Goal: Task Accomplishment & Management: Use online tool/utility

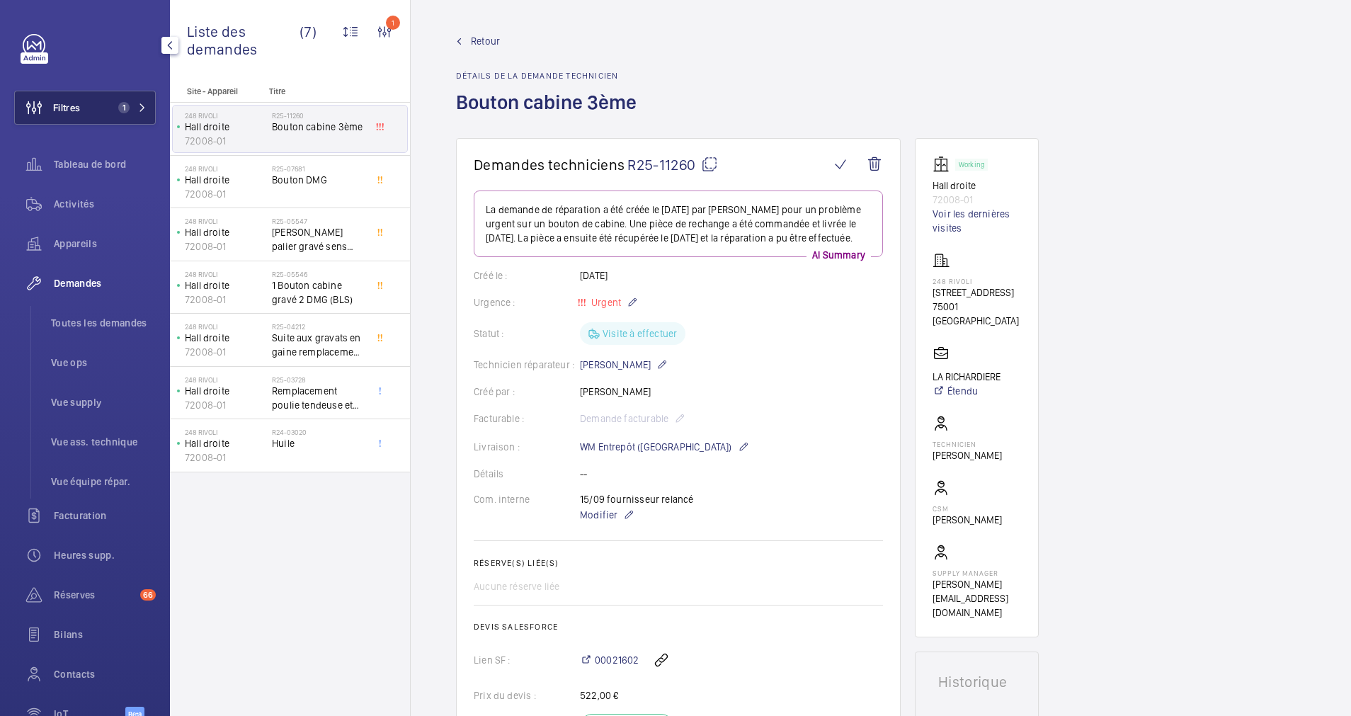
click at [120, 97] on button "Filtres 1" at bounding box center [85, 108] width 142 height 34
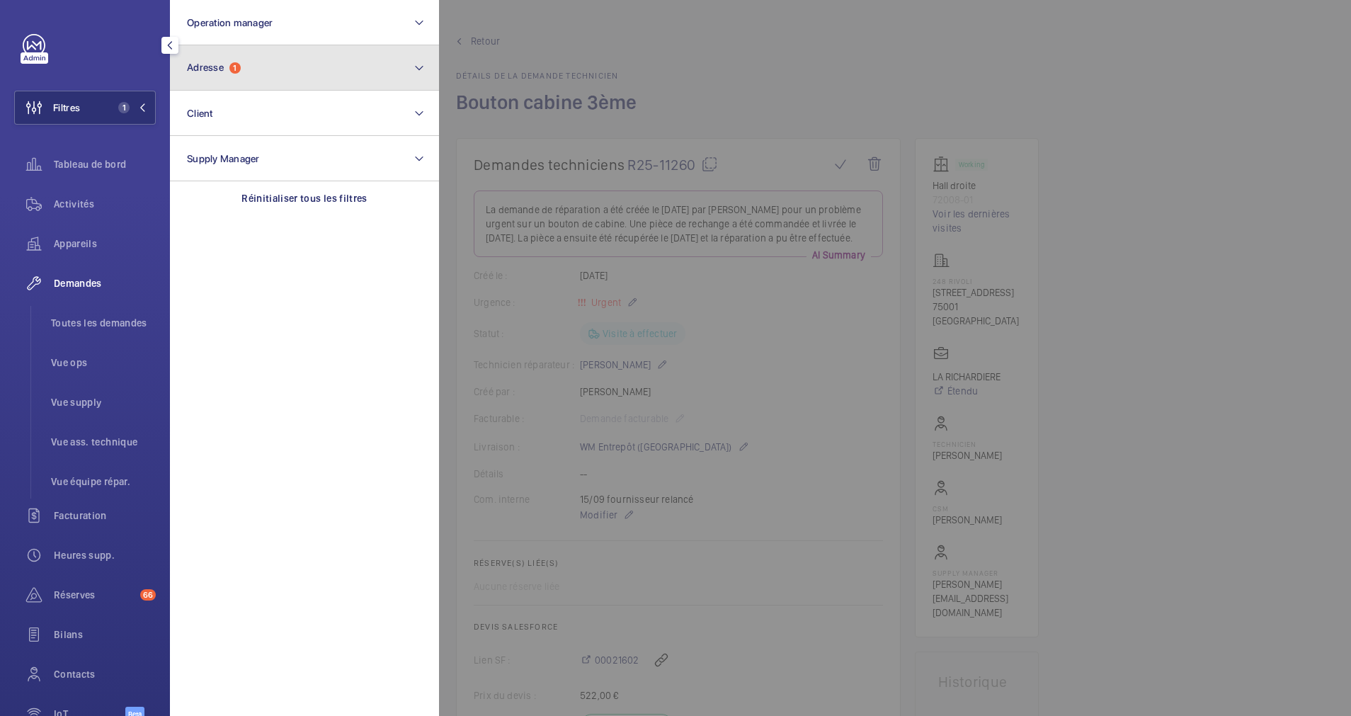
click at [369, 64] on button "Adresse 1" at bounding box center [304, 67] width 269 height 45
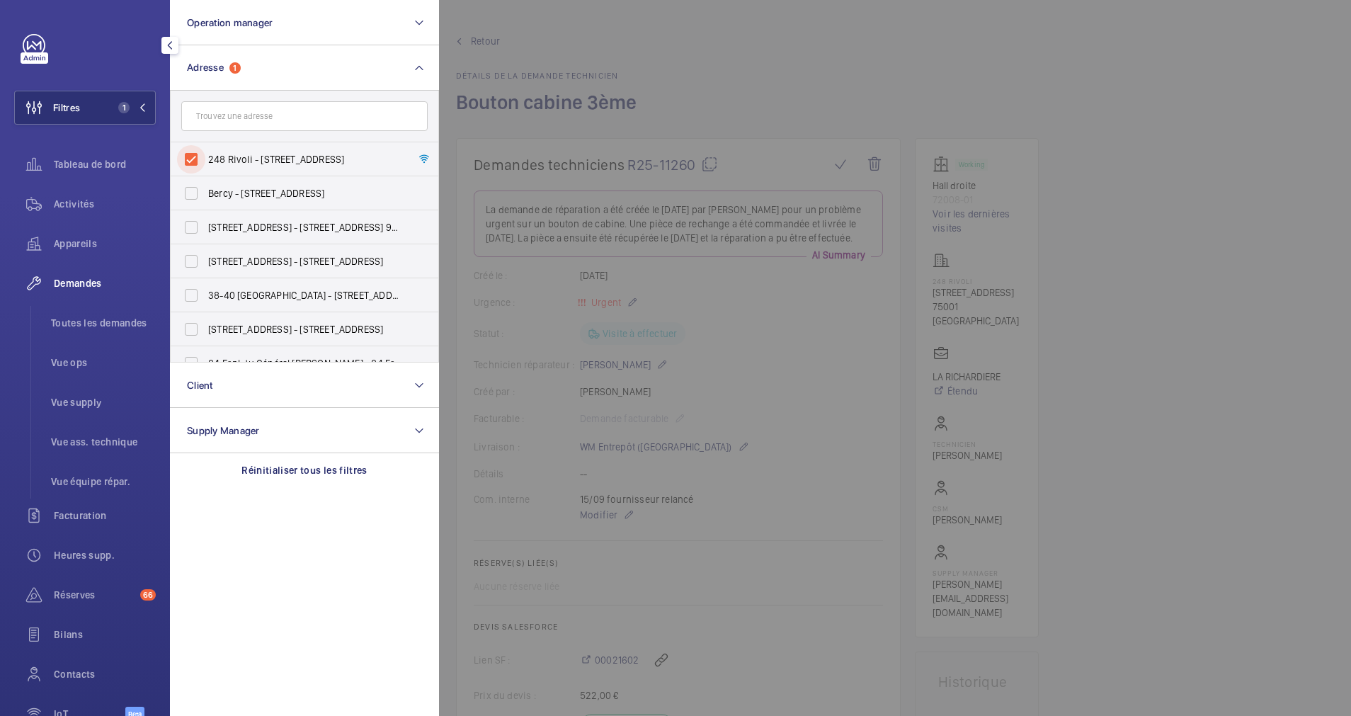
drag, startPoint x: 186, startPoint y: 159, endPoint x: 219, endPoint y: 130, distance: 44.6
click at [188, 157] on input "248 Rivoli - 248 Rue de Rivoli, 75001 PARIS, PARIS 75001" at bounding box center [191, 159] width 28 height 28
checkbox input "false"
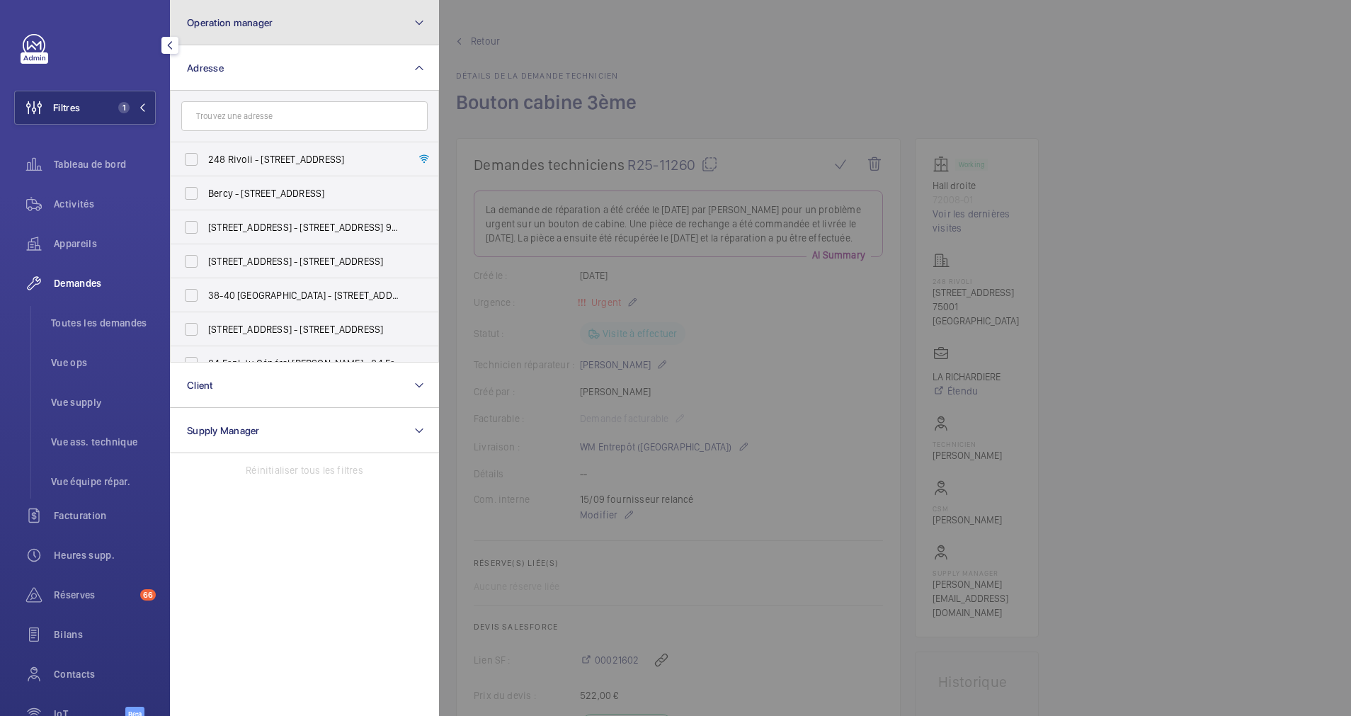
click at [286, 38] on button "Operation manager" at bounding box center [304, 22] width 269 height 45
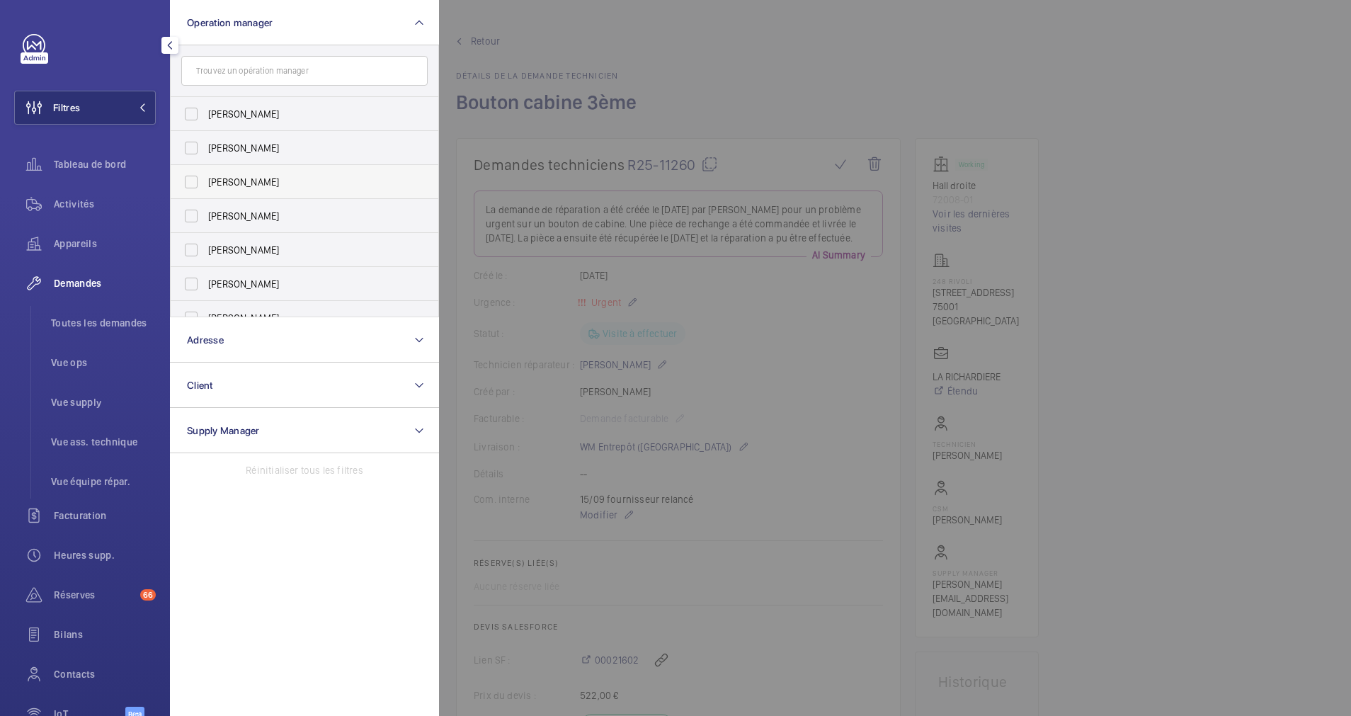
click at [208, 176] on label "[PERSON_NAME]" at bounding box center [294, 182] width 246 height 34
click at [205, 176] on input "[PERSON_NAME]" at bounding box center [191, 182] width 28 height 28
checkbox input "true"
click at [81, 200] on span "Activités" at bounding box center [105, 204] width 102 height 14
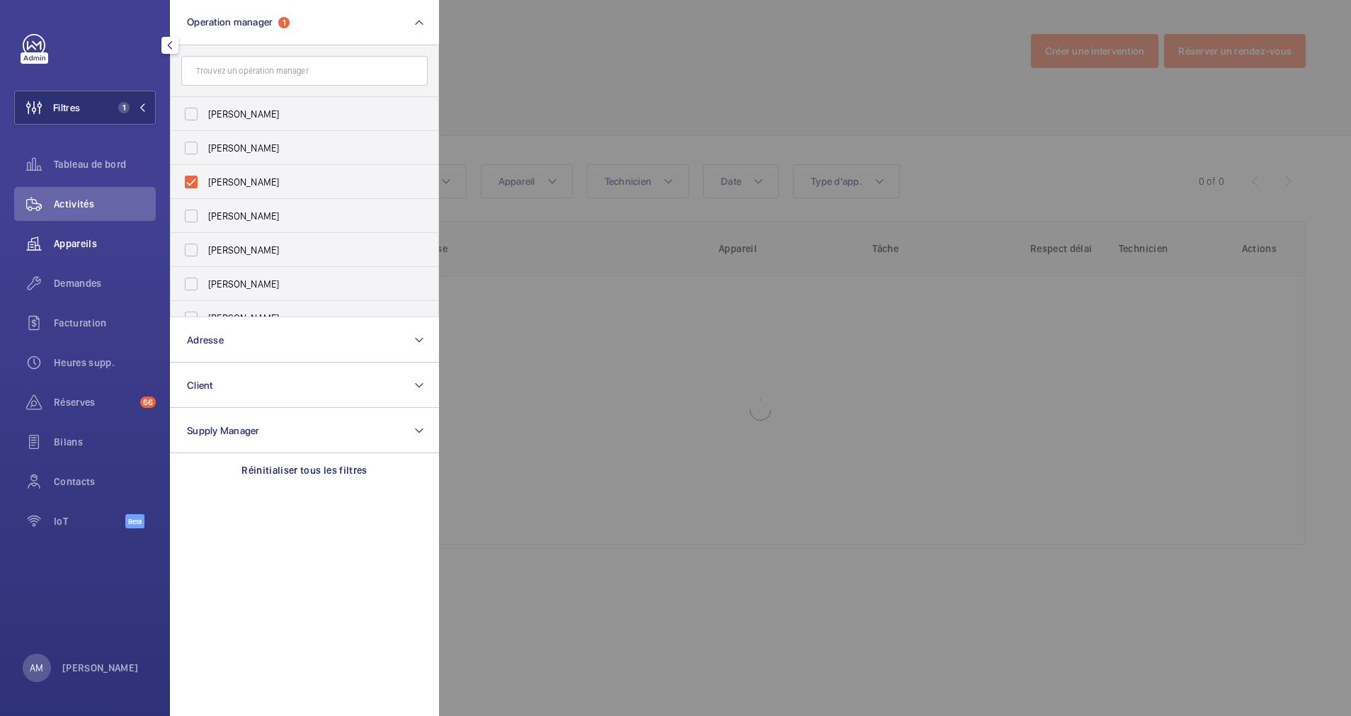
click at [75, 235] on div "Appareils" at bounding box center [85, 244] width 142 height 34
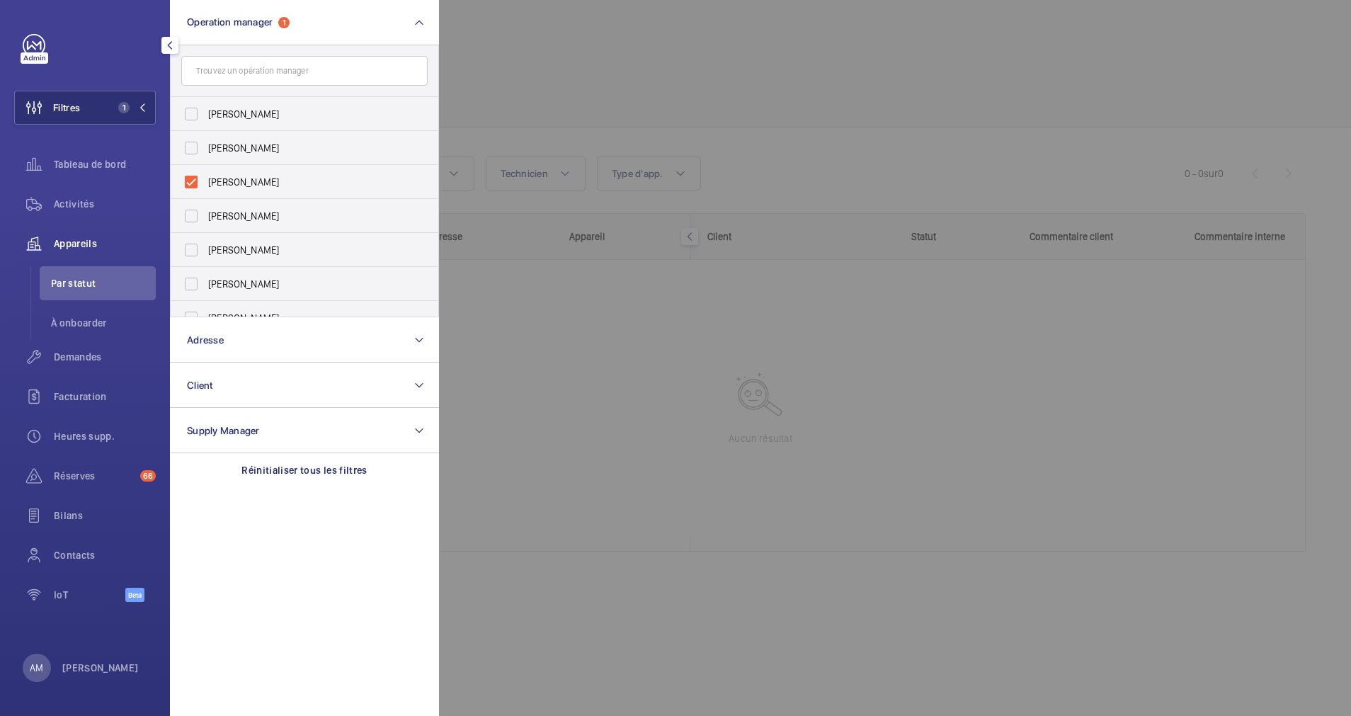
click at [733, 96] on div at bounding box center [1114, 358] width 1351 height 716
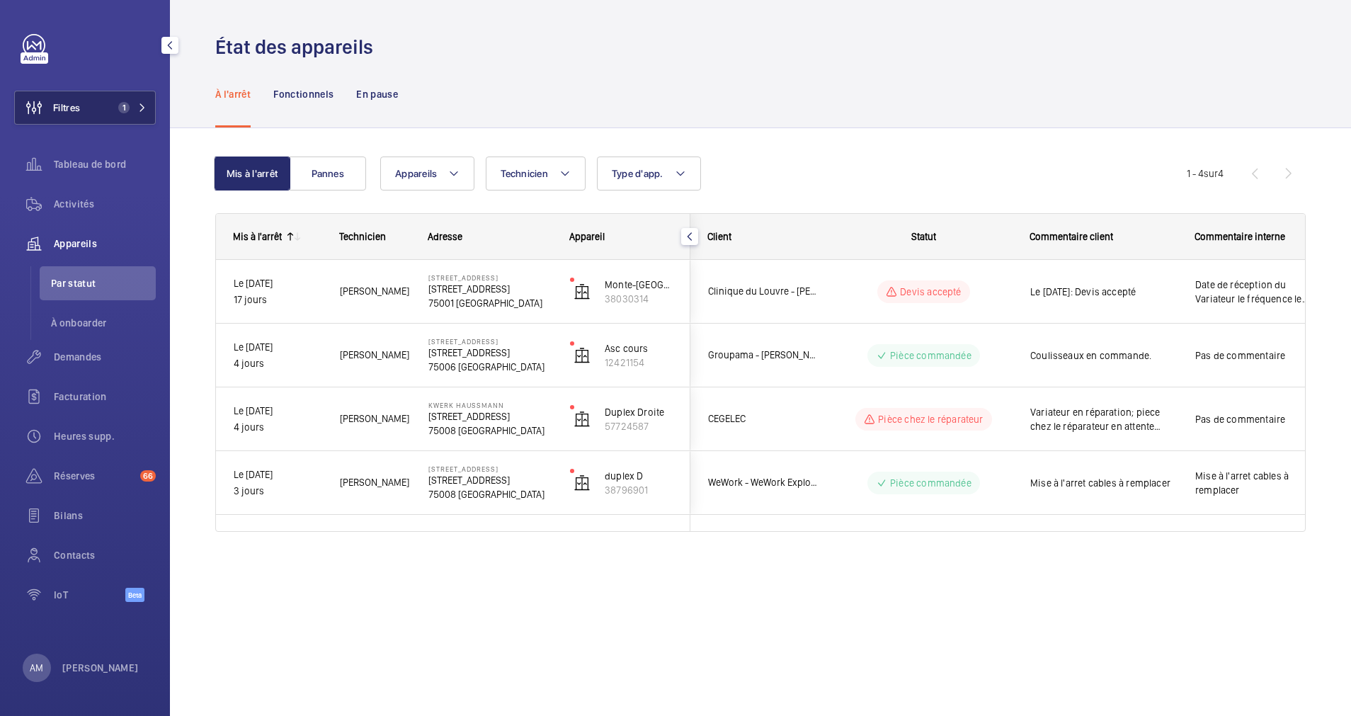
drag, startPoint x: 93, startPoint y: 97, endPoint x: 118, endPoint y: 95, distance: 25.6
click at [118, 95] on button "Filtres 1" at bounding box center [85, 108] width 142 height 34
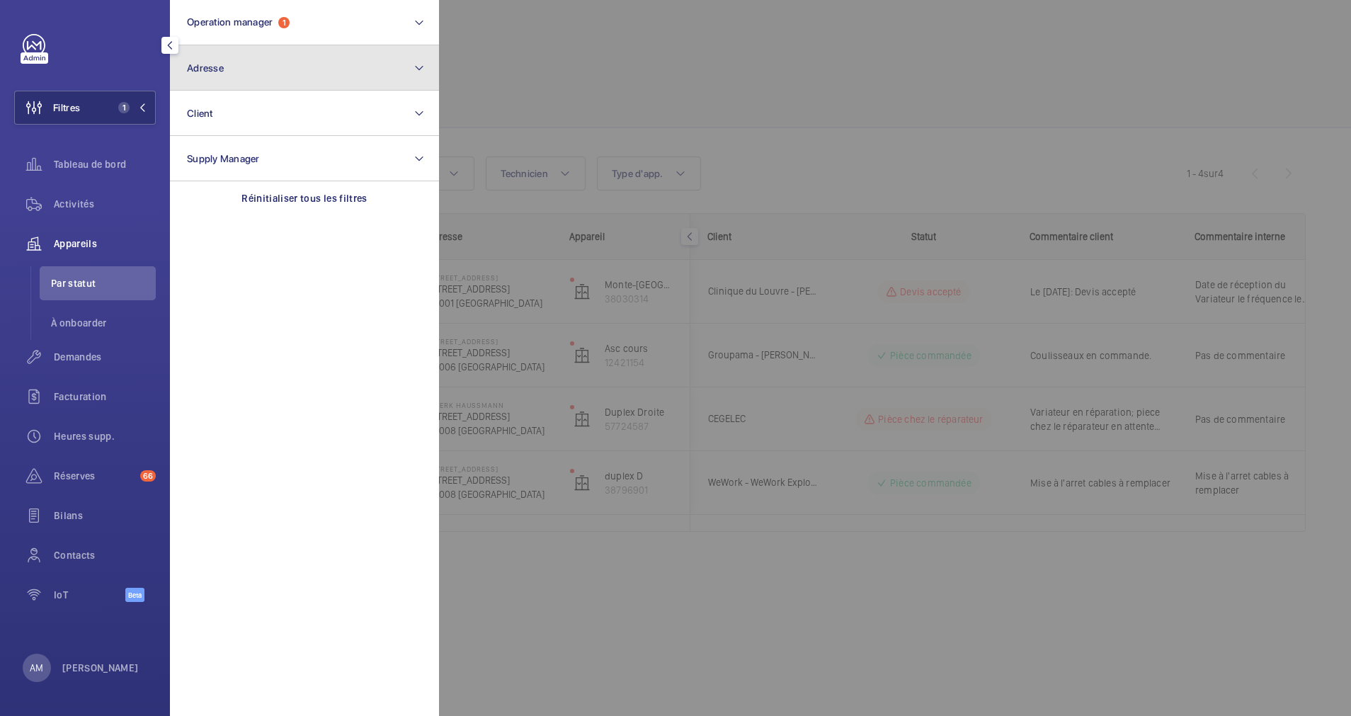
click at [330, 73] on button "Adresse" at bounding box center [304, 67] width 269 height 45
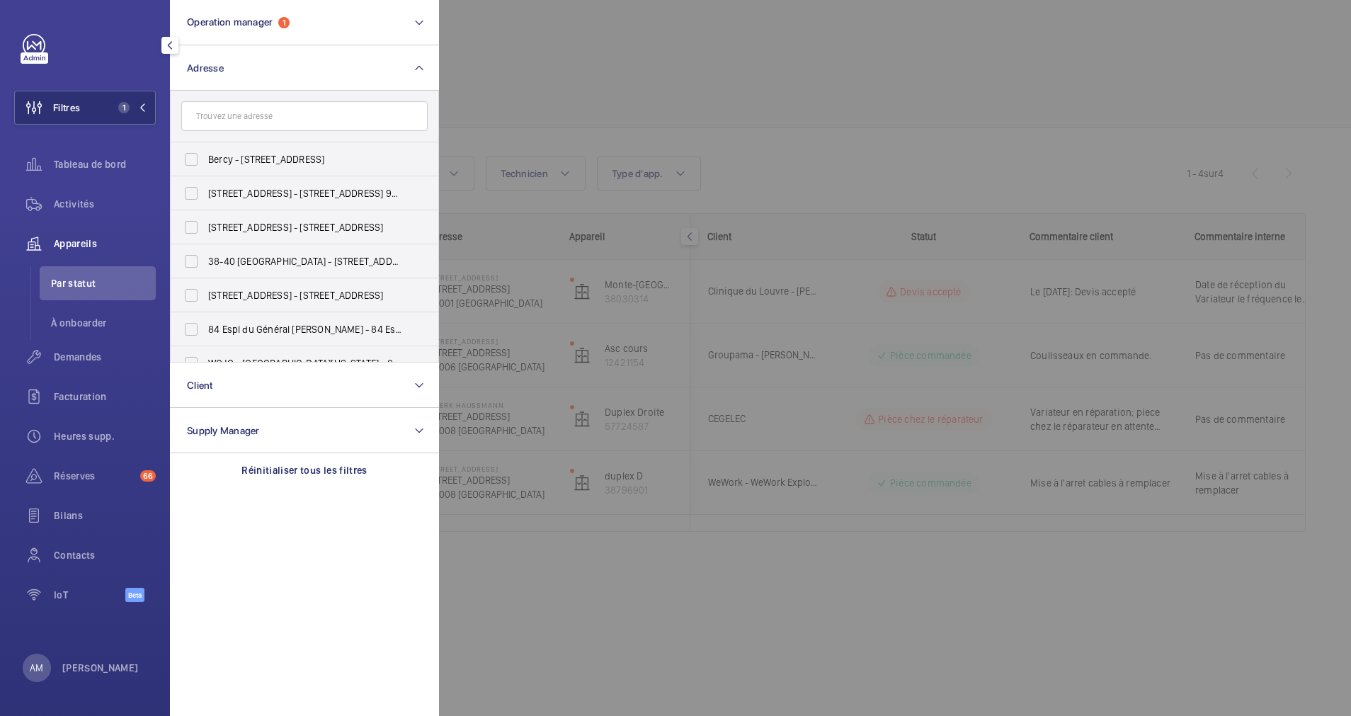
click at [261, 116] on input "text" at bounding box center [304, 116] width 246 height 30
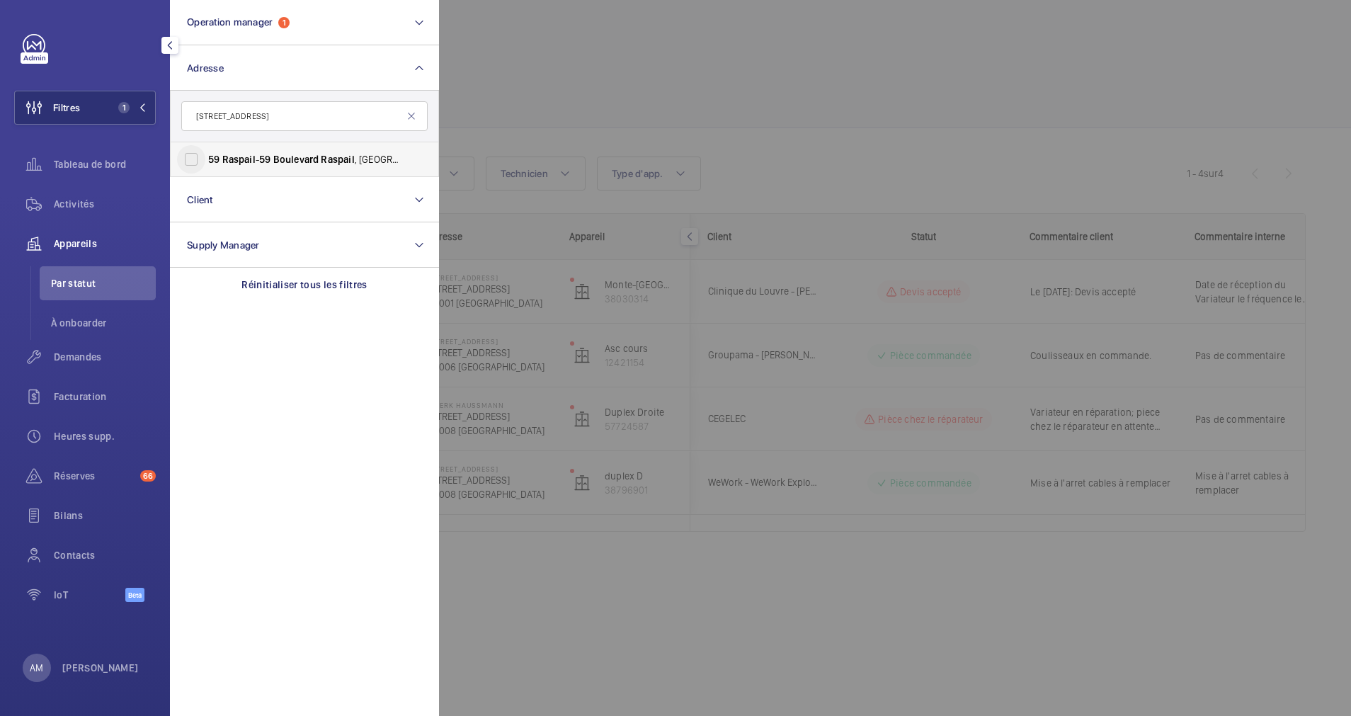
type input "59 boulevard Raspail"
click at [194, 160] on input "59 Raspail - 59 Boulevard Raspail , 75006 PARIS, PARIS 75006" at bounding box center [191, 159] width 28 height 28
checkbox input "true"
drag, startPoint x: 72, startPoint y: 198, endPoint x: 504, endPoint y: 144, distance: 435.4
click at [74, 197] on span "Activités" at bounding box center [105, 204] width 102 height 14
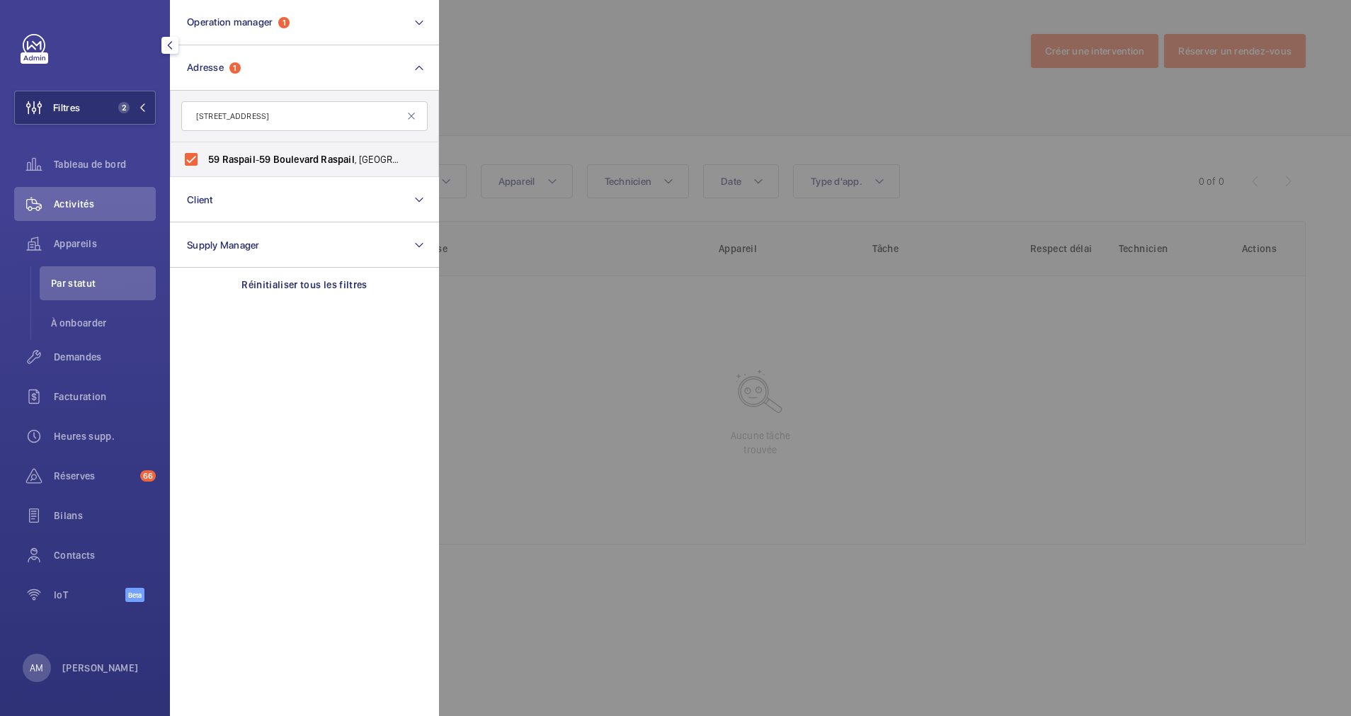
click at [581, 112] on div at bounding box center [1114, 358] width 1351 height 716
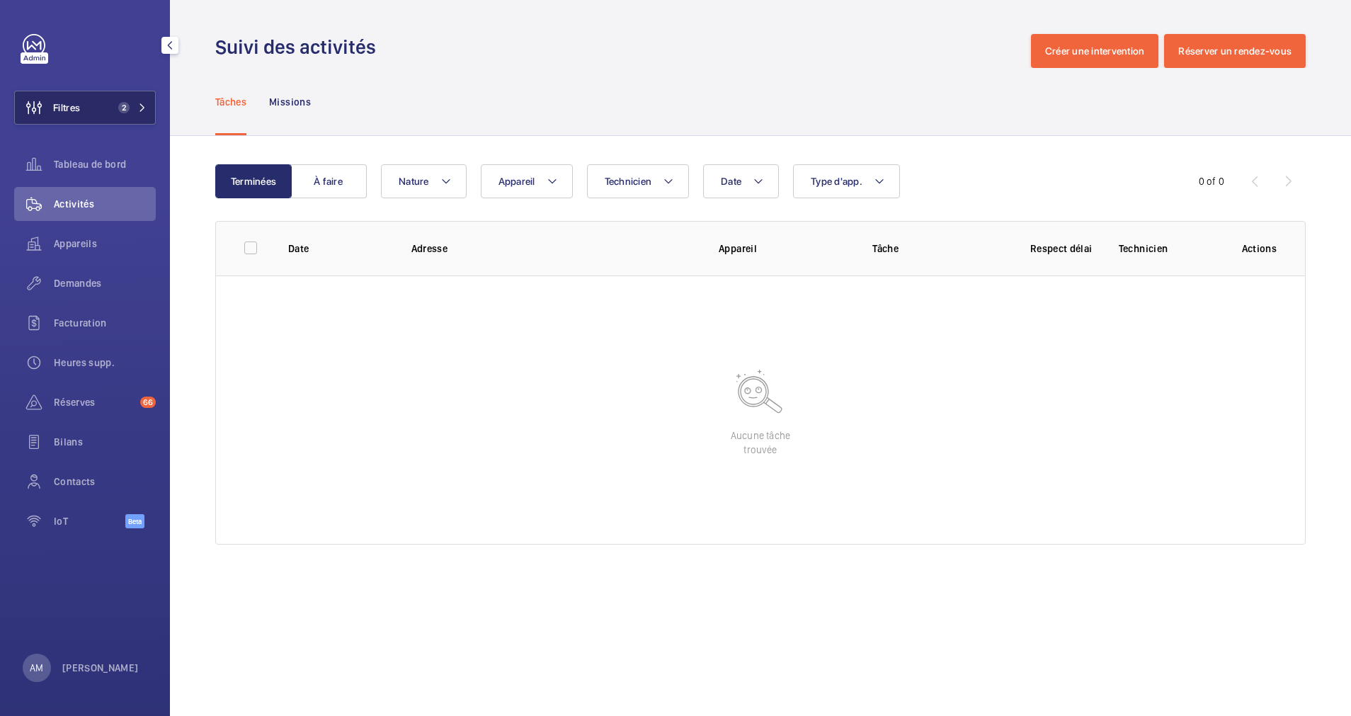
drag, startPoint x: 118, startPoint y: 103, endPoint x: 145, endPoint y: 89, distance: 31.0
click at [120, 101] on button "Filtres 2" at bounding box center [85, 108] width 142 height 34
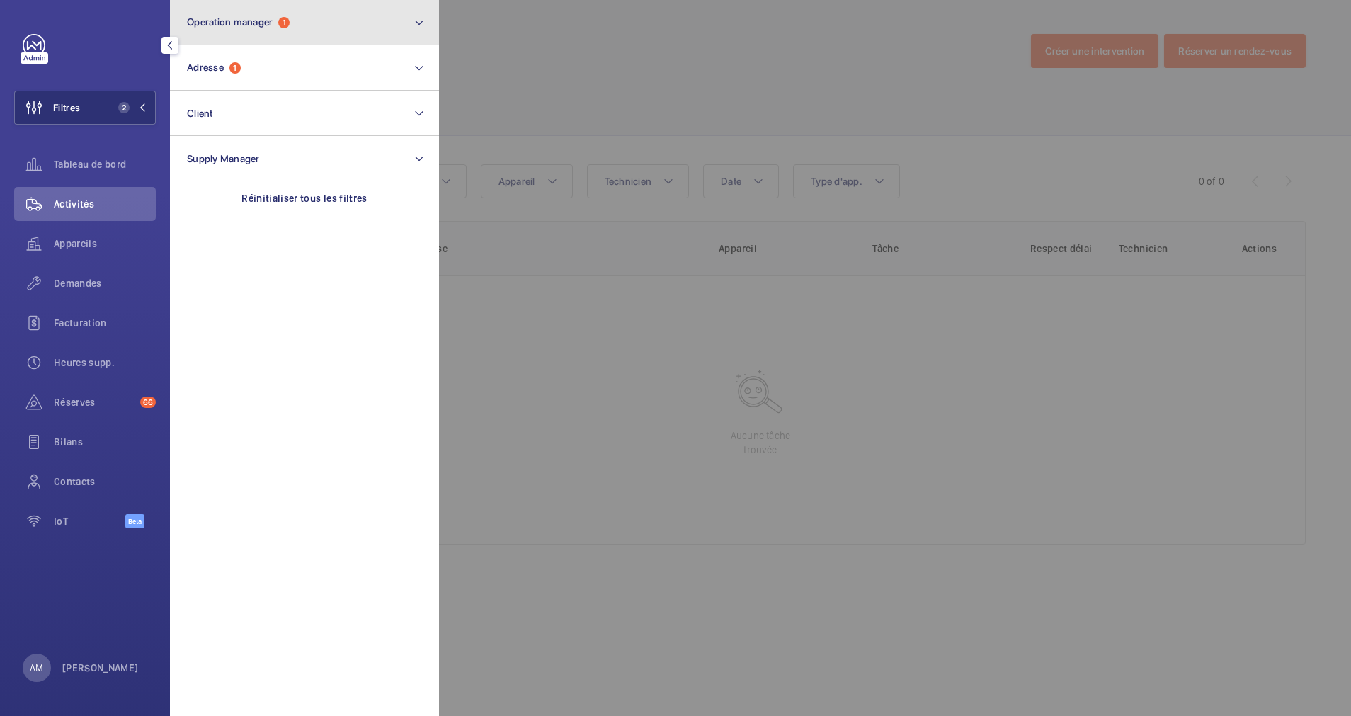
click at [352, 15] on button "Operation manager 1" at bounding box center [304, 22] width 269 height 45
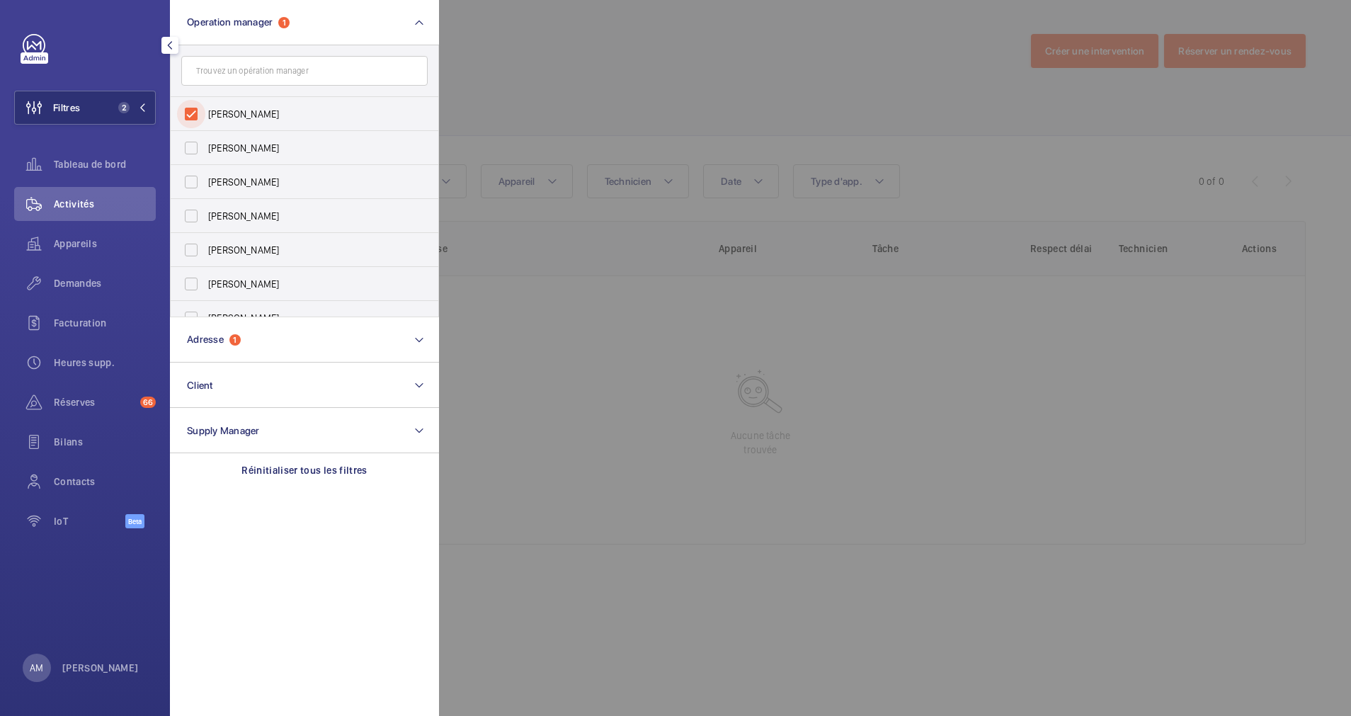
drag, startPoint x: 179, startPoint y: 117, endPoint x: 333, endPoint y: 89, distance: 156.3
click at [186, 117] on input "[PERSON_NAME]" at bounding box center [191, 114] width 28 height 28
checkbox input "false"
click at [599, 84] on div at bounding box center [1114, 358] width 1351 height 716
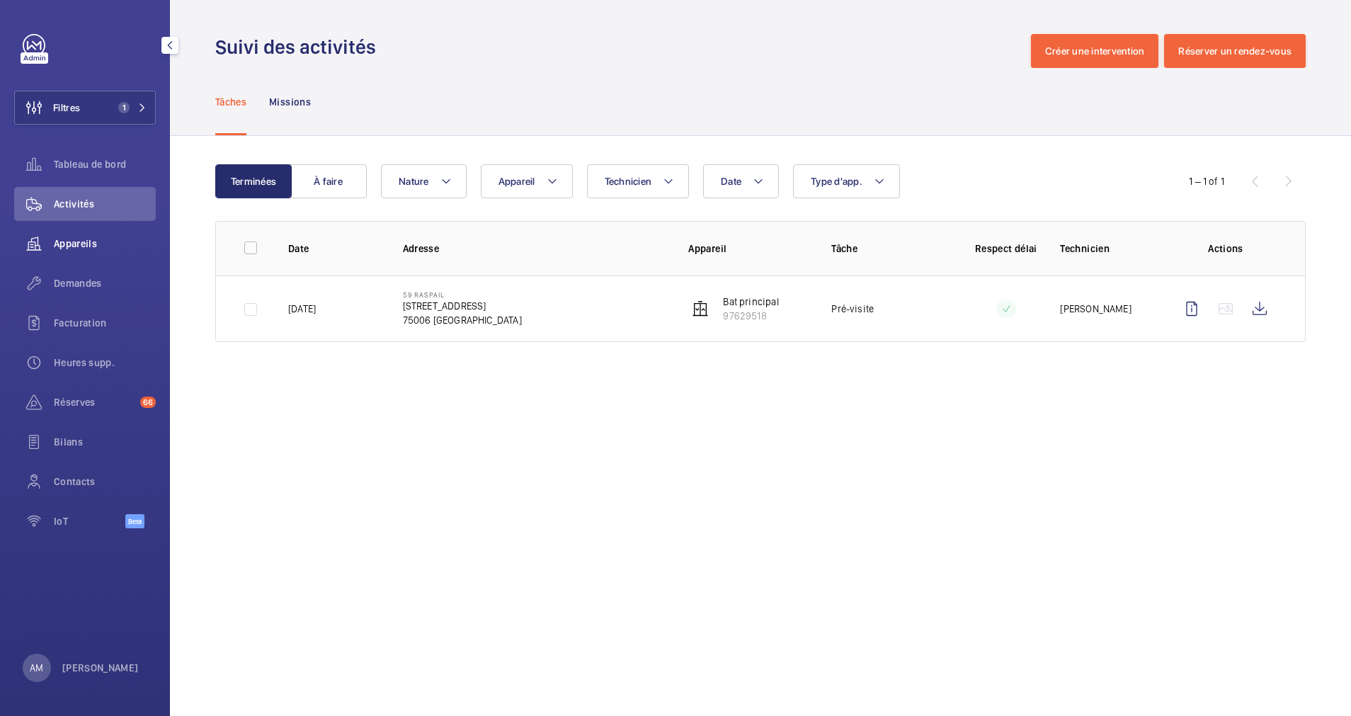
click at [67, 236] on div "Appareils" at bounding box center [85, 244] width 142 height 34
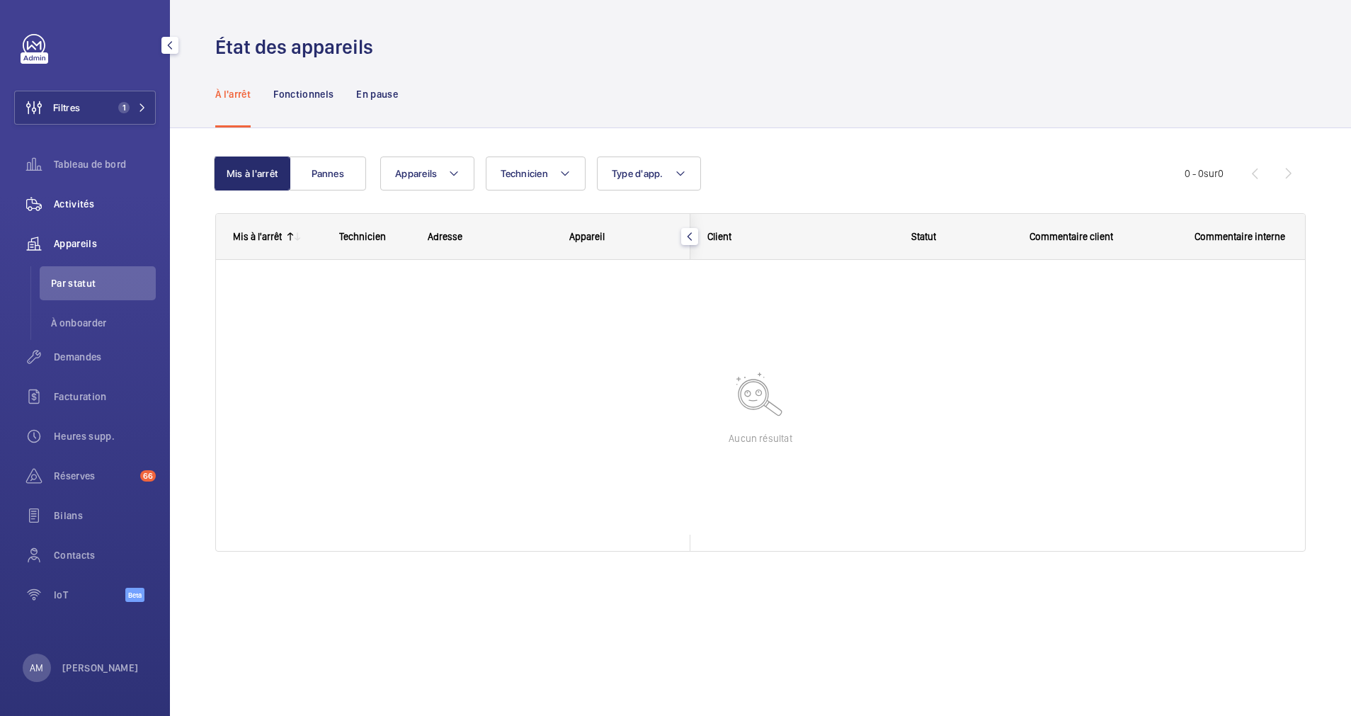
click at [92, 206] on span "Activités" at bounding box center [105, 204] width 102 height 14
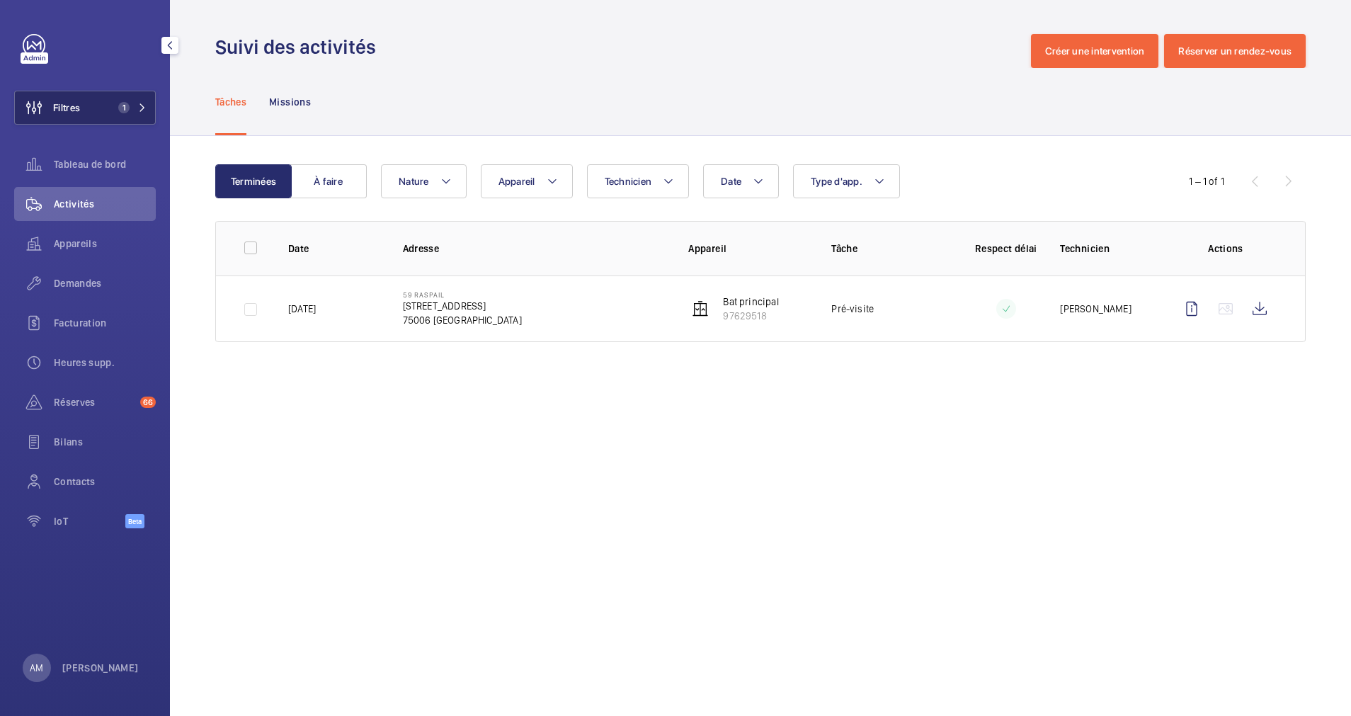
click at [110, 96] on button "Filtres 1" at bounding box center [85, 108] width 142 height 34
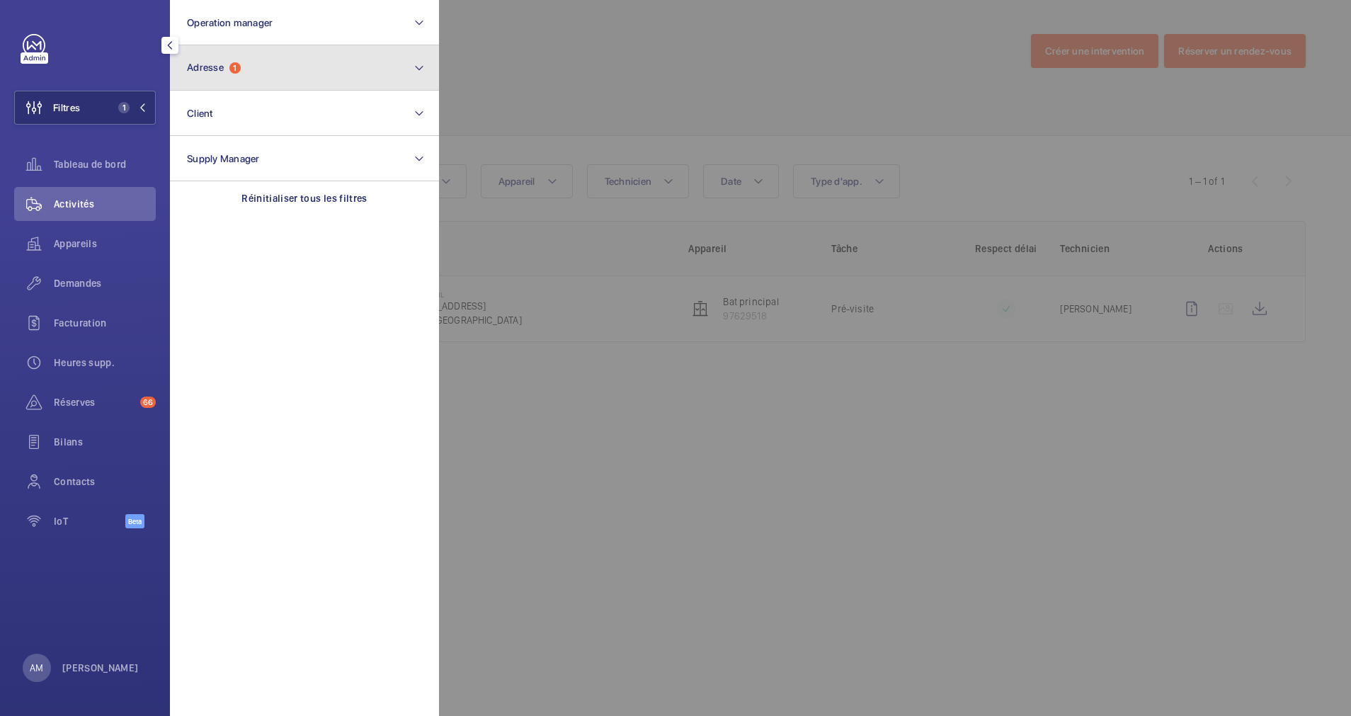
click at [249, 78] on button "Adresse 1" at bounding box center [304, 67] width 269 height 45
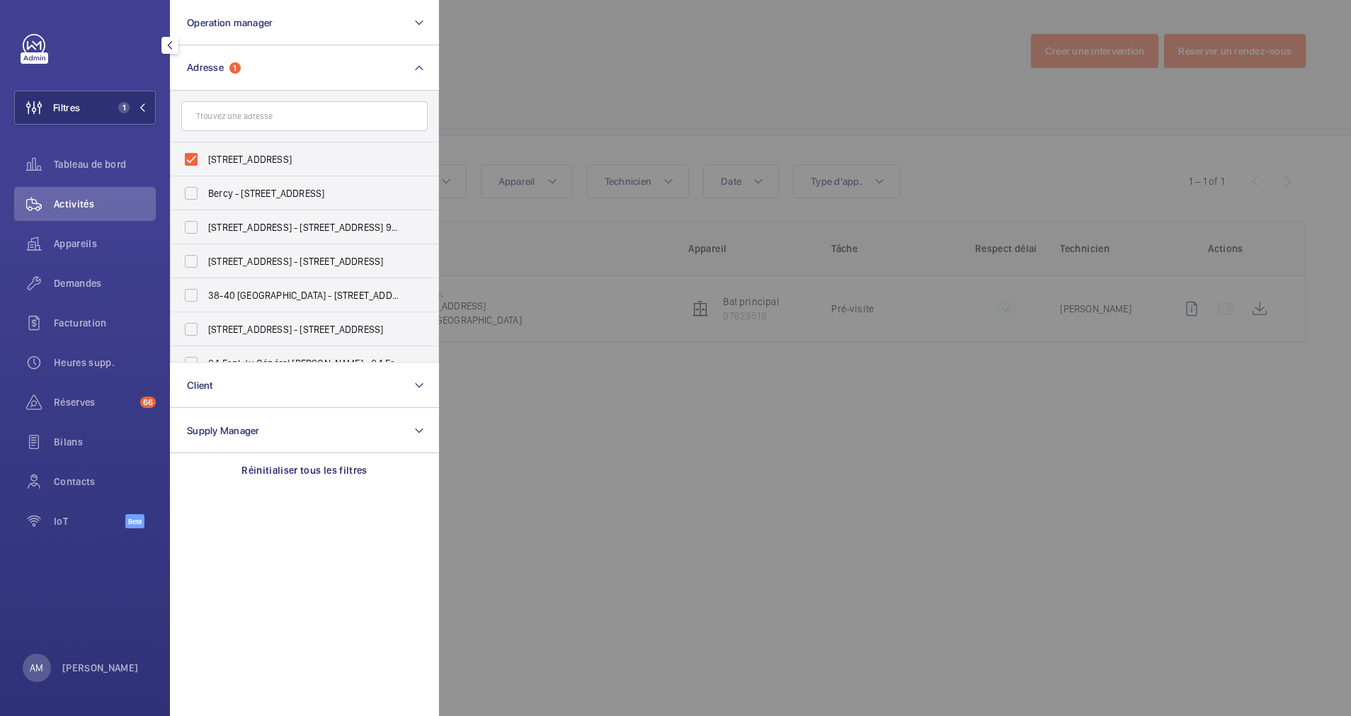
click at [225, 115] on input "text" at bounding box center [304, 116] width 246 height 30
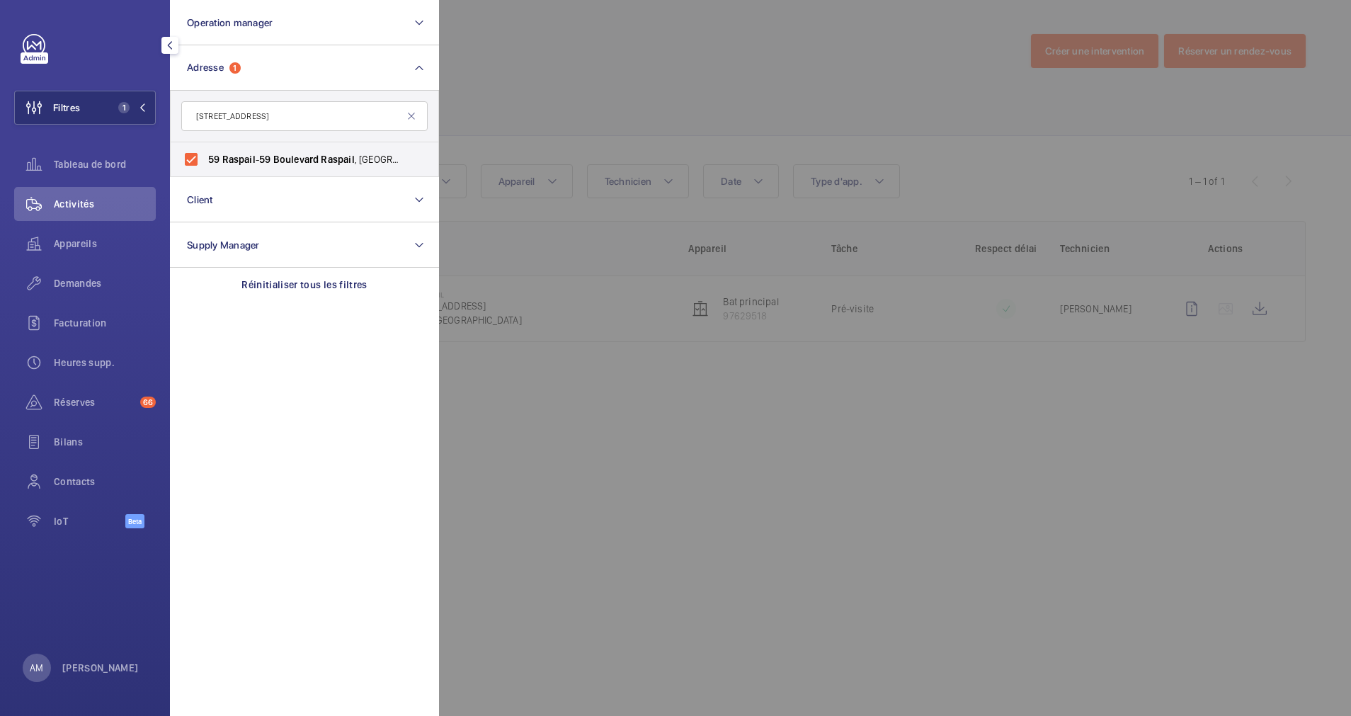
drag, startPoint x: 246, startPoint y: 115, endPoint x: 206, endPoint y: 115, distance: 39.7
click at [206, 115] on input "59 boulevard Raspail" at bounding box center [304, 116] width 246 height 30
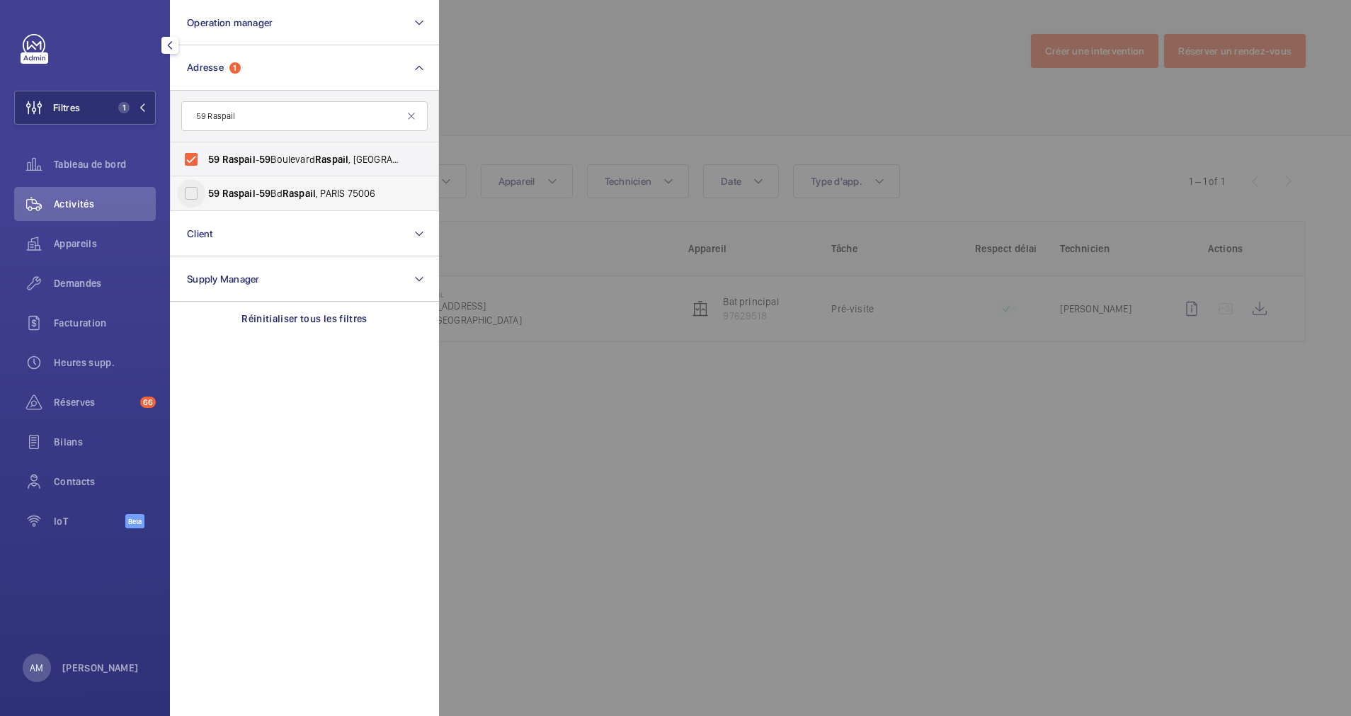
type input "59 Raspail"
click at [190, 185] on input "[STREET_ADDRESS]" at bounding box center [191, 193] width 28 height 28
checkbox input "true"
click at [601, 94] on div at bounding box center [1114, 358] width 1351 height 716
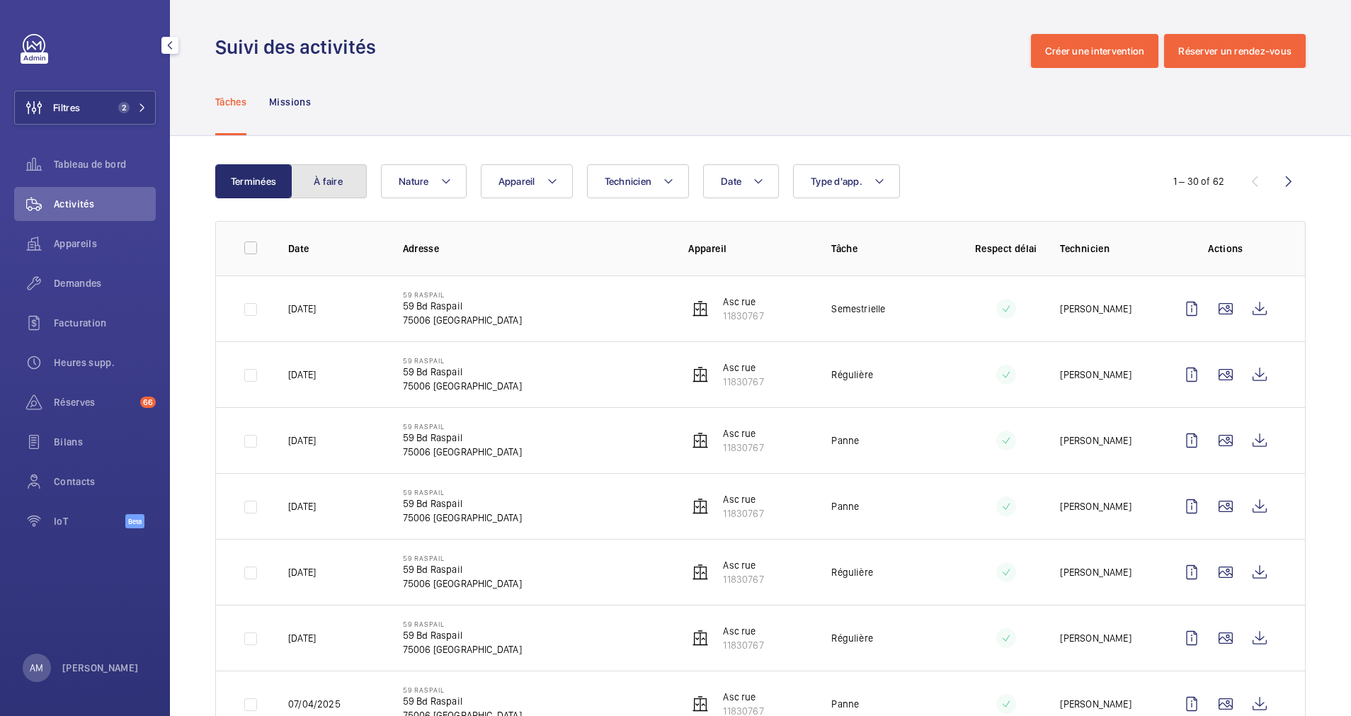
click at [346, 182] on button "À faire" at bounding box center [328, 181] width 76 height 34
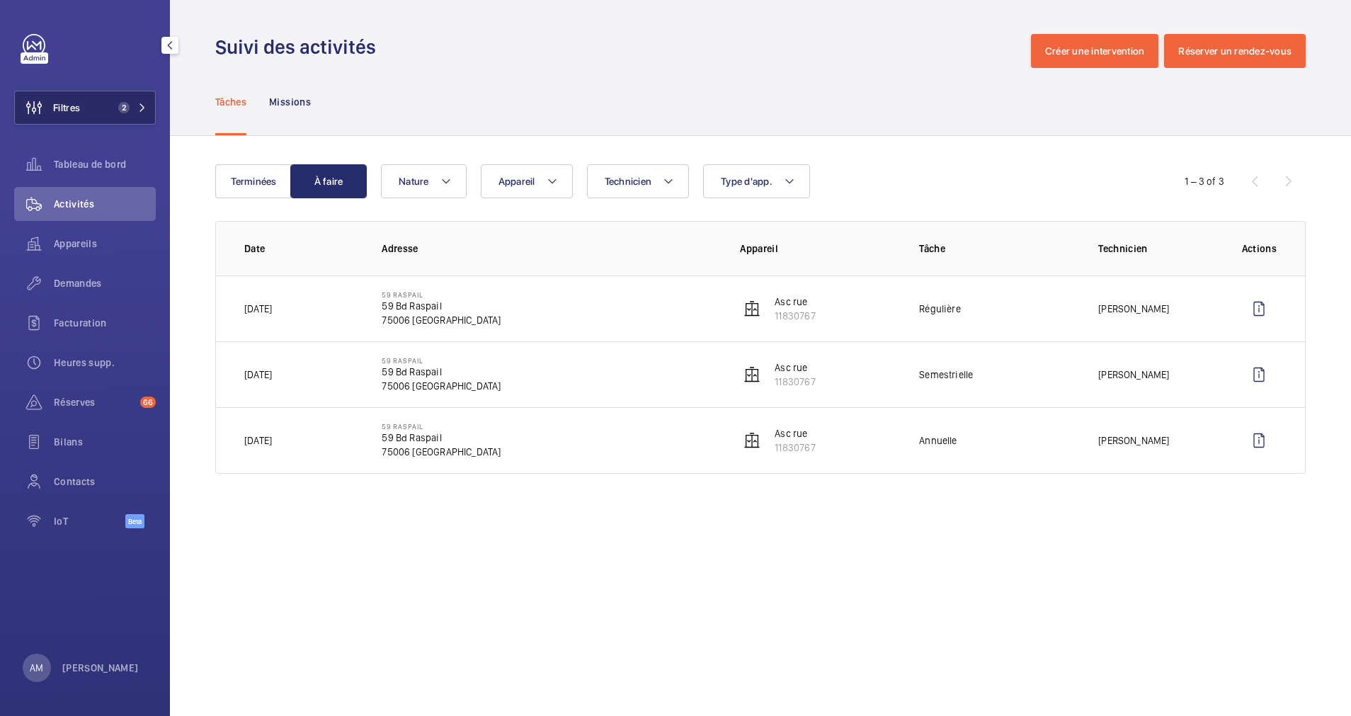
click at [152, 92] on button "Filtres 2" at bounding box center [85, 108] width 142 height 34
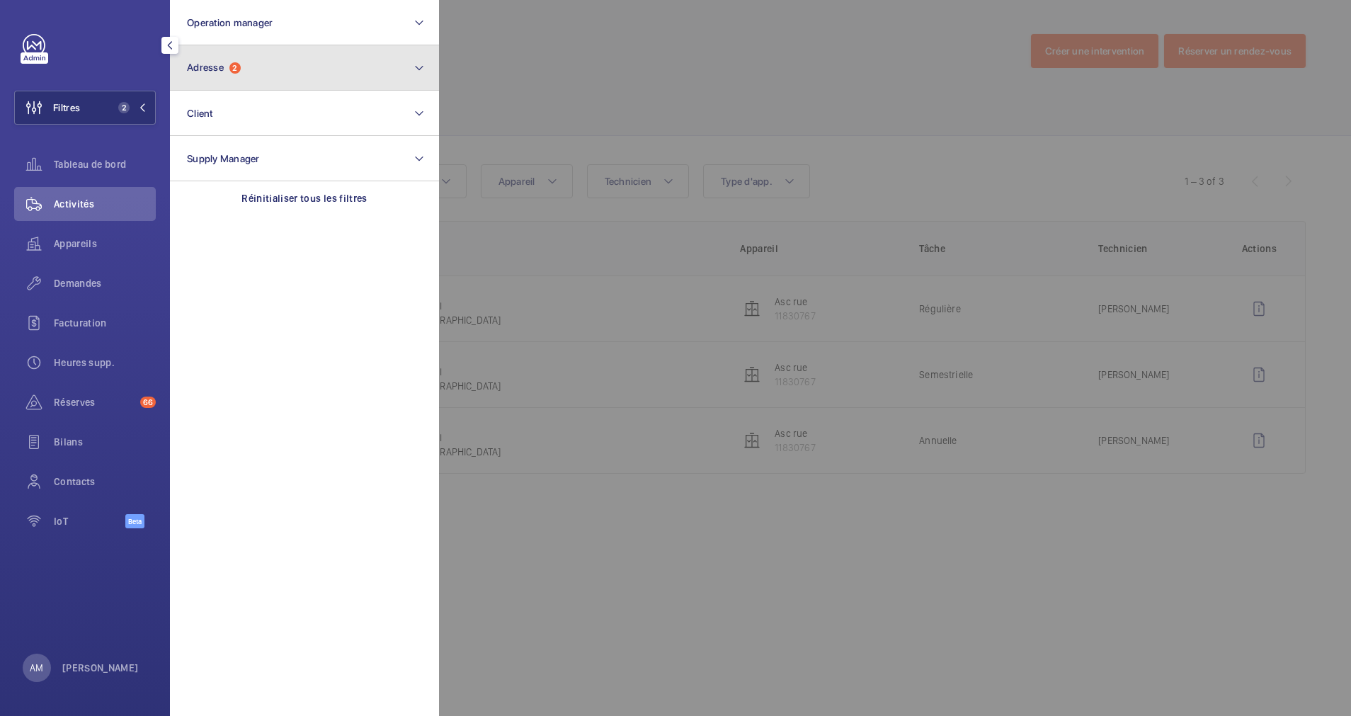
click at [238, 65] on span "2" at bounding box center [234, 67] width 11 height 11
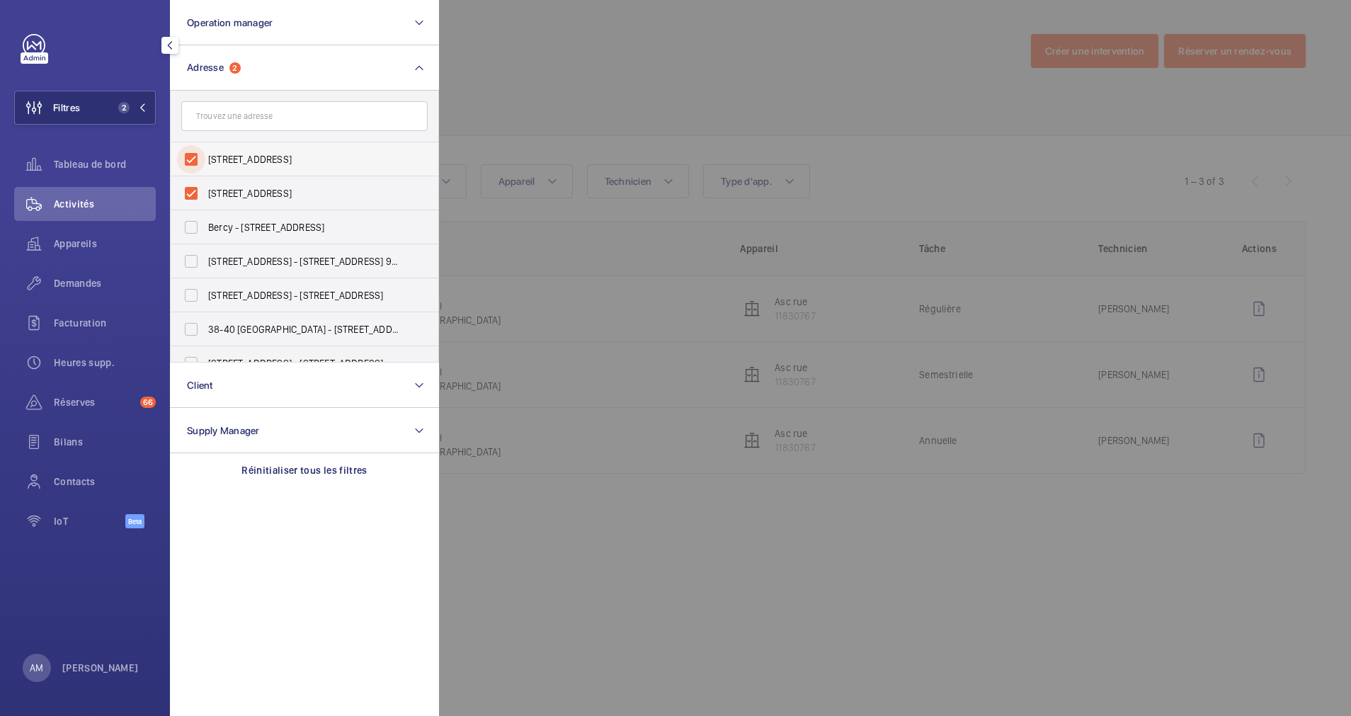
click at [196, 156] on input "59 Raspail - 59 Boulevard Raspail, 75006 PARIS, PARIS 75006" at bounding box center [191, 159] width 28 height 28
checkbox input "false"
click at [190, 185] on input "[STREET_ADDRESS]" at bounding box center [191, 193] width 28 height 28
checkbox input "false"
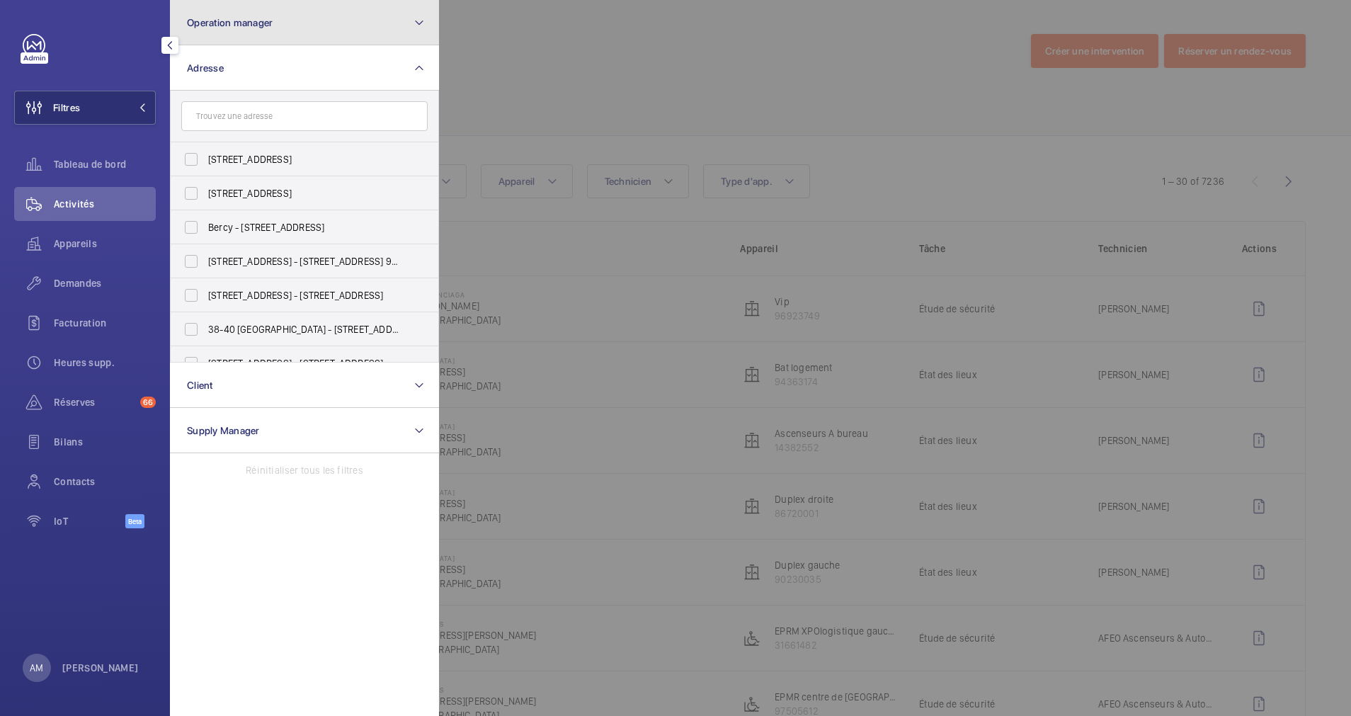
click at [319, 13] on button "Operation manager" at bounding box center [304, 22] width 269 height 45
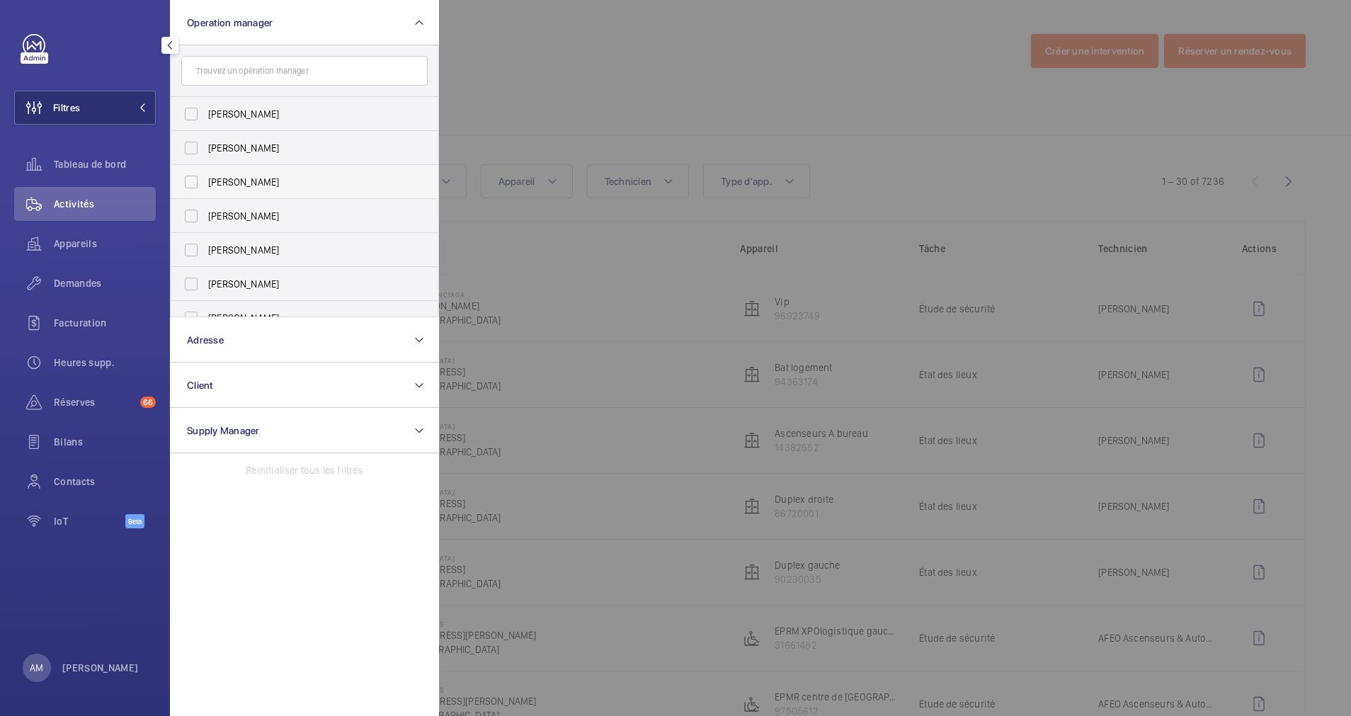
click at [176, 178] on label "[PERSON_NAME]" at bounding box center [294, 182] width 246 height 34
click at [177, 178] on input "[PERSON_NAME]" at bounding box center [191, 182] width 28 height 28
checkbox input "true"
click at [903, 58] on div at bounding box center [1114, 358] width 1351 height 716
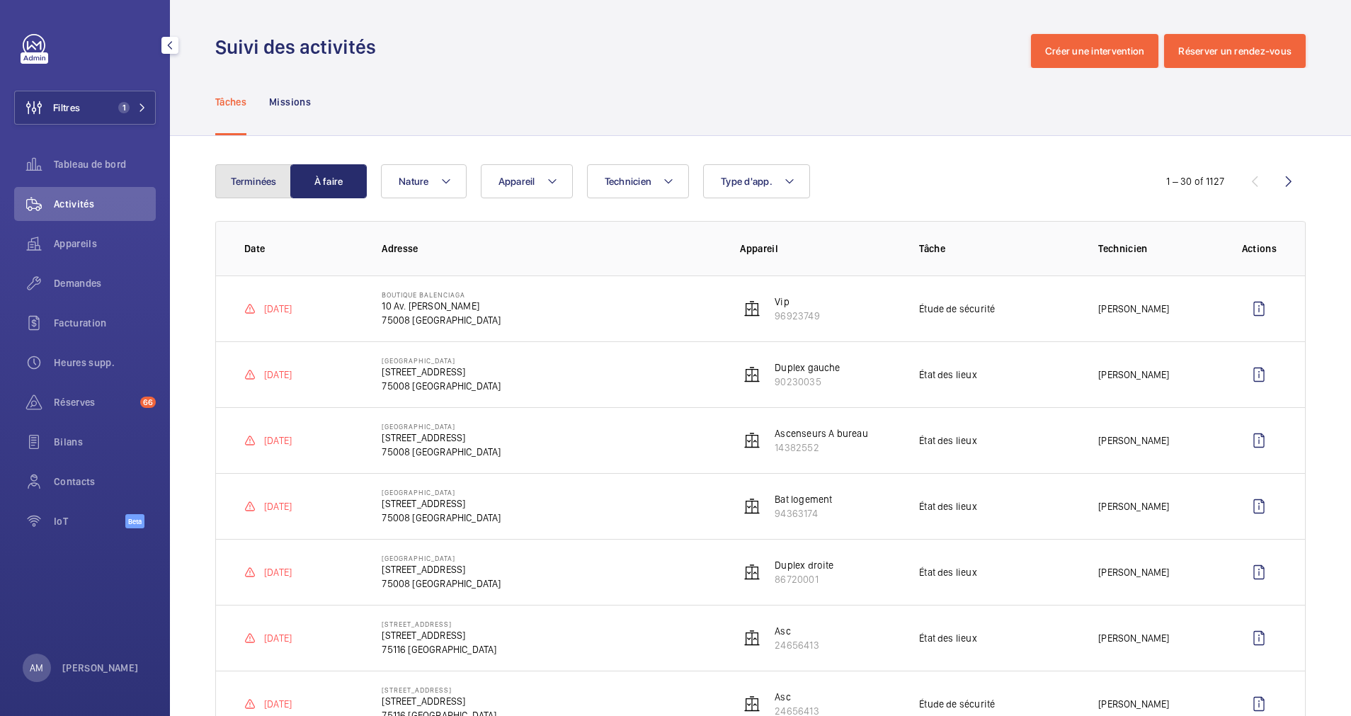
click at [251, 175] on button "Terminées" at bounding box center [253, 181] width 76 height 34
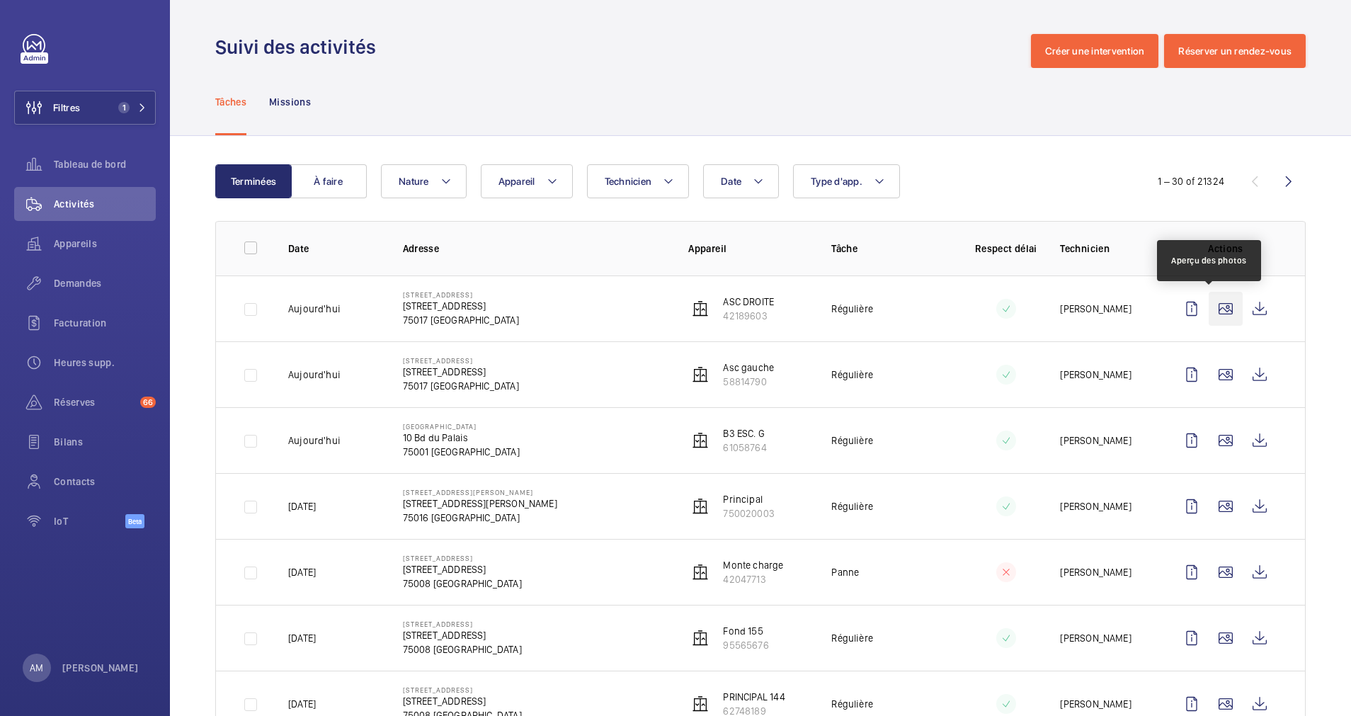
click at [1213, 305] on wm-front-icon-button at bounding box center [1226, 309] width 34 height 34
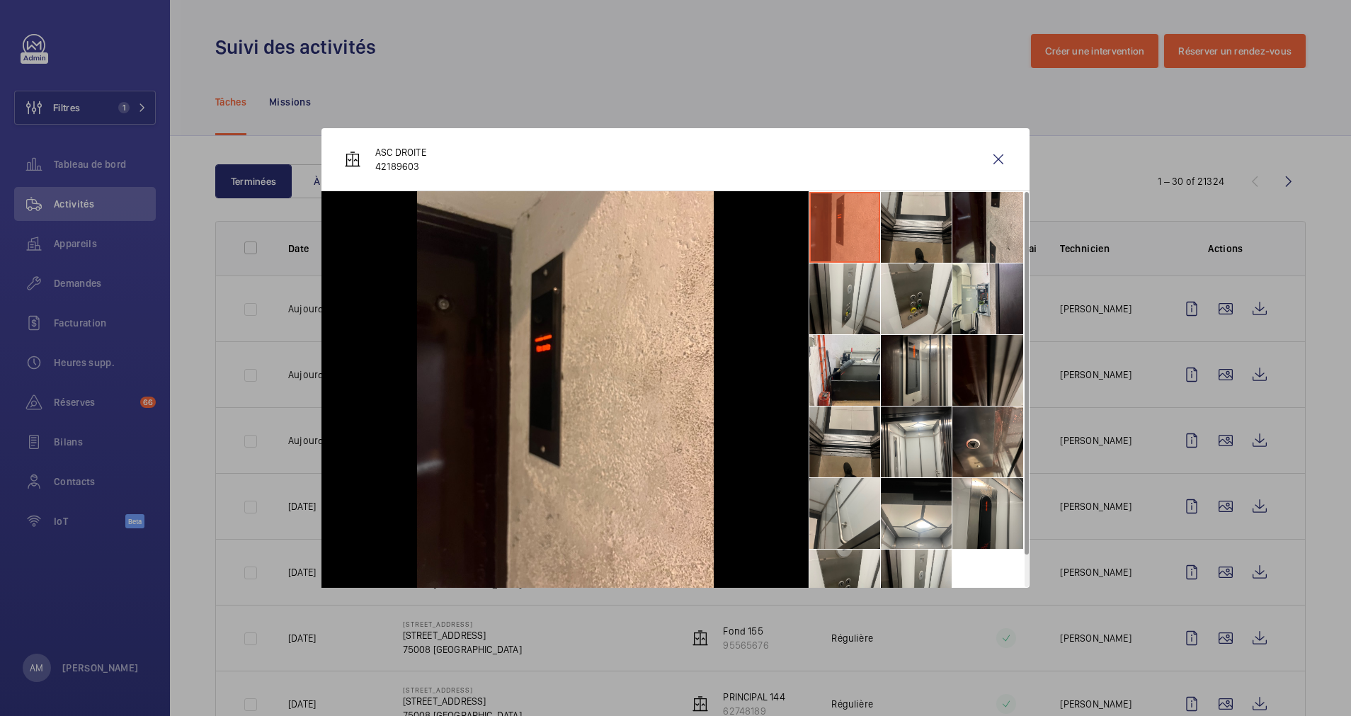
drag, startPoint x: 612, startPoint y: 168, endPoint x: 631, endPoint y: 159, distance: 21.2
click at [612, 168] on div "ASC DROITE 42189603" at bounding box center [676, 159] width 708 height 63
click at [997, 156] on wm-front-icon-button at bounding box center [999, 159] width 34 height 34
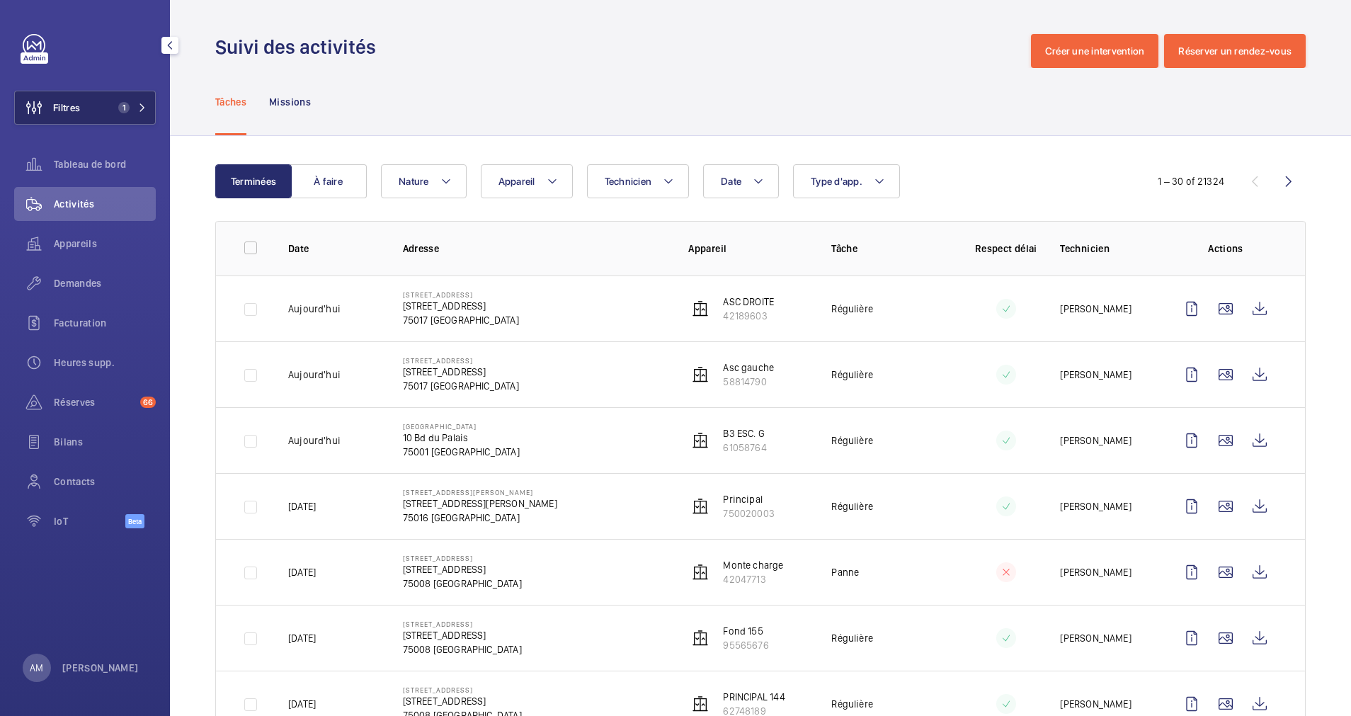
click at [138, 106] on span "1" at bounding box center [130, 107] width 34 height 11
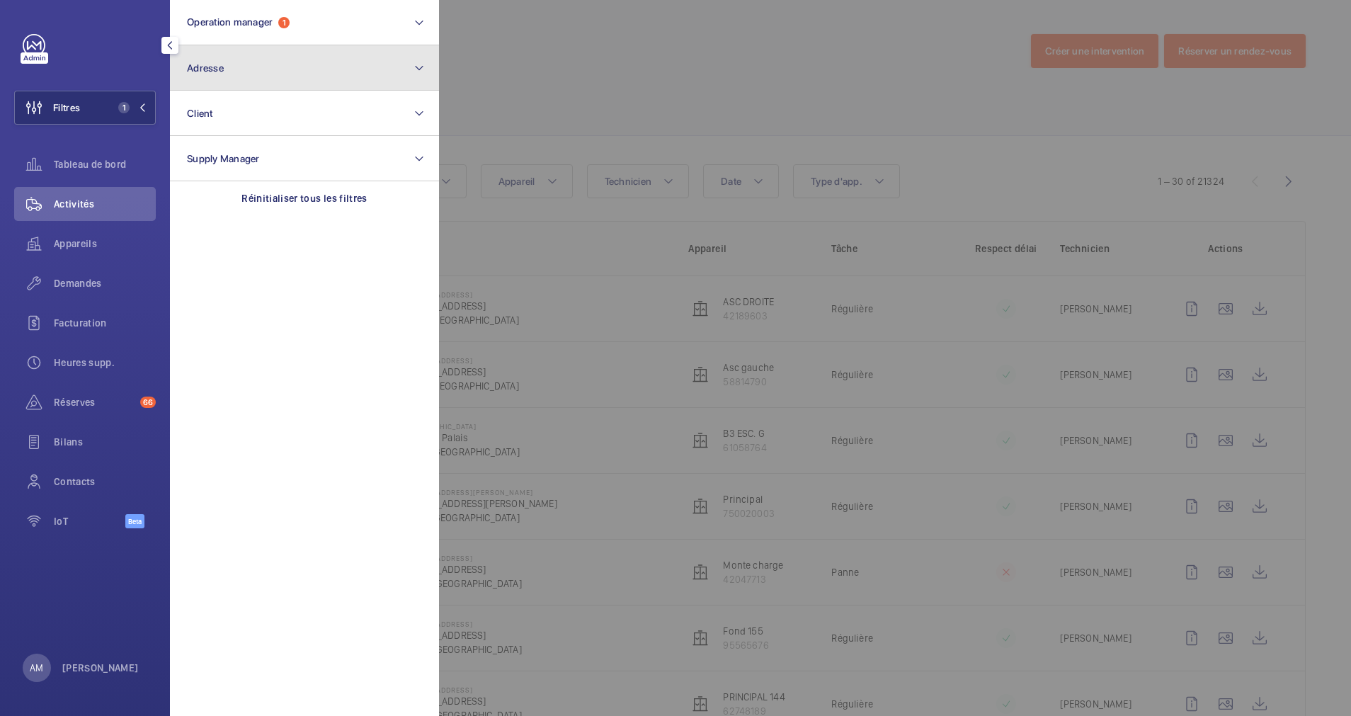
click at [228, 81] on button "Adresse" at bounding box center [304, 67] width 269 height 45
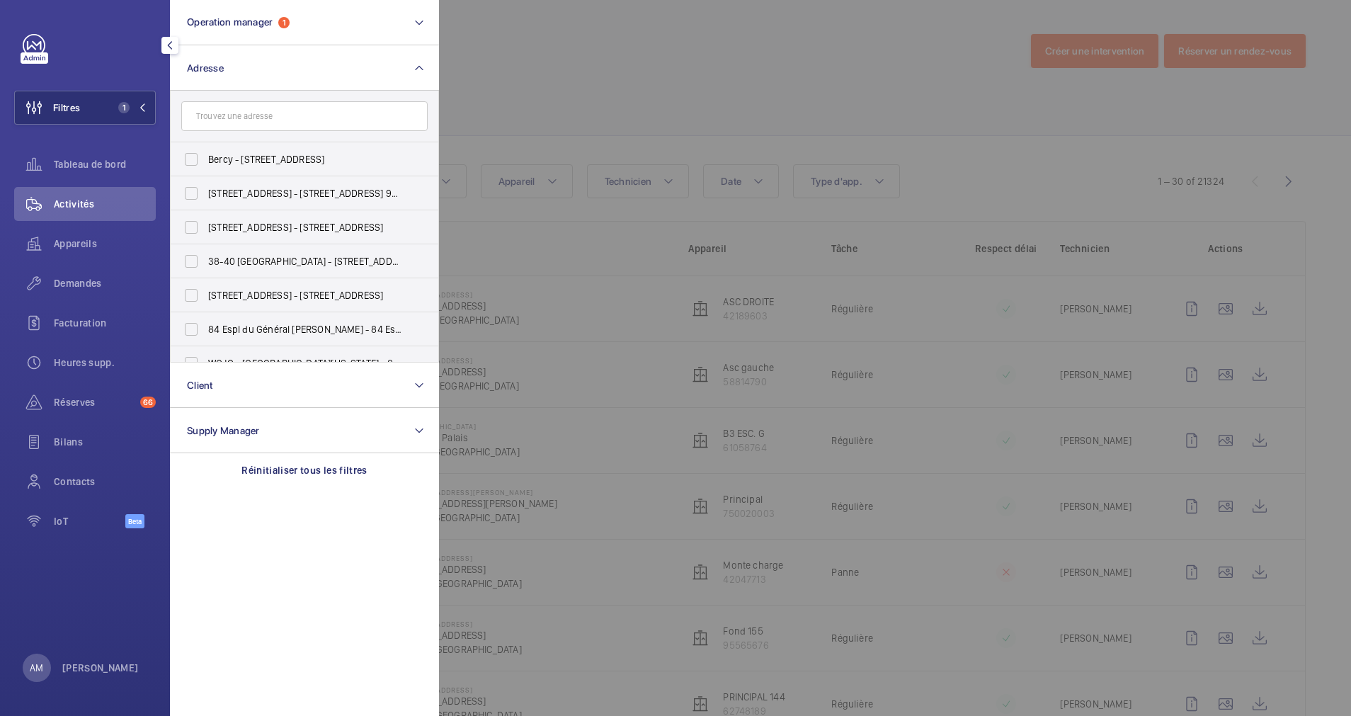
click at [219, 112] on input "text" at bounding box center [304, 116] width 246 height 30
type input "colis"
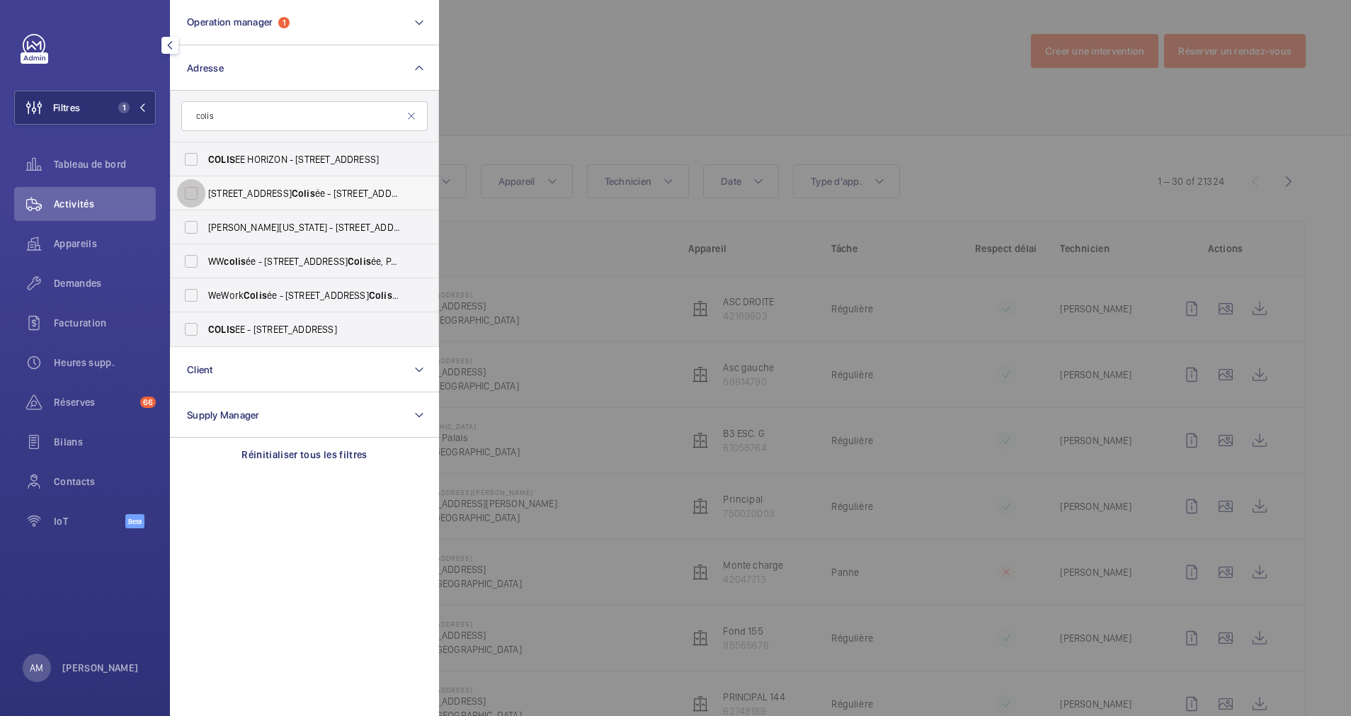
click at [197, 192] on input "40 Rue du Colis ée - 40 Rue du Colis ée, 75008 PARIS, PARIS 75008" at bounding box center [191, 193] width 28 height 28
checkbox input "true"
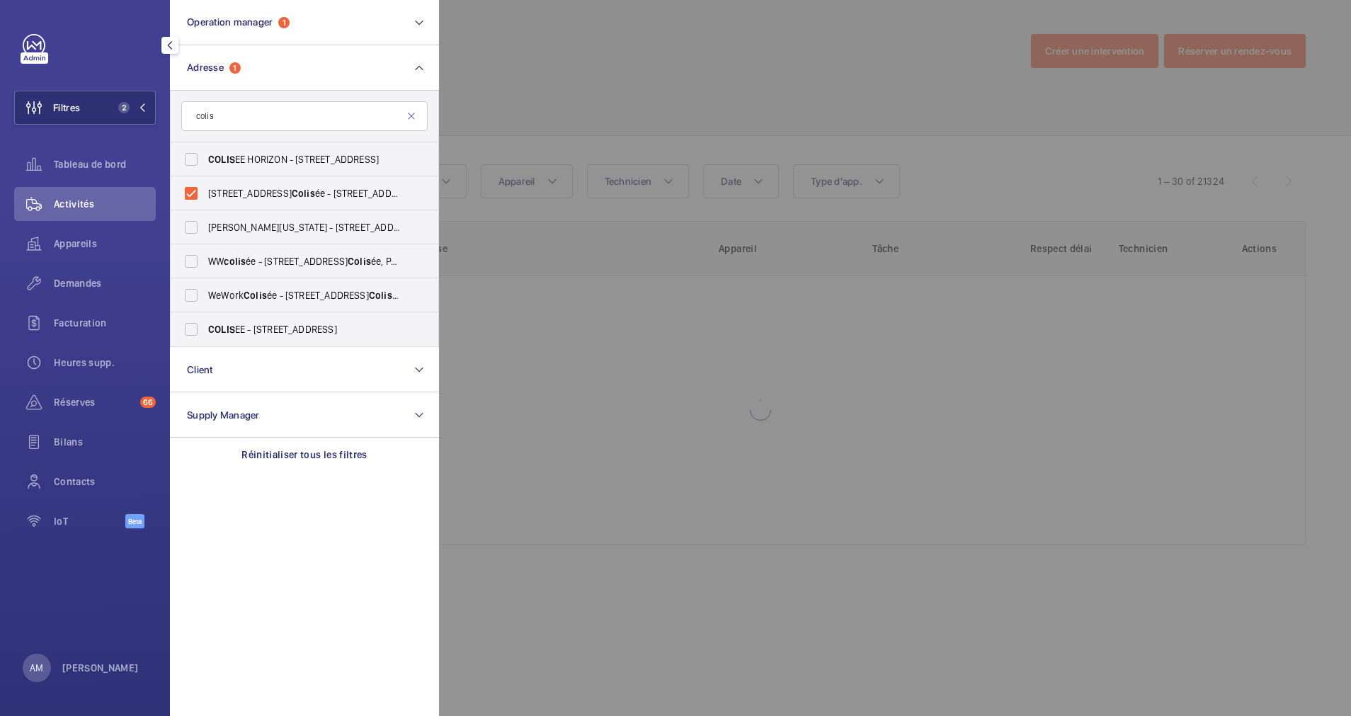
click at [528, 85] on div at bounding box center [1114, 358] width 1351 height 716
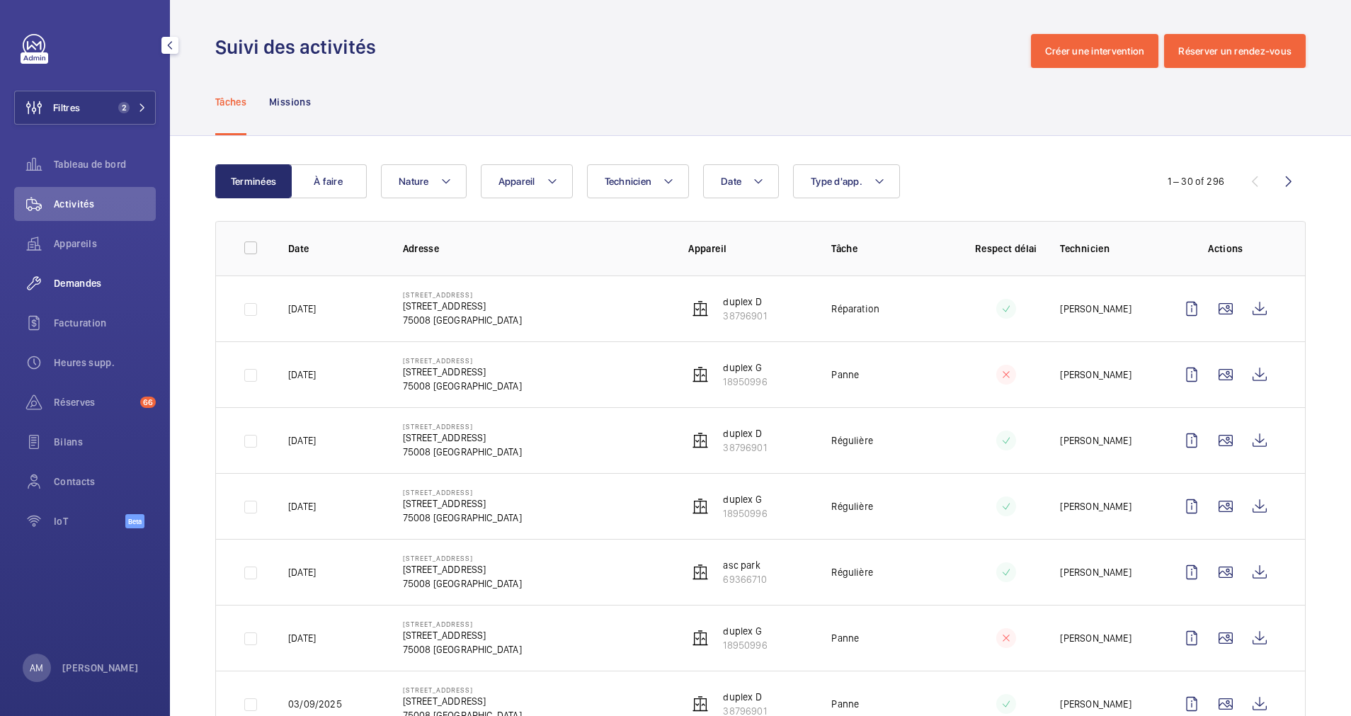
click at [84, 280] on span "Demandes" at bounding box center [105, 283] width 102 height 14
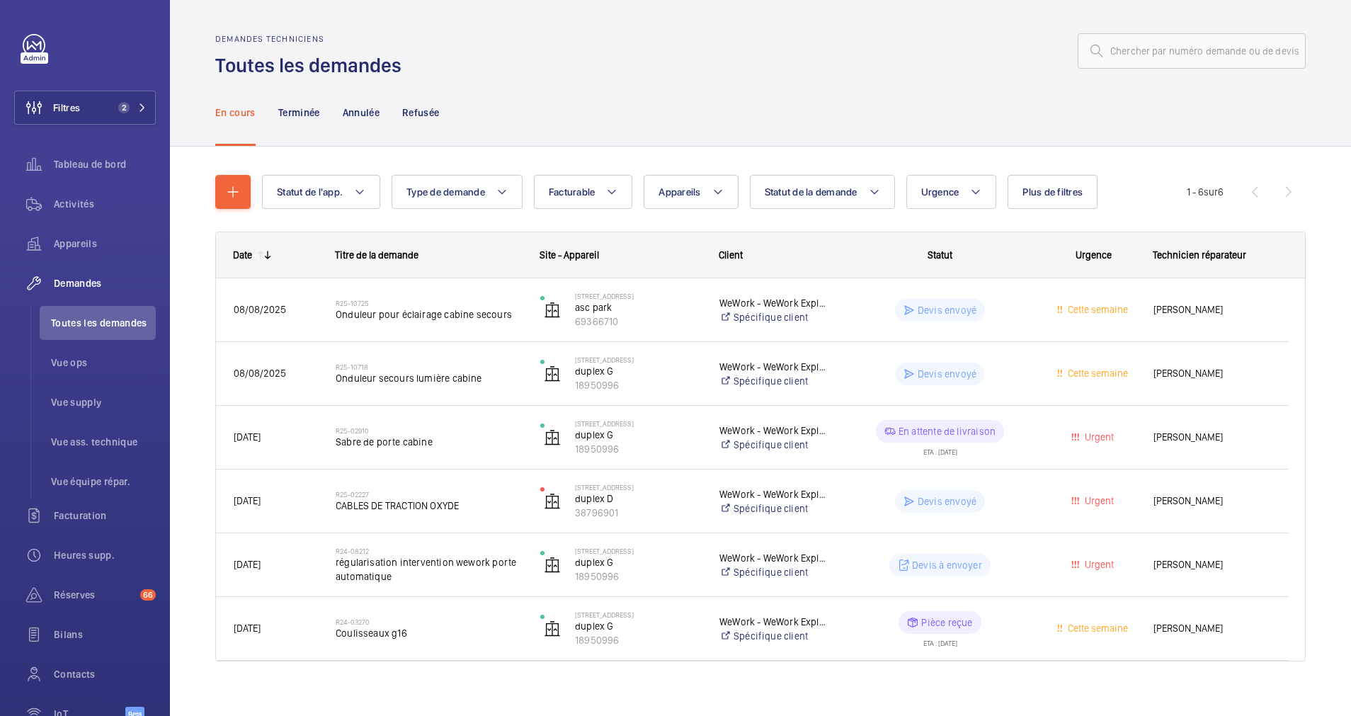
click at [171, 86] on div "En cours Terminée Annulée Refusée" at bounding box center [760, 113] width 1181 height 68
click at [125, 96] on button "Filtres 2" at bounding box center [85, 108] width 142 height 34
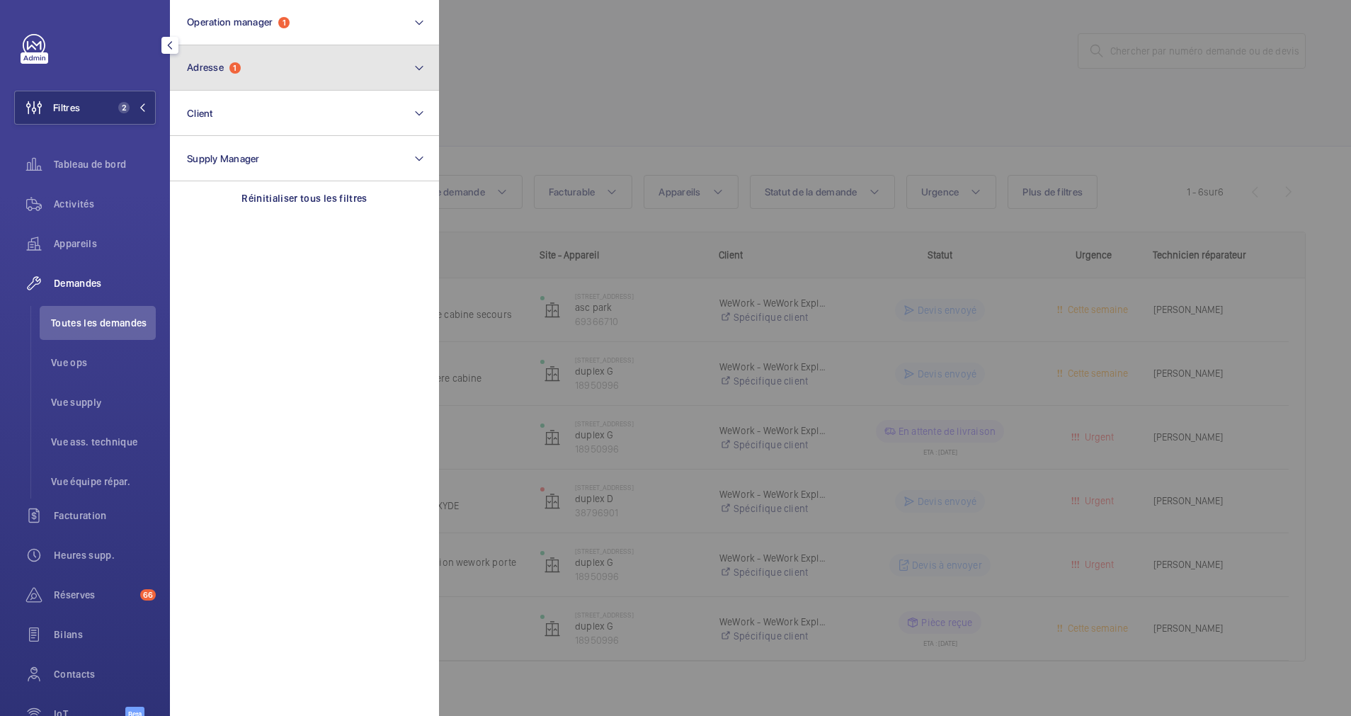
click at [285, 69] on button "Adresse 1" at bounding box center [304, 67] width 269 height 45
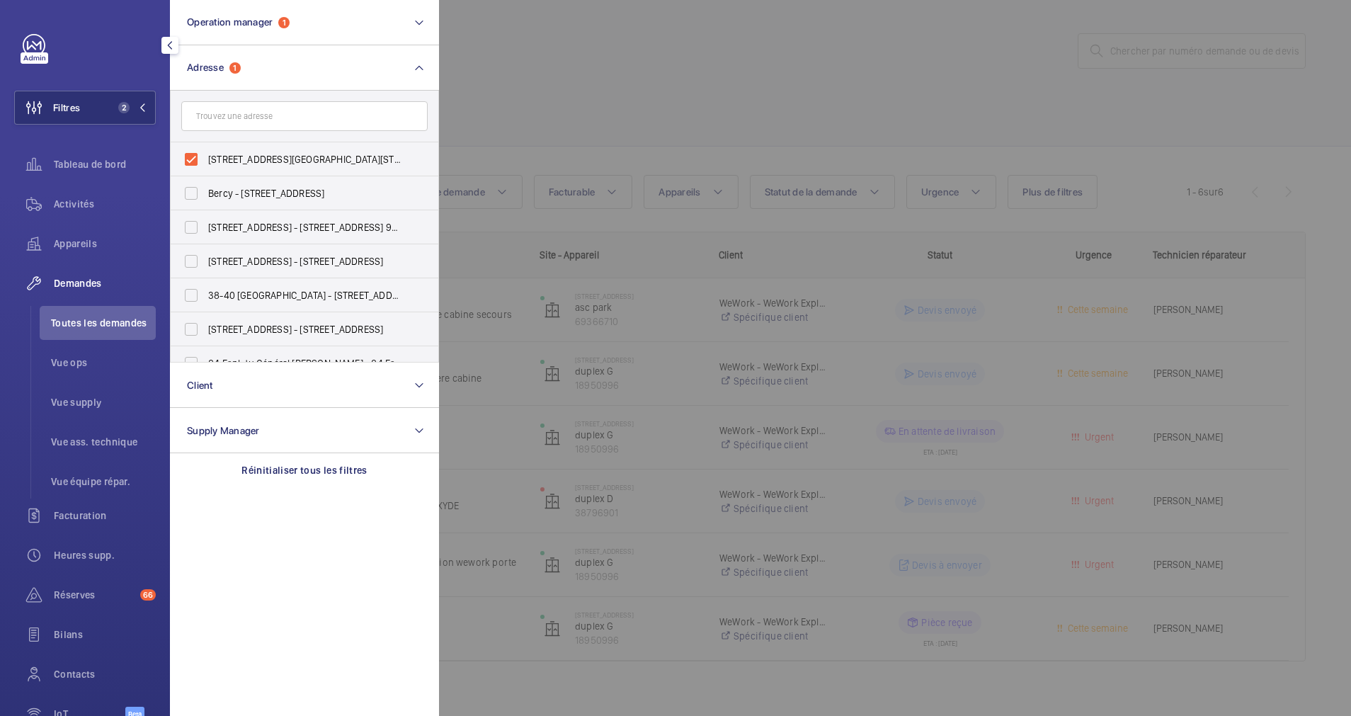
click at [504, 93] on div at bounding box center [1114, 358] width 1351 height 716
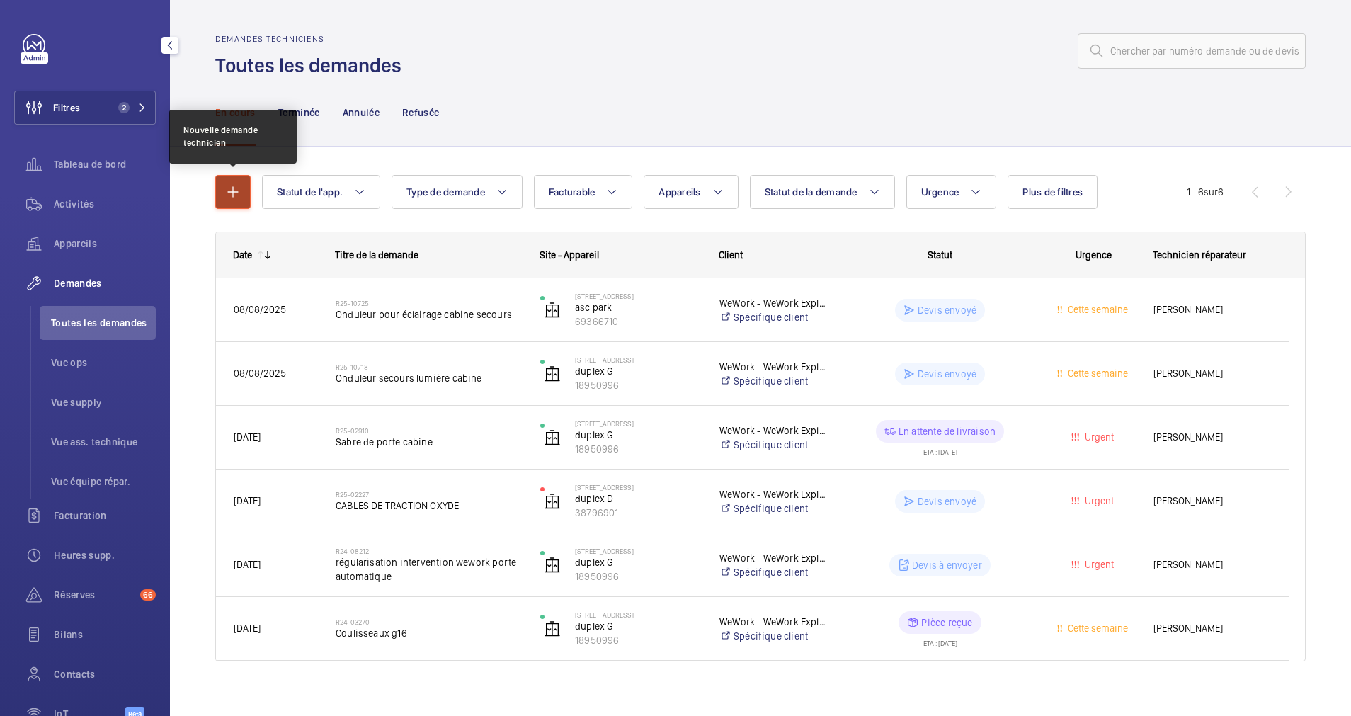
click at [232, 191] on mat-icon "button" at bounding box center [233, 191] width 17 height 17
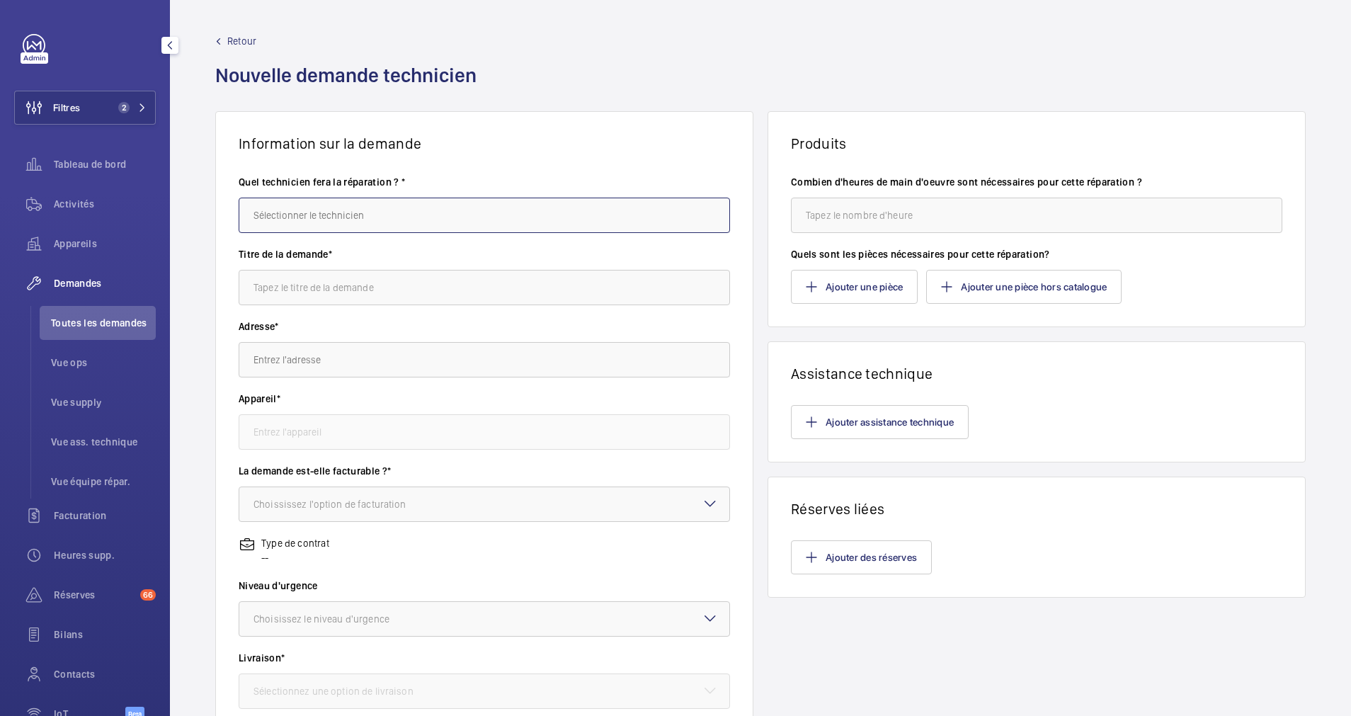
click at [338, 212] on input "text" at bounding box center [485, 215] width 492 height 35
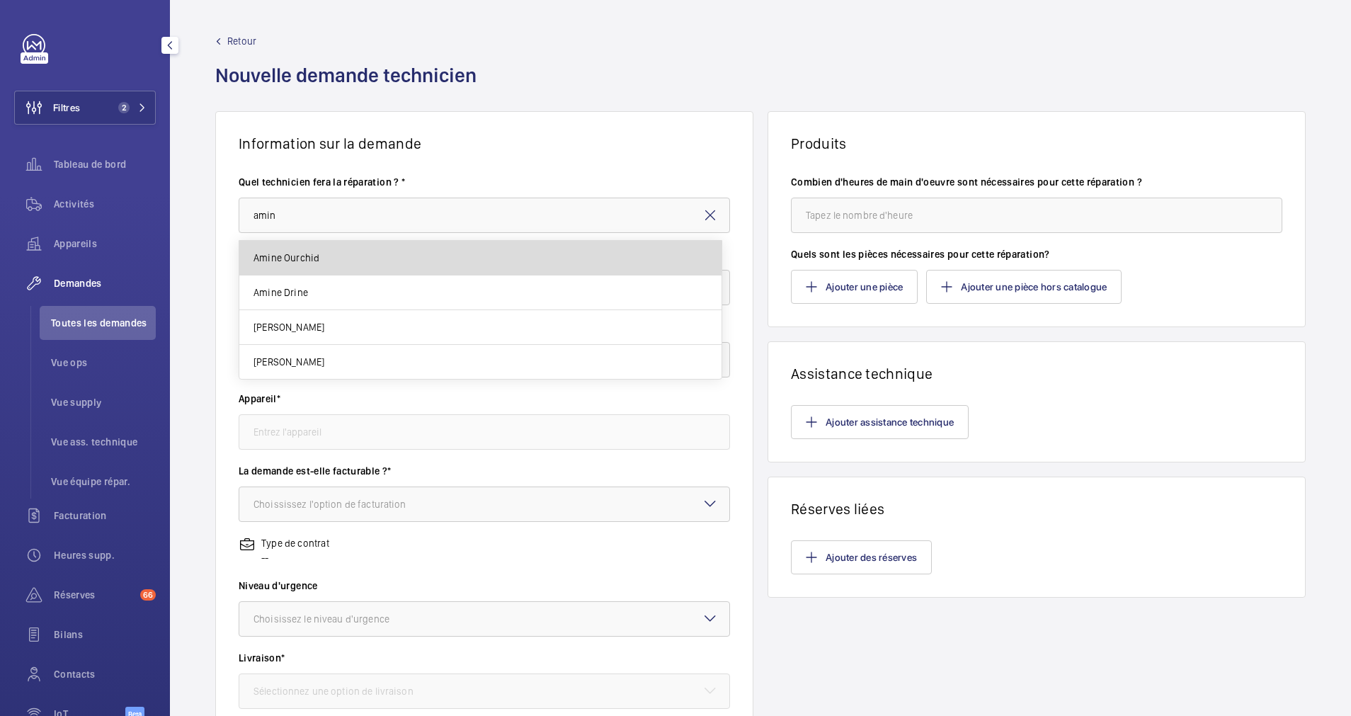
click at [324, 249] on mat-option "Amine Ourchid" at bounding box center [480, 258] width 482 height 35
type input "Amine Ourchid"
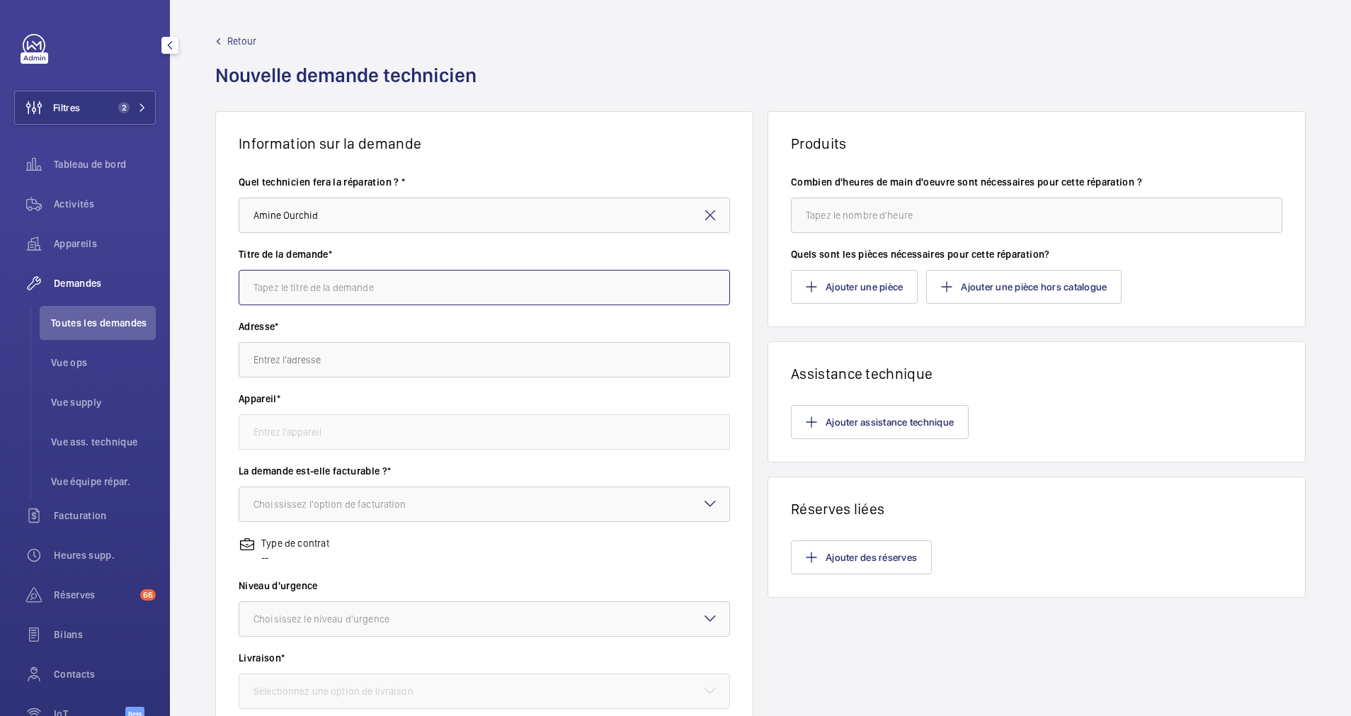
click at [321, 285] on input "text" at bounding box center [485, 287] width 492 height 35
type input "r"
type input "Remplacement des cables de traction"
click at [354, 353] on input "text" at bounding box center [485, 359] width 492 height 35
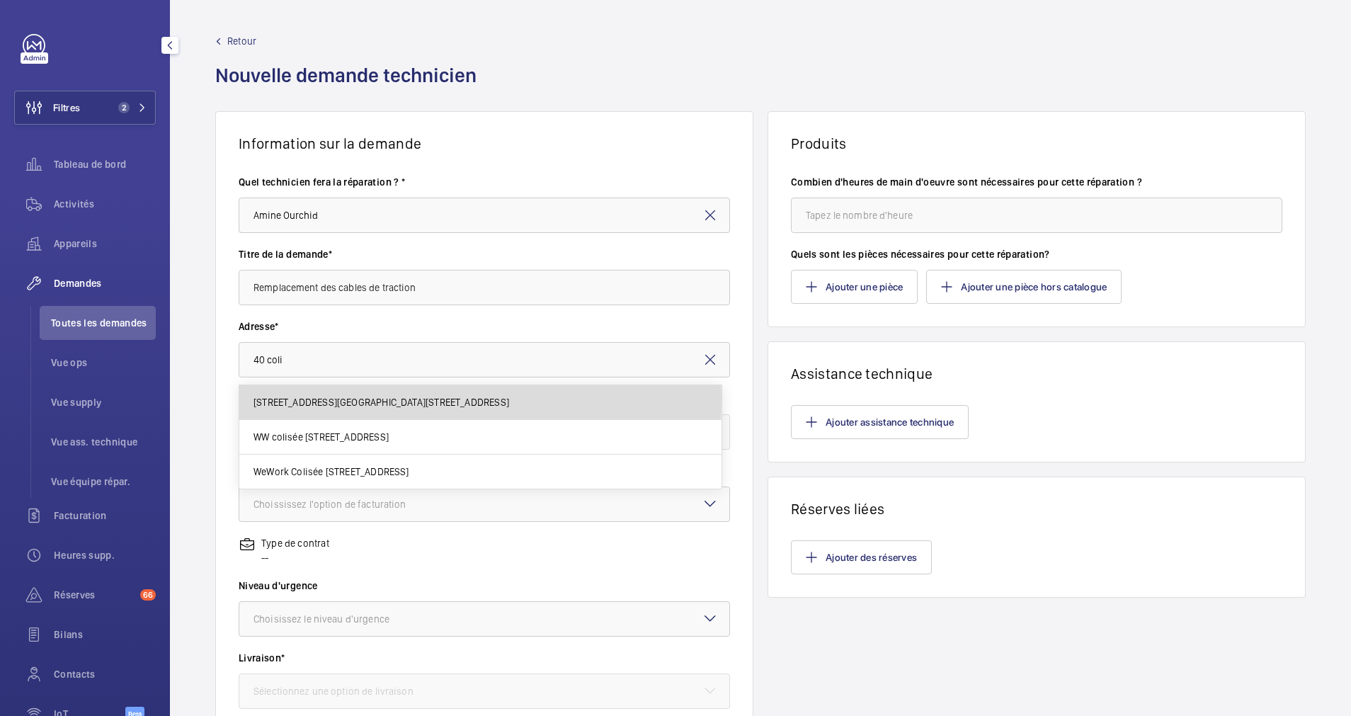
click at [347, 401] on span "40 Rue du Colisée 40 Rue du Colisée, 75008 PARIS, 75008 PARIS" at bounding box center [382, 402] width 256 height 14
type input "40 Rue du Colisée 40 Rue du Colisée, 75008 PARIS, 75008 PARIS"
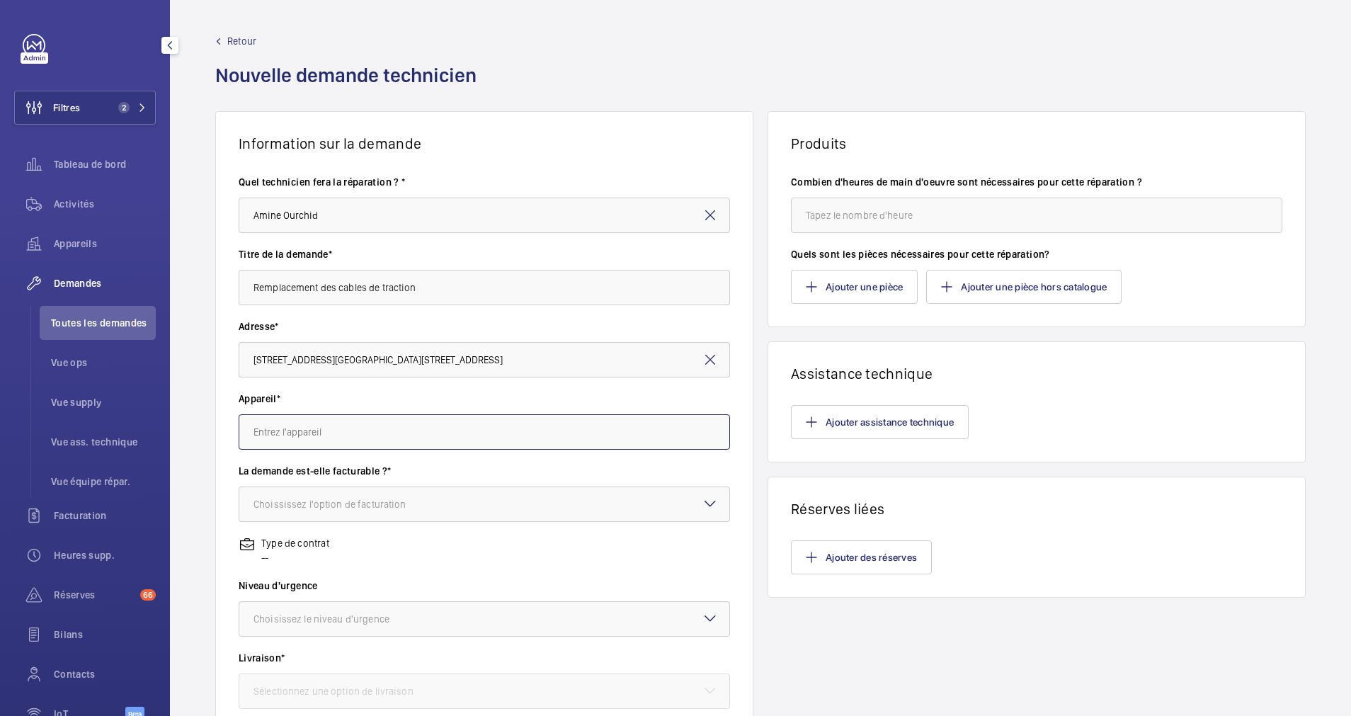
click at [333, 438] on input "text" at bounding box center [485, 431] width 492 height 35
click at [317, 476] on span "38796901 - duplex D" at bounding box center [299, 474] width 90 height 14
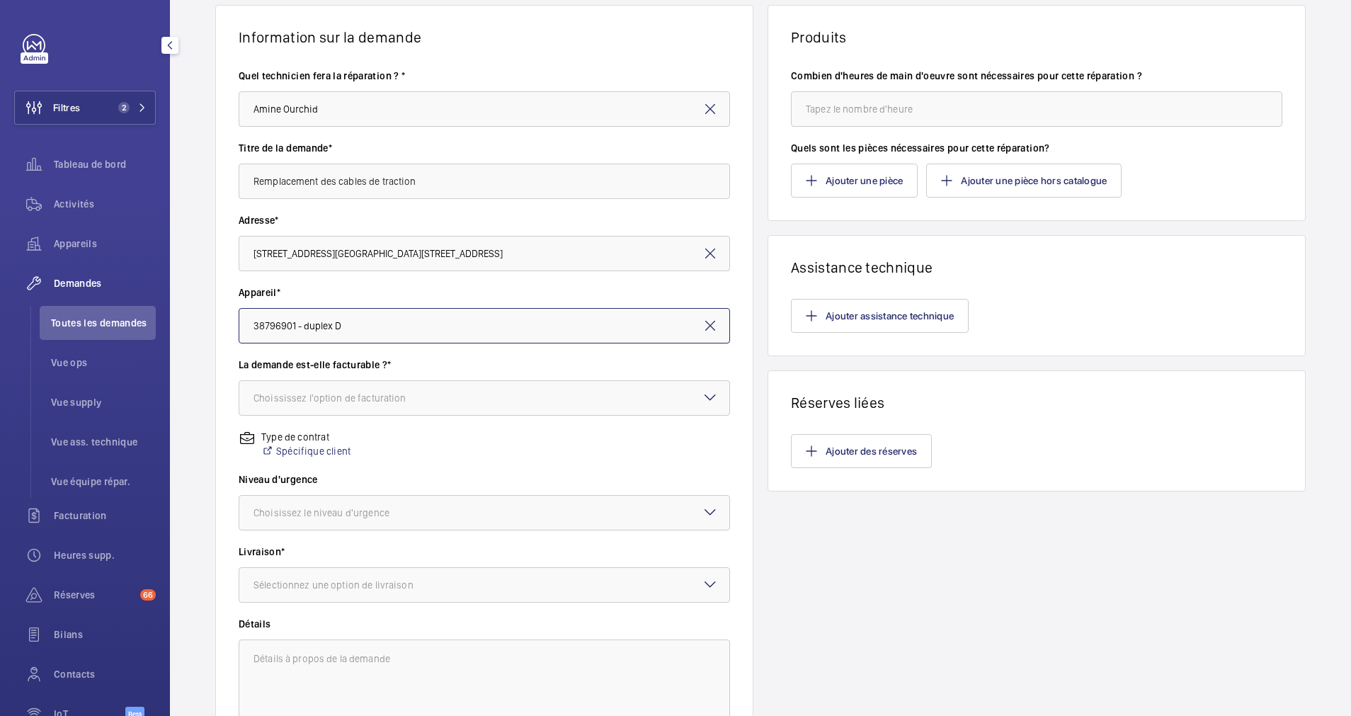
click at [535, 327] on input "38796901 - duplex D" at bounding box center [485, 325] width 492 height 35
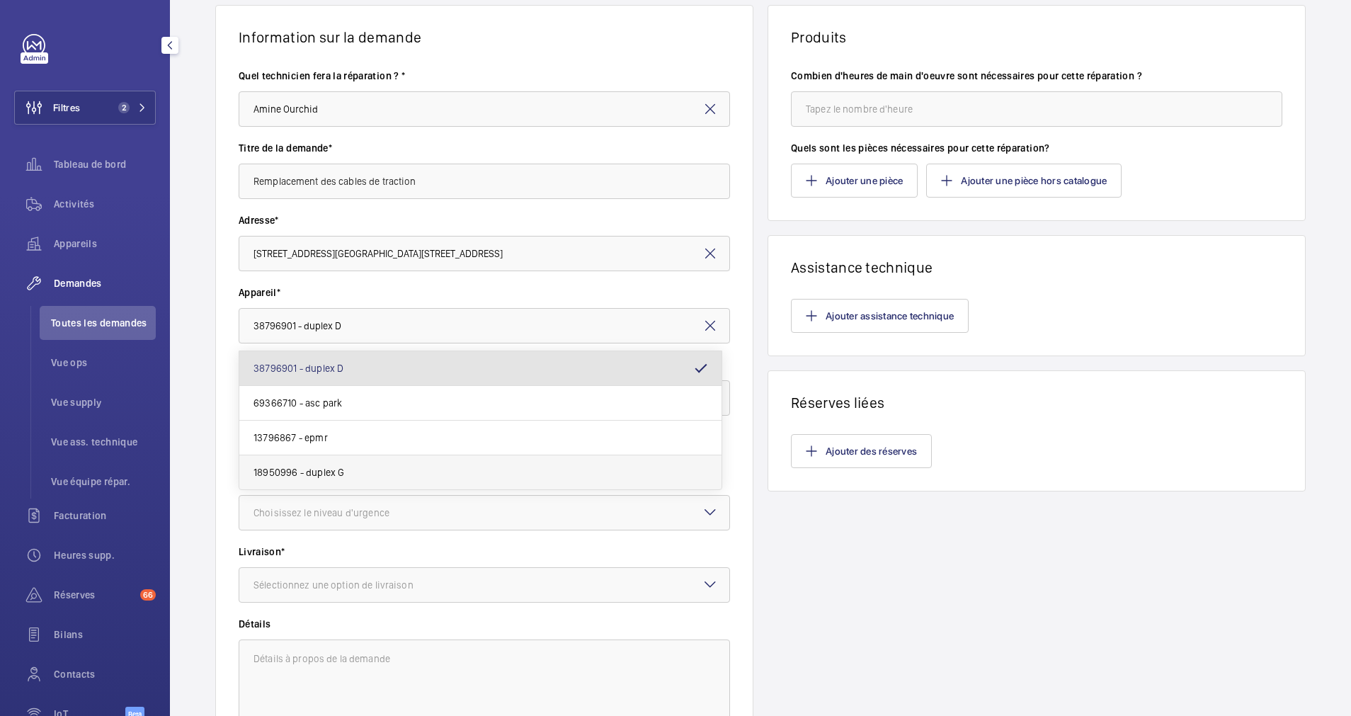
click at [378, 470] on mat-option "18950996 - duplex G" at bounding box center [480, 472] width 482 height 34
type input "18950996 - duplex G"
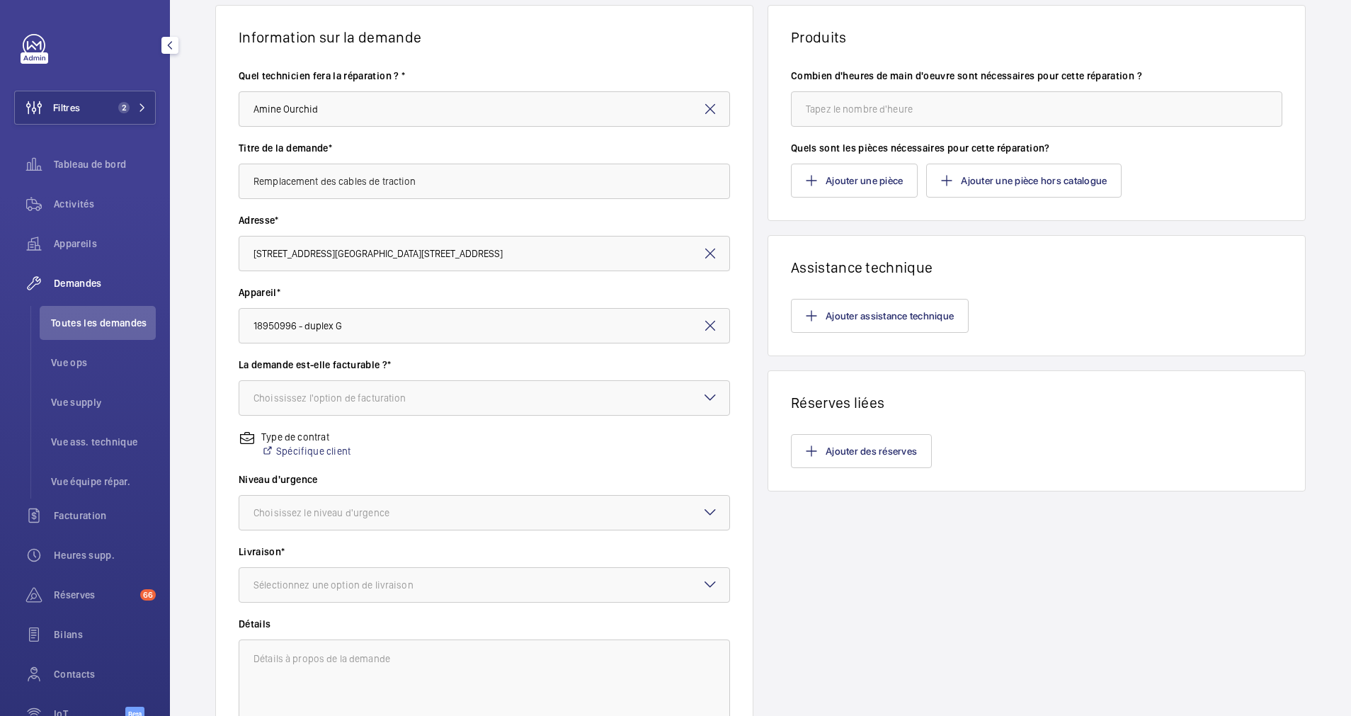
click at [390, 379] on wm-front-input-dropdown "La demande est-elle facturable ?* Choississez l'option de facturation" at bounding box center [485, 387] width 492 height 58
click at [385, 395] on div "Choississez l'option de facturation" at bounding box center [348, 398] width 188 height 14
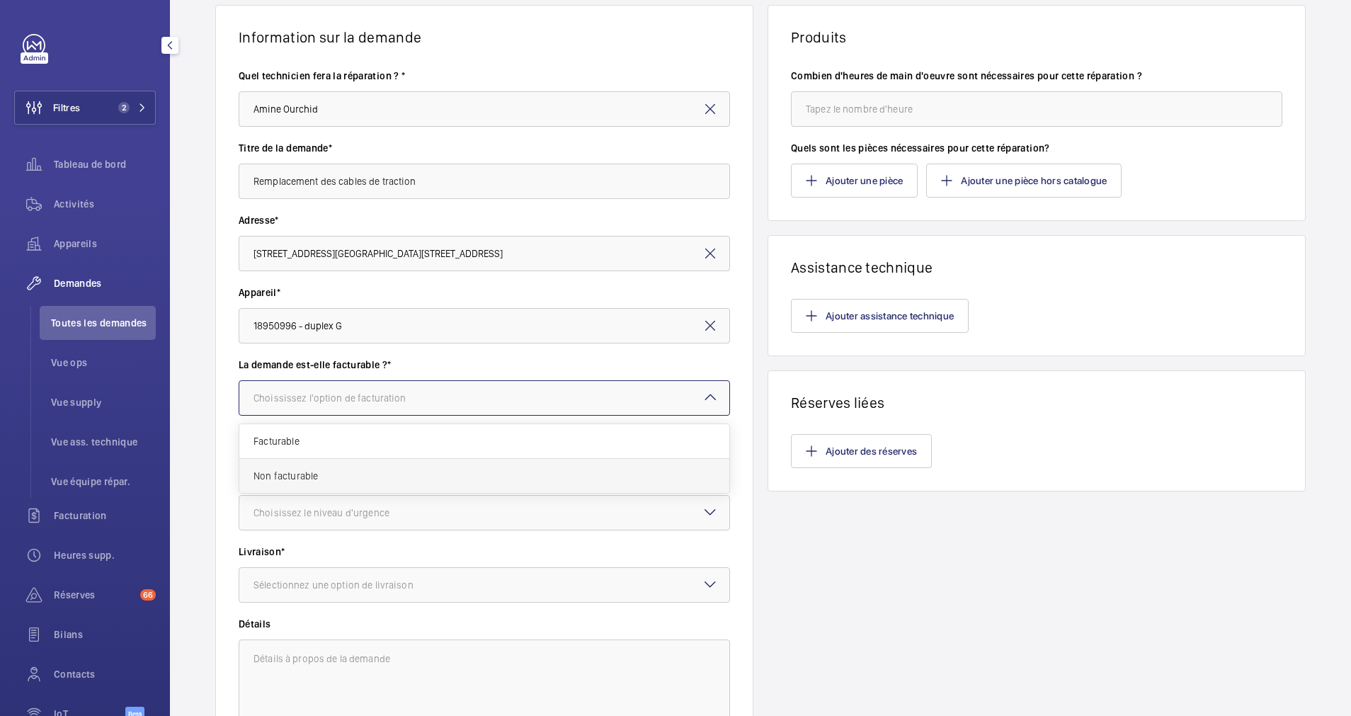
click at [344, 467] on div "Non facturable" at bounding box center [484, 476] width 490 height 34
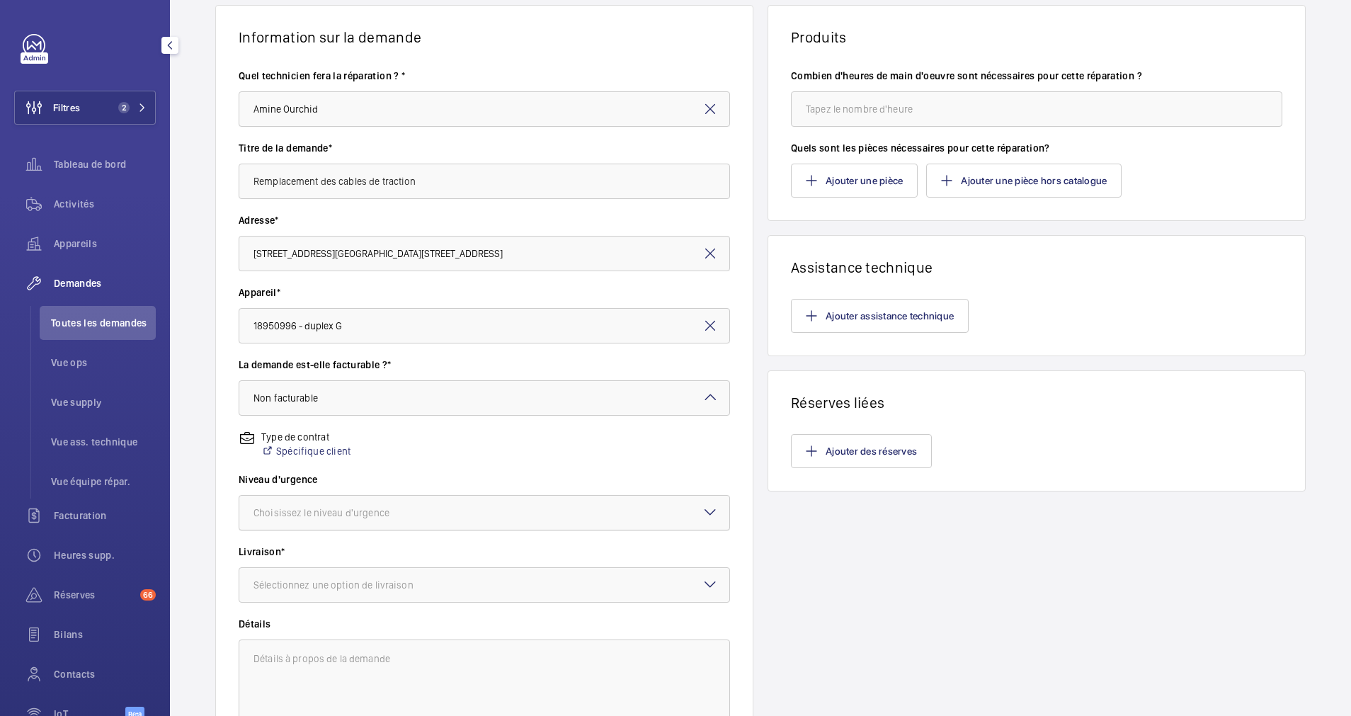
click at [416, 511] on div "Choisissez le niveau d'urgence" at bounding box center [339, 513] width 171 height 14
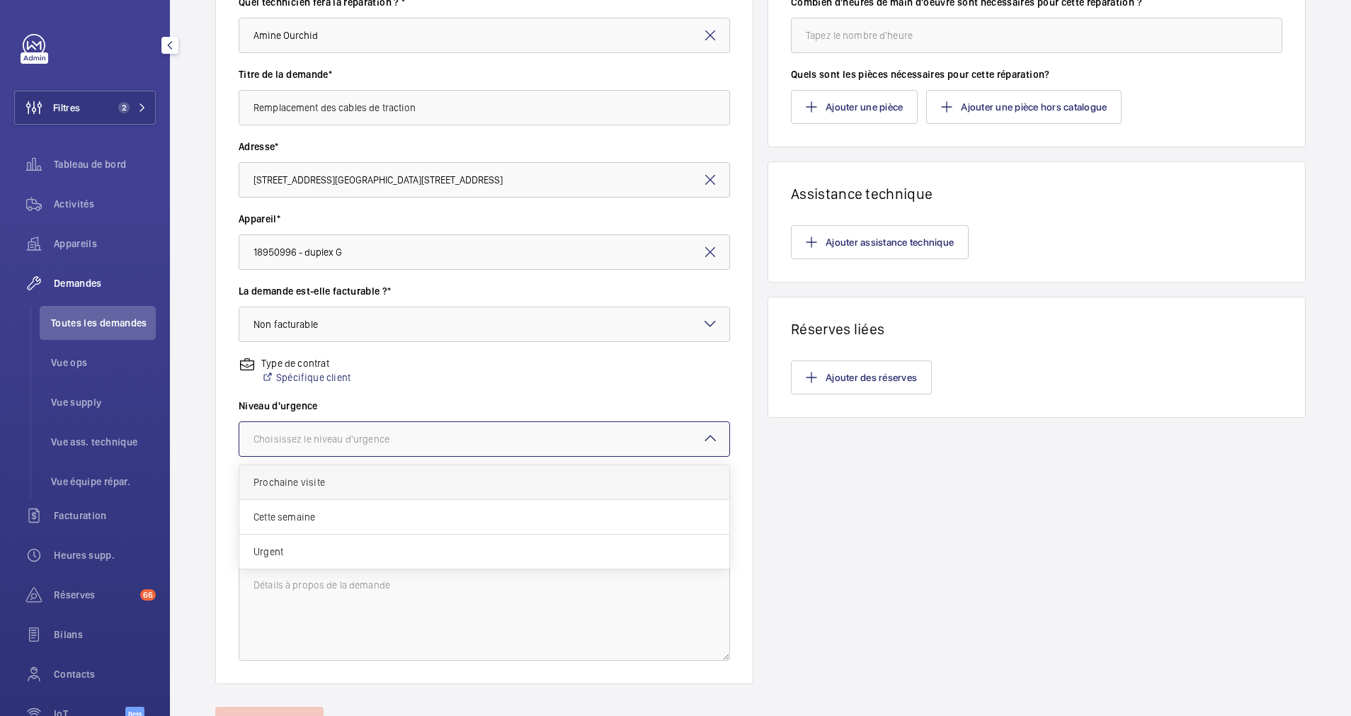
scroll to position [212, 0]
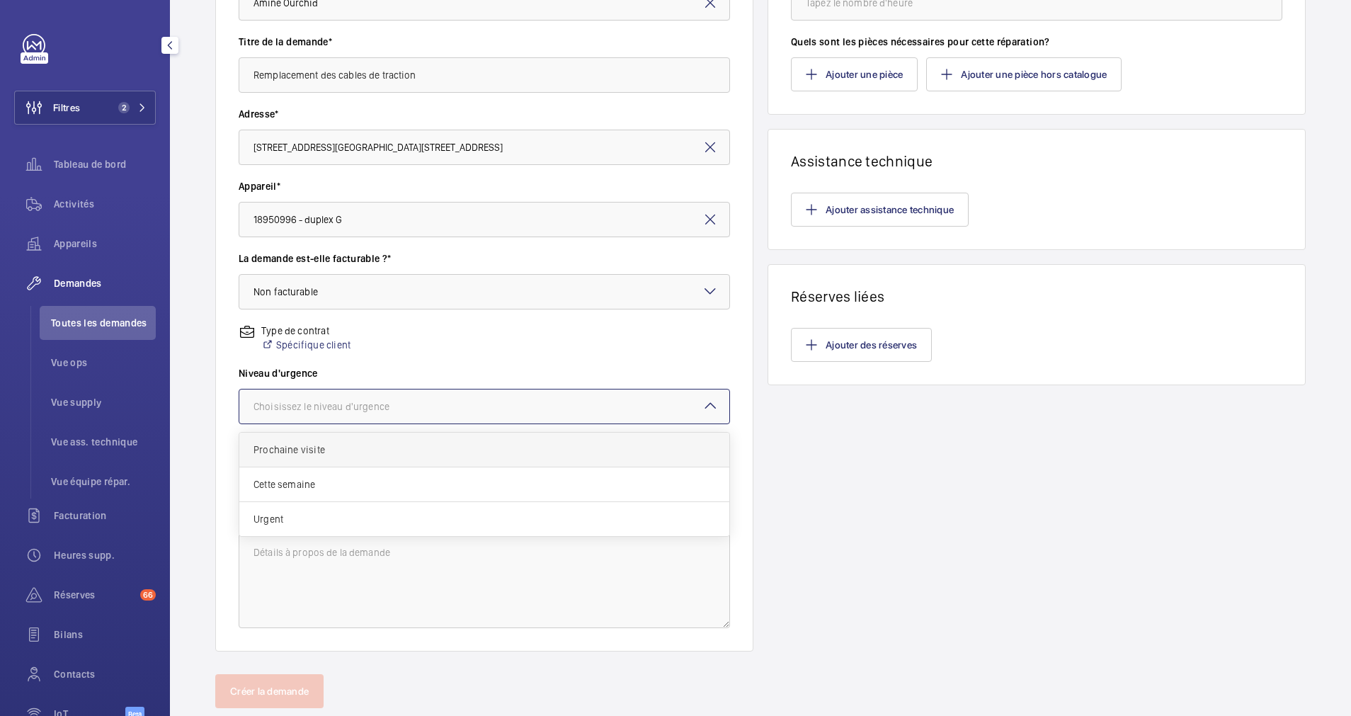
click at [409, 451] on span "Prochaine visite" at bounding box center [485, 450] width 462 height 14
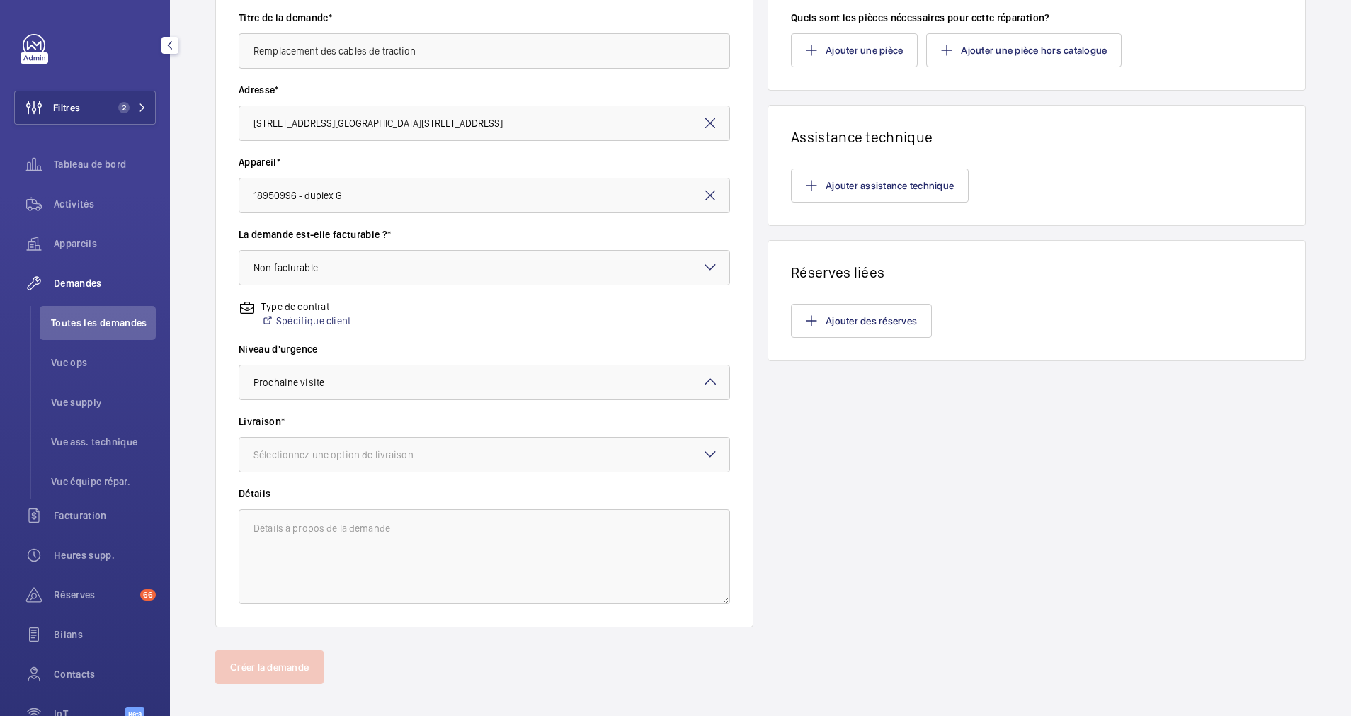
scroll to position [250, 0]
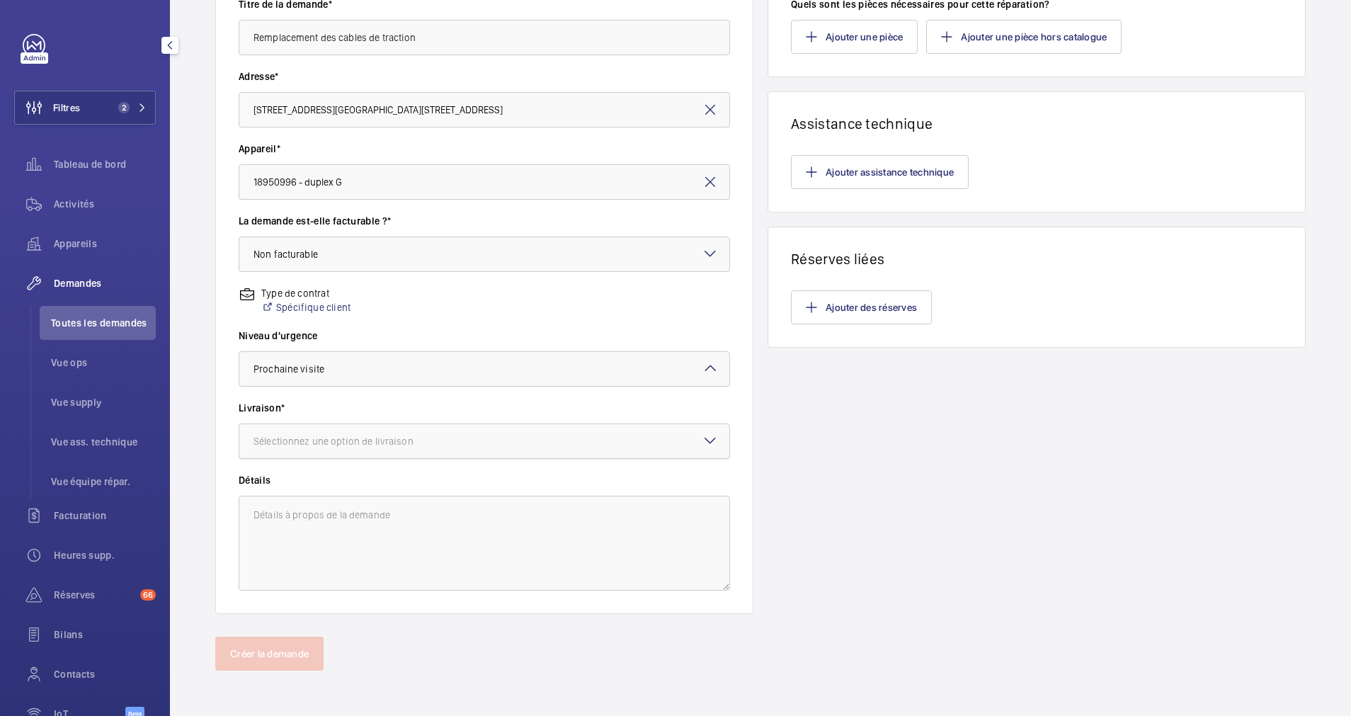
click at [458, 441] on div at bounding box center [484, 441] width 490 height 34
click at [346, 550] on span "WM Entrepôt ([GEOGRAPHIC_DATA])" at bounding box center [485, 554] width 462 height 14
click at [422, 506] on textarea at bounding box center [485, 543] width 492 height 95
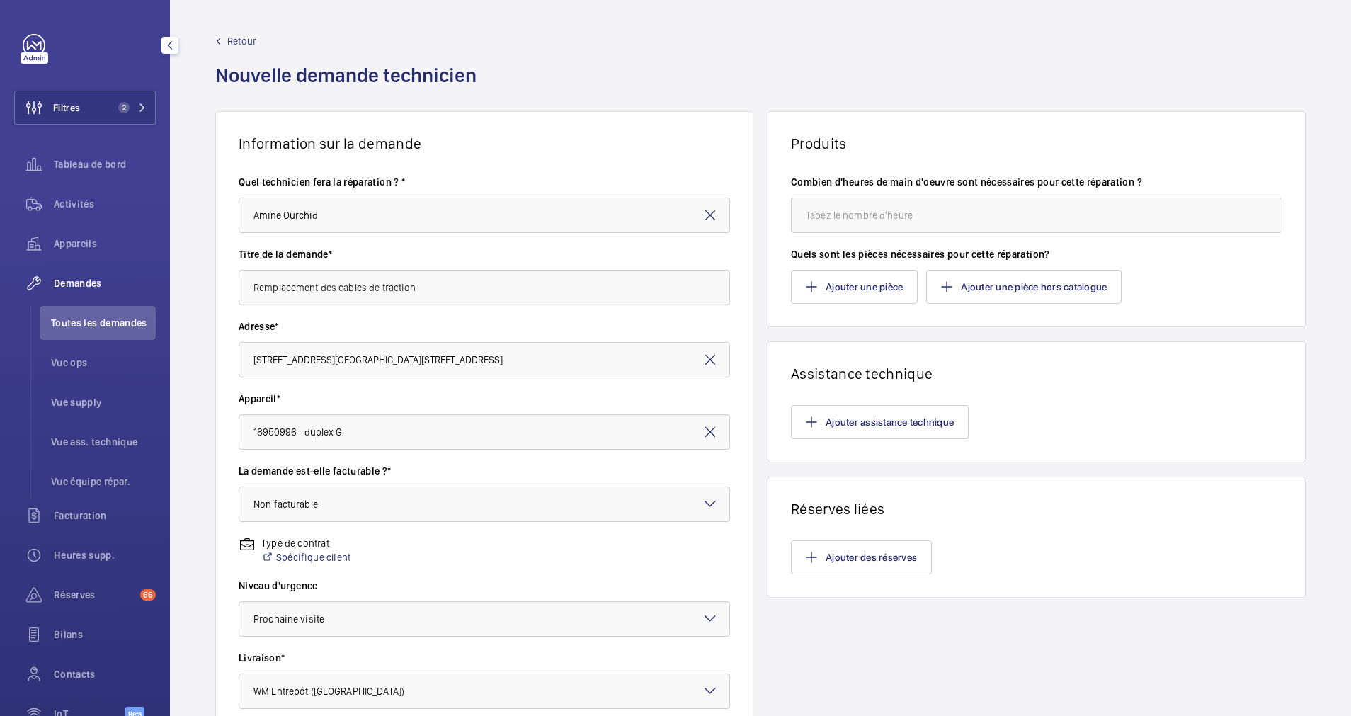
scroll to position [55, 0]
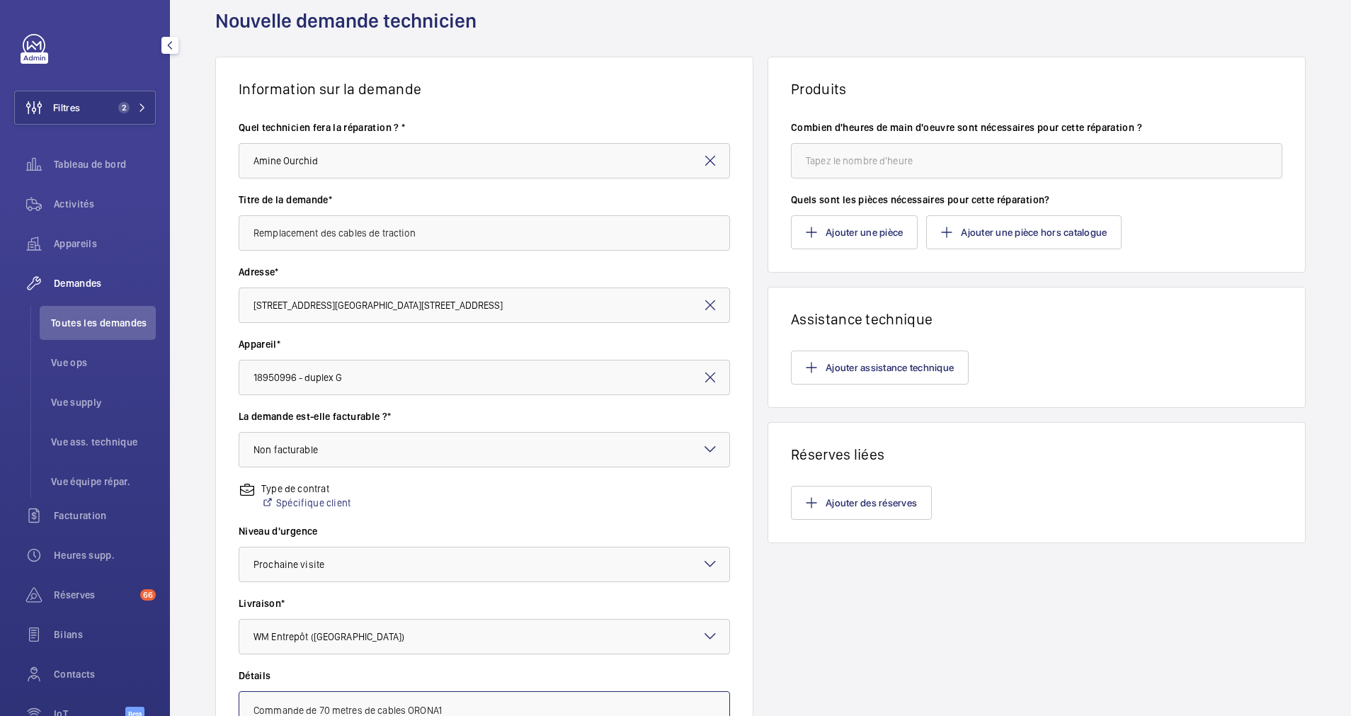
type textarea "Commande de 70 metres de cables ORONA1"
click at [824, 164] on input "number" at bounding box center [1037, 160] width 492 height 35
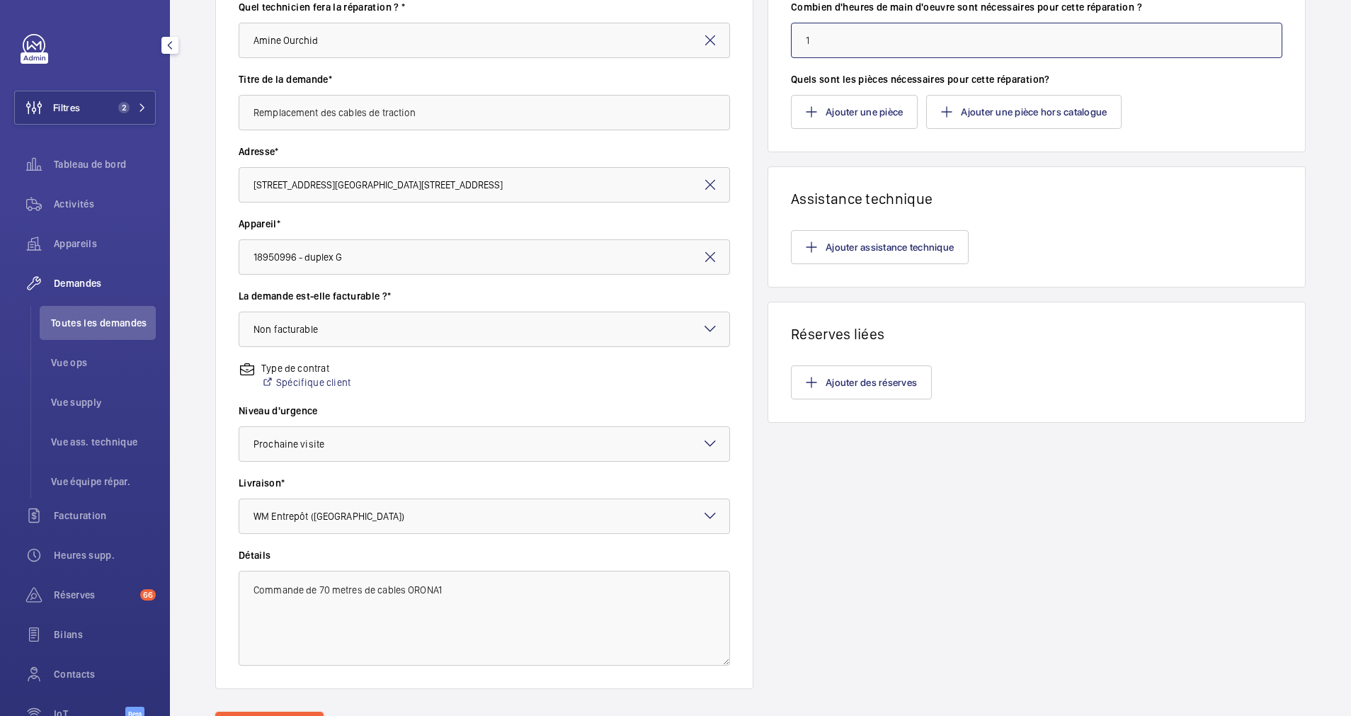
scroll to position [250, 0]
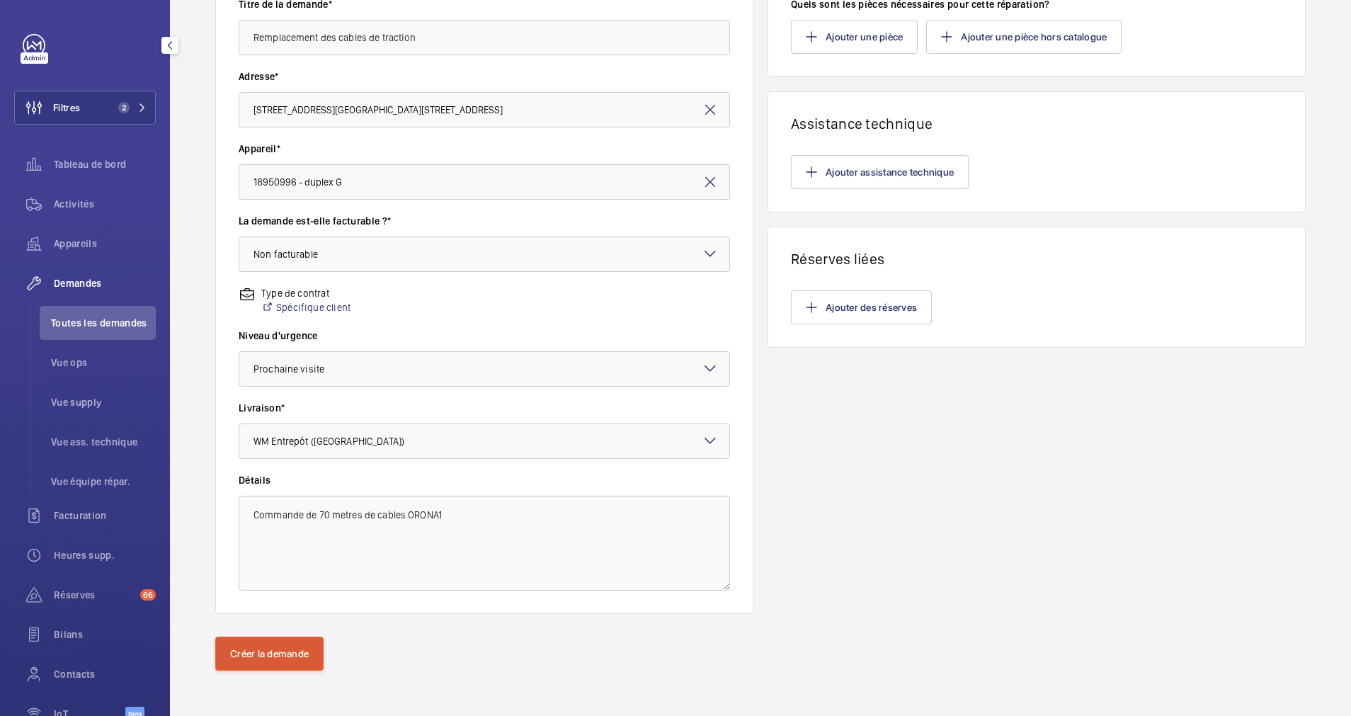
type input "1"
click at [320, 657] on button "Créer la demande" at bounding box center [269, 654] width 108 height 34
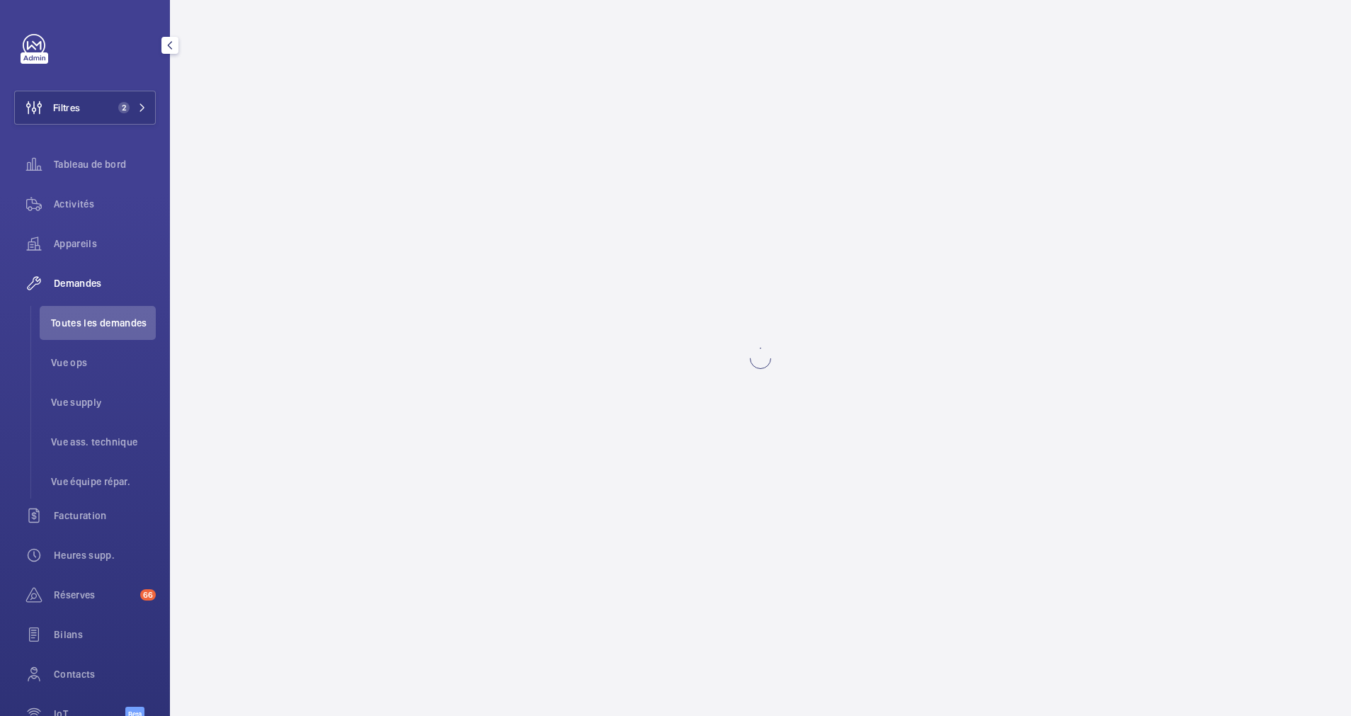
scroll to position [0, 0]
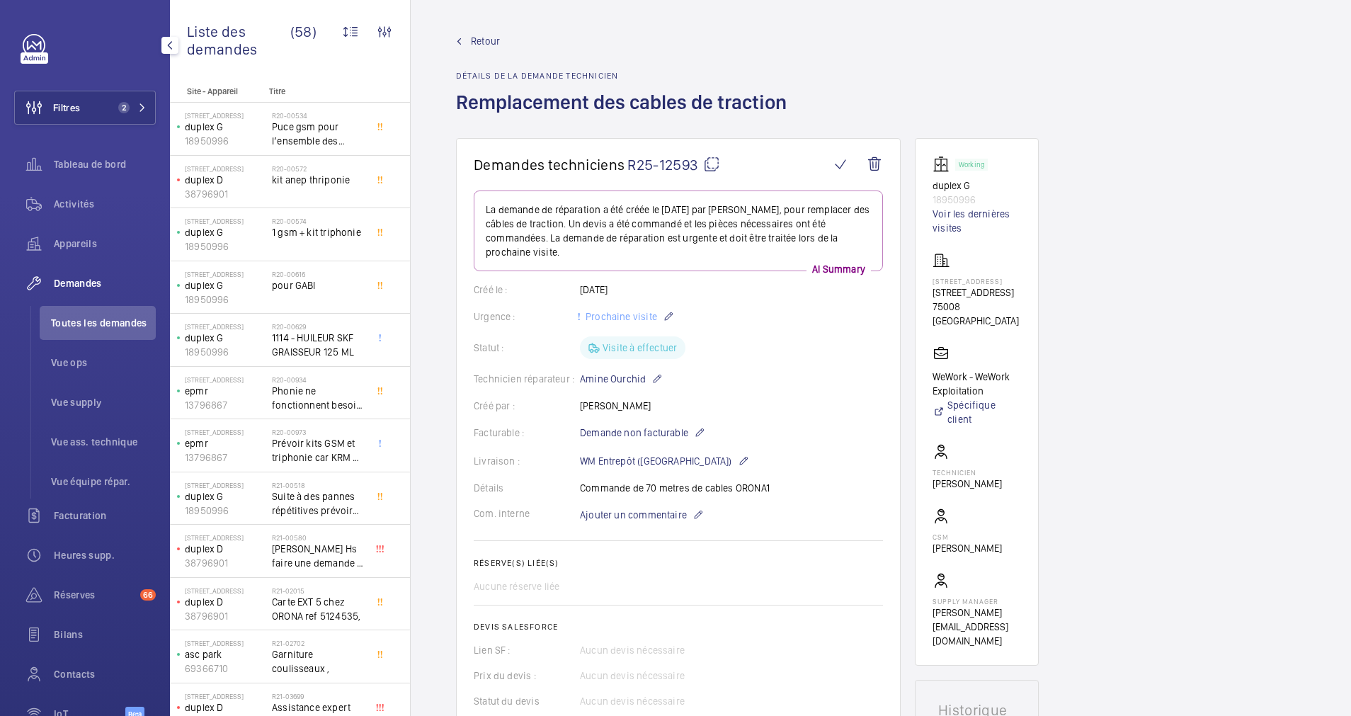
drag, startPoint x: 790, startPoint y: 102, endPoint x: 412, endPoint y: 109, distance: 378.3
click at [412, 109] on wm-front-admin-header "Retour Détails de la demande technicien Remplacement des cables de traction" at bounding box center [881, 69] width 941 height 138
copy h1 "Remplacement des cables de traction"
drag, startPoint x: 926, startPoint y: 188, endPoint x: 980, endPoint y: 195, distance: 54.4
click at [980, 195] on wm-front-card "Working duplex G 18950996 Voir les dernières visites 40 Rue du Colisée 40 Rue d…" at bounding box center [977, 402] width 124 height 528
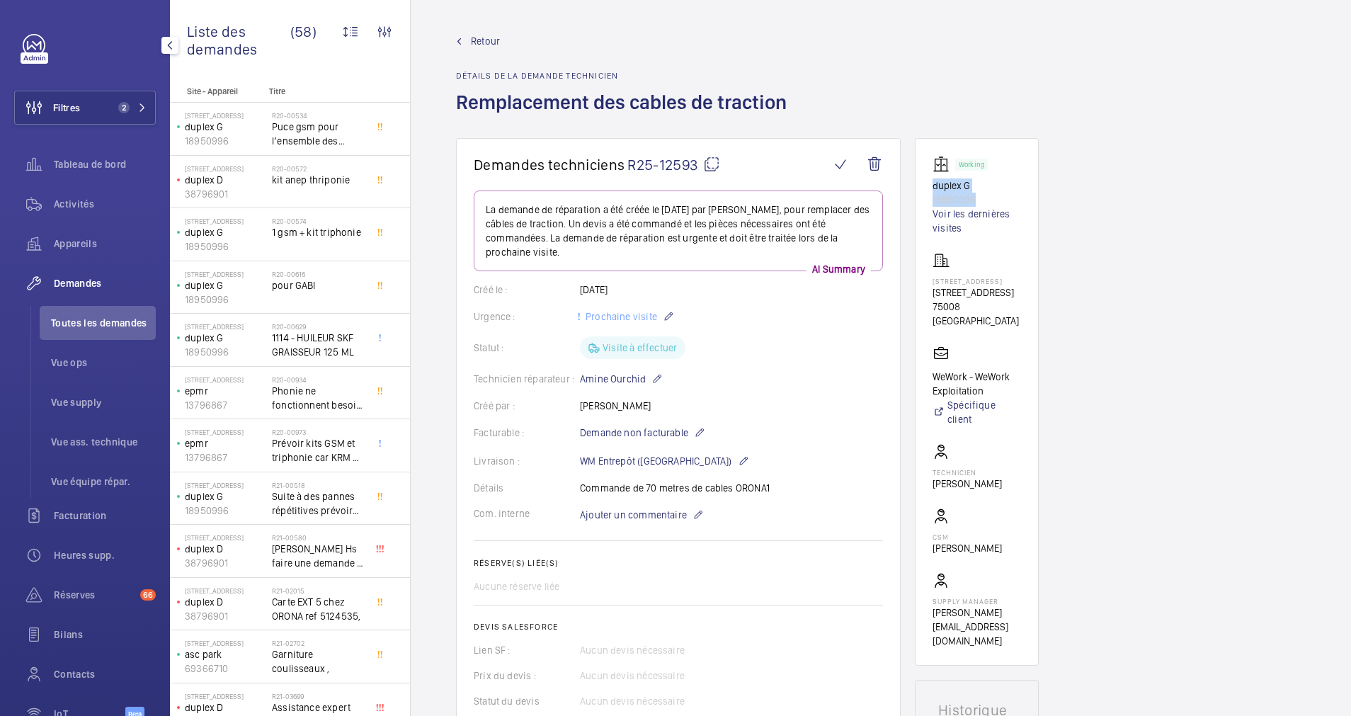
drag, startPoint x: 980, startPoint y: 195, endPoint x: 964, endPoint y: 196, distance: 16.3
copy div "duplex G 18950996"
click at [715, 160] on mat-icon at bounding box center [711, 164] width 17 height 17
copy div "duplex G 18950996"
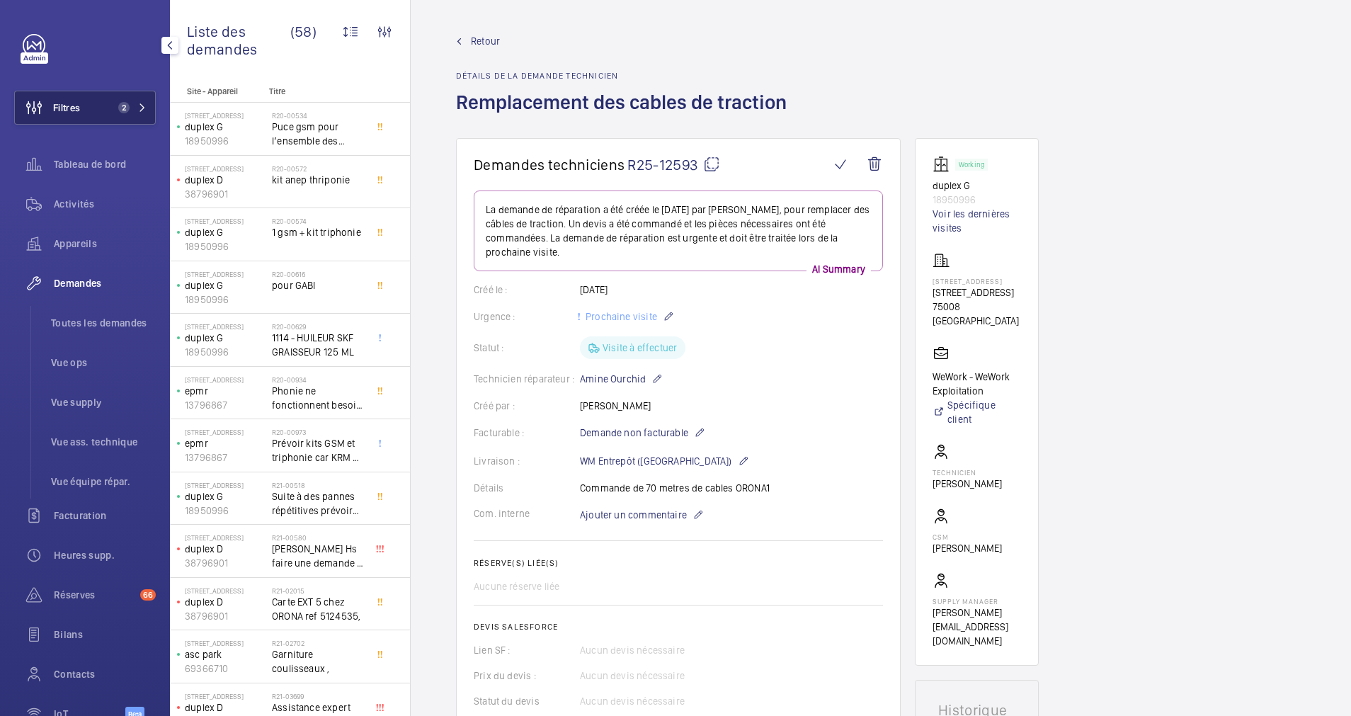
click at [130, 113] on span "2" at bounding box center [130, 107] width 34 height 11
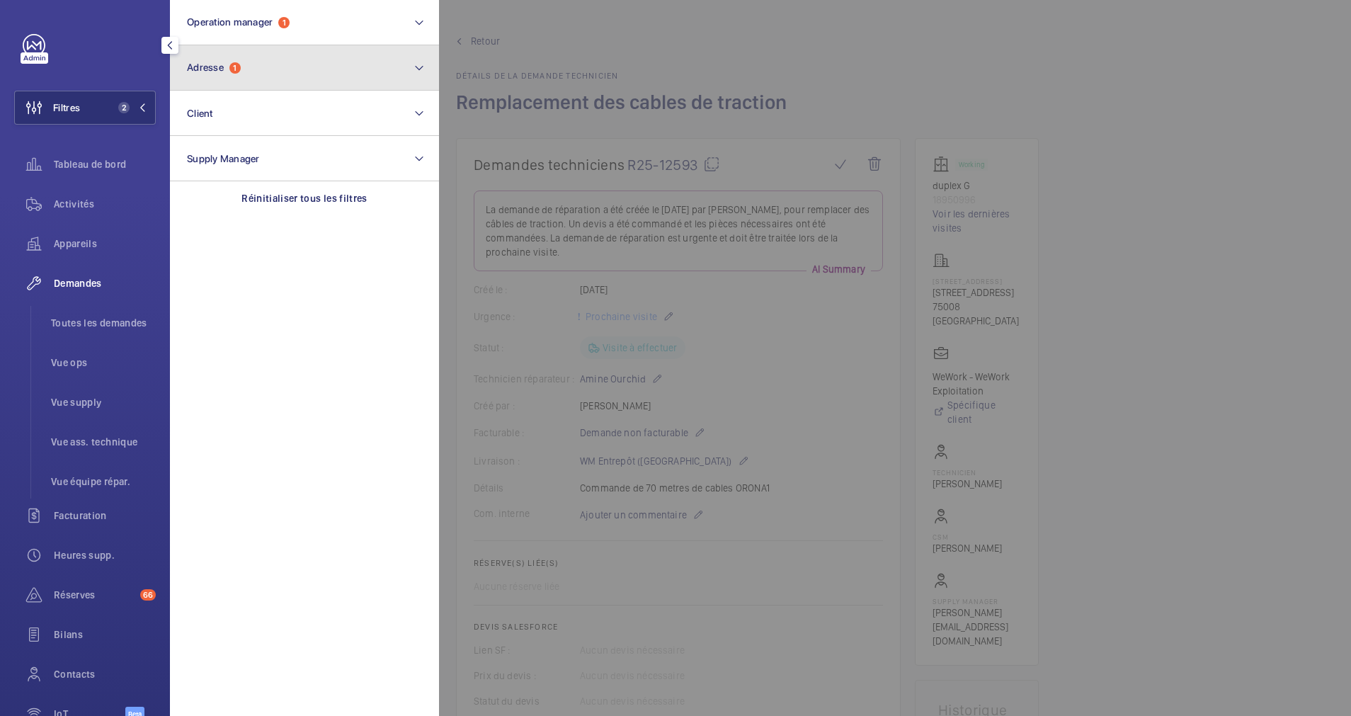
click at [243, 72] on button "Adresse 1" at bounding box center [304, 67] width 269 height 45
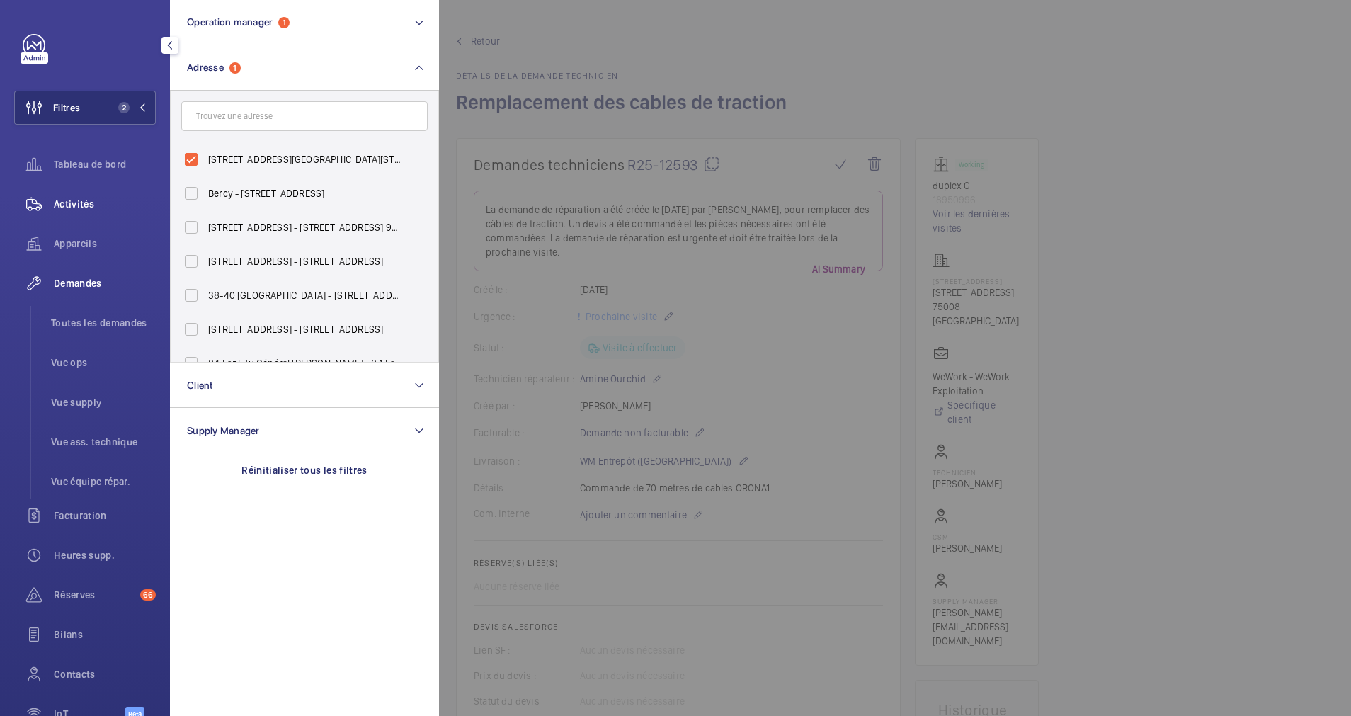
click at [57, 201] on span "Activités" at bounding box center [105, 204] width 102 height 14
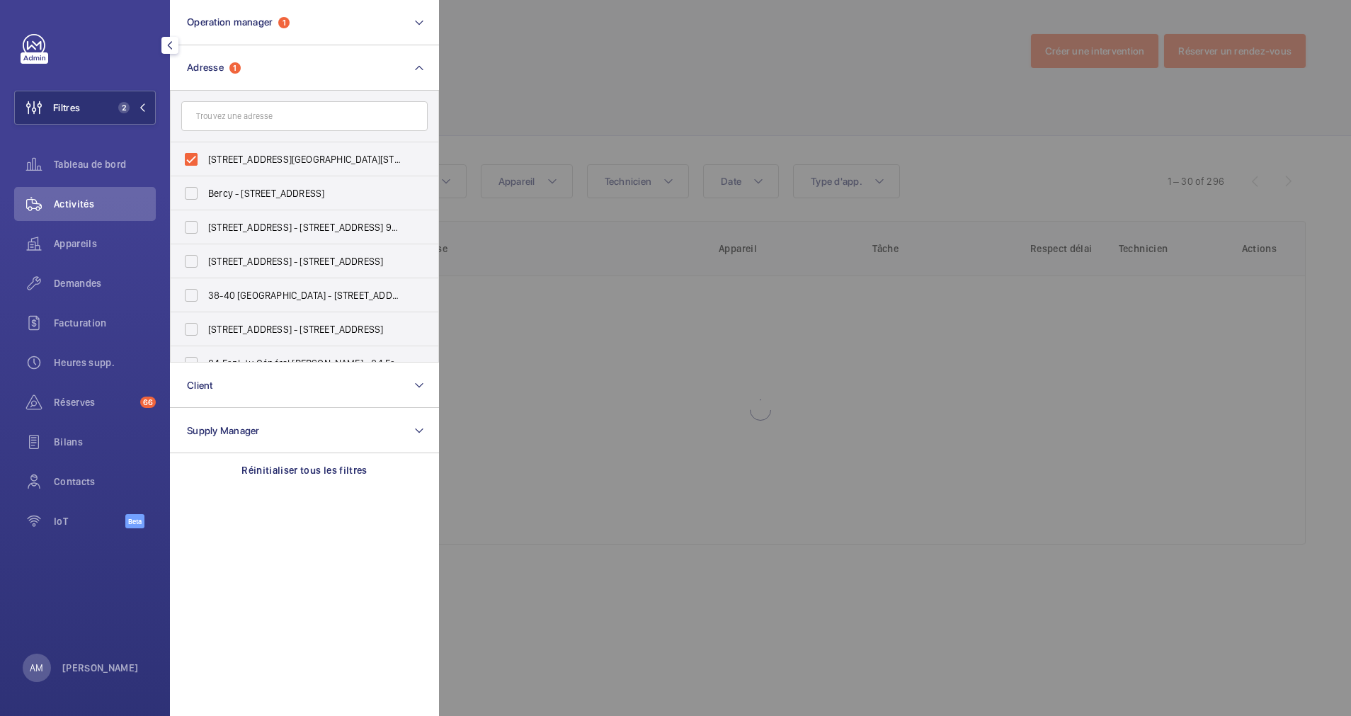
click at [646, 64] on div at bounding box center [1114, 358] width 1351 height 716
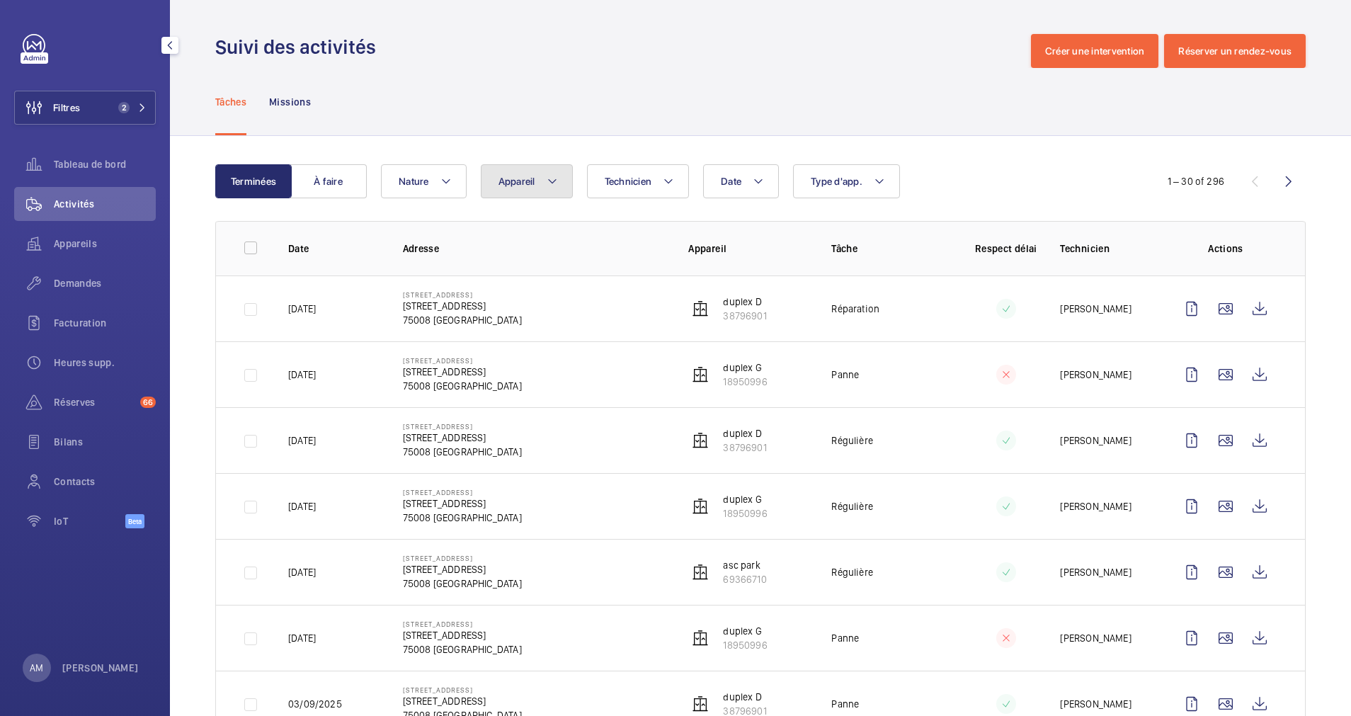
click at [552, 176] on mat-icon at bounding box center [552, 181] width 11 height 17
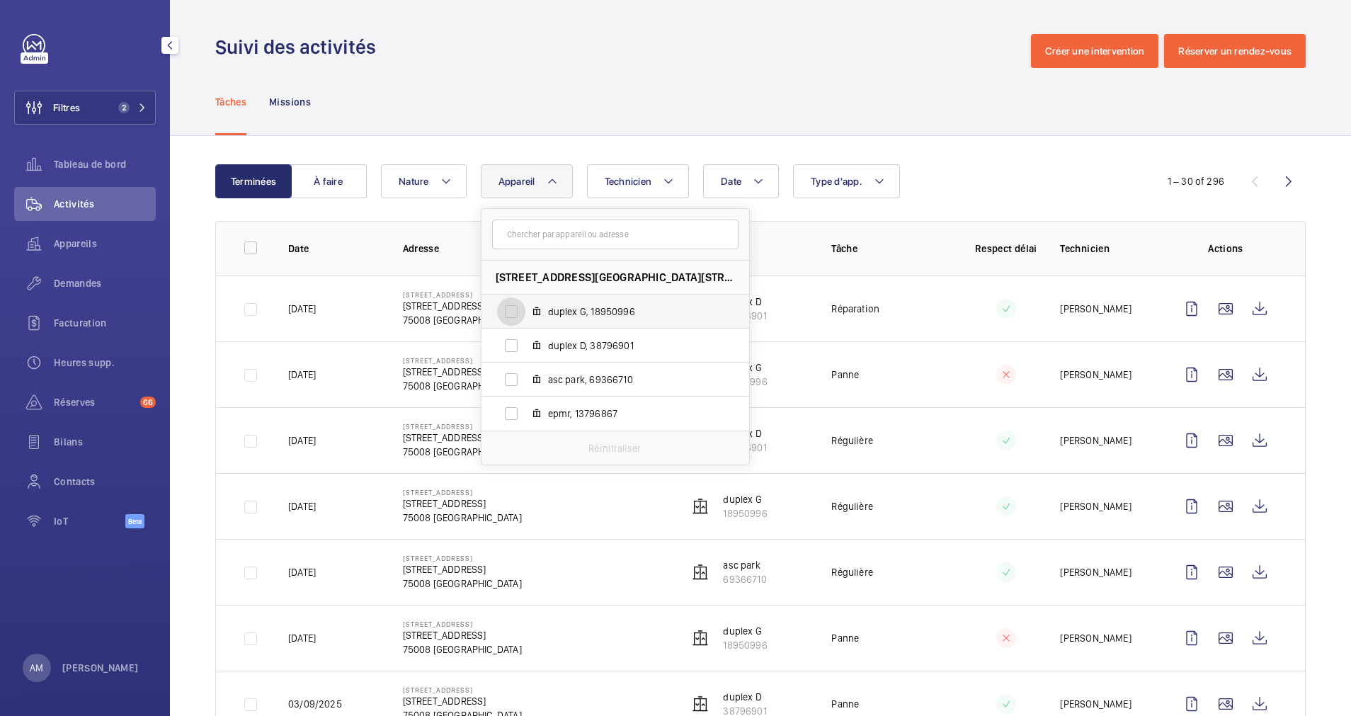
click at [508, 318] on input "duplex G, 18950996" at bounding box center [511, 311] width 28 height 28
checkbox input "true"
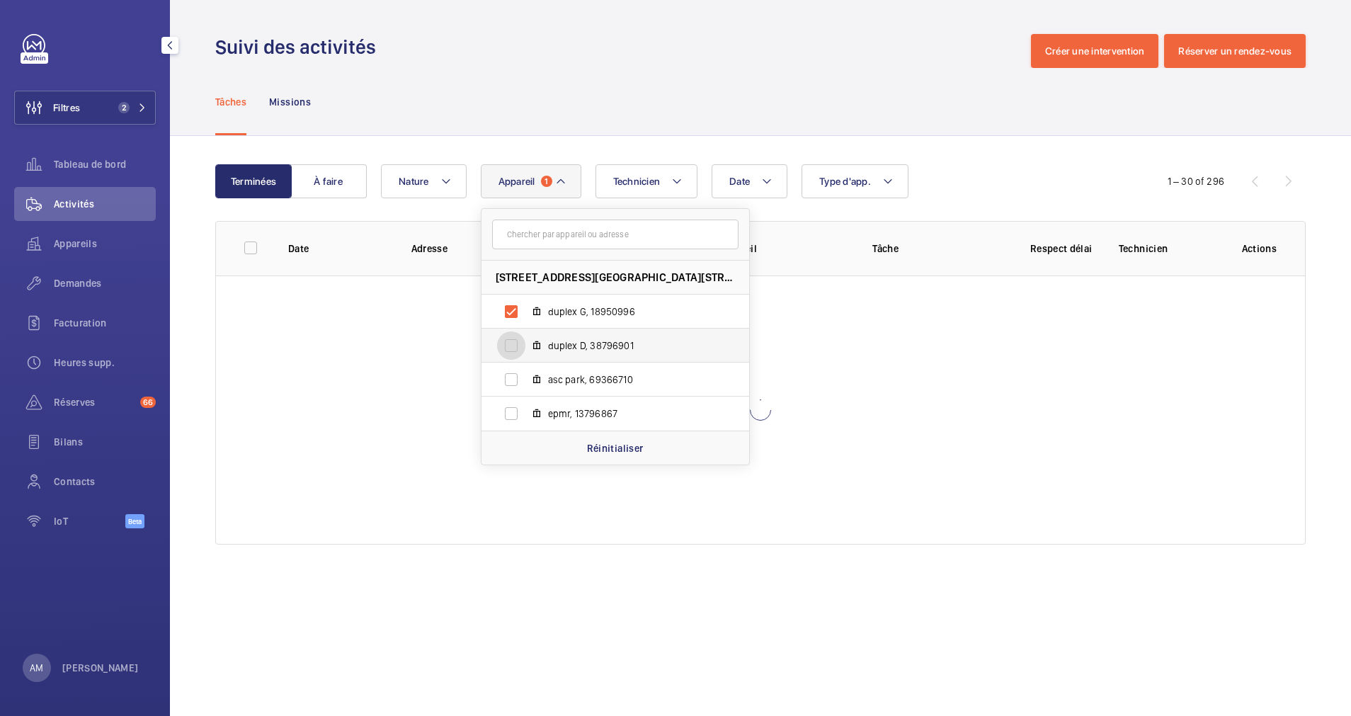
click at [506, 347] on input "duplex D, 38796901" at bounding box center [511, 345] width 28 height 28
checkbox input "true"
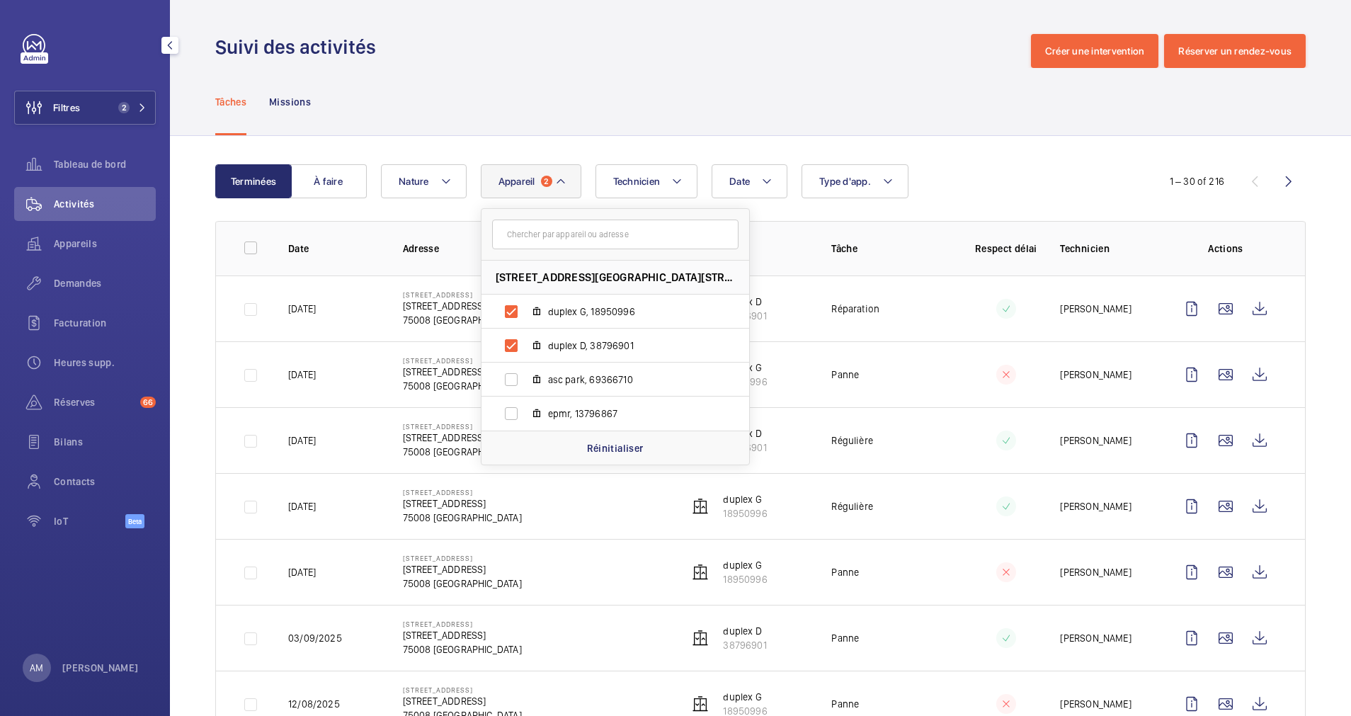
click at [626, 119] on div "Tâches Missions" at bounding box center [760, 101] width 1091 height 67
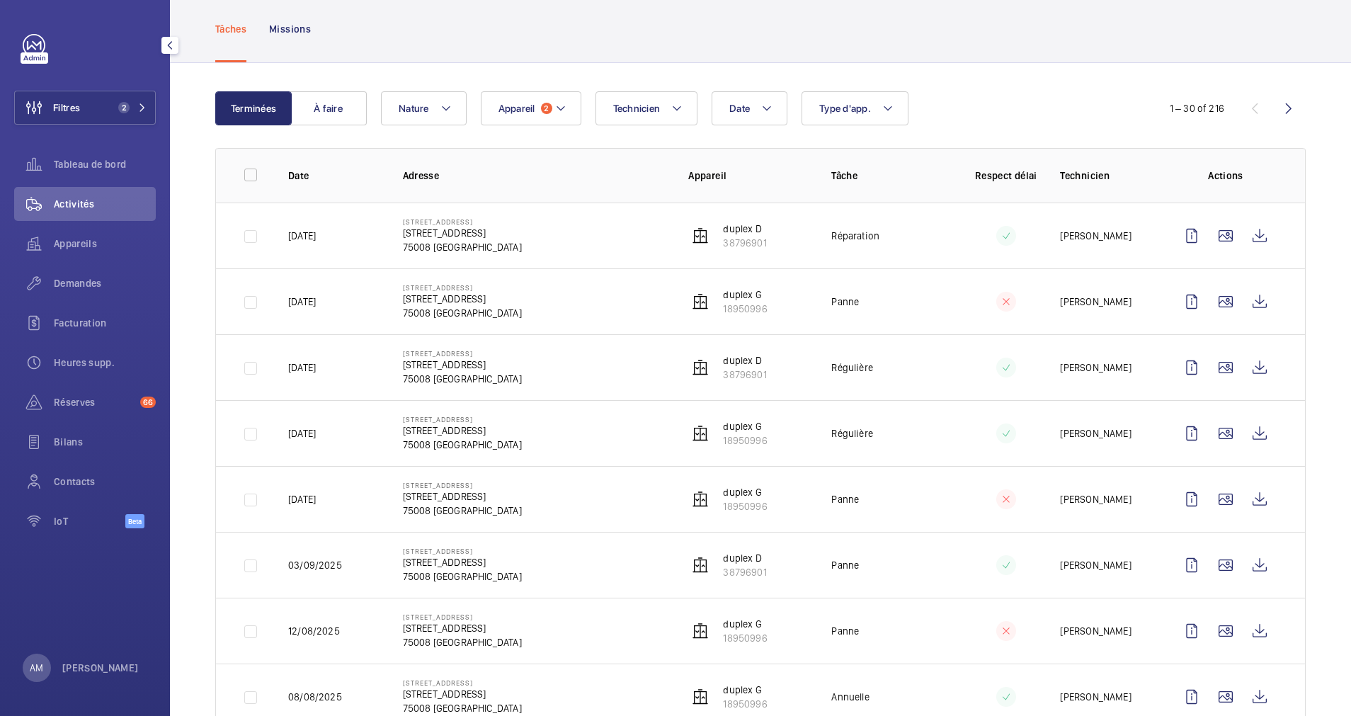
scroll to position [106, 0]
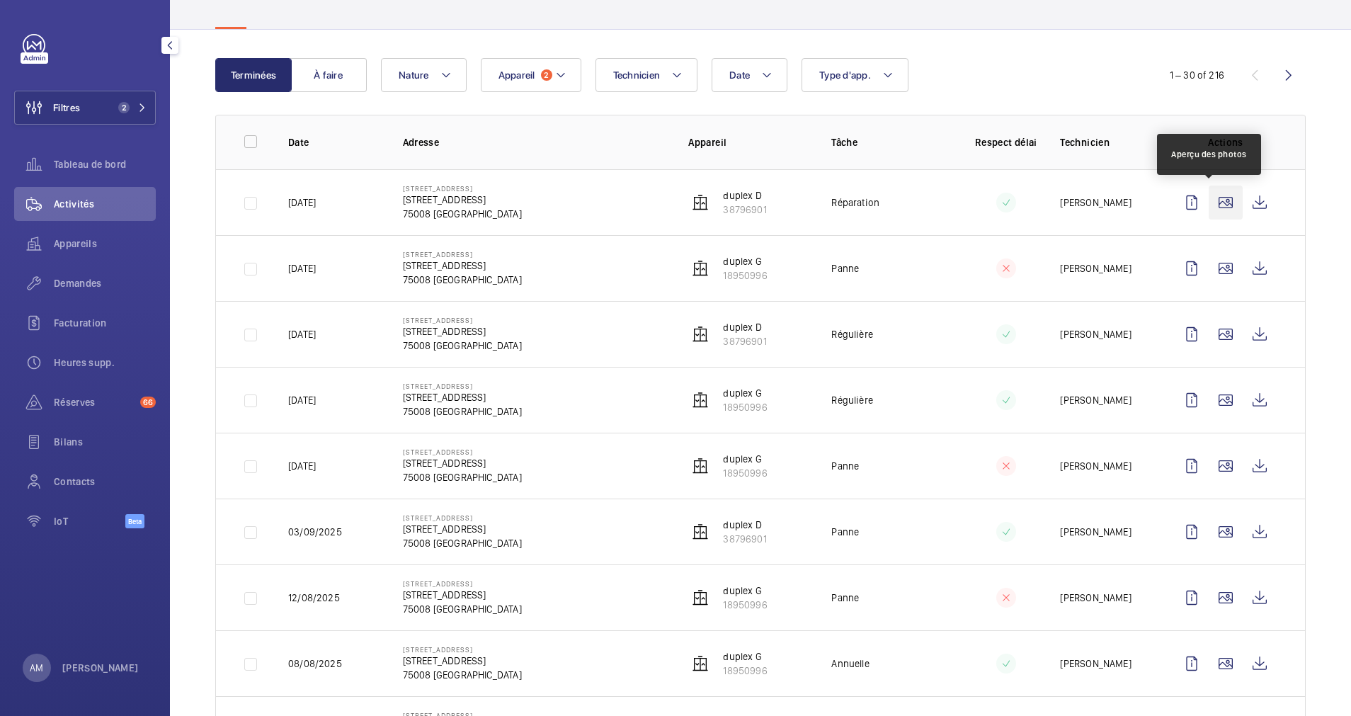
click at [1214, 193] on wm-front-icon-button at bounding box center [1226, 203] width 34 height 34
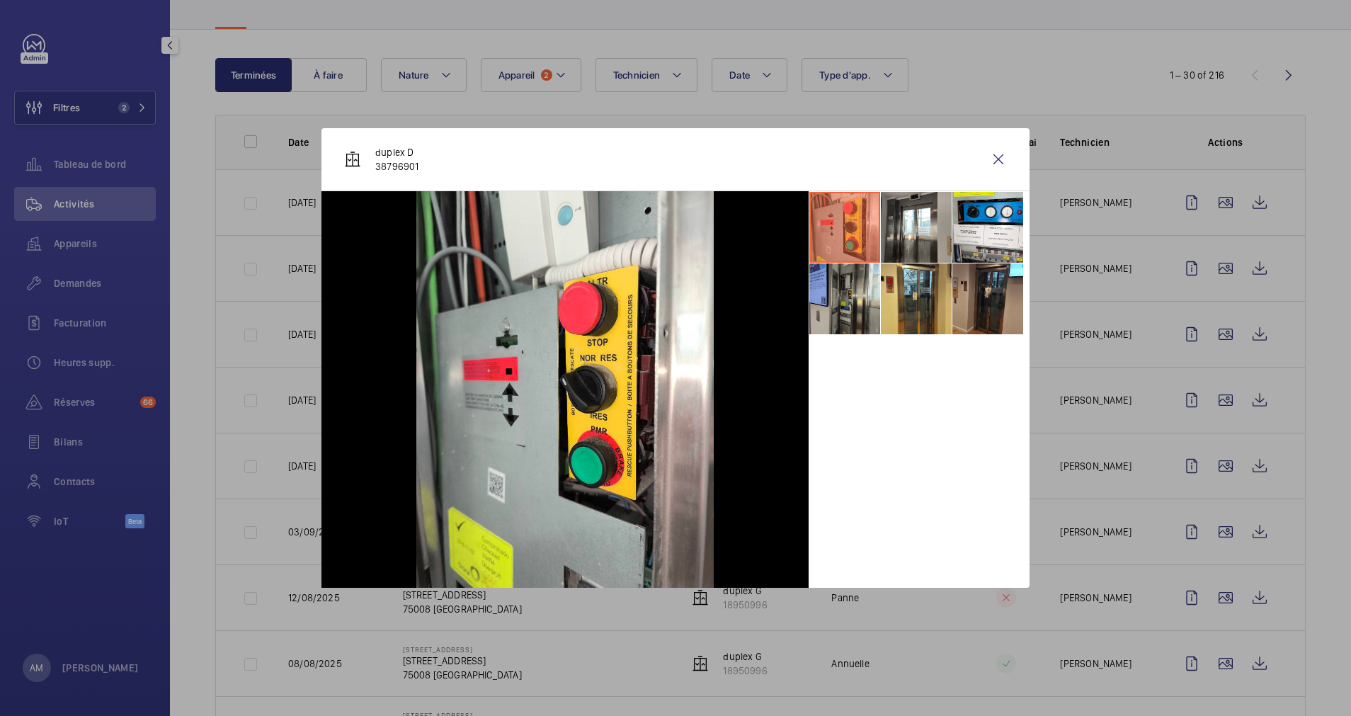
click at [840, 305] on li at bounding box center [845, 298] width 71 height 71
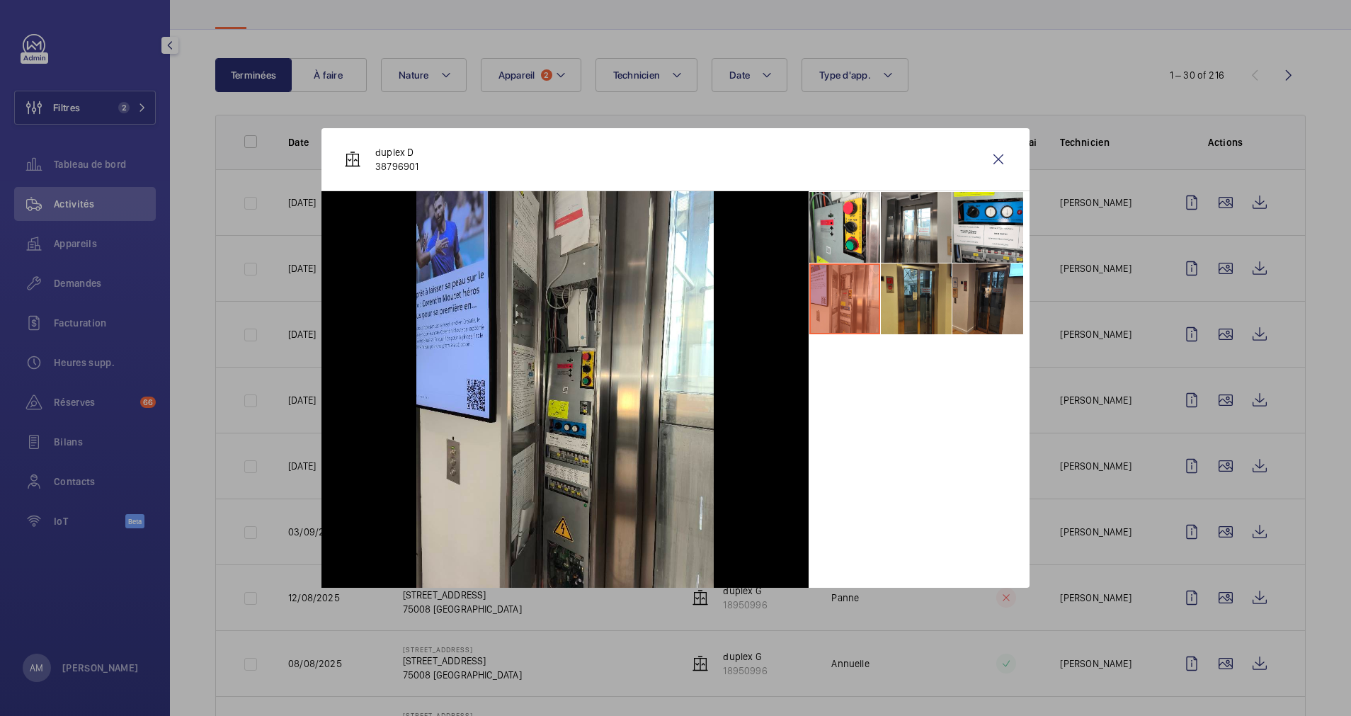
click at [903, 308] on li at bounding box center [916, 298] width 71 height 71
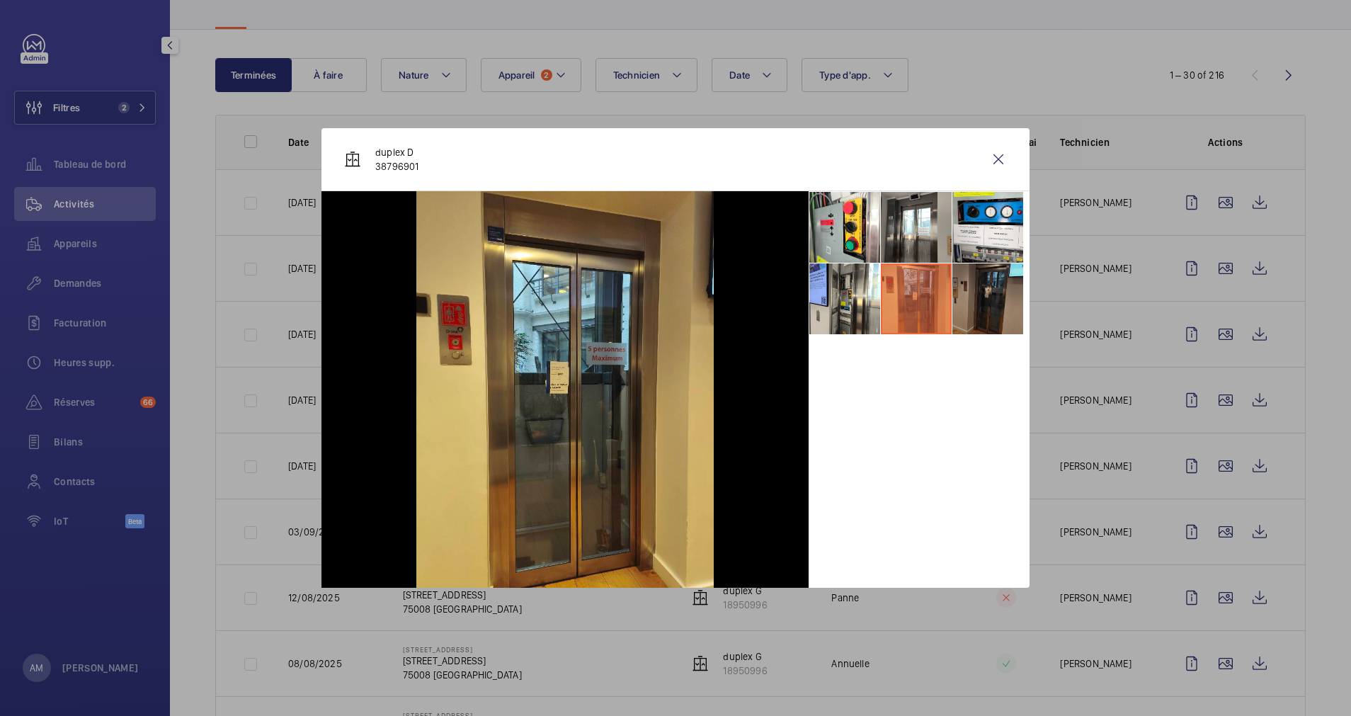
click at [980, 312] on li at bounding box center [988, 298] width 71 height 71
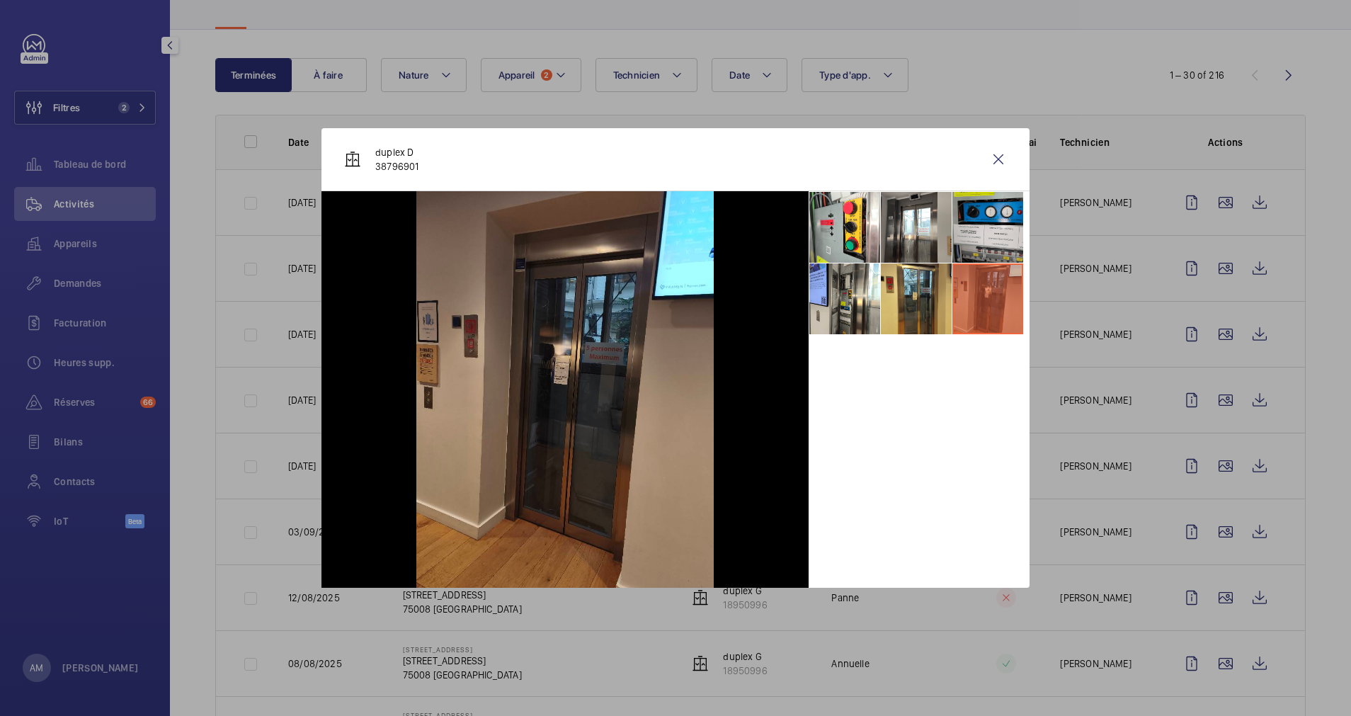
click at [980, 242] on li at bounding box center [988, 227] width 71 height 71
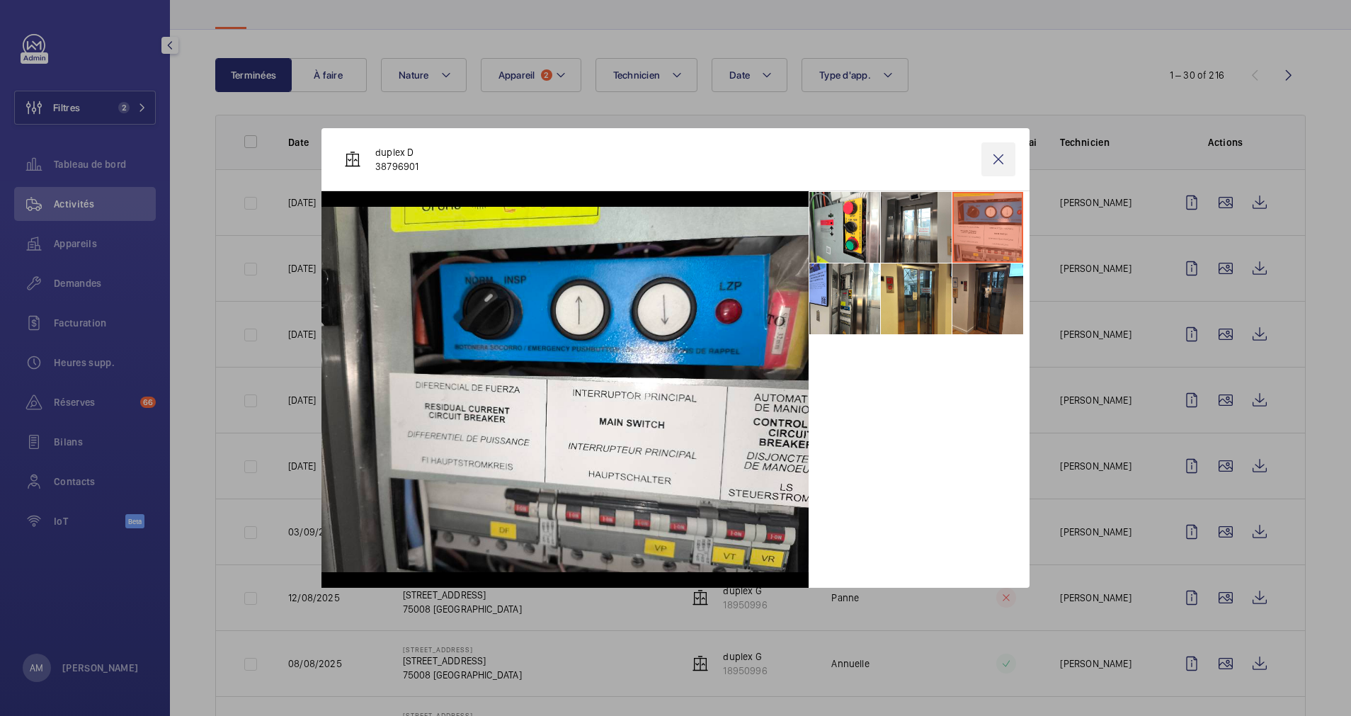
click at [1006, 157] on wm-front-icon-button at bounding box center [999, 159] width 34 height 34
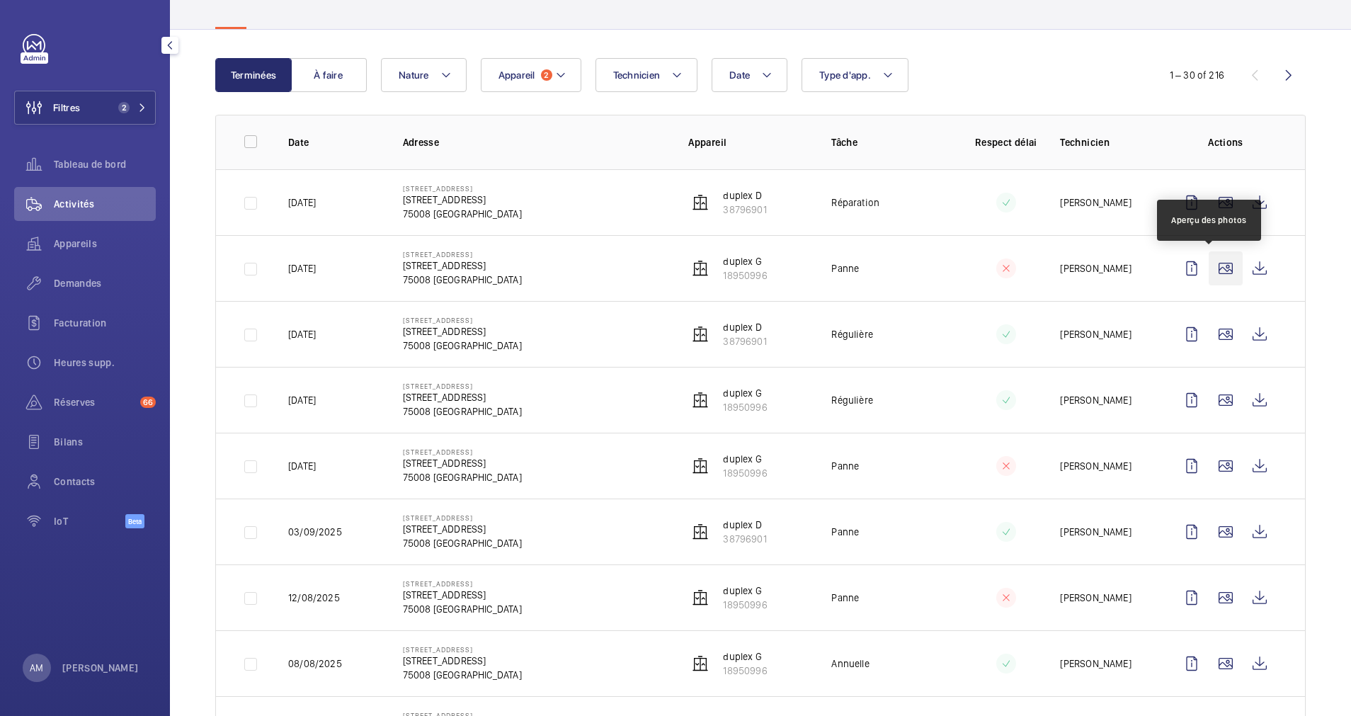
click at [1211, 263] on wm-front-icon-button at bounding box center [1226, 268] width 34 height 34
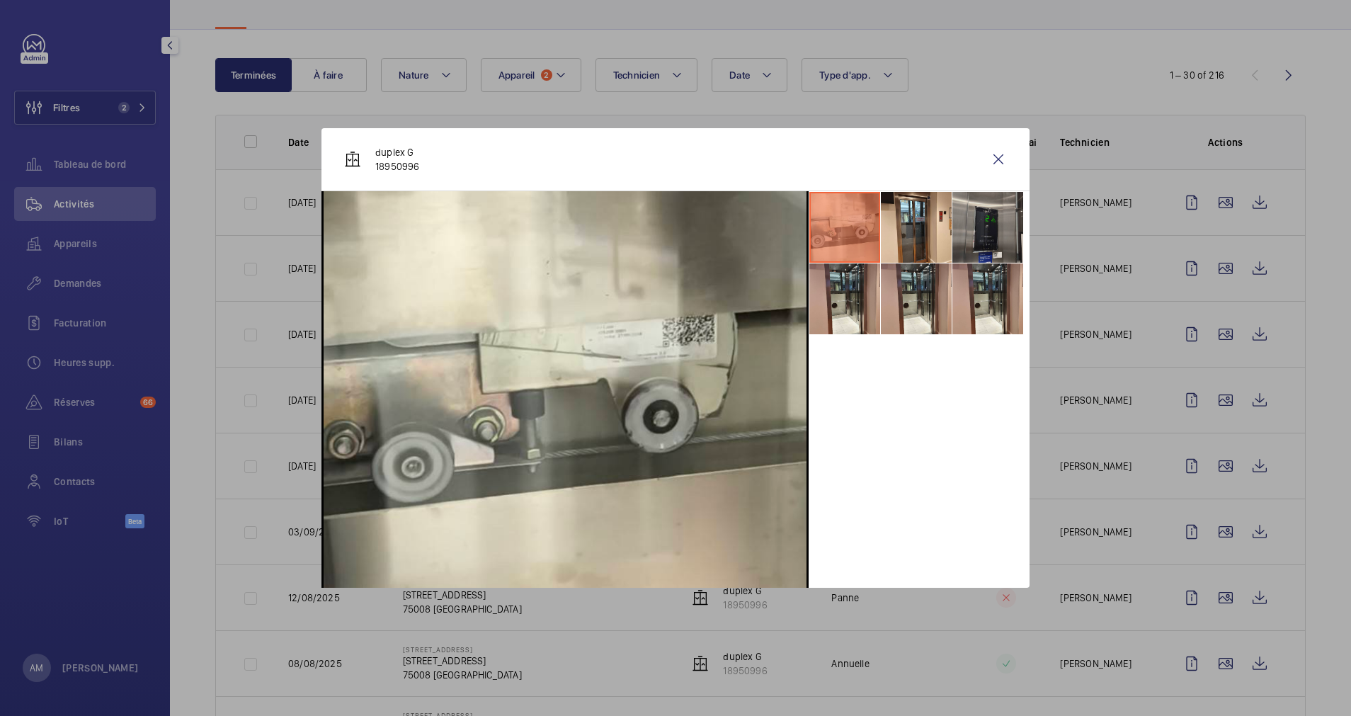
click at [975, 232] on li at bounding box center [988, 227] width 71 height 71
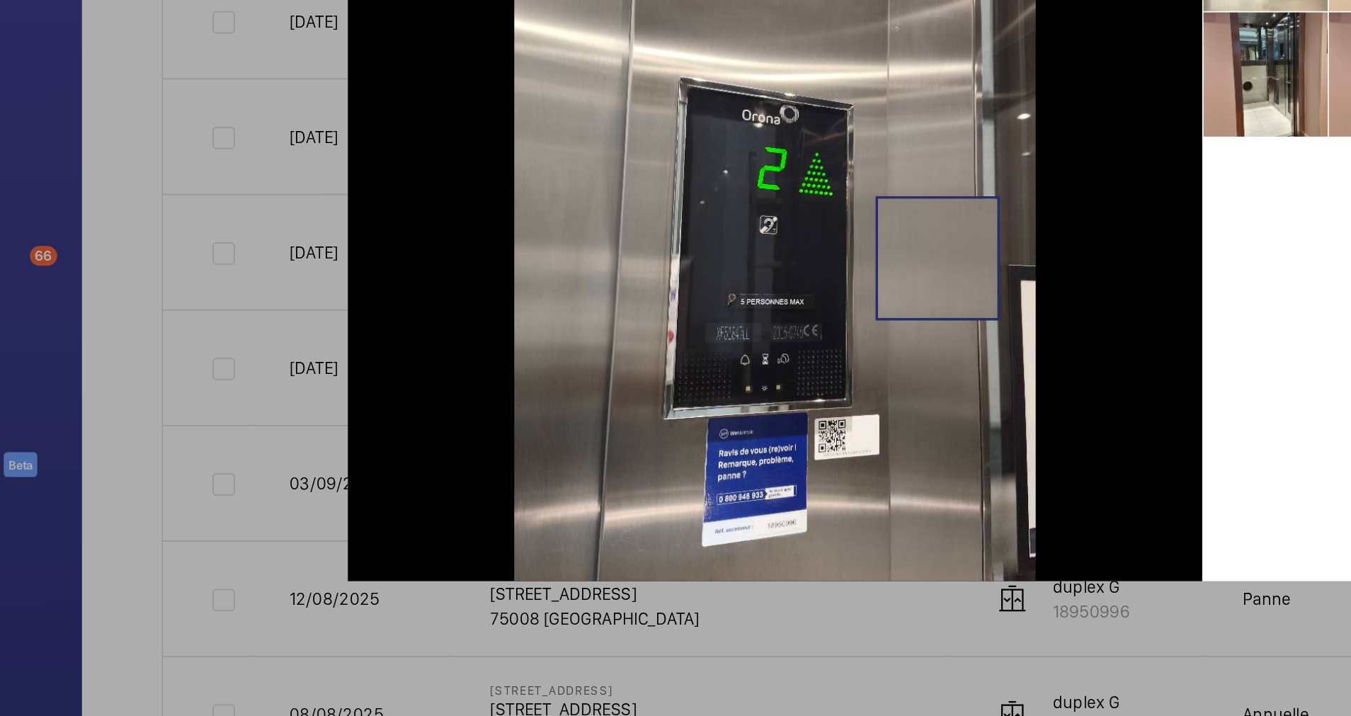
scroll to position [0, 0]
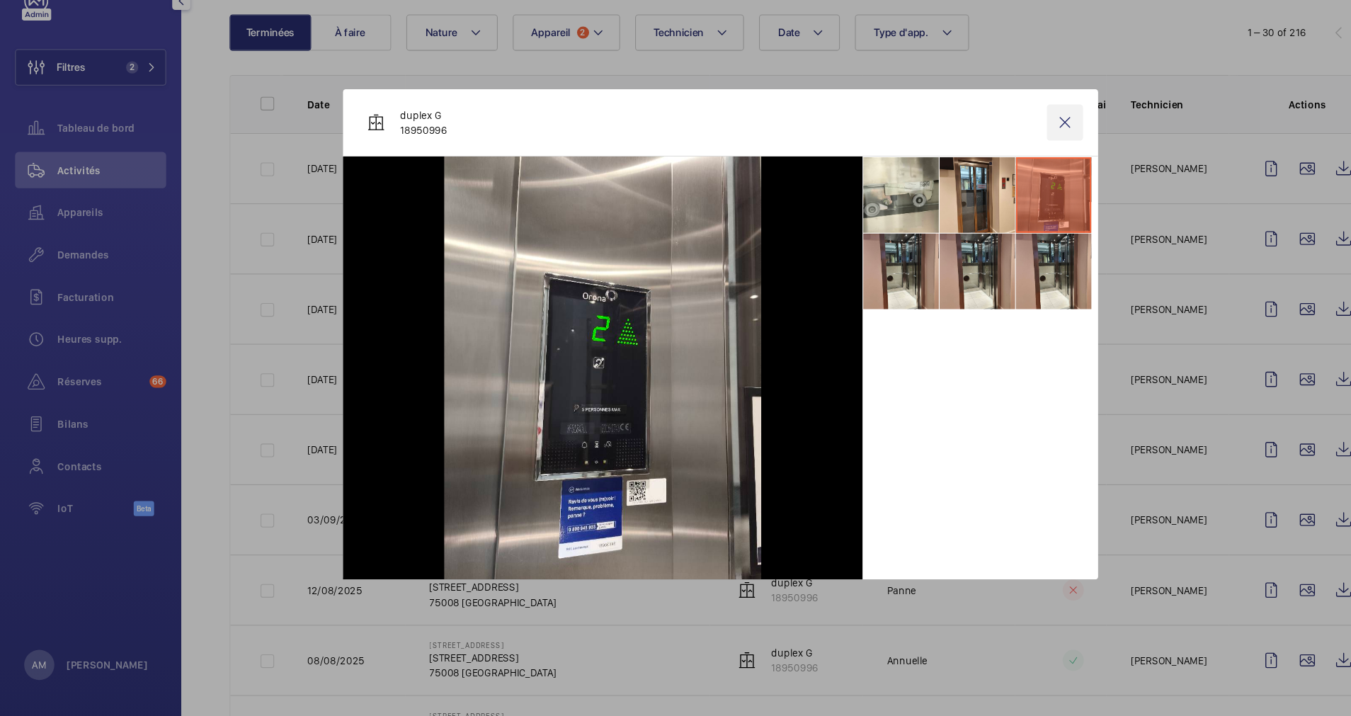
click at [996, 161] on wm-front-icon-button at bounding box center [999, 159] width 34 height 34
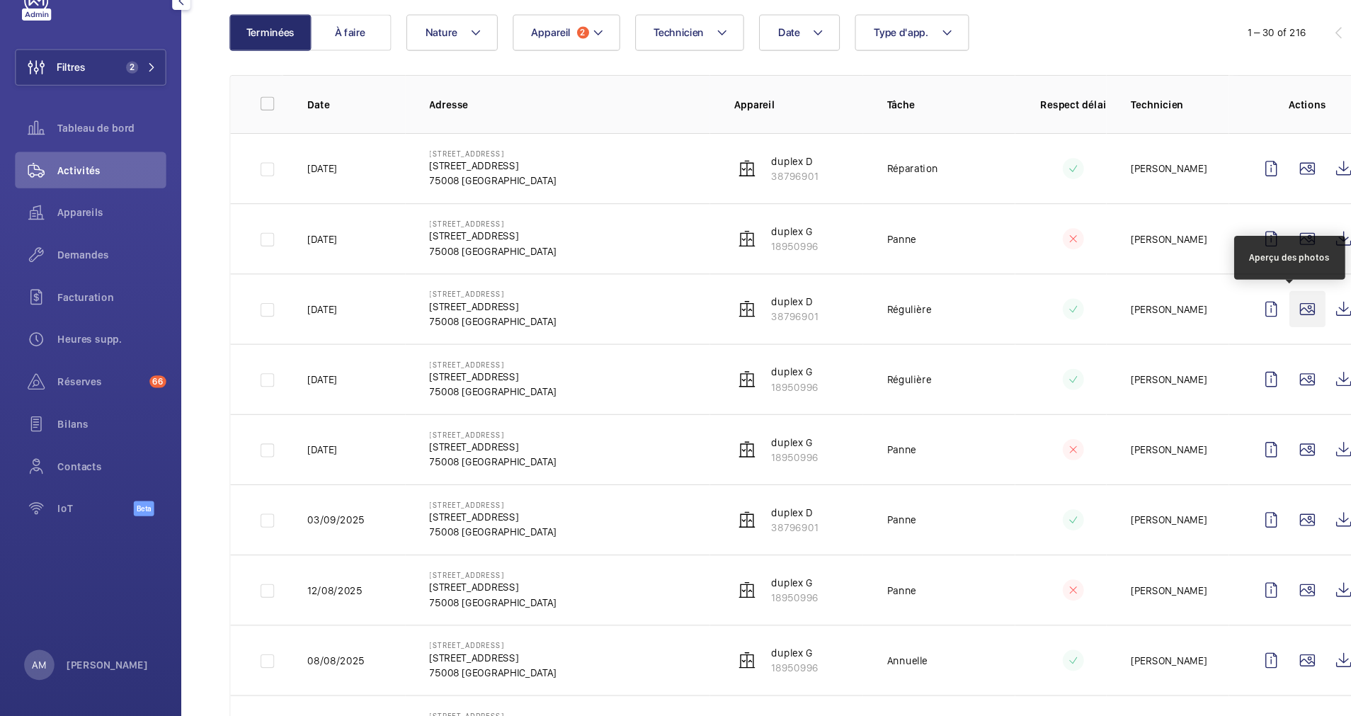
click at [1209, 331] on wm-front-icon-button at bounding box center [1226, 334] width 34 height 34
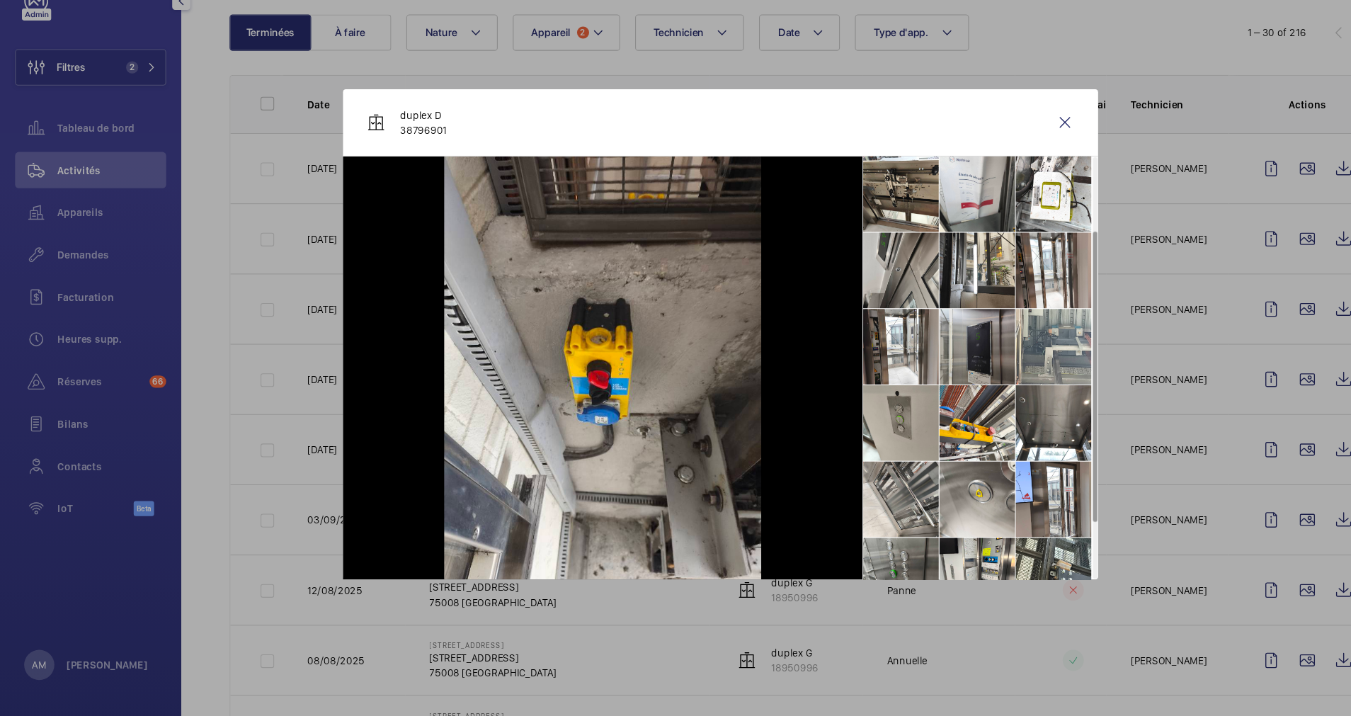
scroll to position [100, 0]
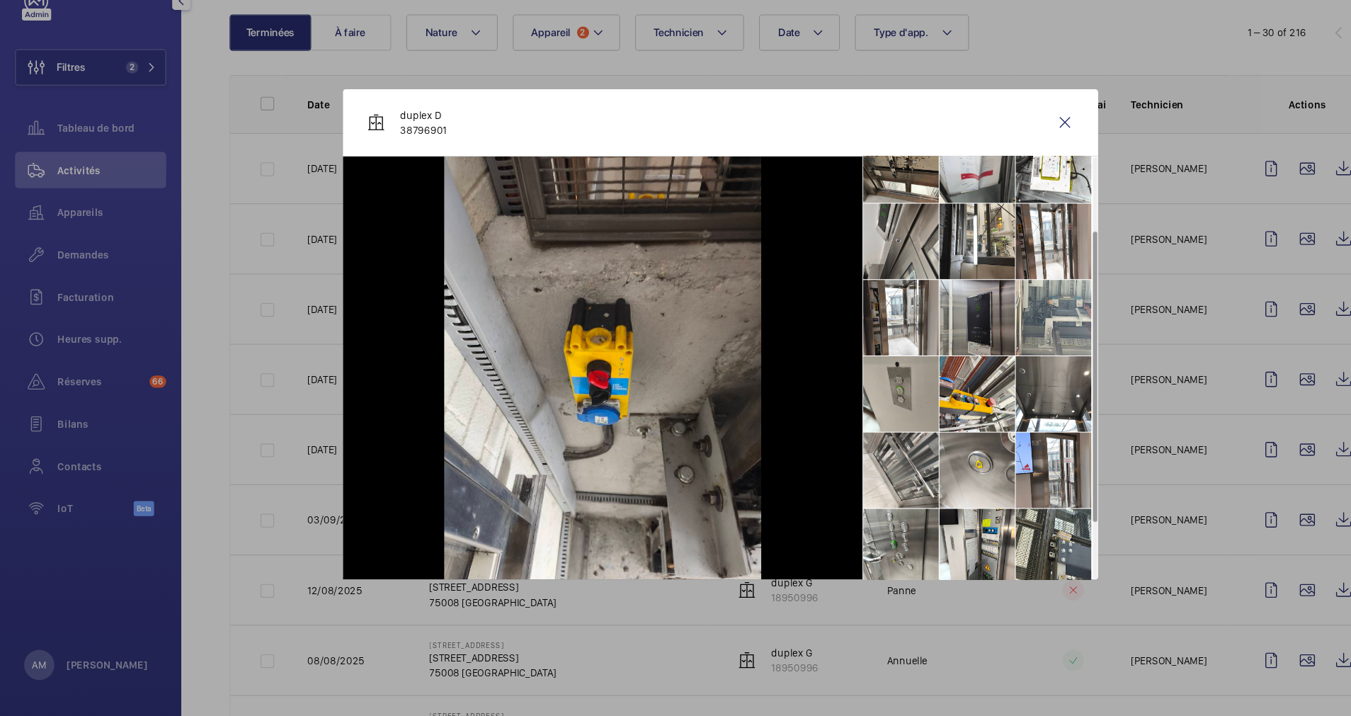
click at [903, 335] on li at bounding box center [916, 342] width 71 height 71
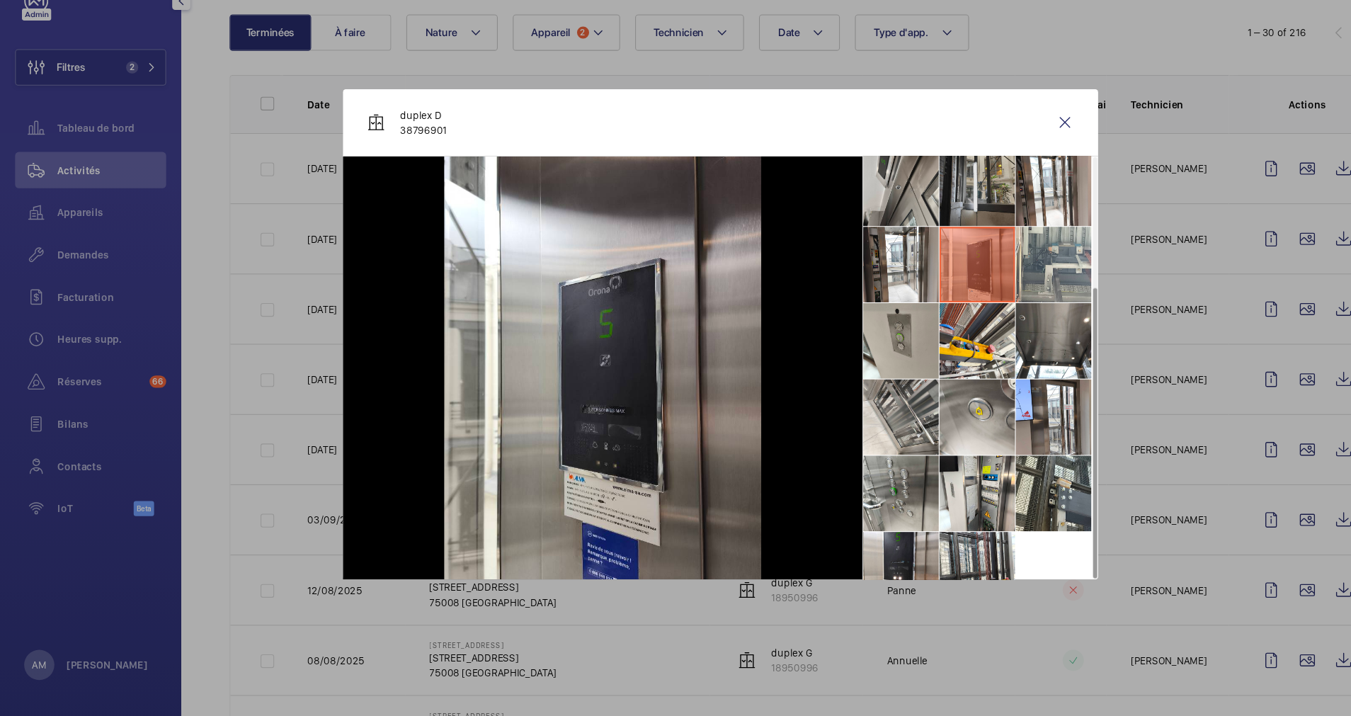
scroll to position [176, 0]
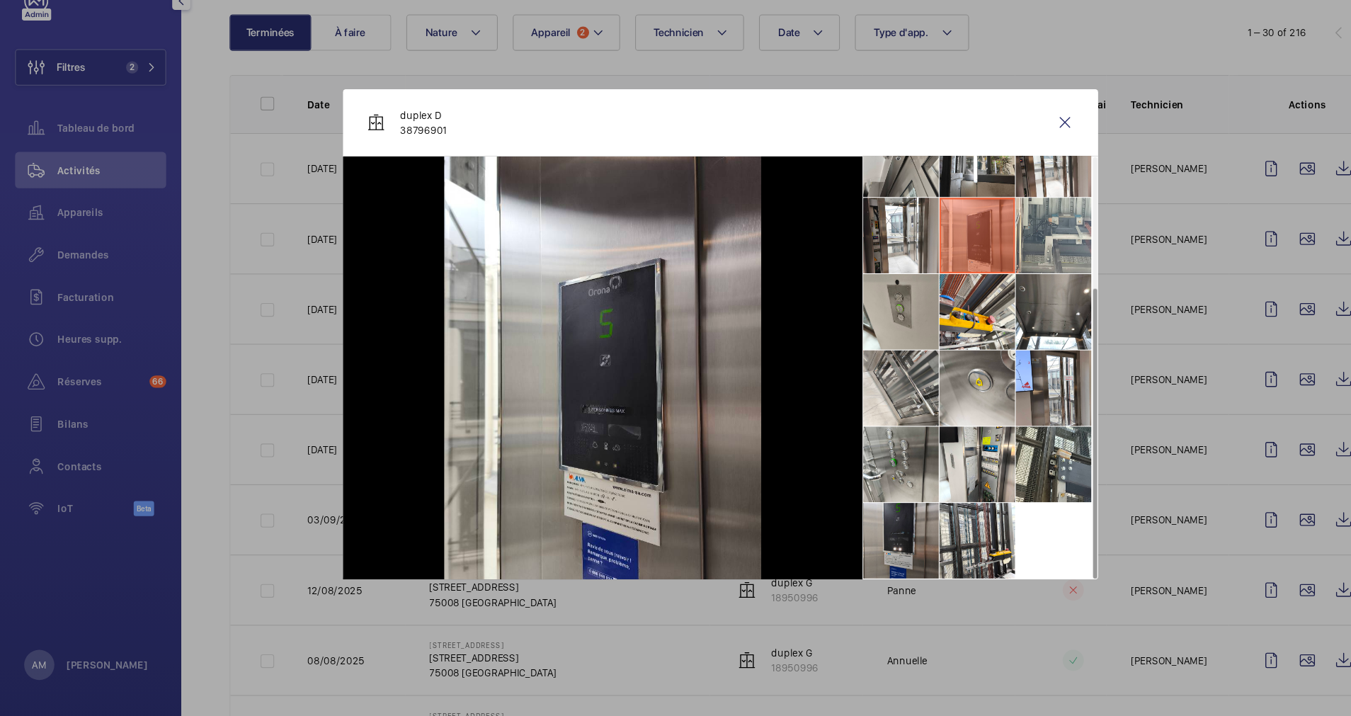
click at [841, 550] on li at bounding box center [845, 551] width 71 height 71
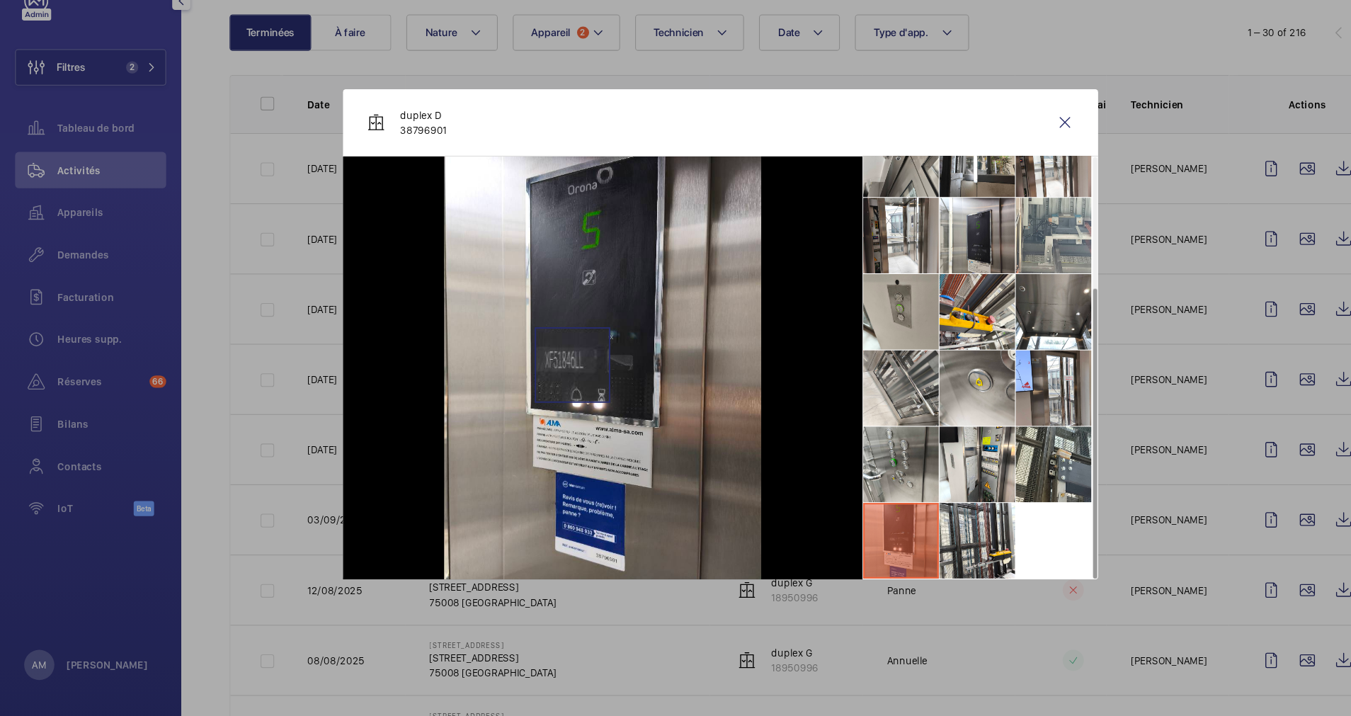
scroll to position [0, 0]
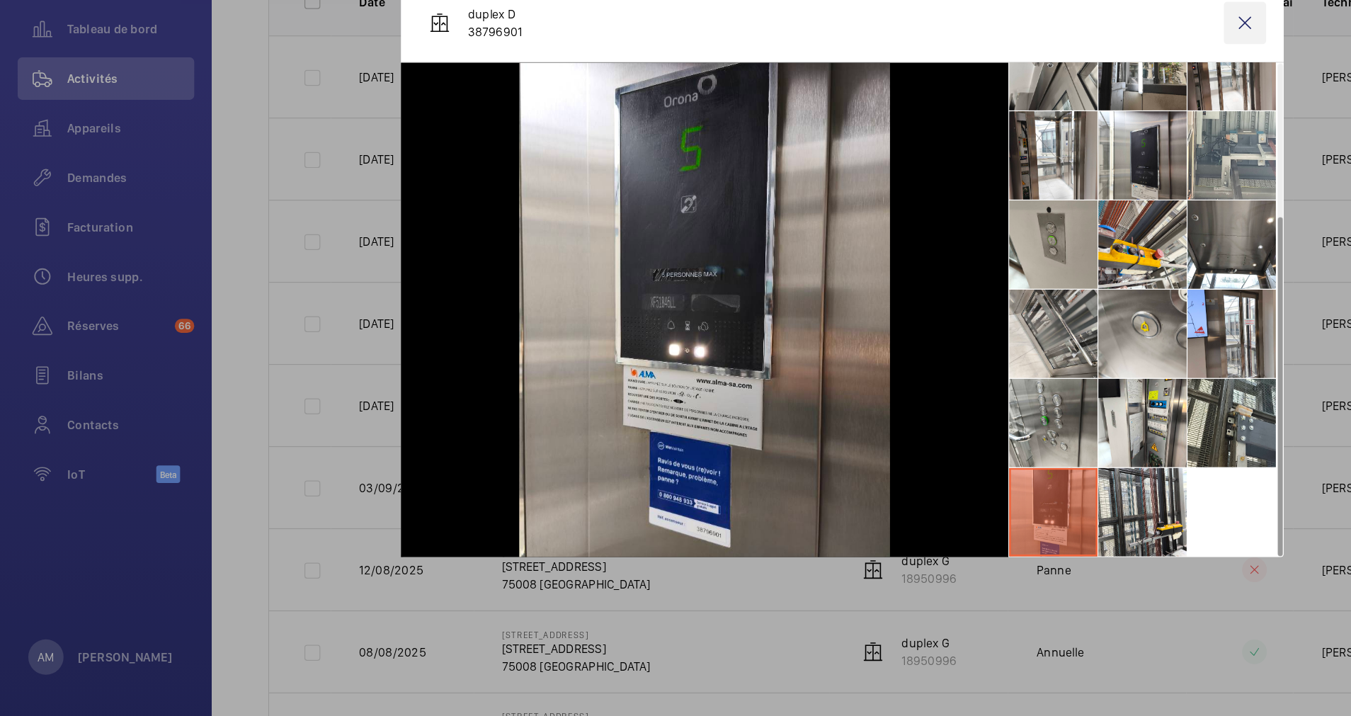
click at [999, 162] on wm-front-icon-button at bounding box center [999, 159] width 34 height 34
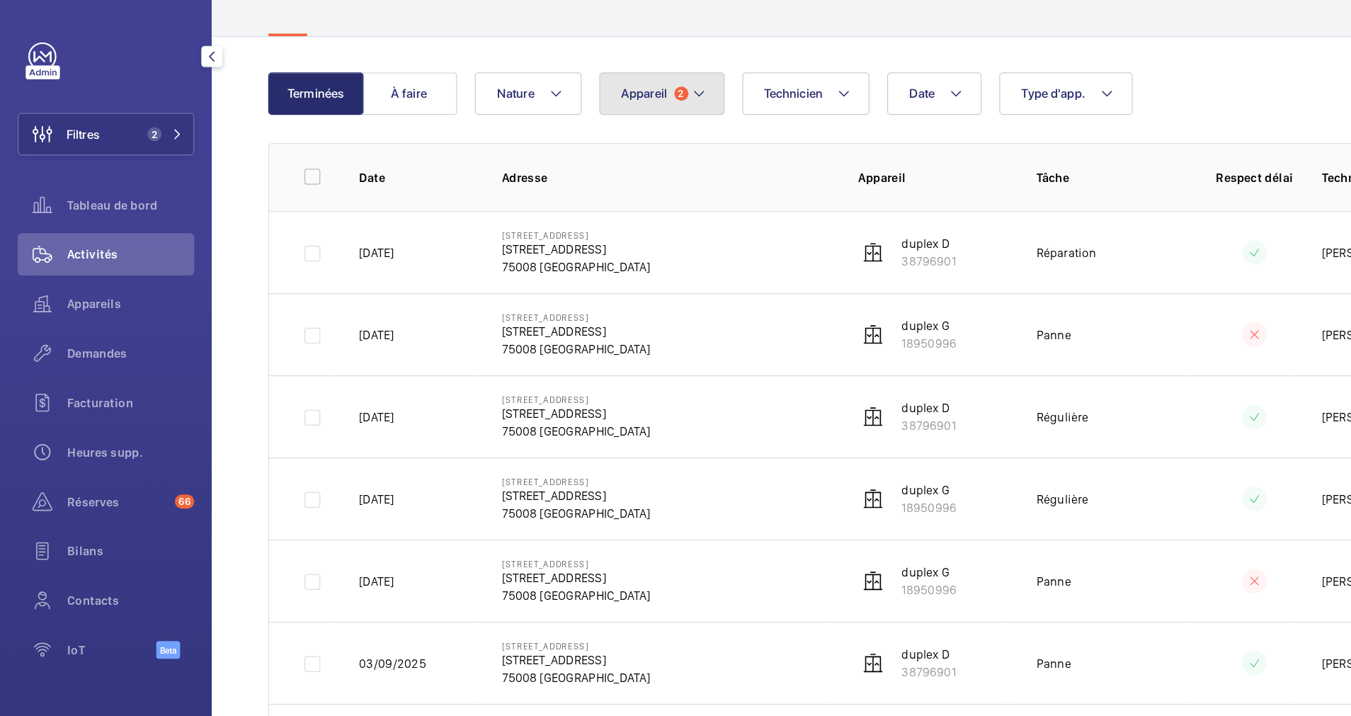
click at [567, 78] on button "Appareil 2" at bounding box center [531, 75] width 101 height 34
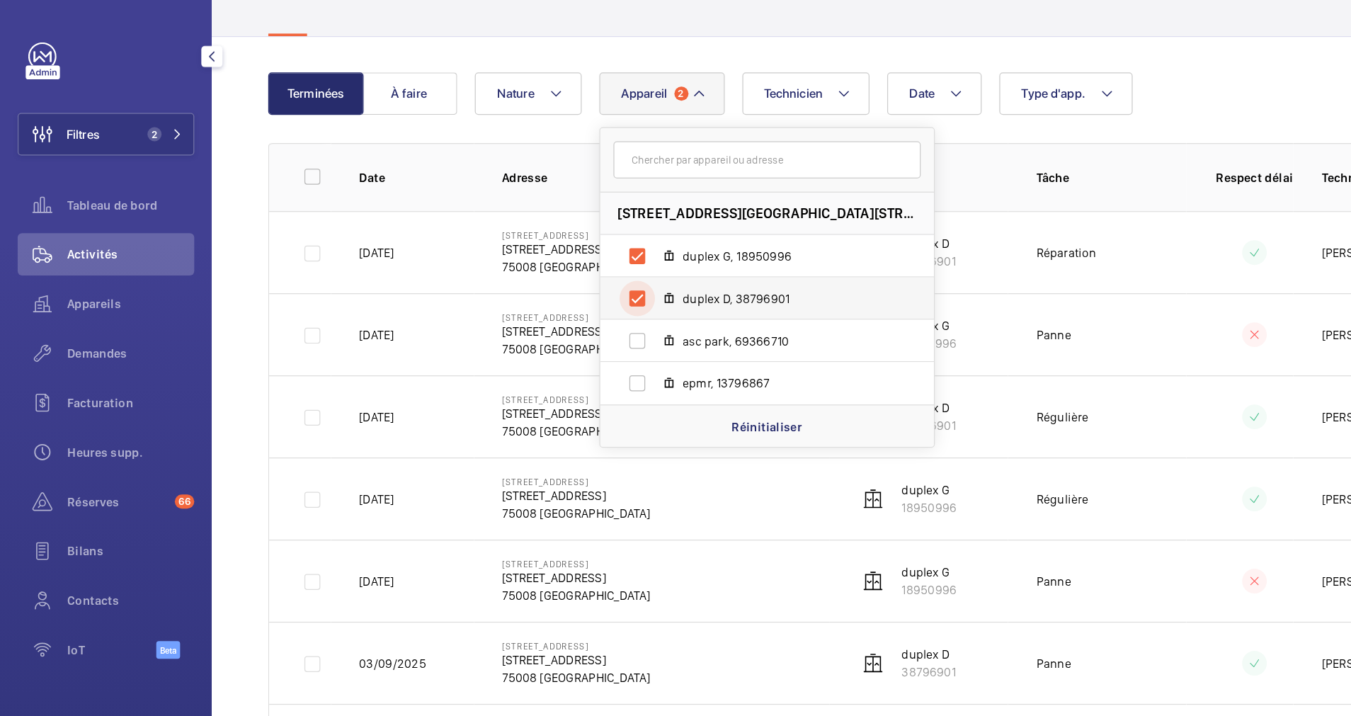
click at [511, 237] on input "duplex D, 38796901" at bounding box center [511, 239] width 28 height 28
checkbox input "false"
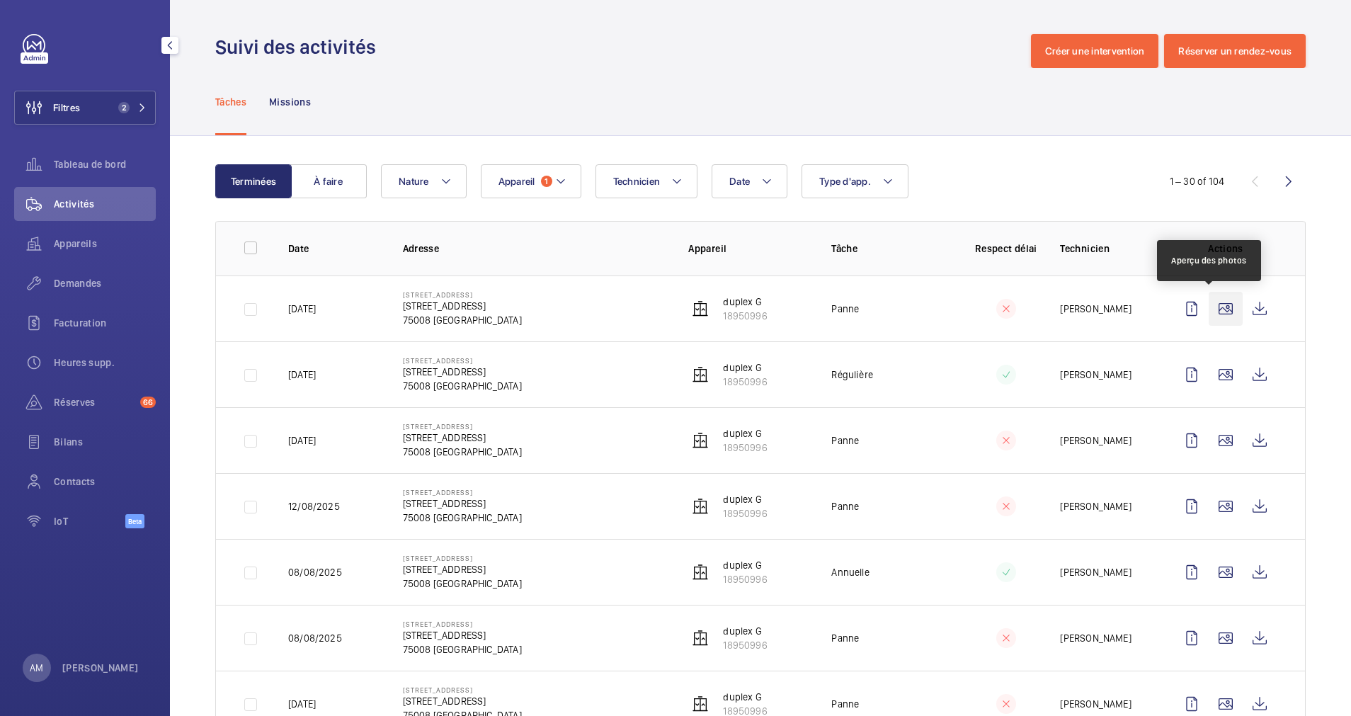
click at [1209, 322] on wm-front-icon-button at bounding box center [1226, 309] width 34 height 34
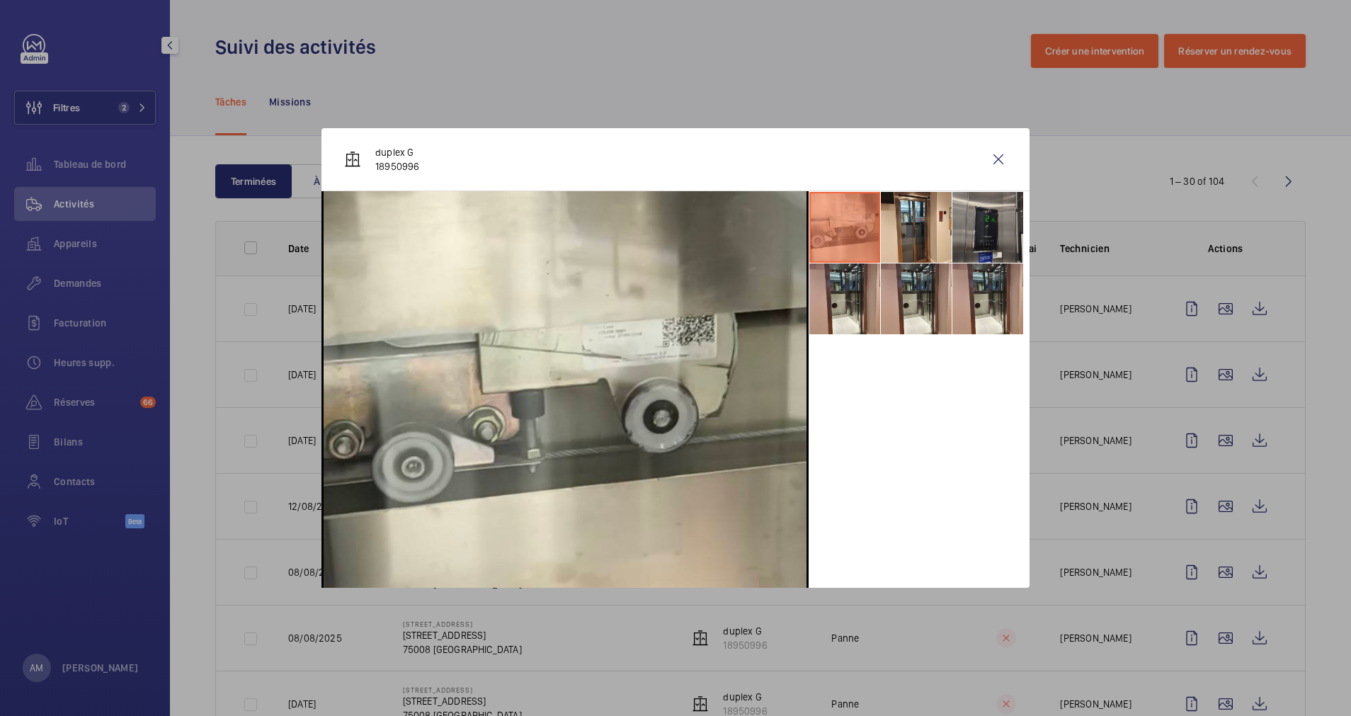
click at [980, 240] on li at bounding box center [988, 227] width 71 height 71
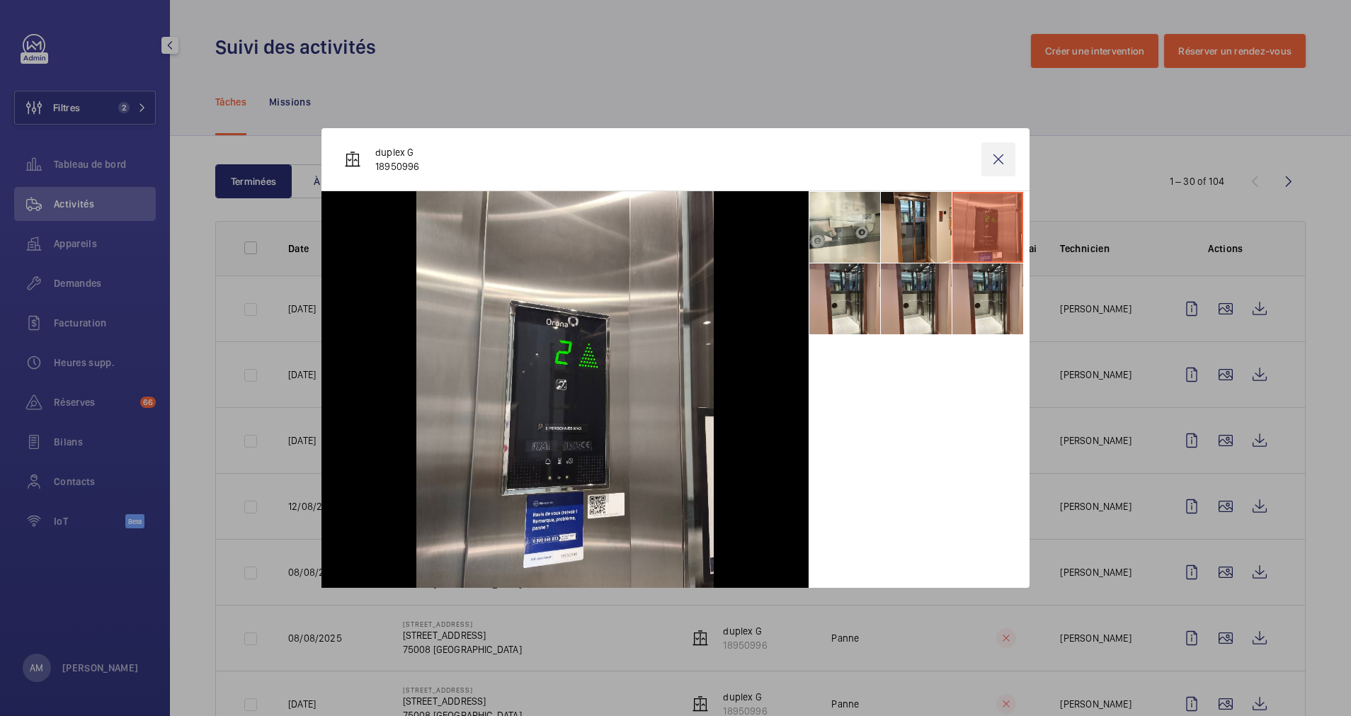
click at [994, 169] on wm-front-icon-button at bounding box center [999, 159] width 34 height 34
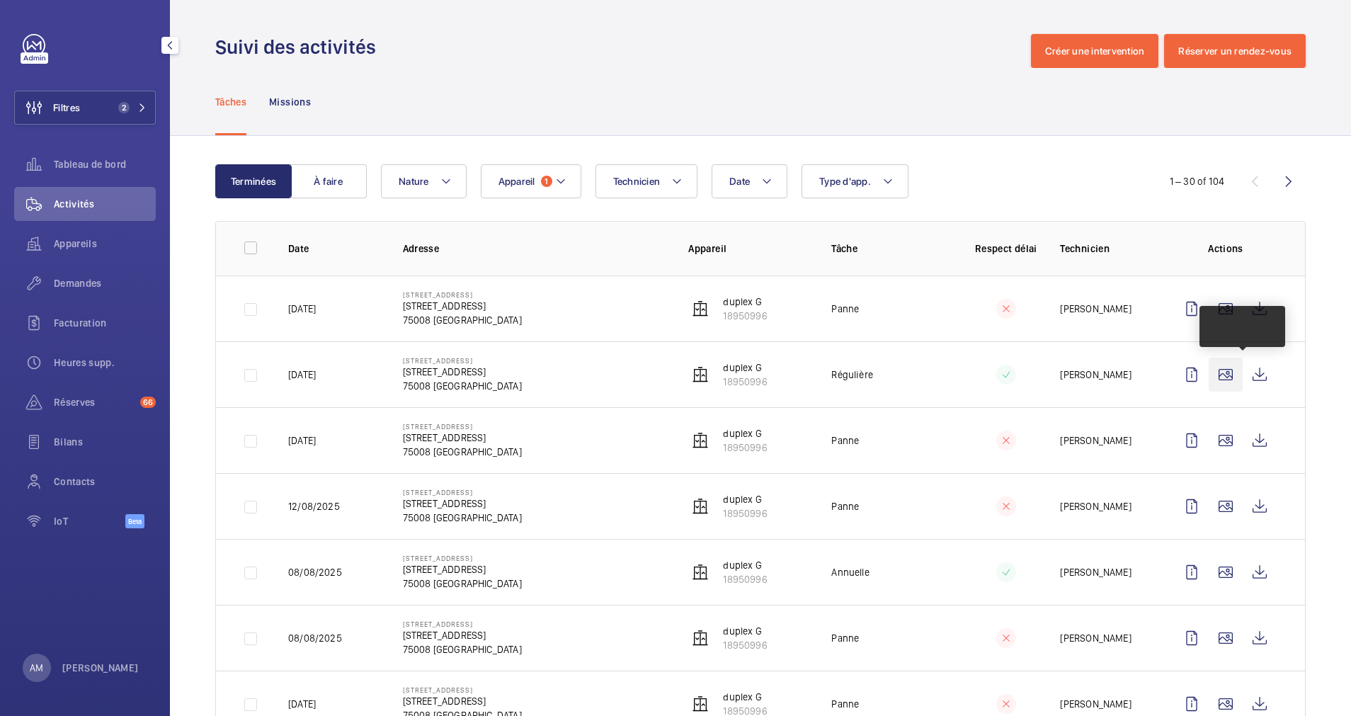
click at [1209, 370] on wm-front-icon-button at bounding box center [1226, 375] width 34 height 34
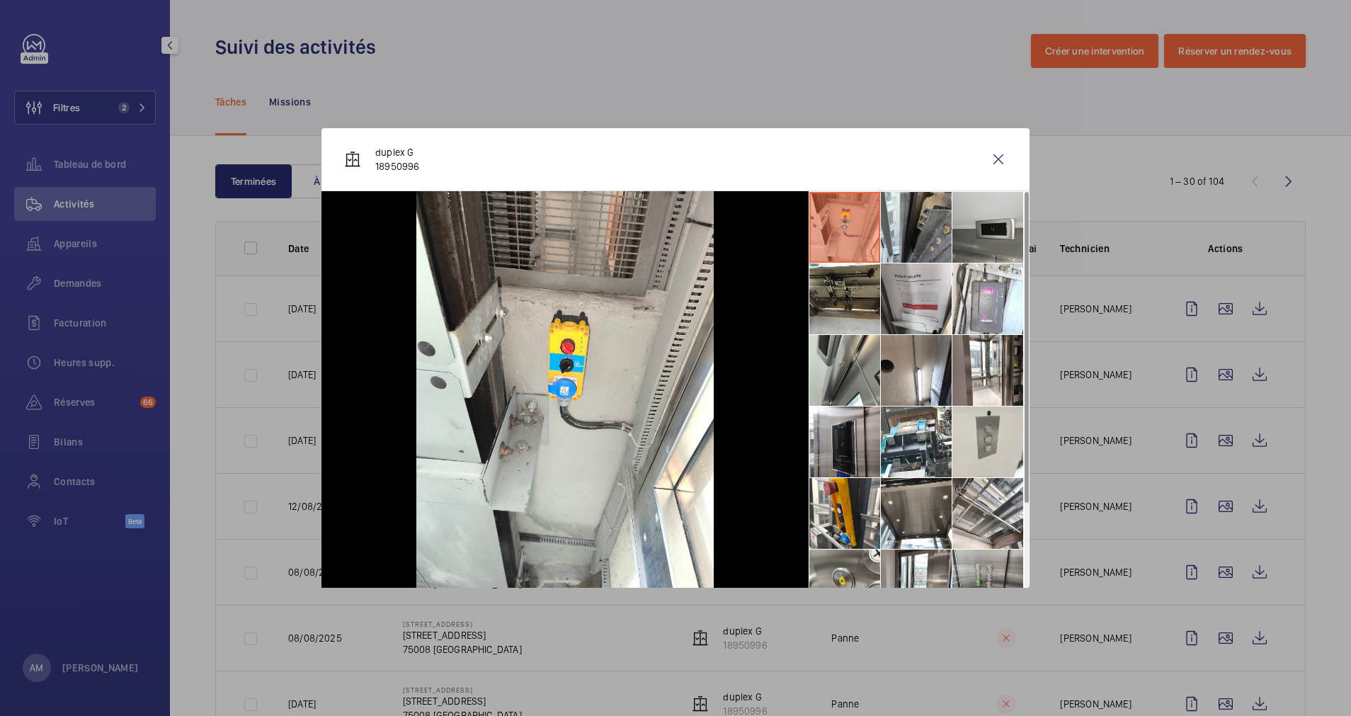
click at [1128, 247] on div at bounding box center [675, 358] width 1351 height 716
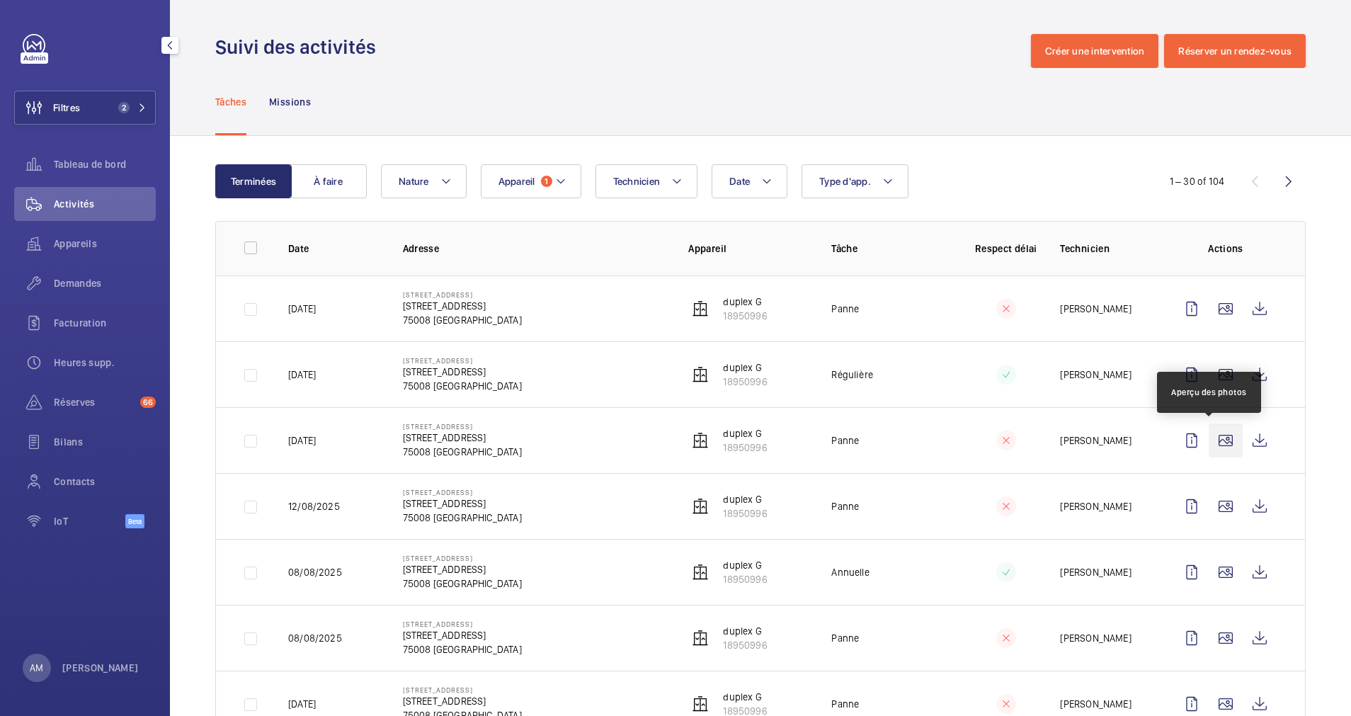
click at [1211, 441] on wm-front-icon-button at bounding box center [1226, 441] width 34 height 34
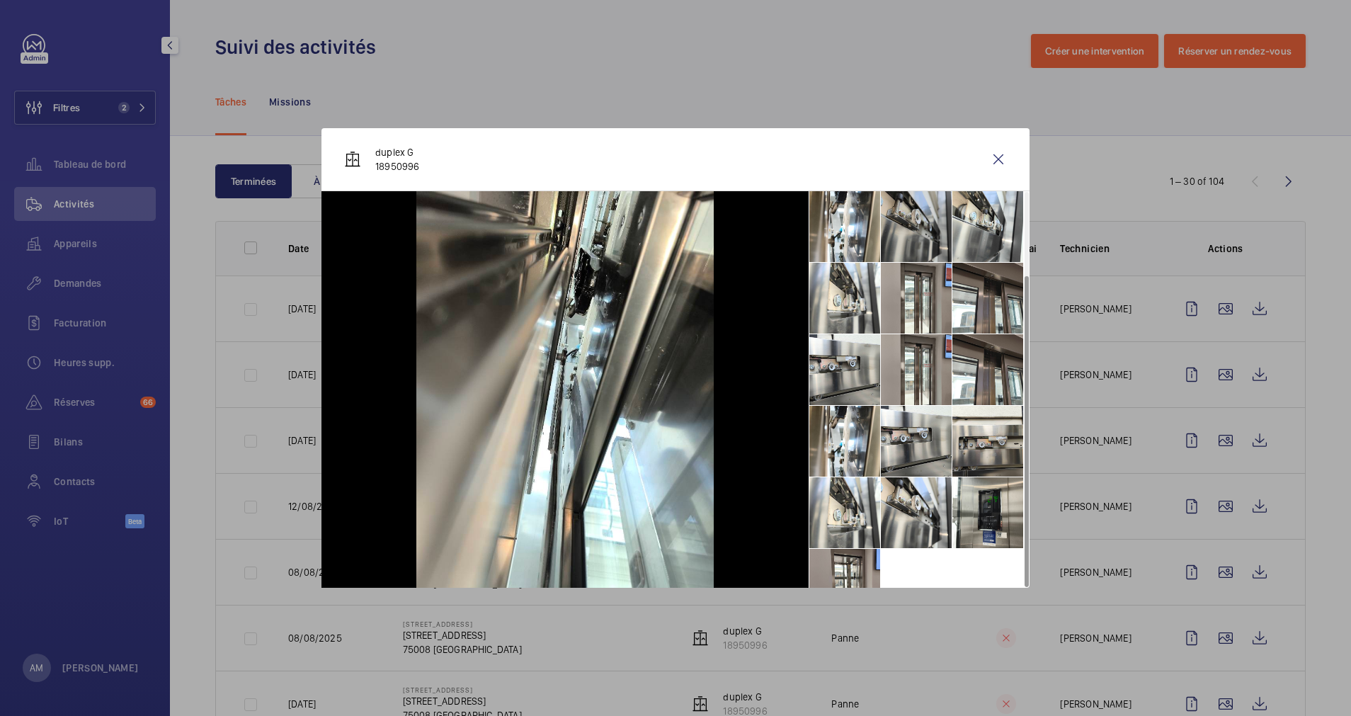
scroll to position [105, 0]
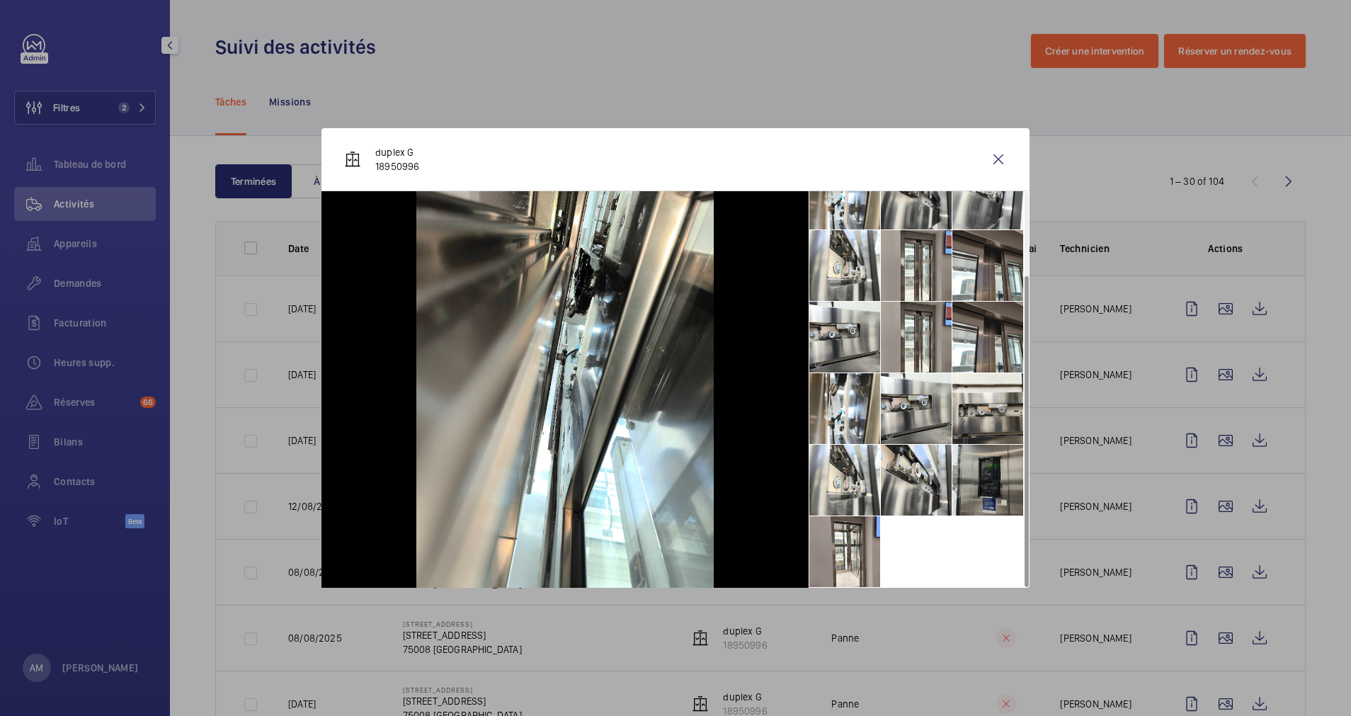
click at [971, 484] on li at bounding box center [988, 480] width 71 height 71
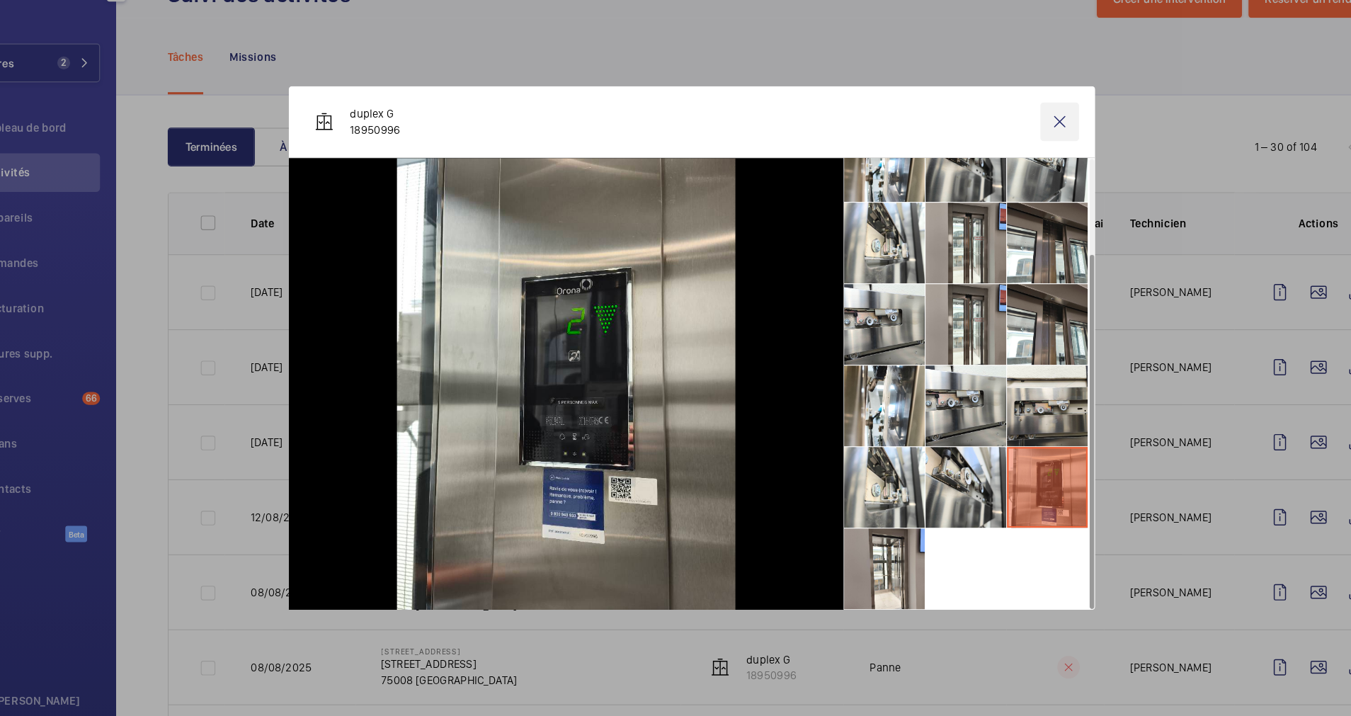
click at [994, 159] on wm-front-icon-button at bounding box center [999, 159] width 34 height 34
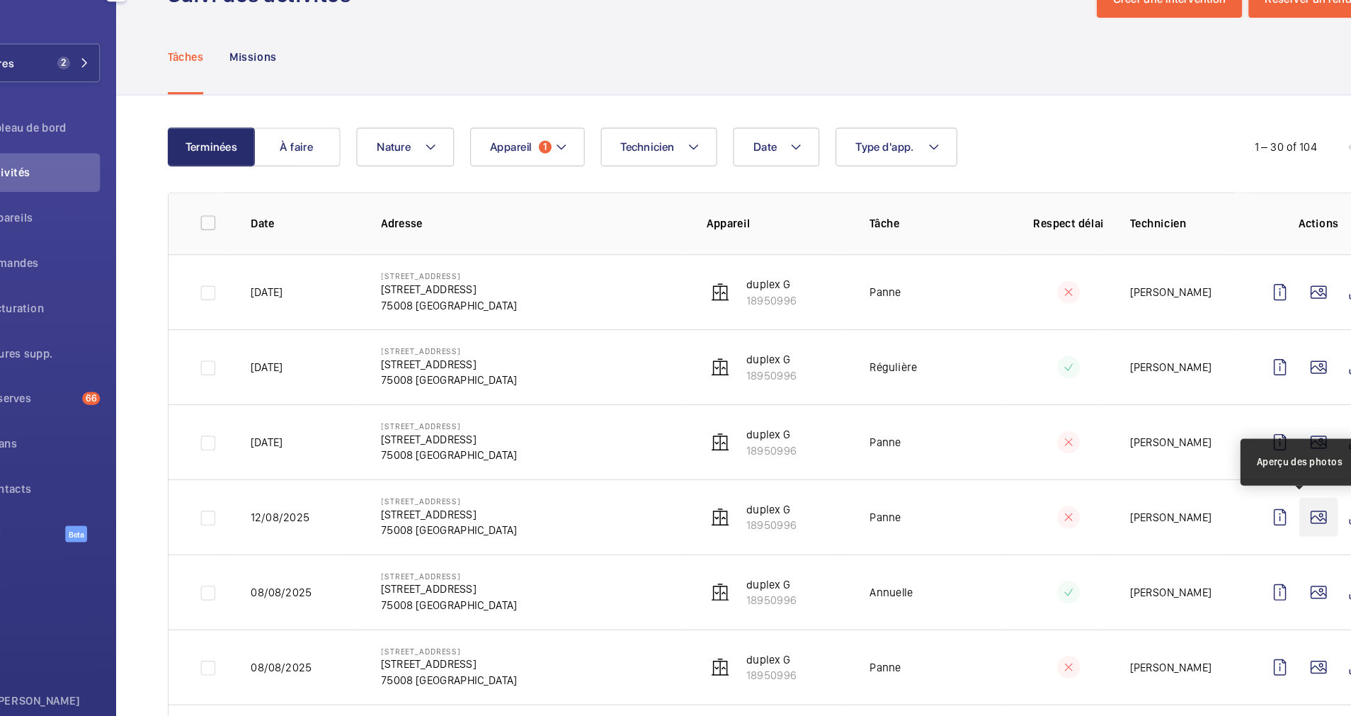
click at [1211, 506] on wm-front-icon-button at bounding box center [1226, 506] width 34 height 34
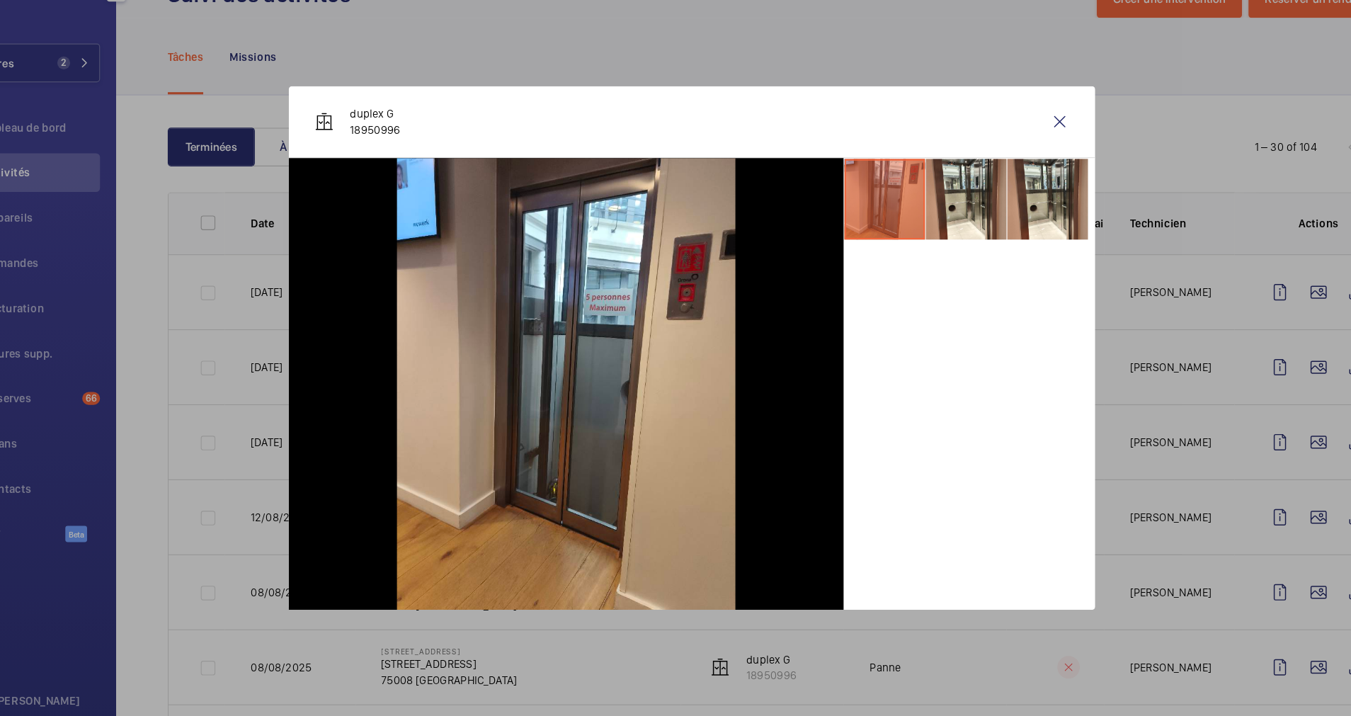
click at [1196, 562] on div at bounding box center [675, 358] width 1351 height 716
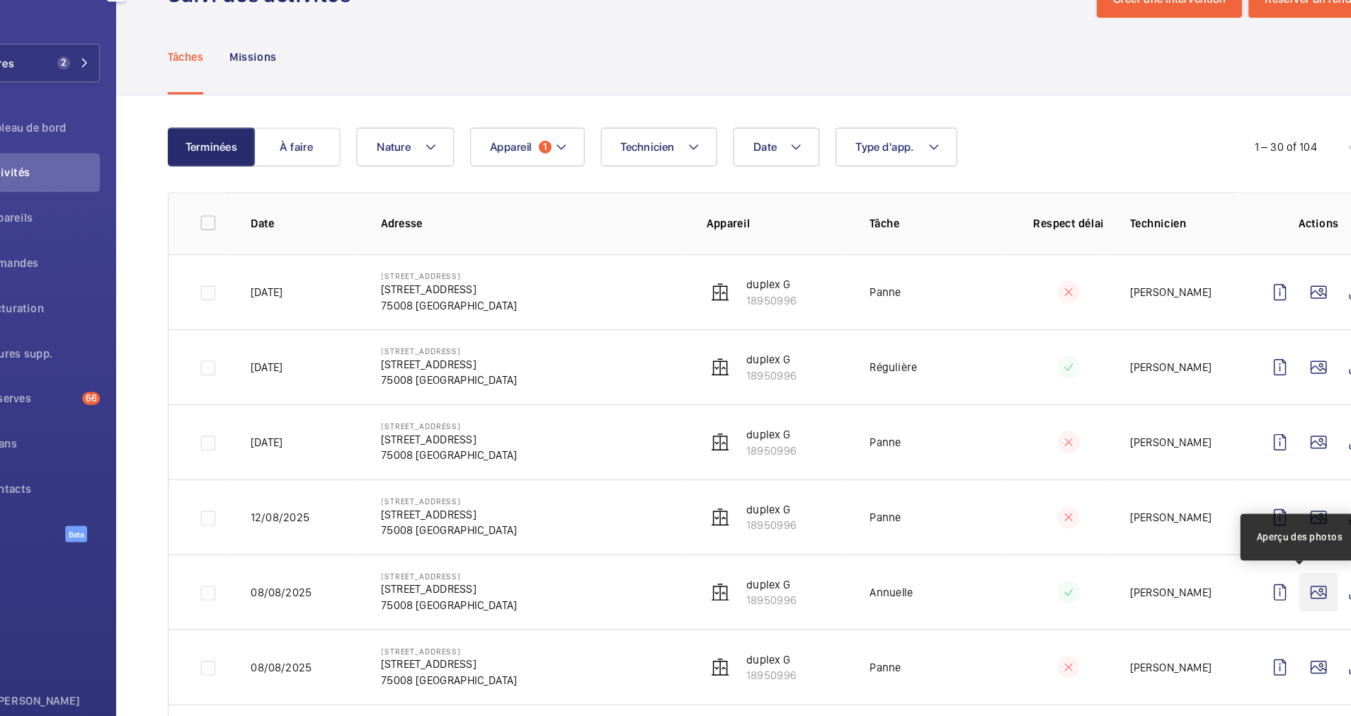
click at [1209, 567] on wm-front-icon-button at bounding box center [1226, 572] width 34 height 34
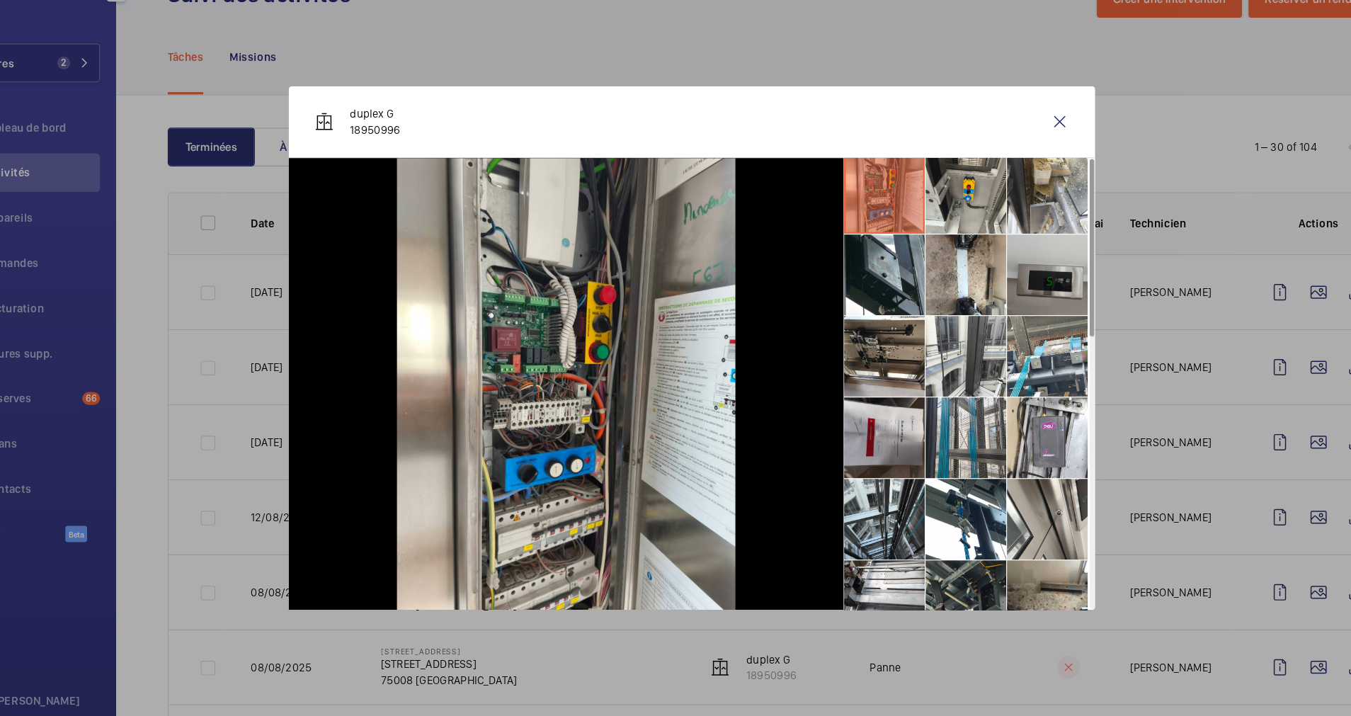
scroll to position [0, 0]
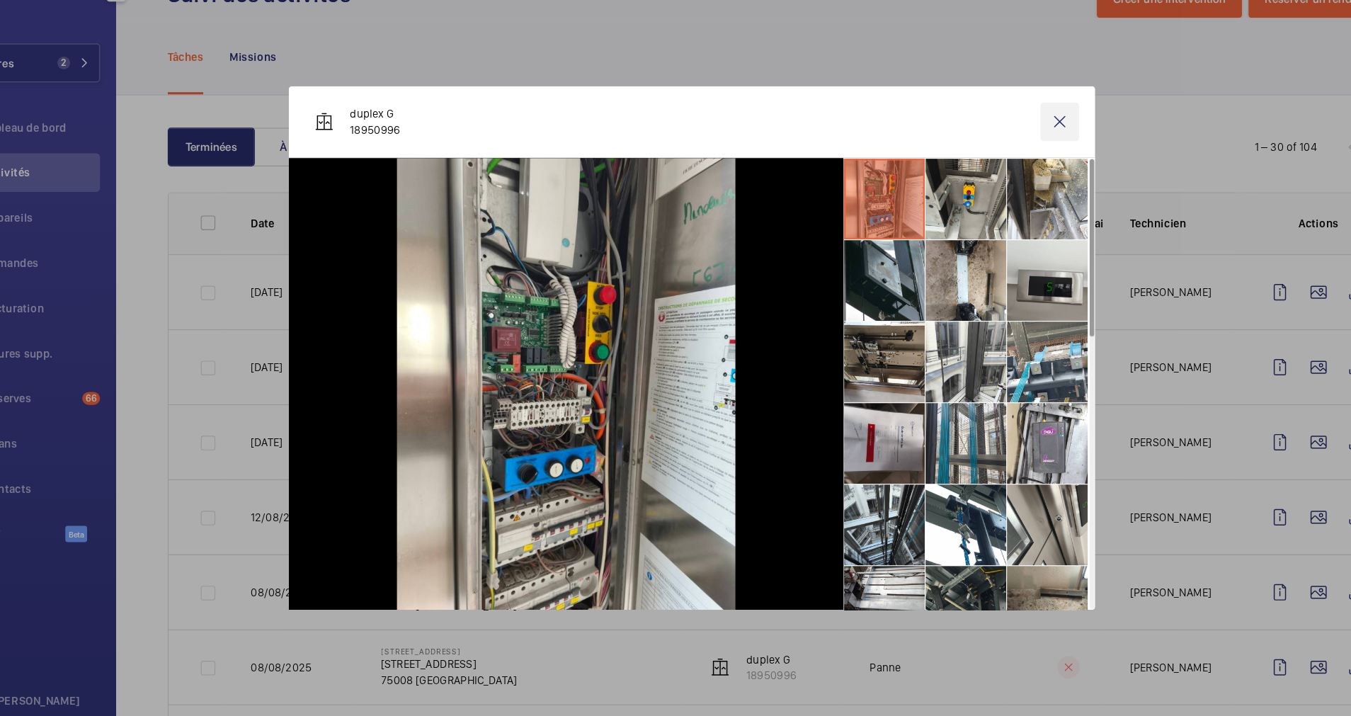
click at [998, 156] on wm-front-icon-button at bounding box center [999, 159] width 34 height 34
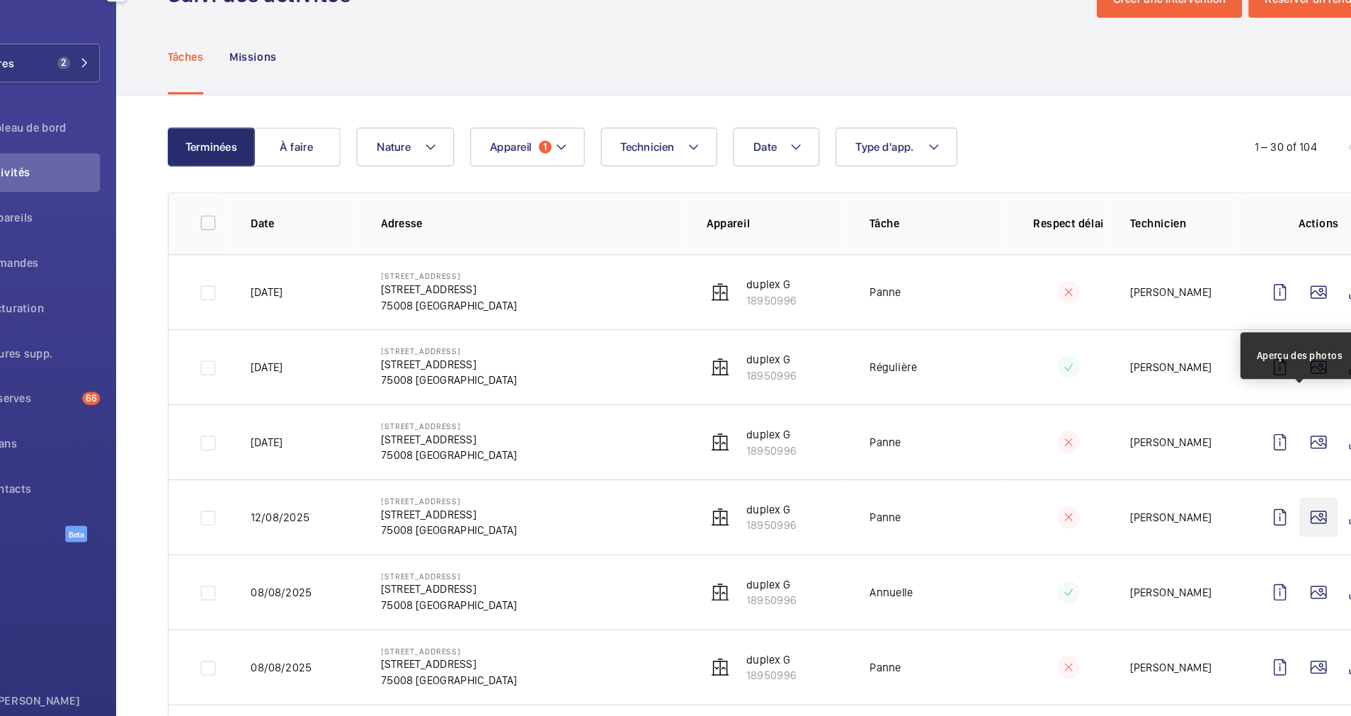
scroll to position [93, 0]
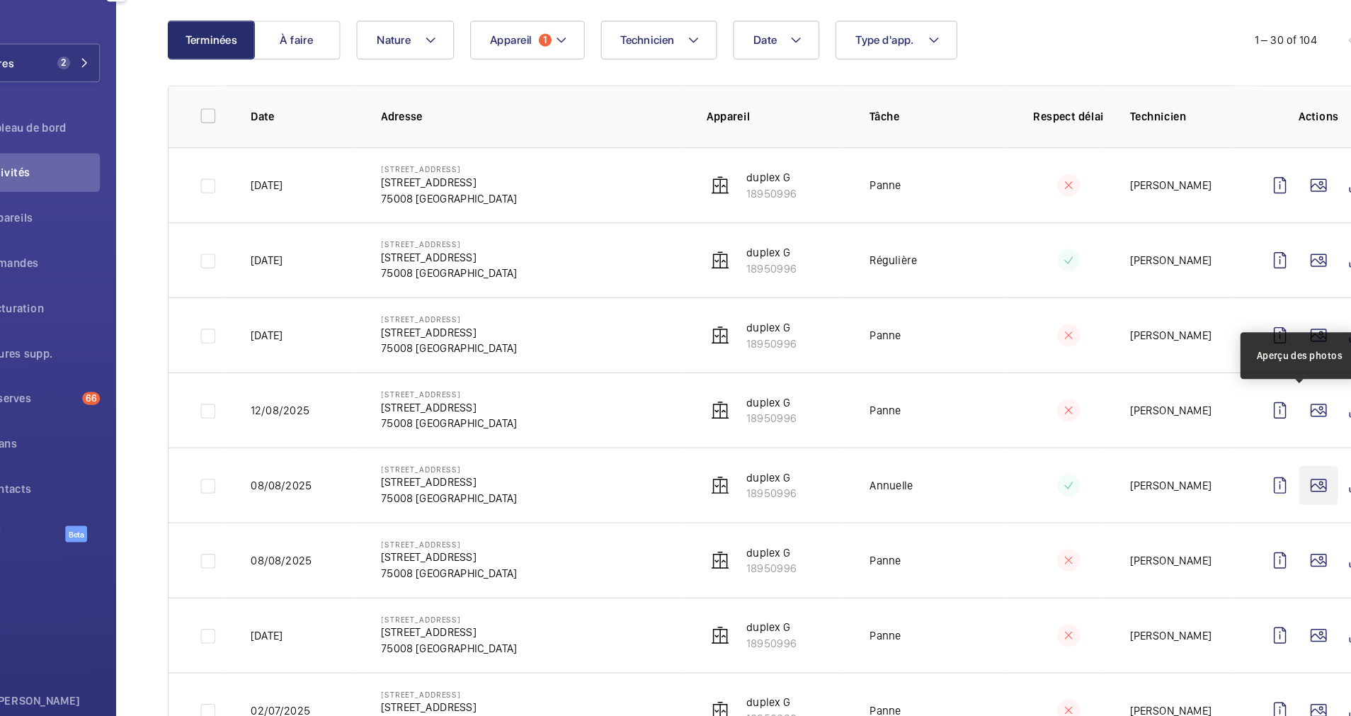
click at [1211, 475] on wm-front-icon-button at bounding box center [1226, 479] width 34 height 34
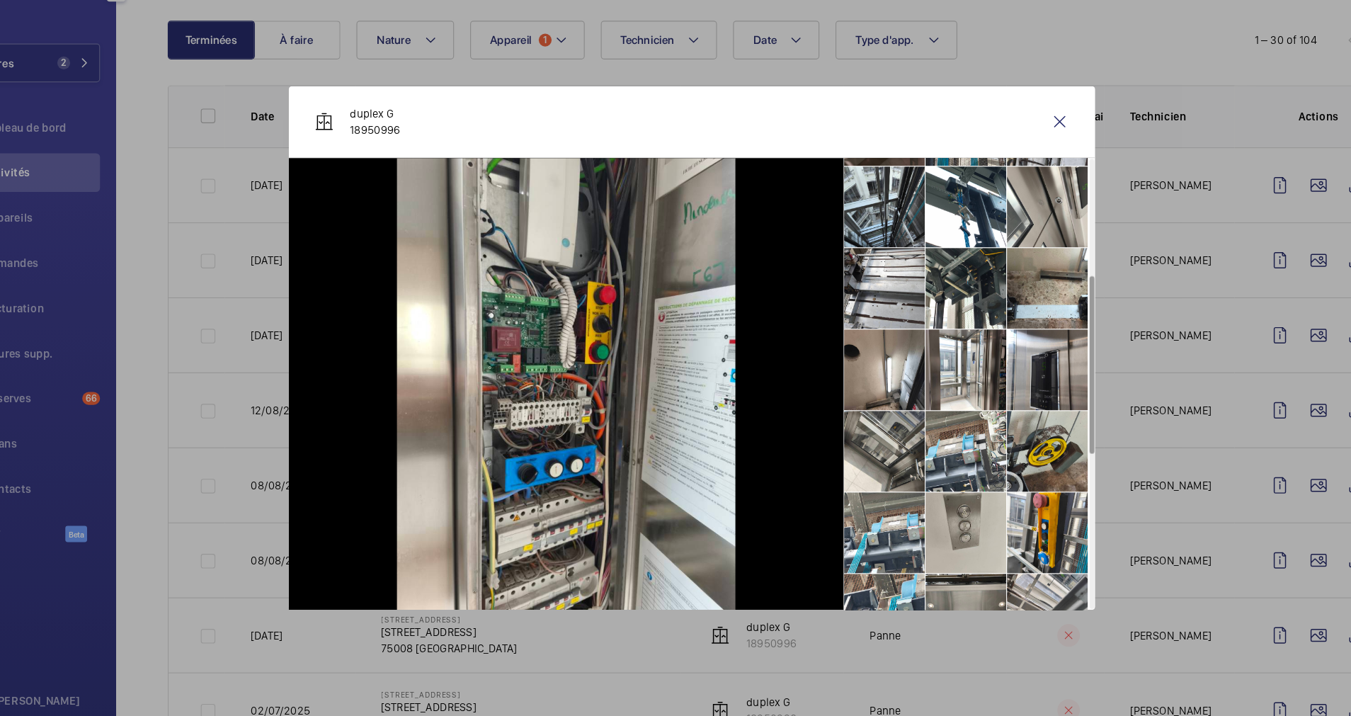
scroll to position [280, 0]
click at [982, 392] on li at bounding box center [988, 376] width 71 height 71
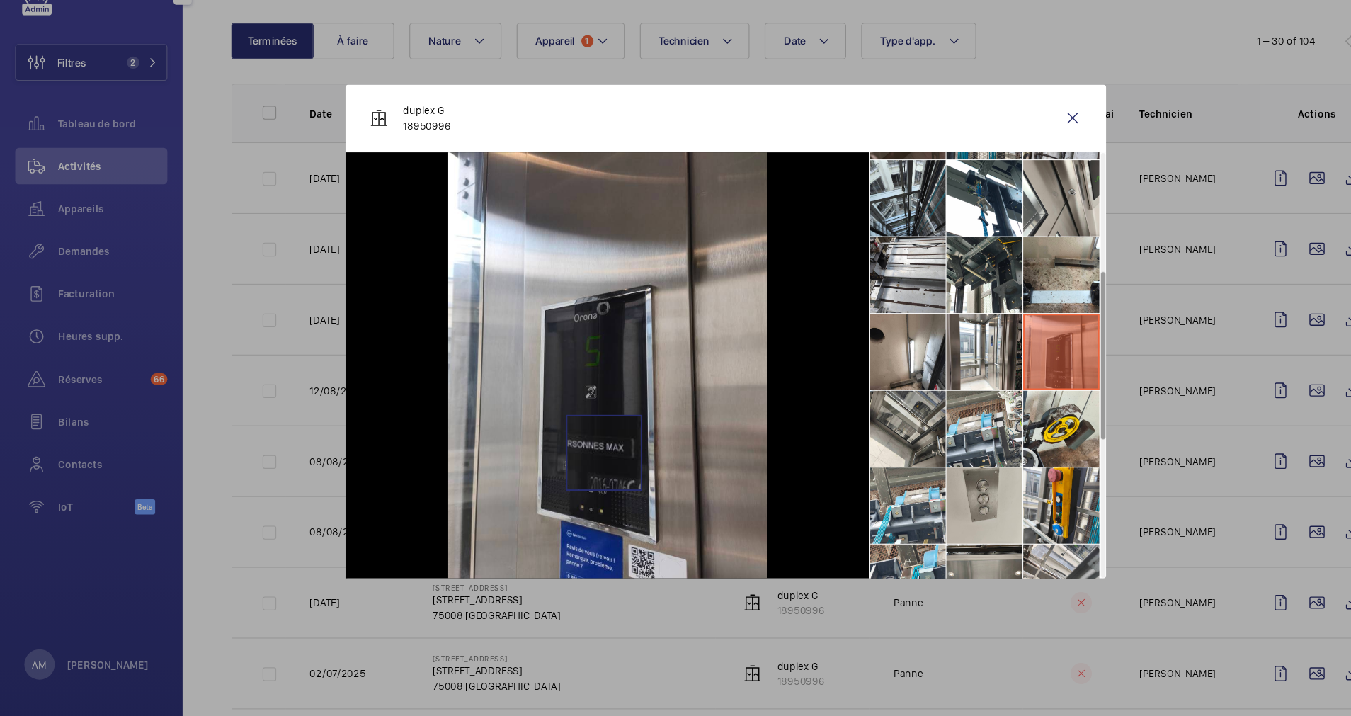
scroll to position [0, 0]
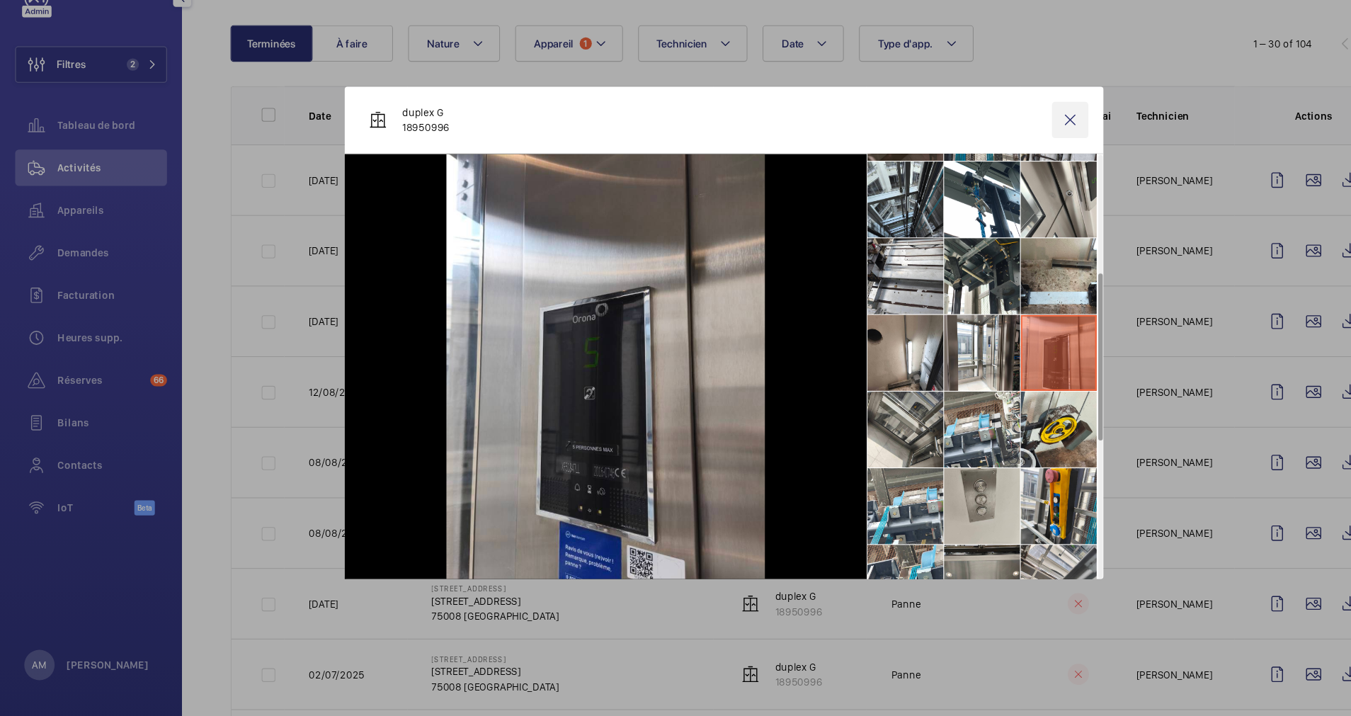
click at [1001, 159] on wm-front-icon-button at bounding box center [999, 159] width 34 height 34
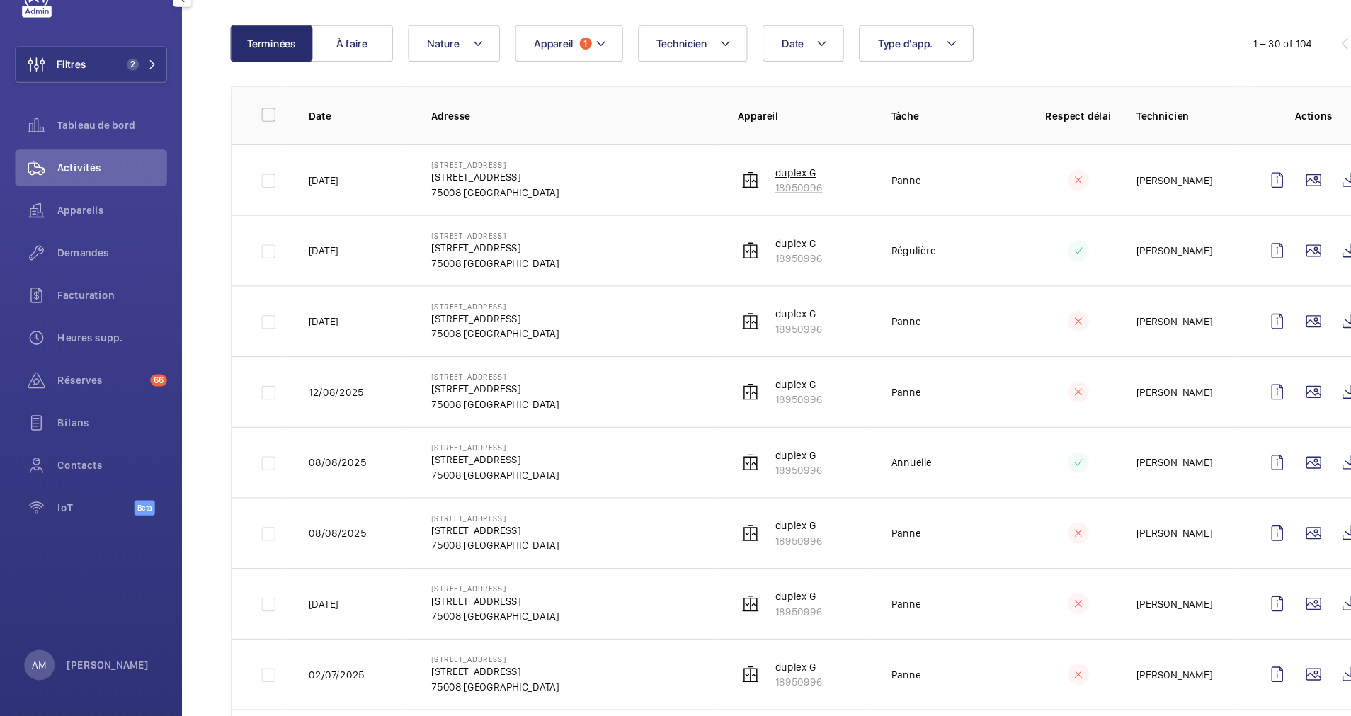
click at [729, 215] on p "18950996" at bounding box center [745, 222] width 44 height 14
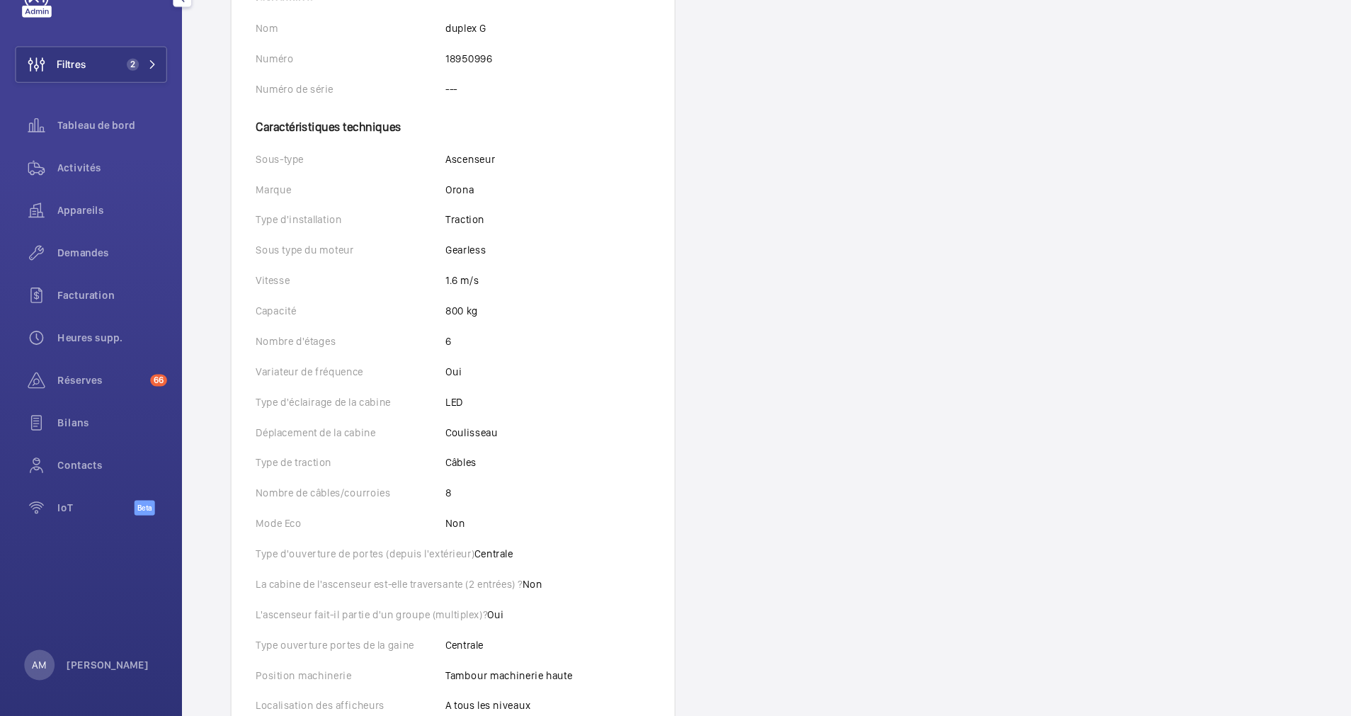
scroll to position [191, 0]
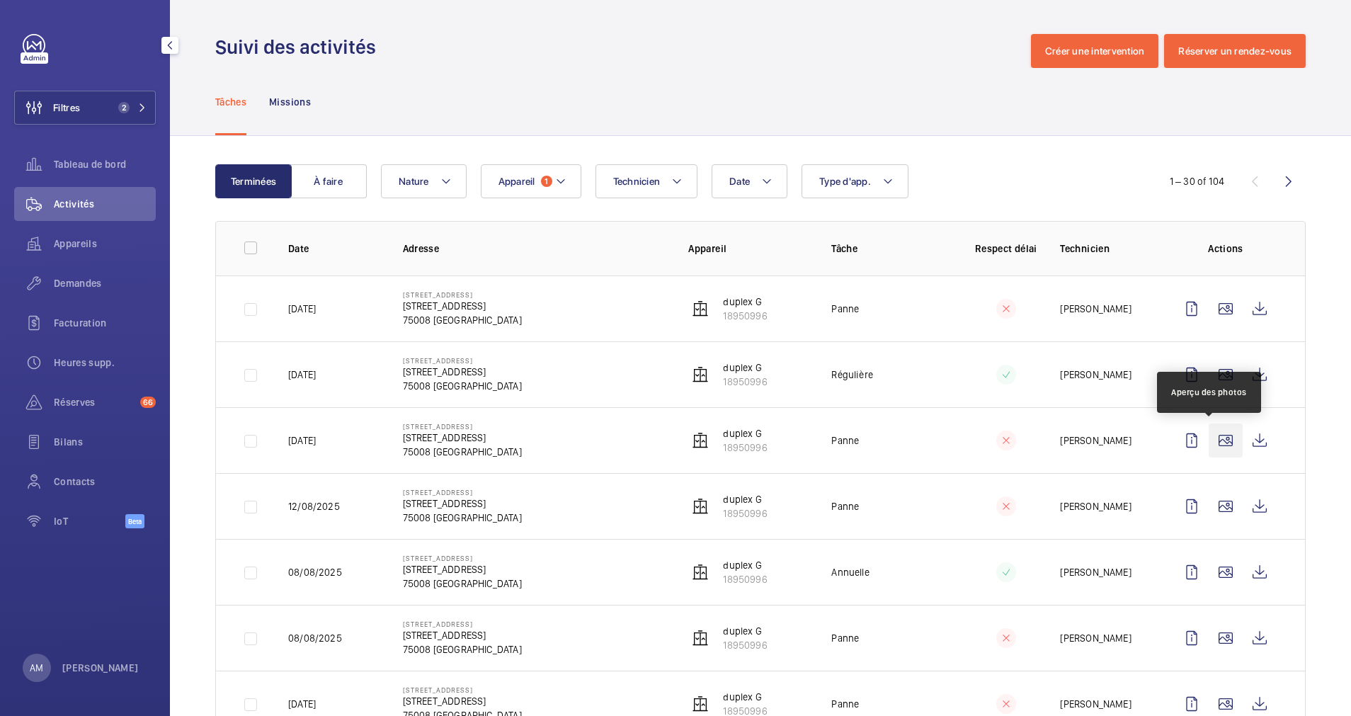
click at [1211, 438] on wm-front-icon-button at bounding box center [1226, 441] width 34 height 34
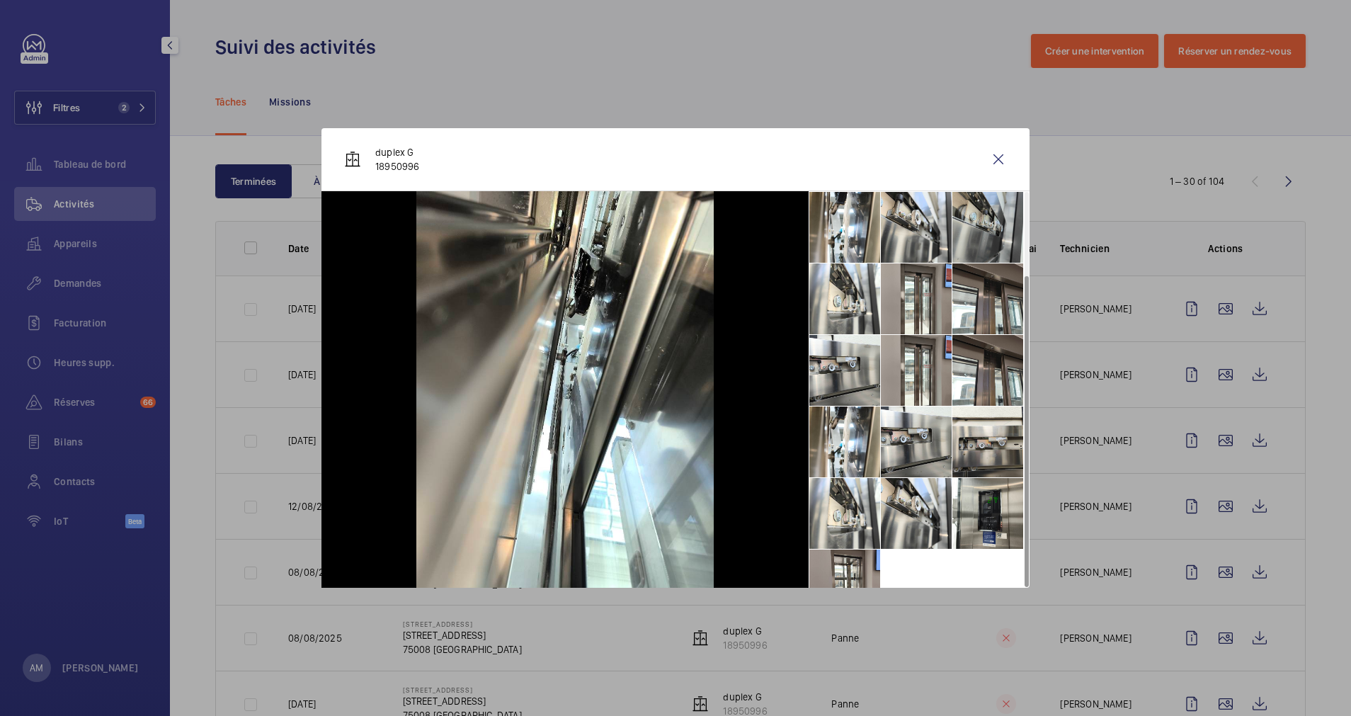
scroll to position [105, 0]
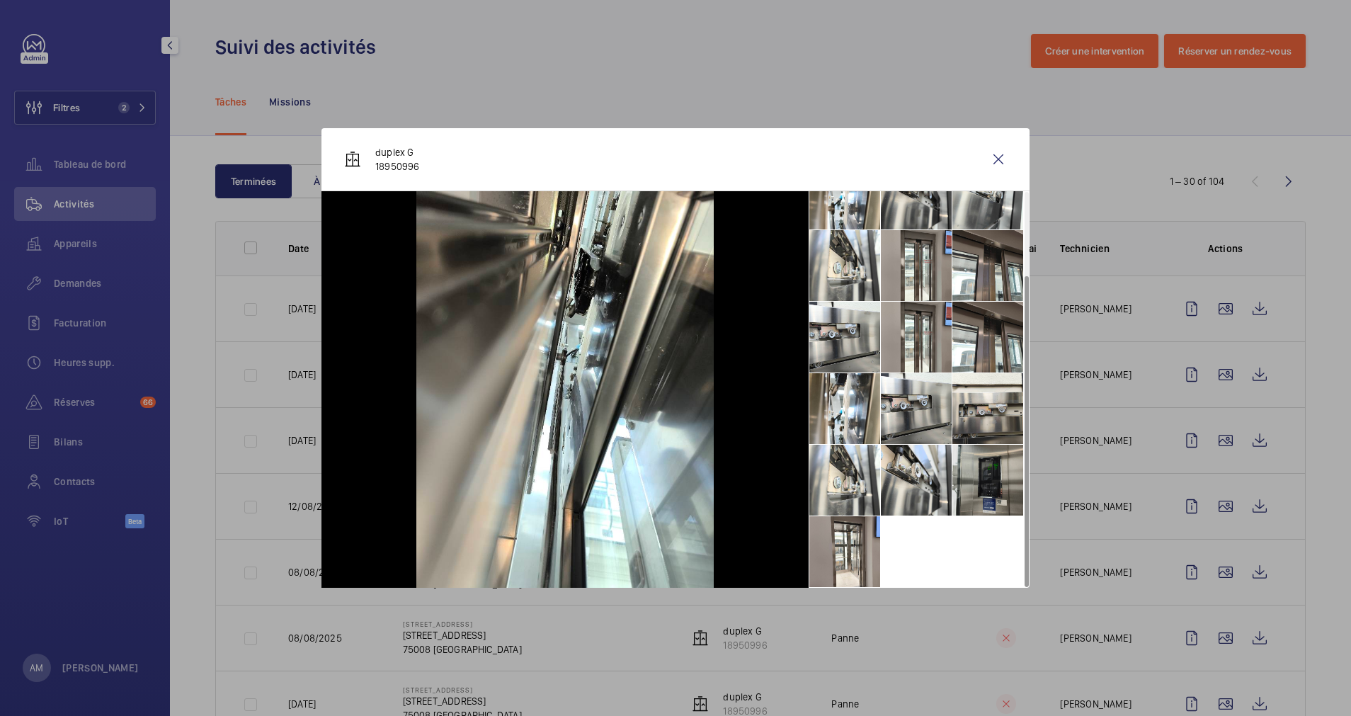
click at [981, 475] on li at bounding box center [988, 480] width 71 height 71
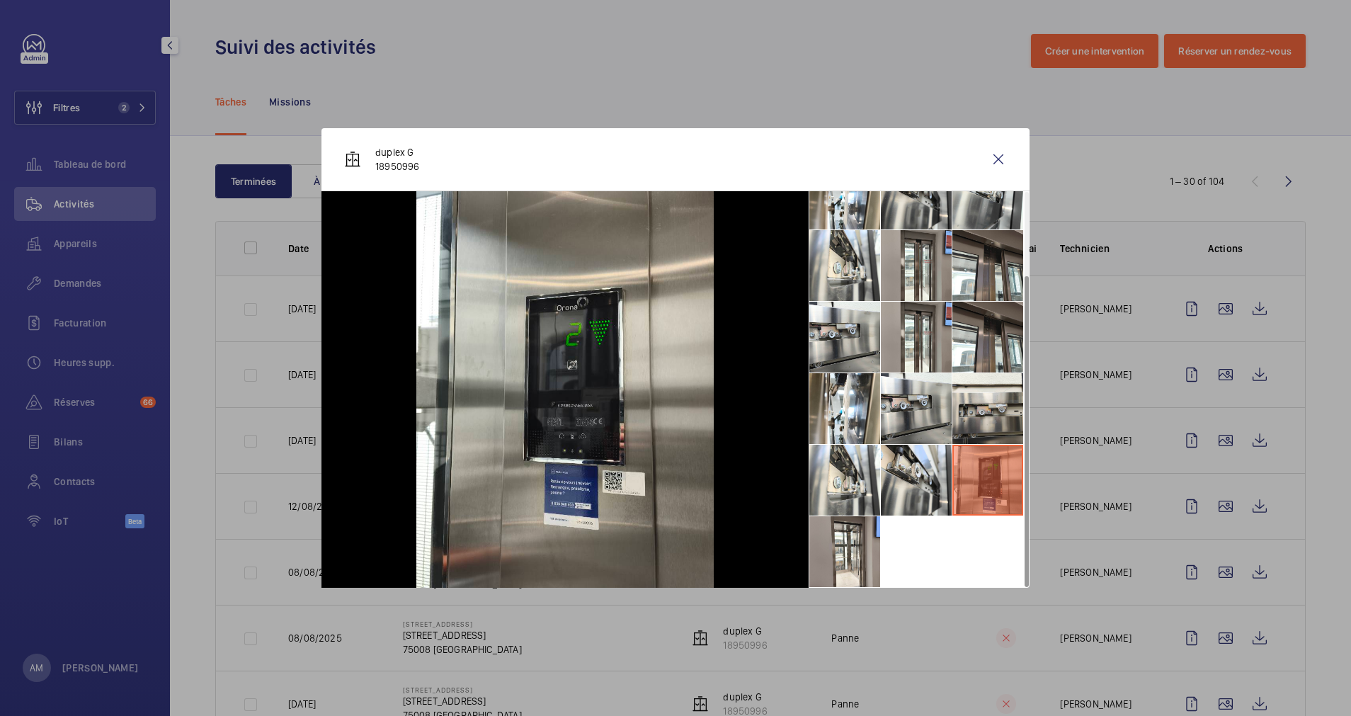
click at [1308, 409] on div at bounding box center [675, 358] width 1351 height 716
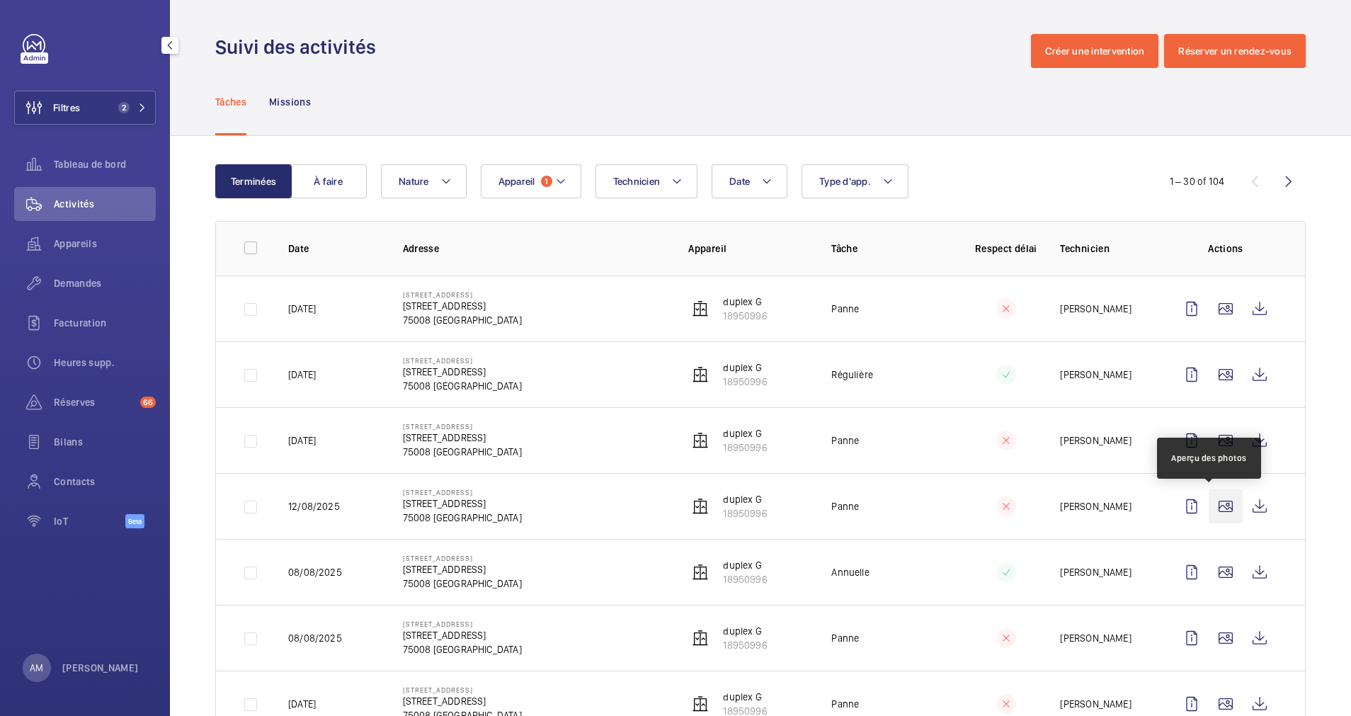
click at [1209, 499] on wm-front-icon-button at bounding box center [1226, 506] width 34 height 34
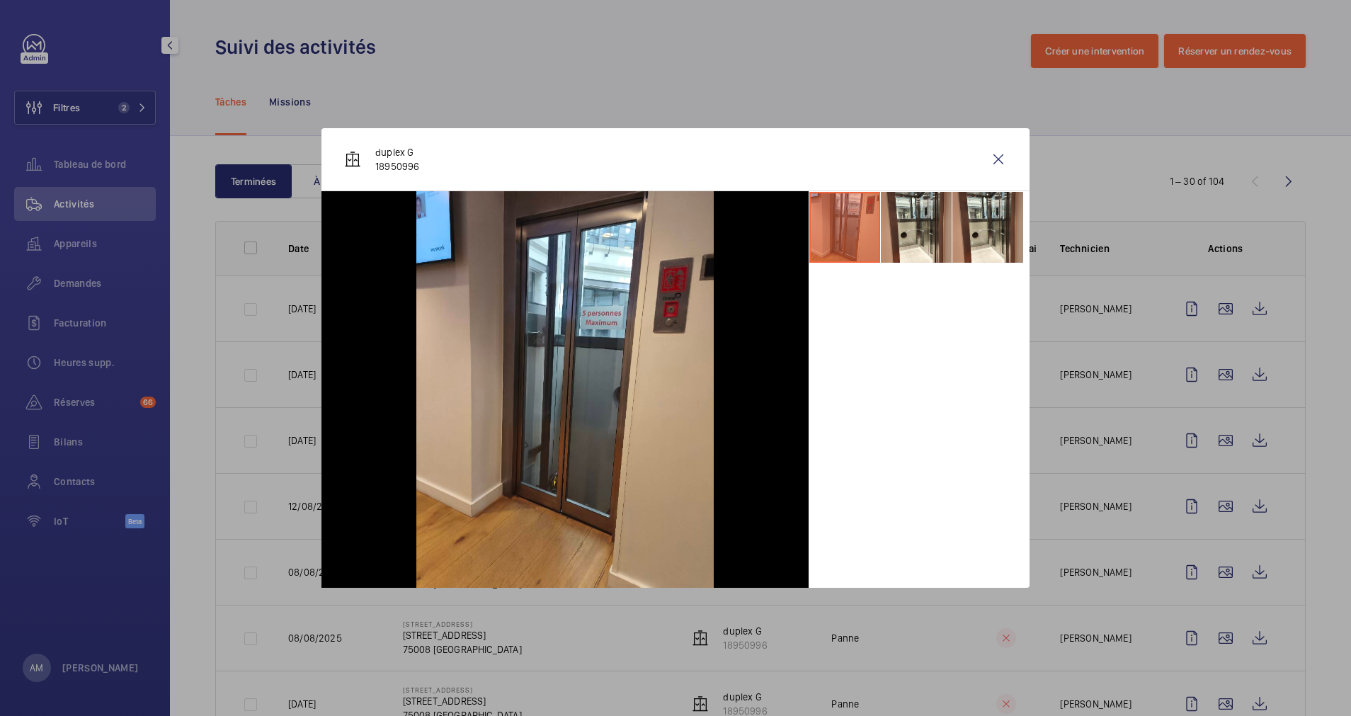
click at [1196, 550] on div at bounding box center [675, 358] width 1351 height 716
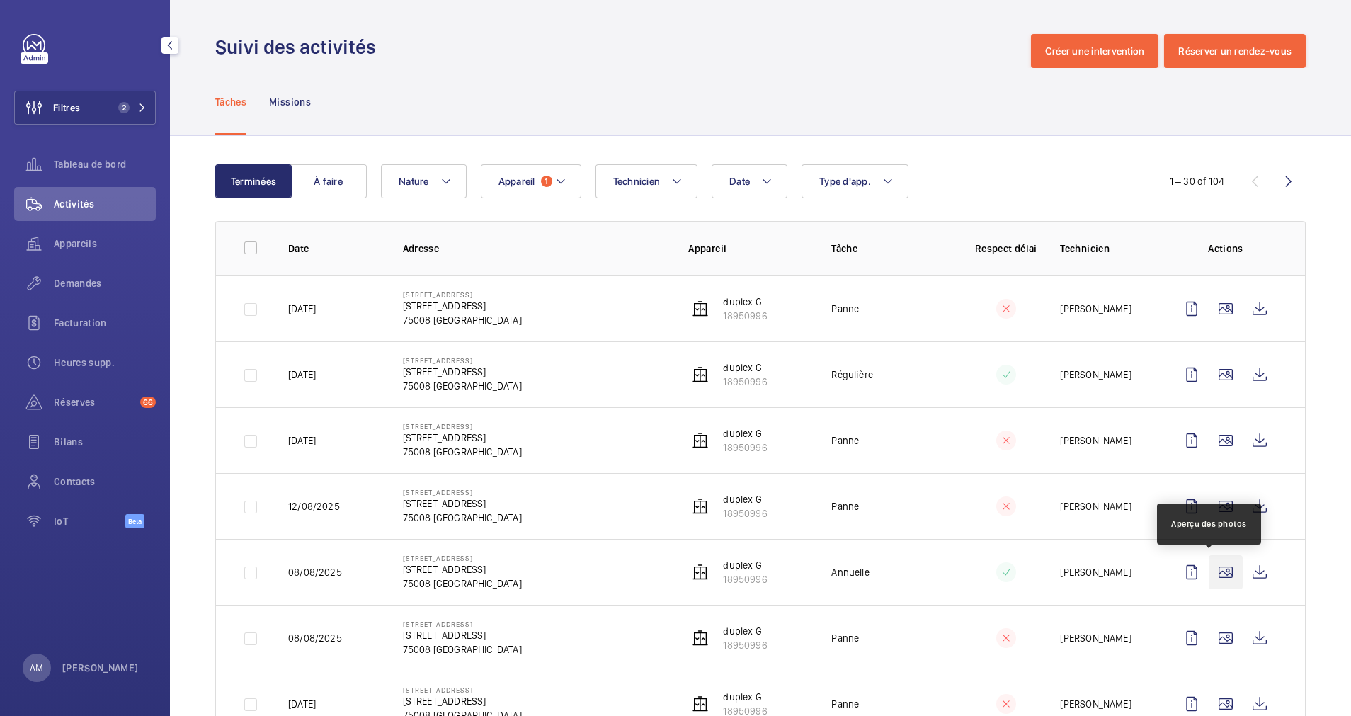
click at [1209, 569] on wm-front-icon-button at bounding box center [1226, 572] width 34 height 34
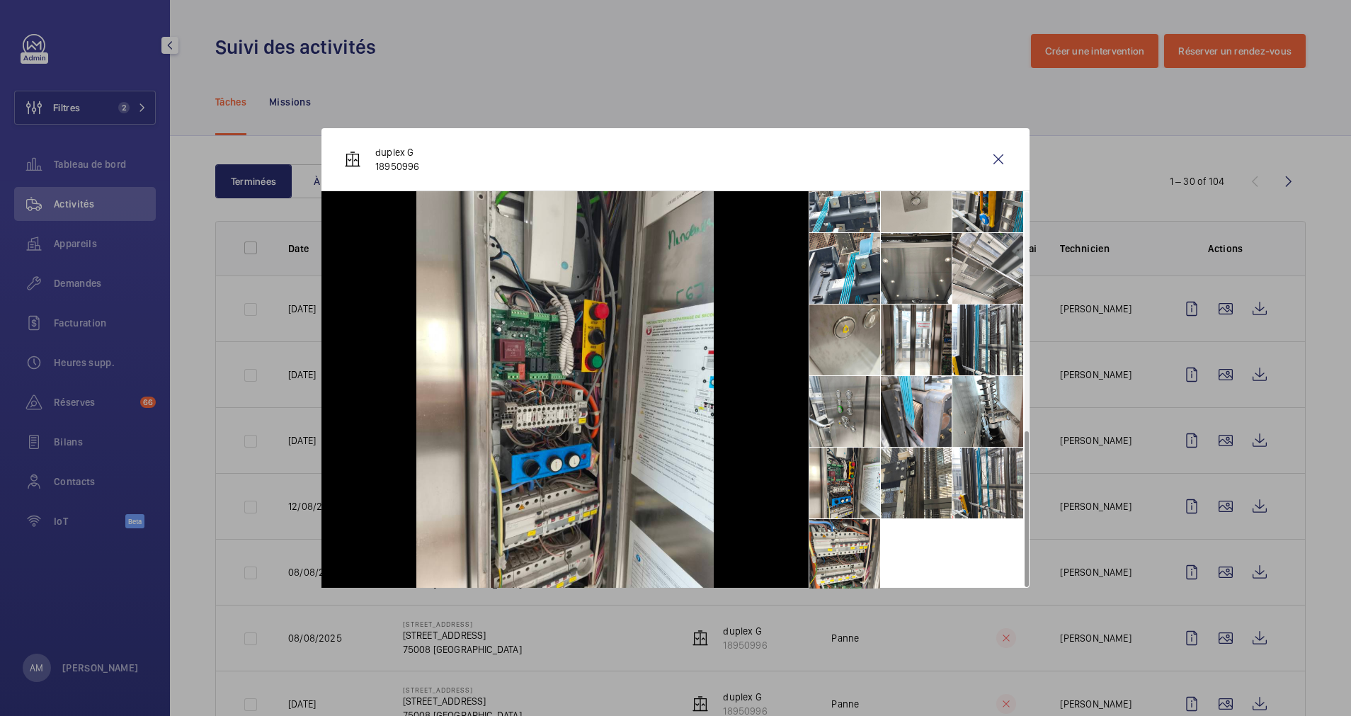
scroll to position [606, 0]
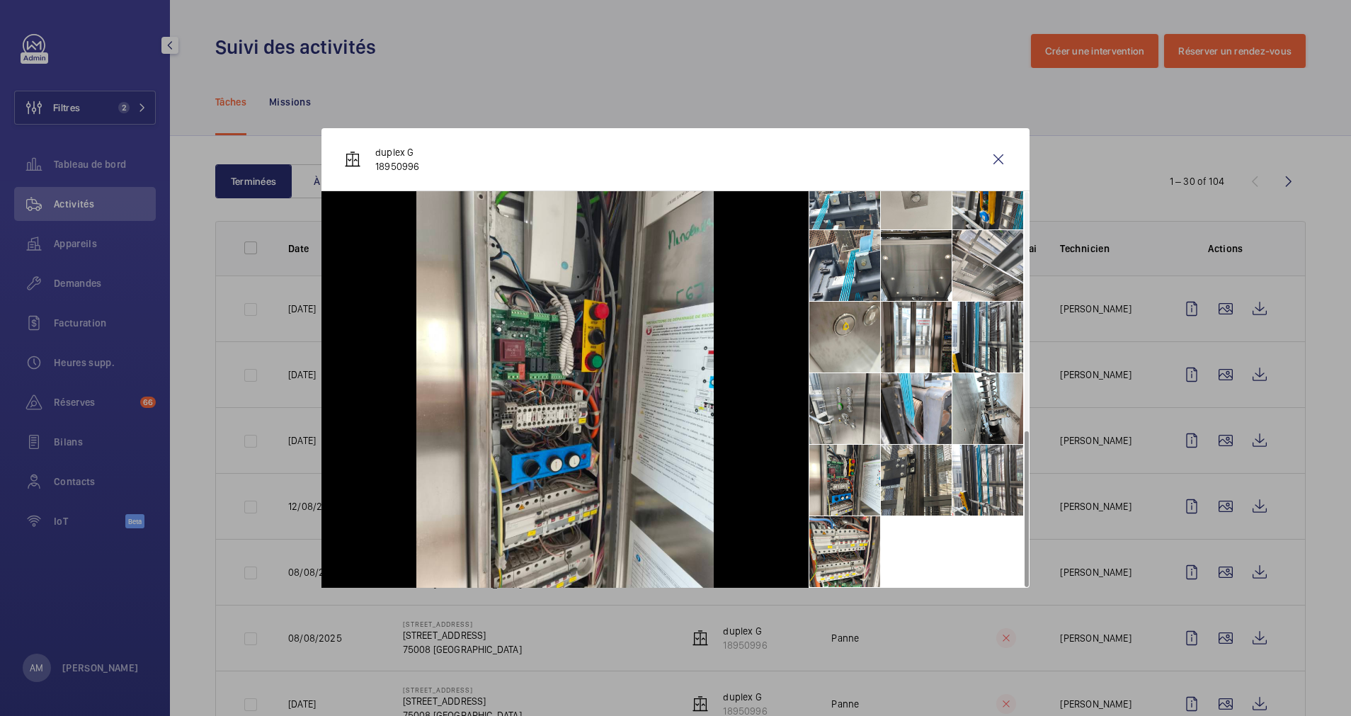
click at [1207, 473] on div at bounding box center [675, 358] width 1351 height 716
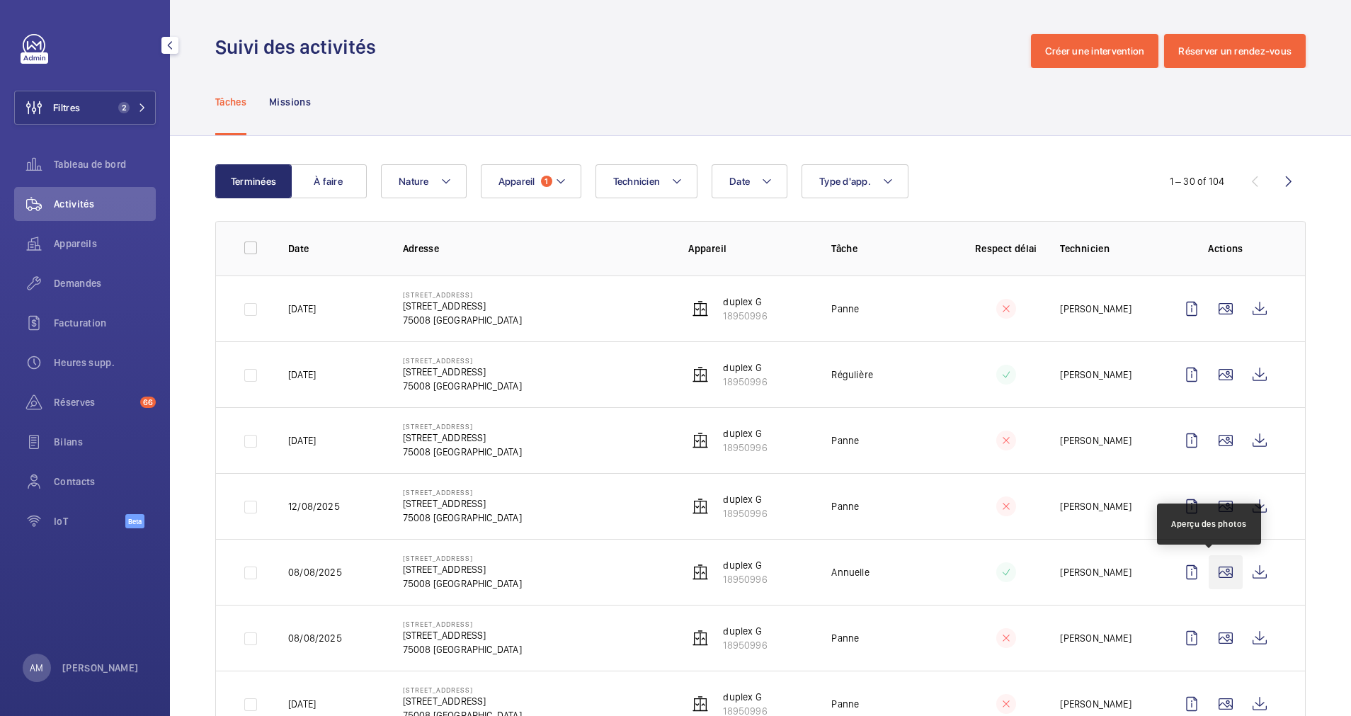
click at [1211, 572] on wm-front-icon-button at bounding box center [1226, 572] width 34 height 34
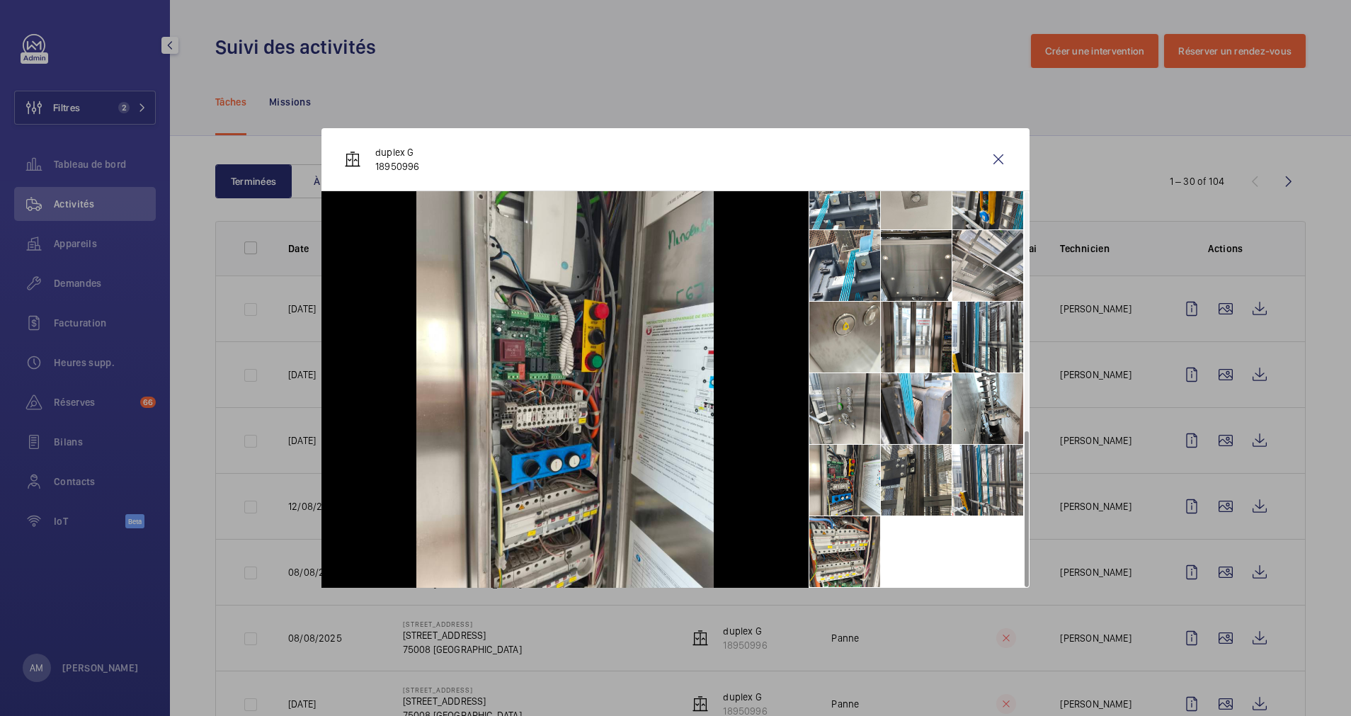
click at [1196, 467] on div at bounding box center [675, 358] width 1351 height 716
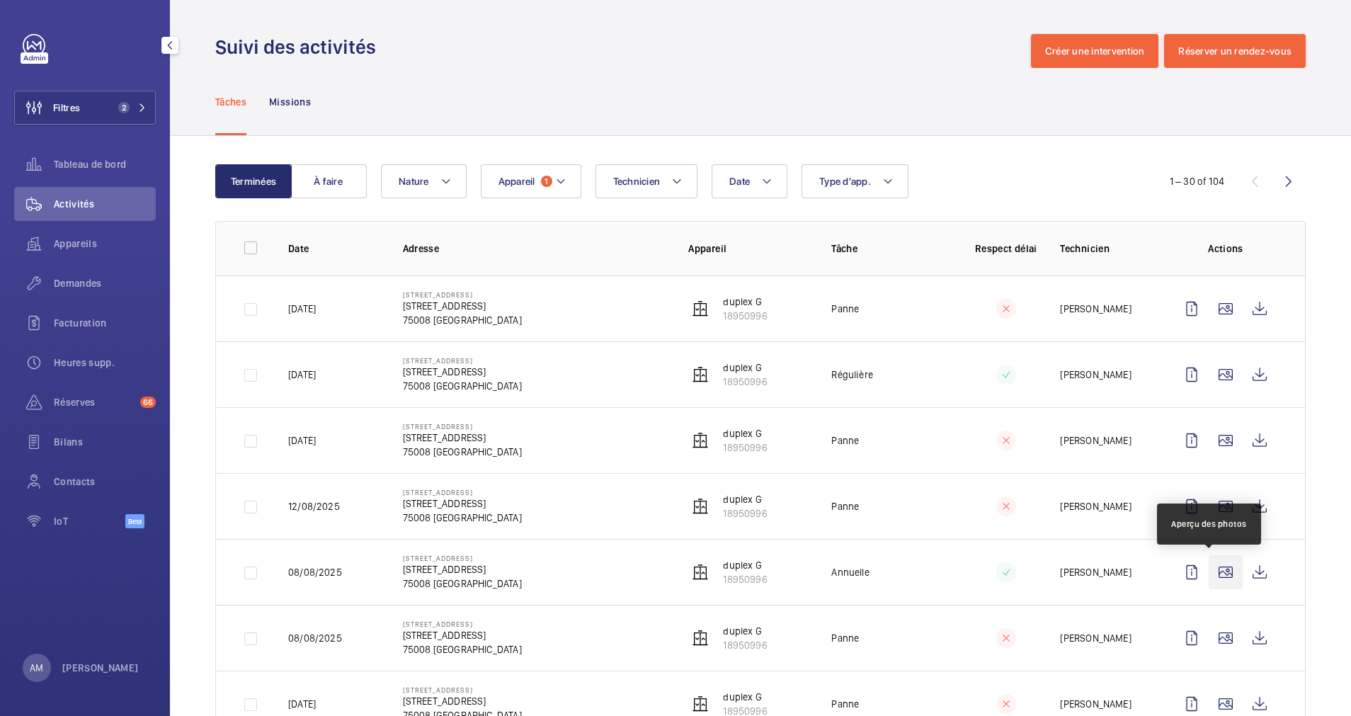
click at [1209, 574] on wm-front-icon-button at bounding box center [1226, 572] width 34 height 34
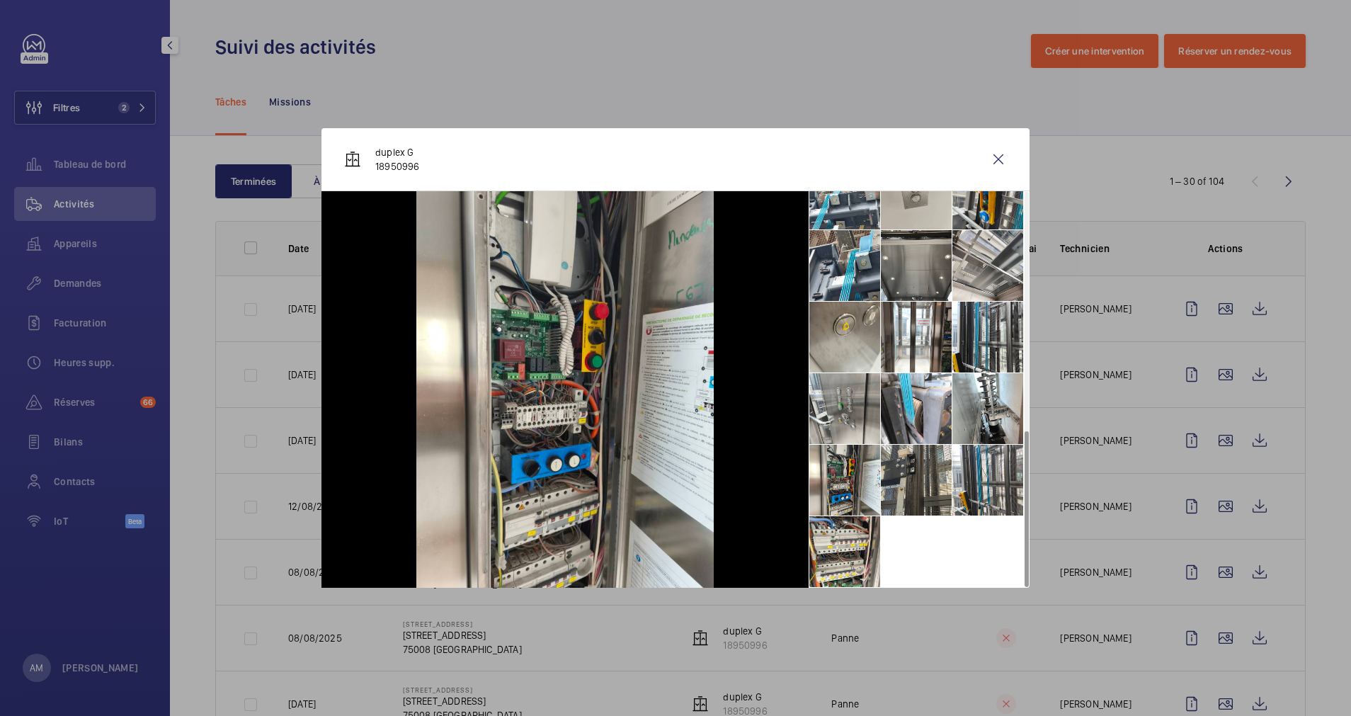
click at [1172, 589] on div at bounding box center [675, 358] width 1351 height 716
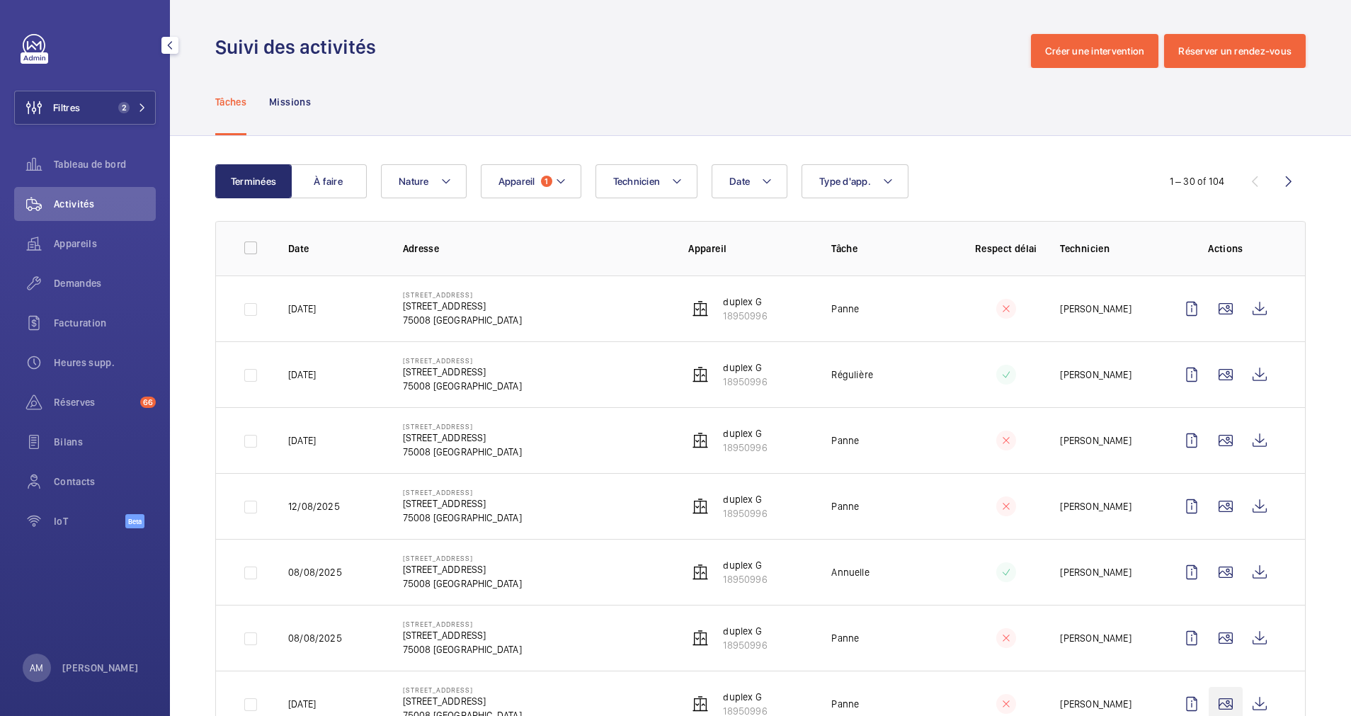
click at [1210, 605] on td at bounding box center [1228, 638] width 153 height 66
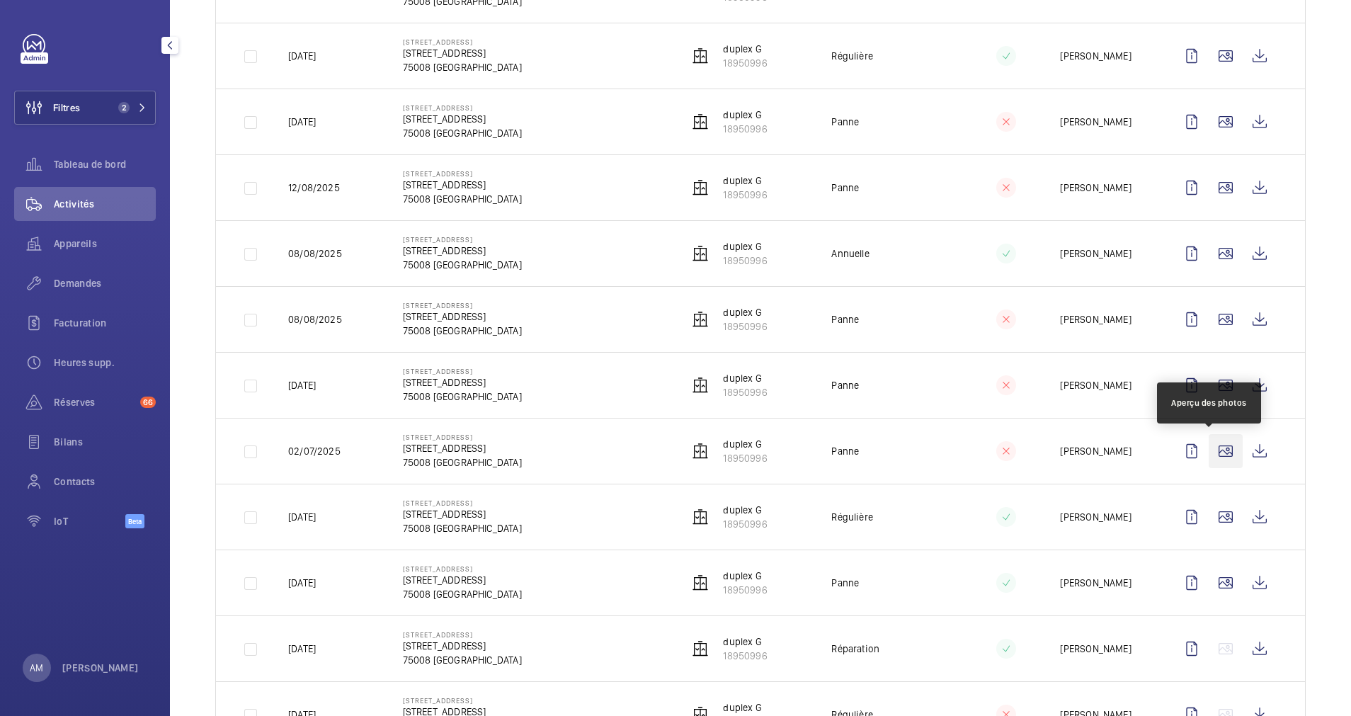
click at [1209, 449] on wm-front-icon-button at bounding box center [1226, 451] width 34 height 34
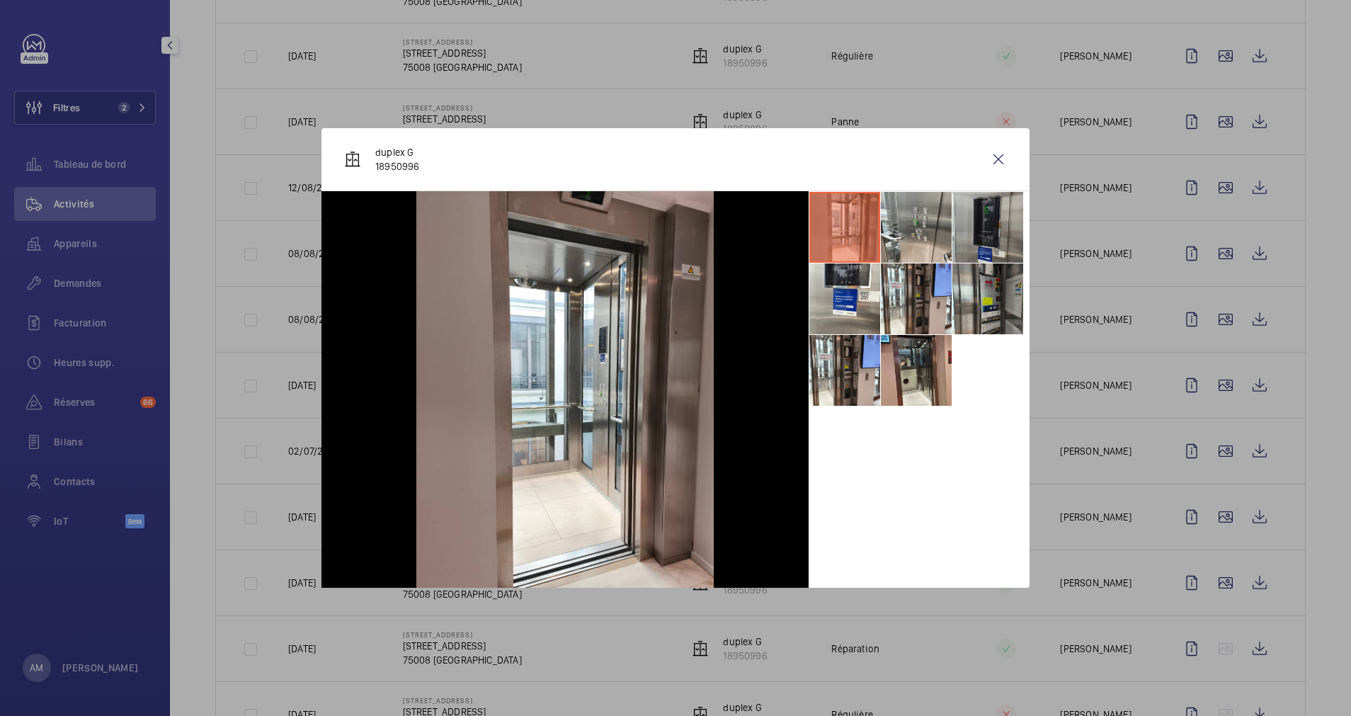
click at [988, 242] on li at bounding box center [988, 227] width 71 height 71
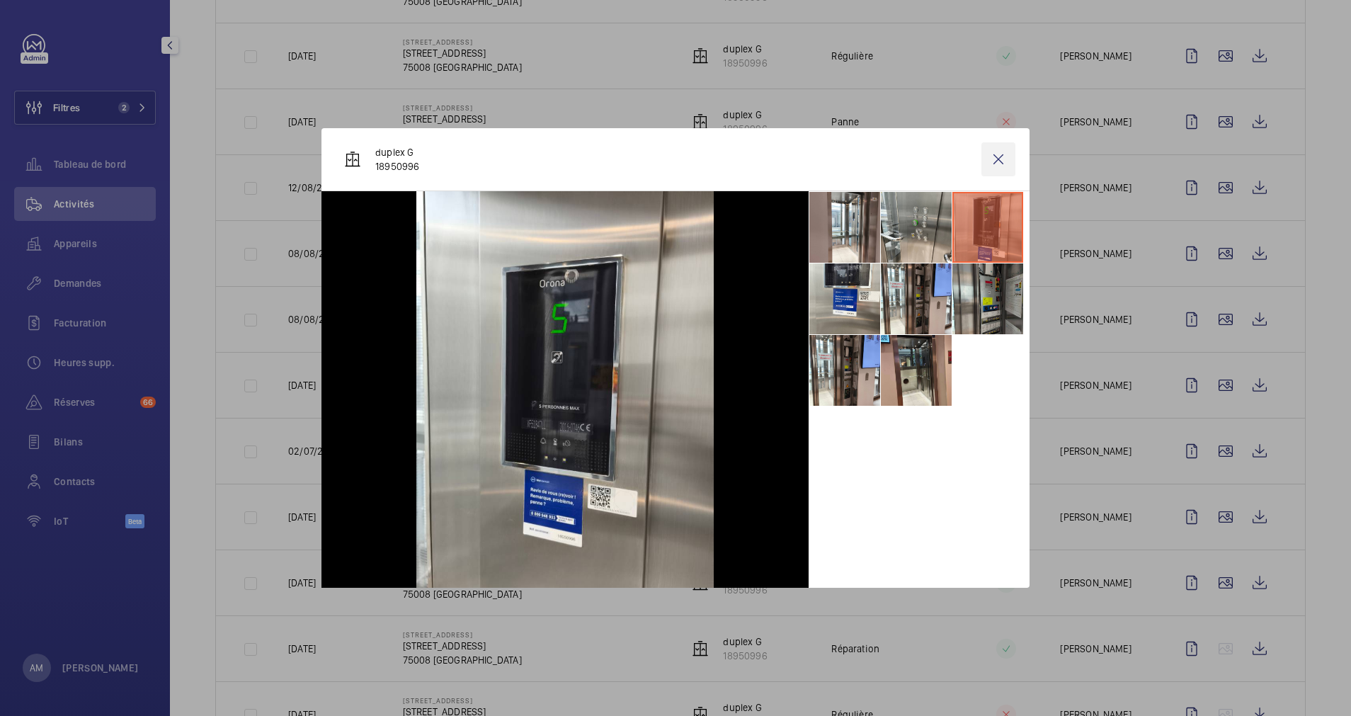
click at [993, 156] on wm-front-icon-button at bounding box center [999, 159] width 34 height 34
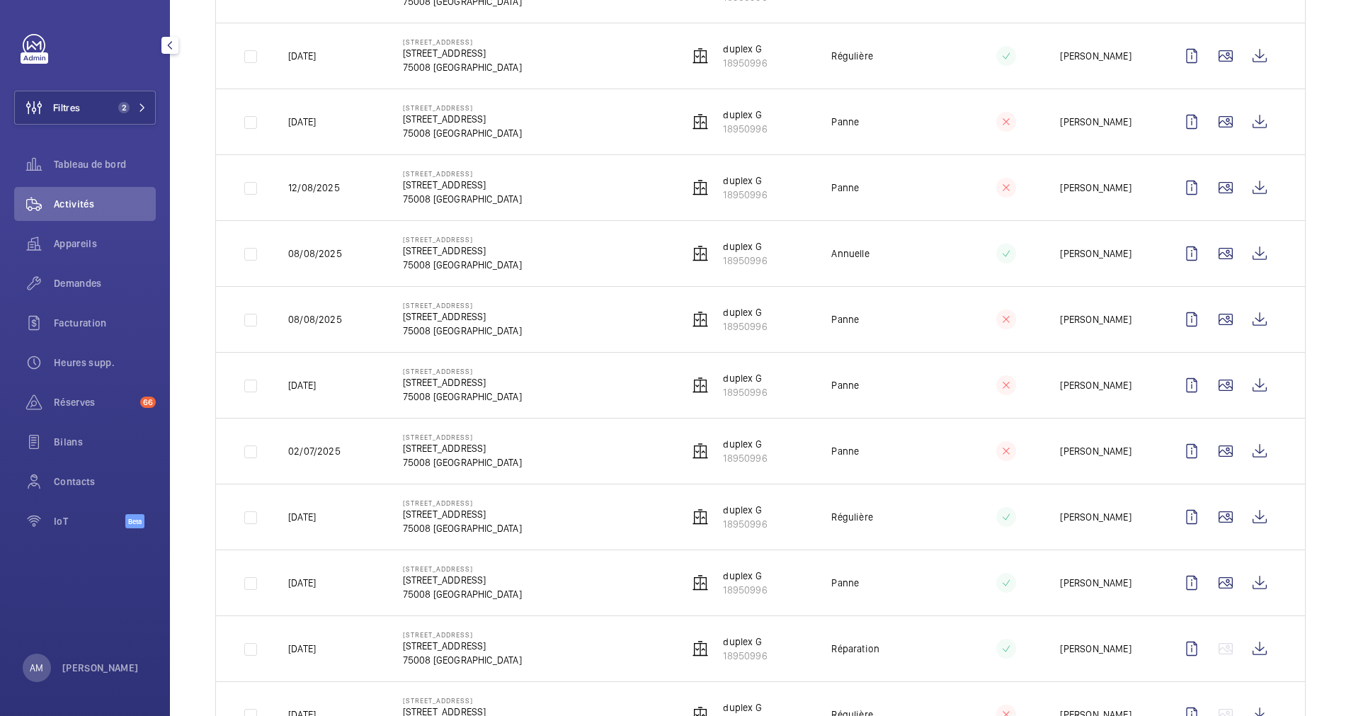
click at [141, 103] on span "2" at bounding box center [130, 107] width 34 height 11
click at [142, 98] on button "Filtres 2" at bounding box center [85, 108] width 142 height 34
click at [157, 102] on div "Filtres 2 Tableau de bord Activités Appareils Demandes Facturation Heures supp.…" at bounding box center [85, 358] width 170 height 716
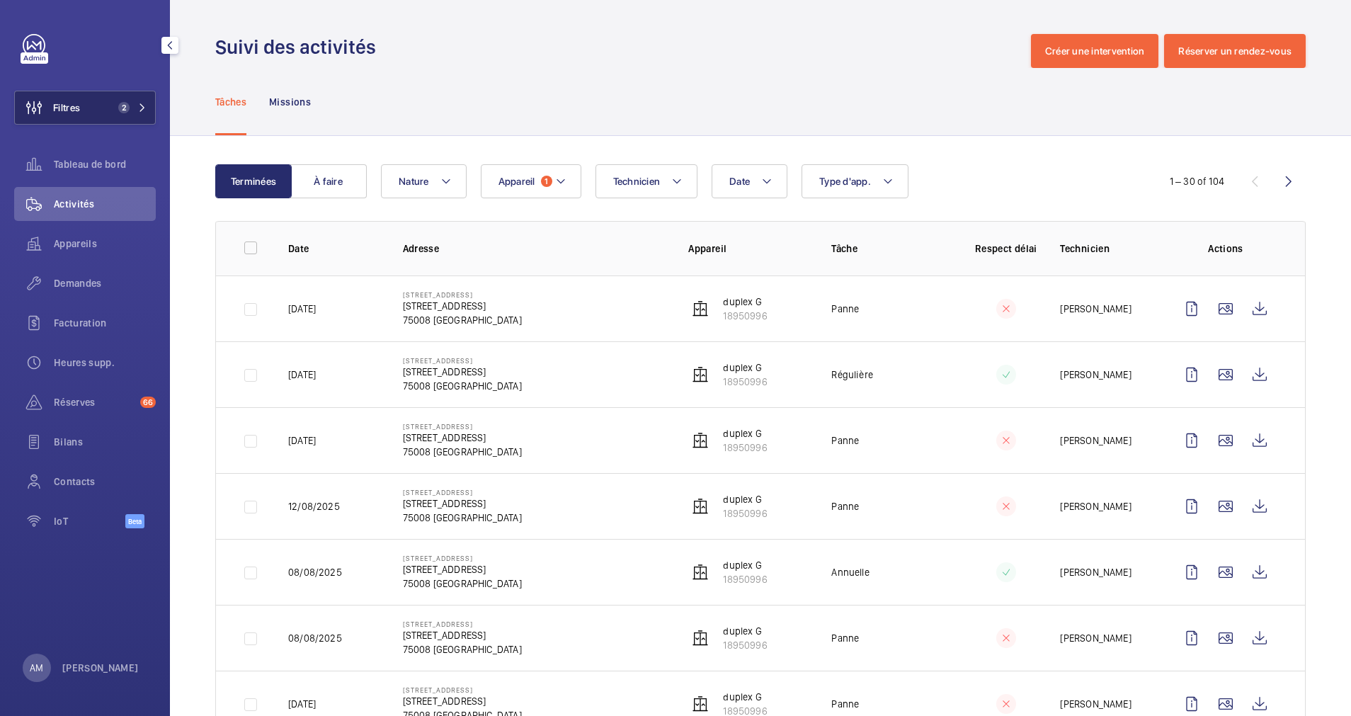
click at [134, 105] on span "2" at bounding box center [130, 107] width 34 height 11
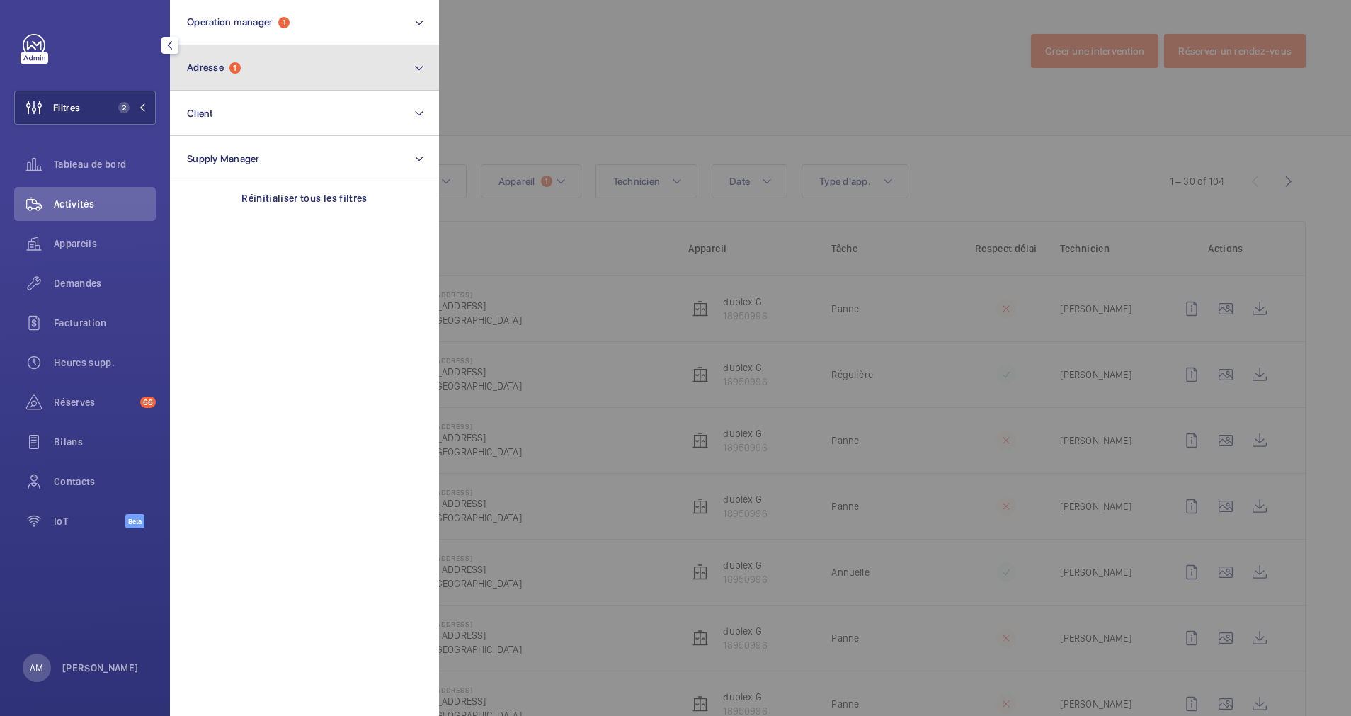
click at [301, 69] on button "Adresse 1" at bounding box center [304, 67] width 269 height 45
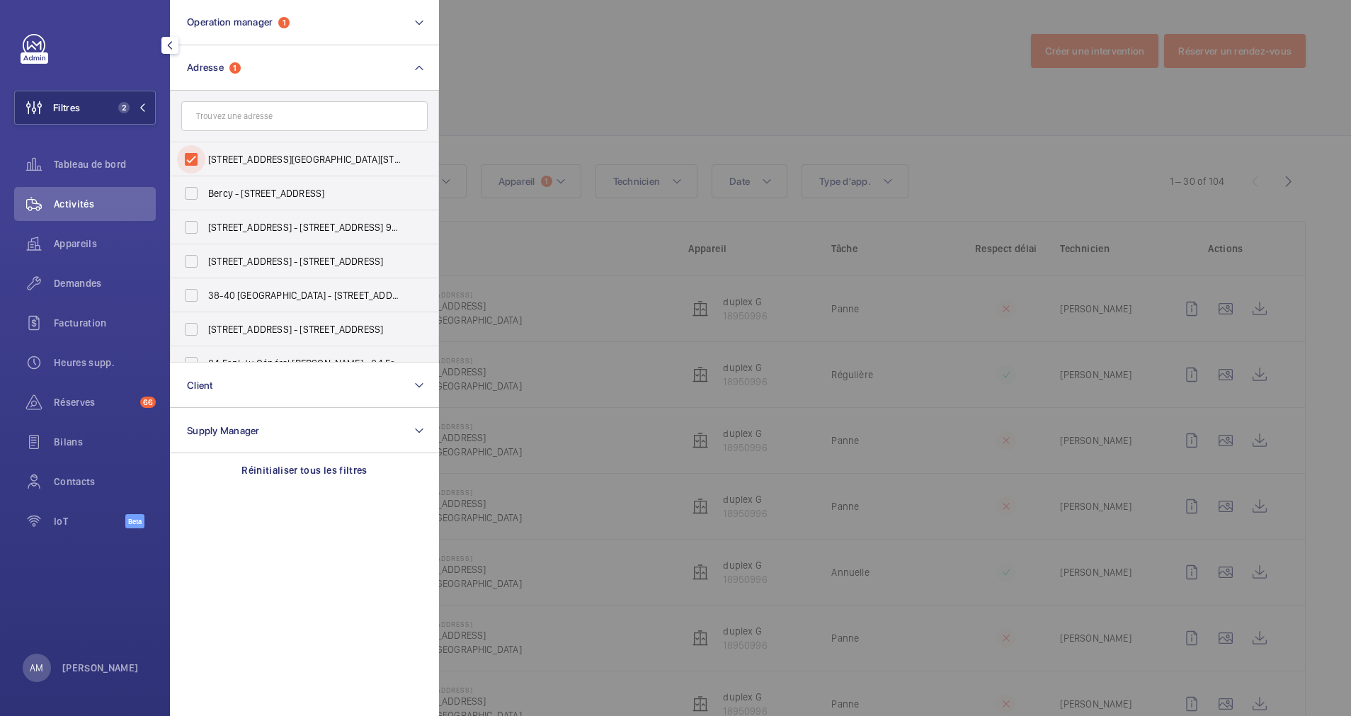
drag, startPoint x: 195, startPoint y: 165, endPoint x: 225, endPoint y: 129, distance: 47.3
click at [199, 155] on input "40 Rue du Colisée - 40 Rue du Colisée, 75008 PARIS, PARIS 75008" at bounding box center [191, 159] width 28 height 28
checkbox input "false"
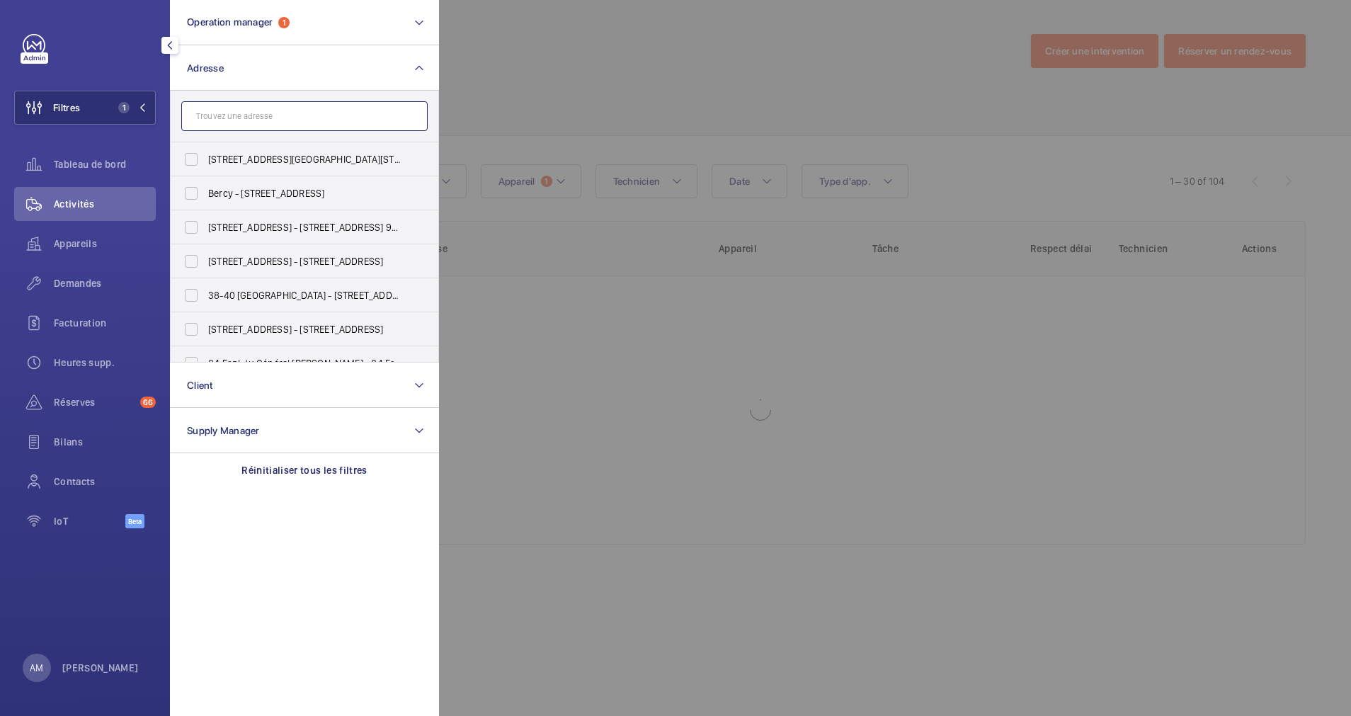
click at [245, 123] on input "text" at bounding box center [304, 116] width 246 height 30
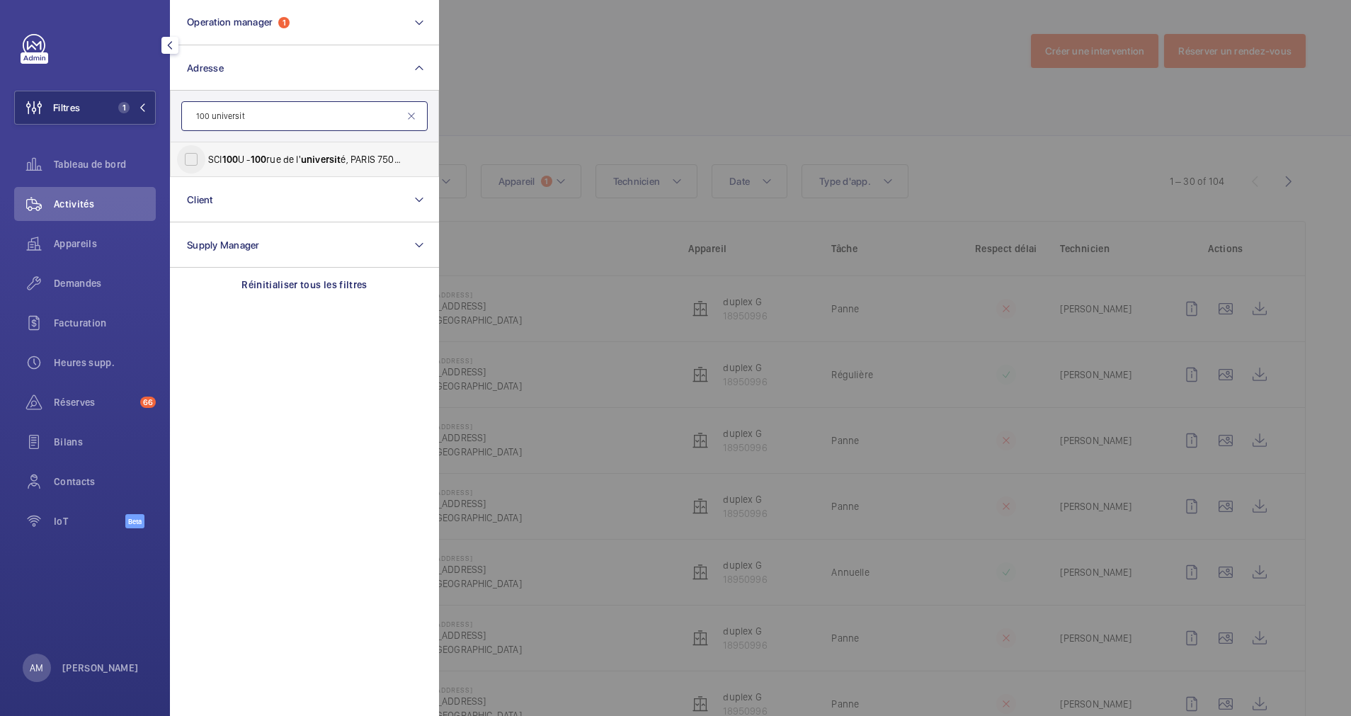
type input "100 universit"
click at [191, 165] on input "SCI 100 U - 100 rue de l' universit é, PARIS 75007" at bounding box center [191, 159] width 28 height 28
checkbox input "true"
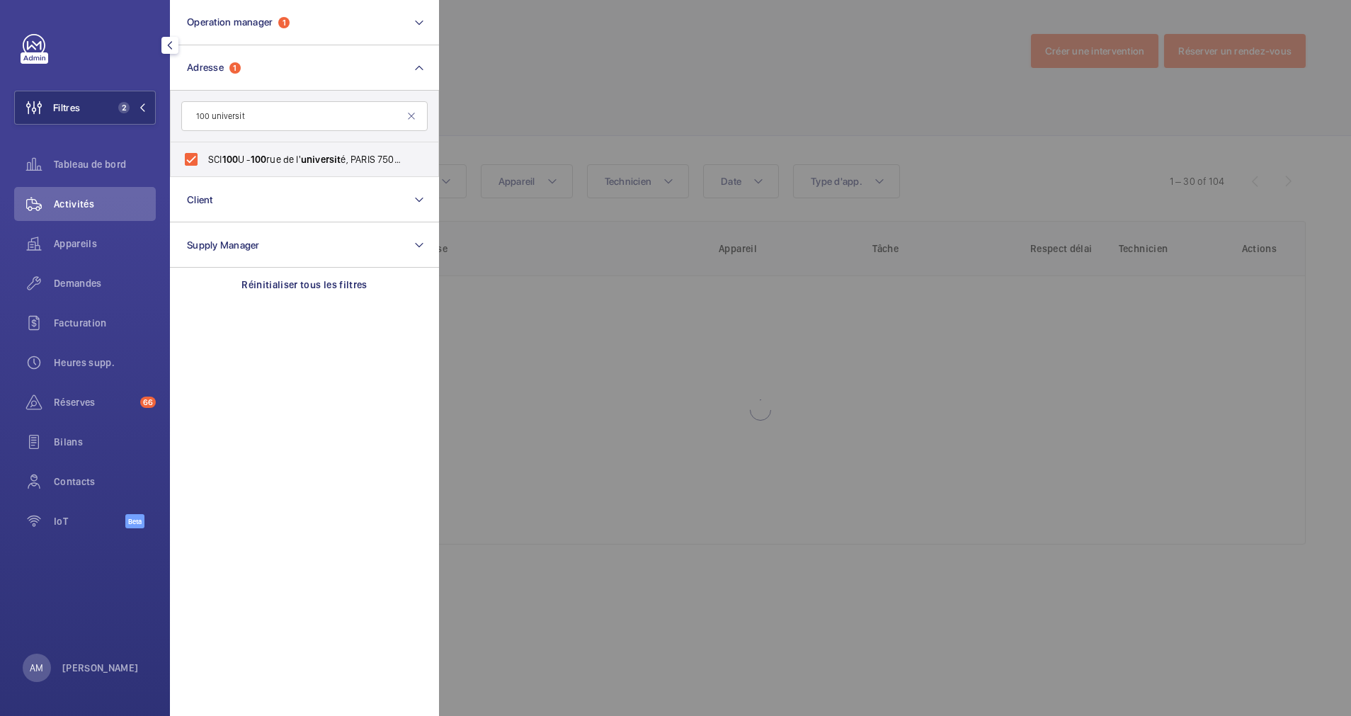
click at [660, 94] on div at bounding box center [1114, 358] width 1351 height 716
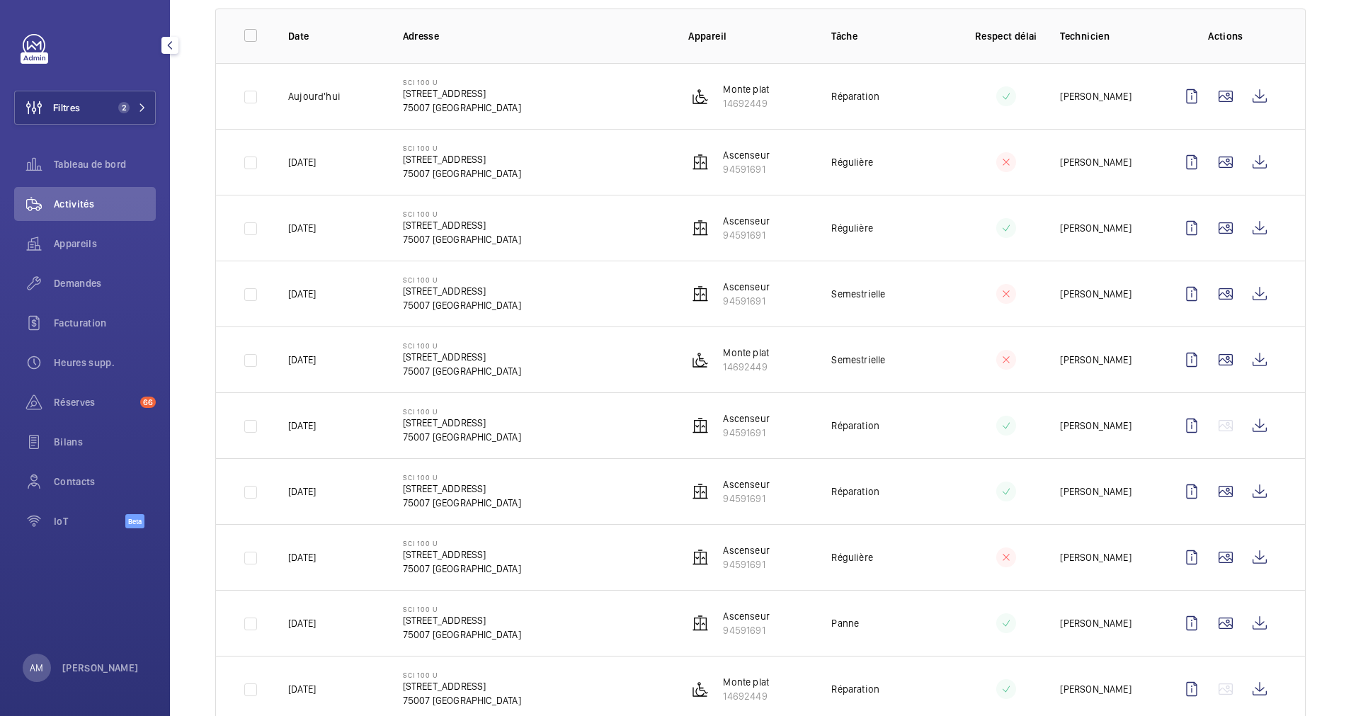
scroll to position [106, 0]
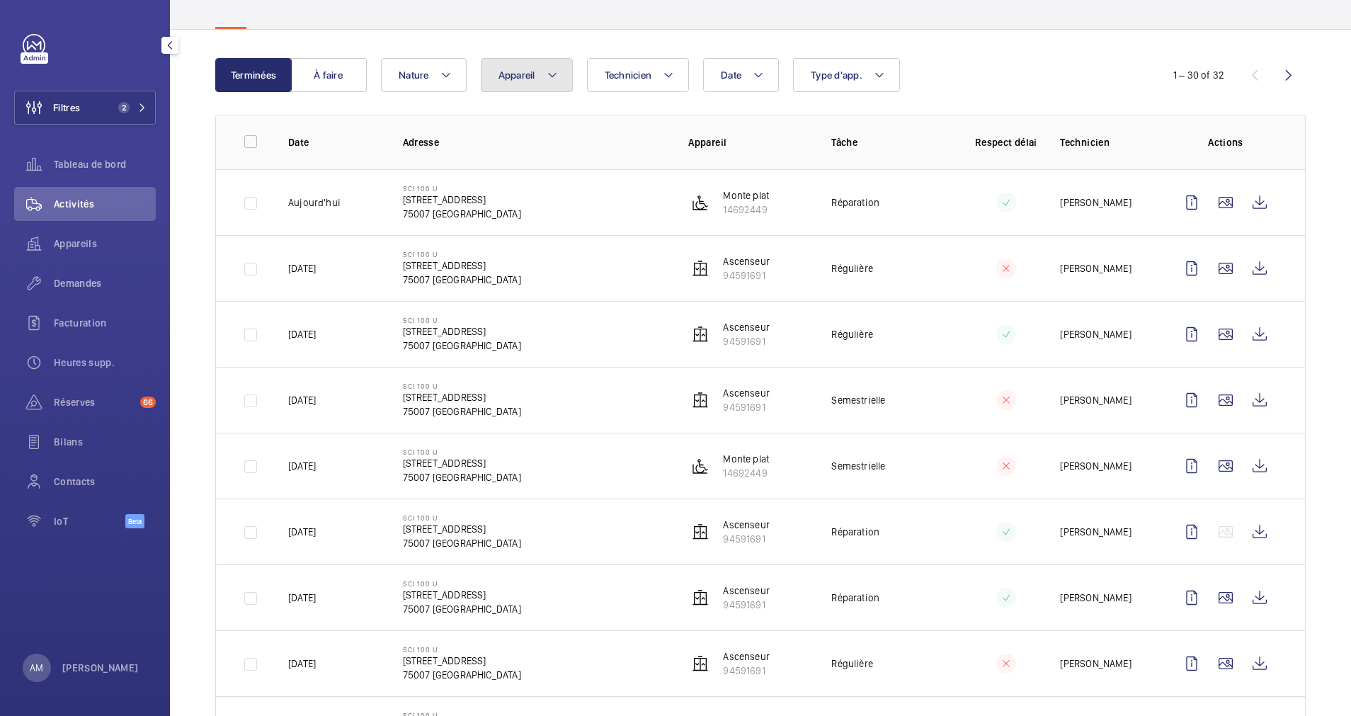
click at [545, 73] on button "Appareil" at bounding box center [527, 75] width 92 height 34
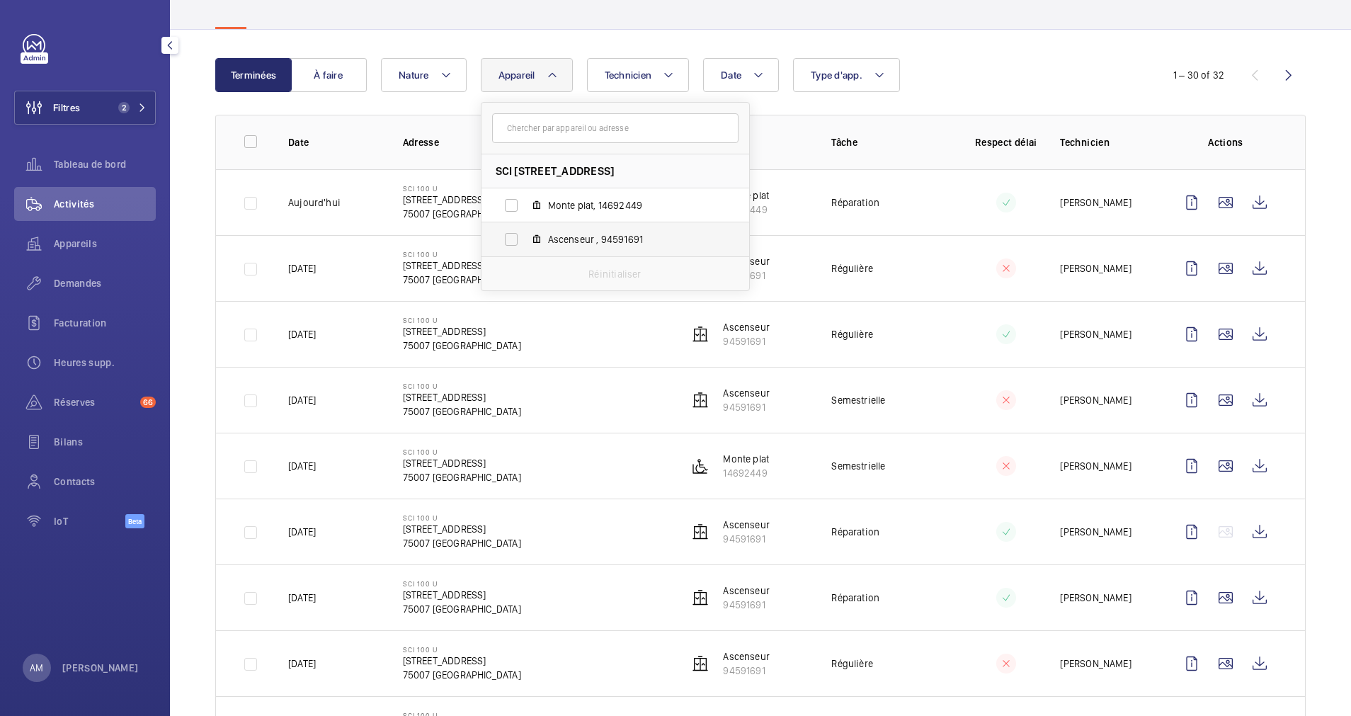
click at [491, 247] on label "Ascenseur , 94591691" at bounding box center [604, 239] width 245 height 34
click at [497, 247] on input "Ascenseur , 94591691" at bounding box center [511, 239] width 28 height 28
checkbox input "true"
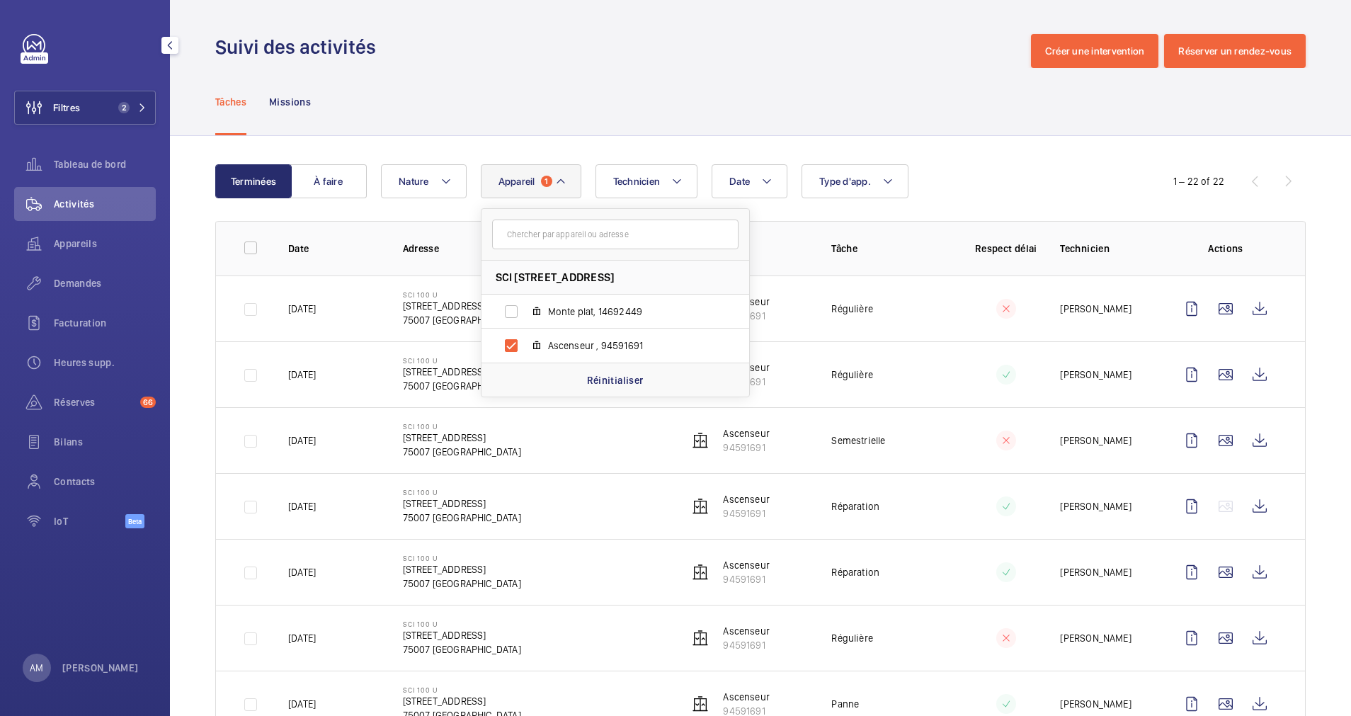
click at [974, 189] on div "Date Technicien Appareil 1 SCI 100 U - 100 rue de l'université, 75007 PARIS Mon…" at bounding box center [758, 181] width 755 height 34
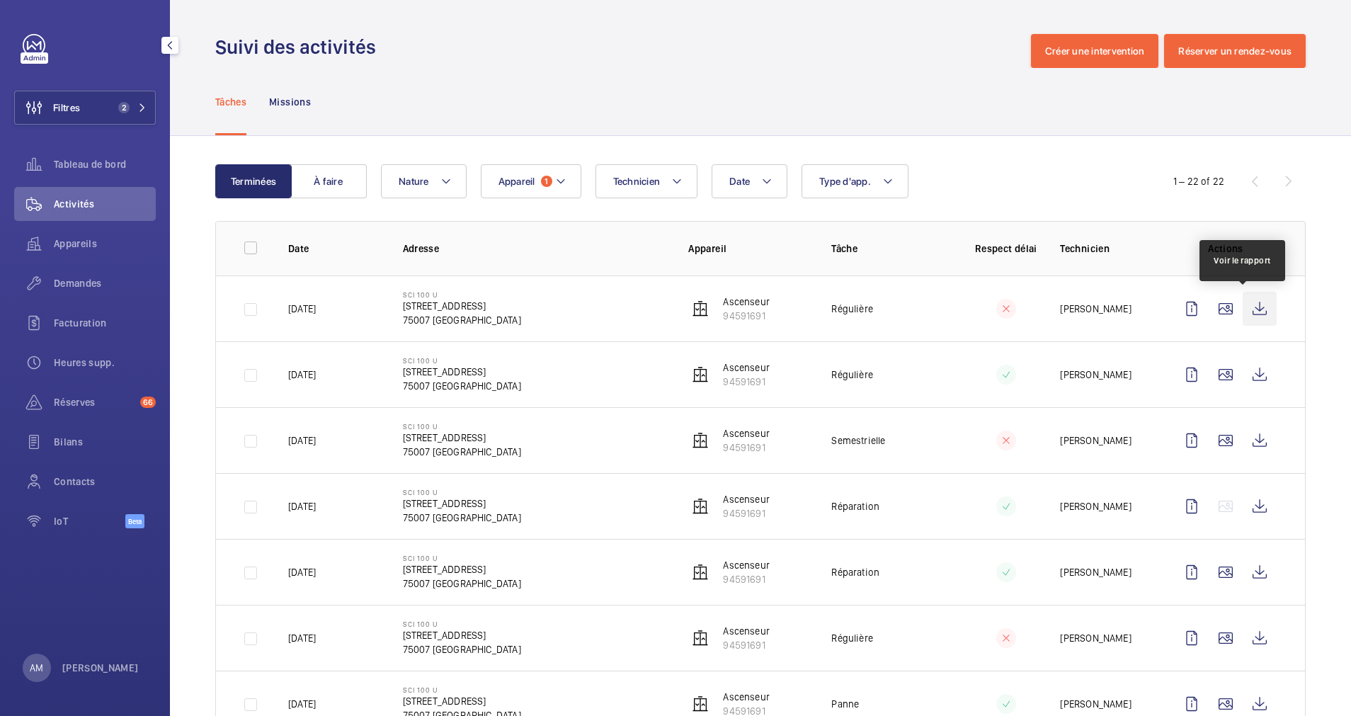
click at [1243, 308] on wm-front-icon-button at bounding box center [1260, 309] width 34 height 34
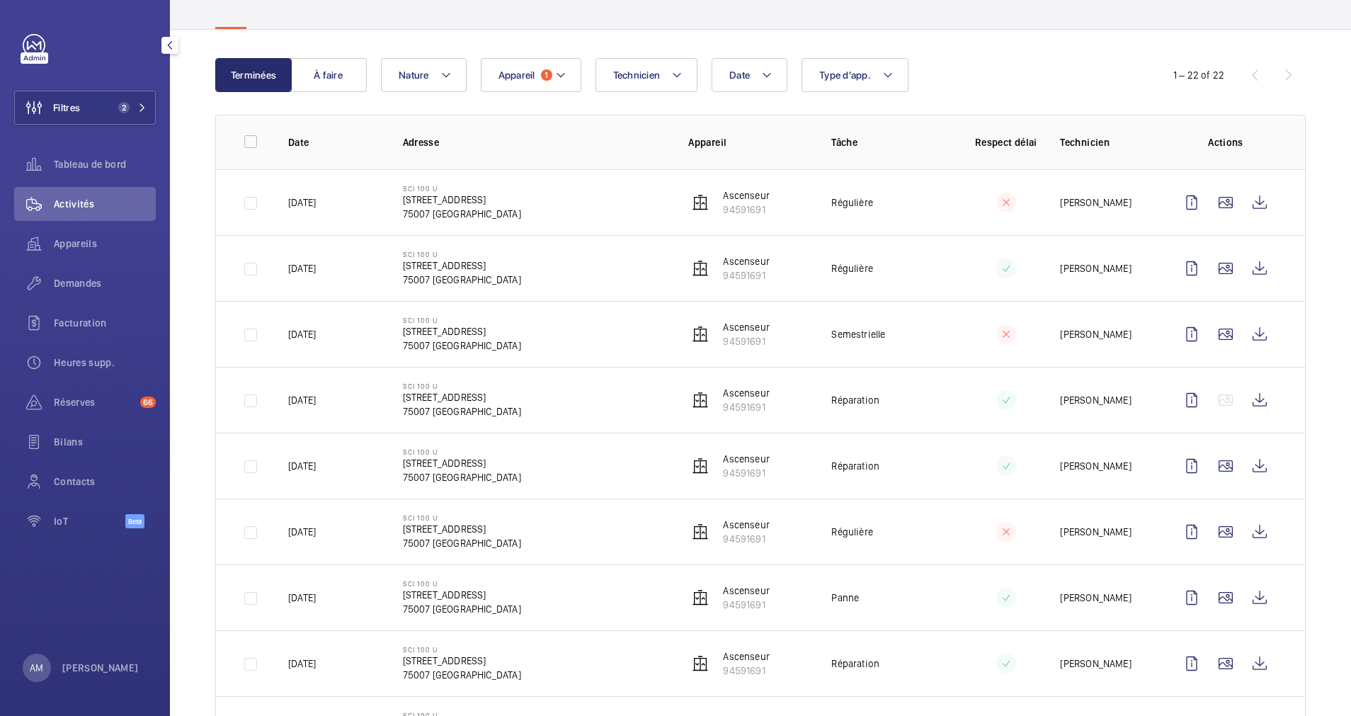
scroll to position [212, 0]
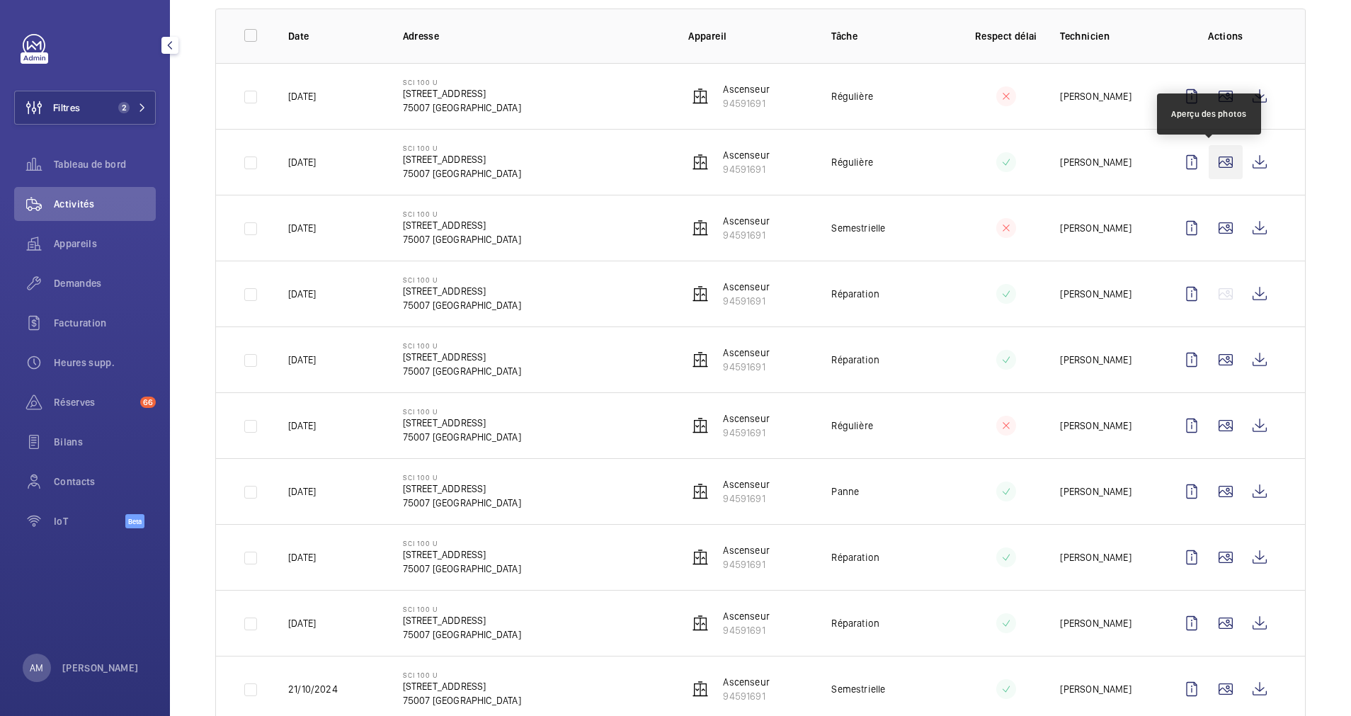
click at [1215, 159] on wm-front-icon-button at bounding box center [1226, 162] width 34 height 34
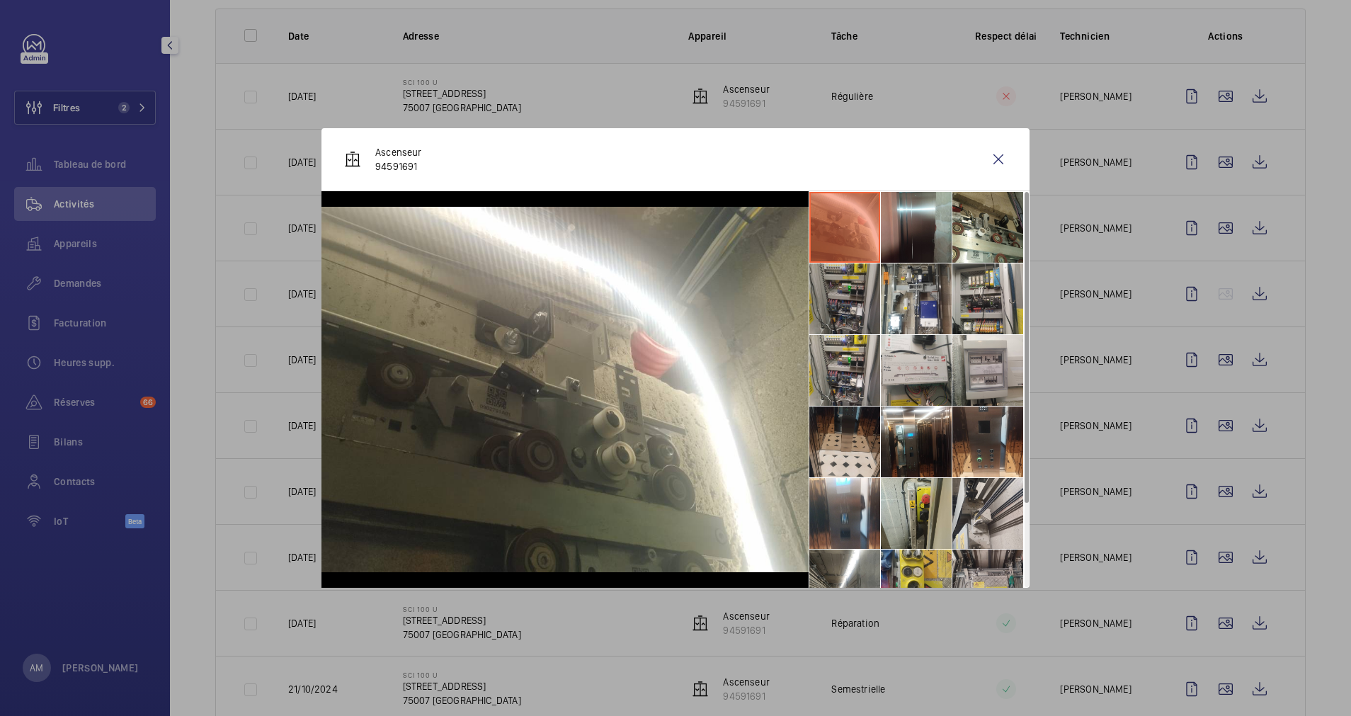
click at [863, 288] on li at bounding box center [845, 298] width 71 height 71
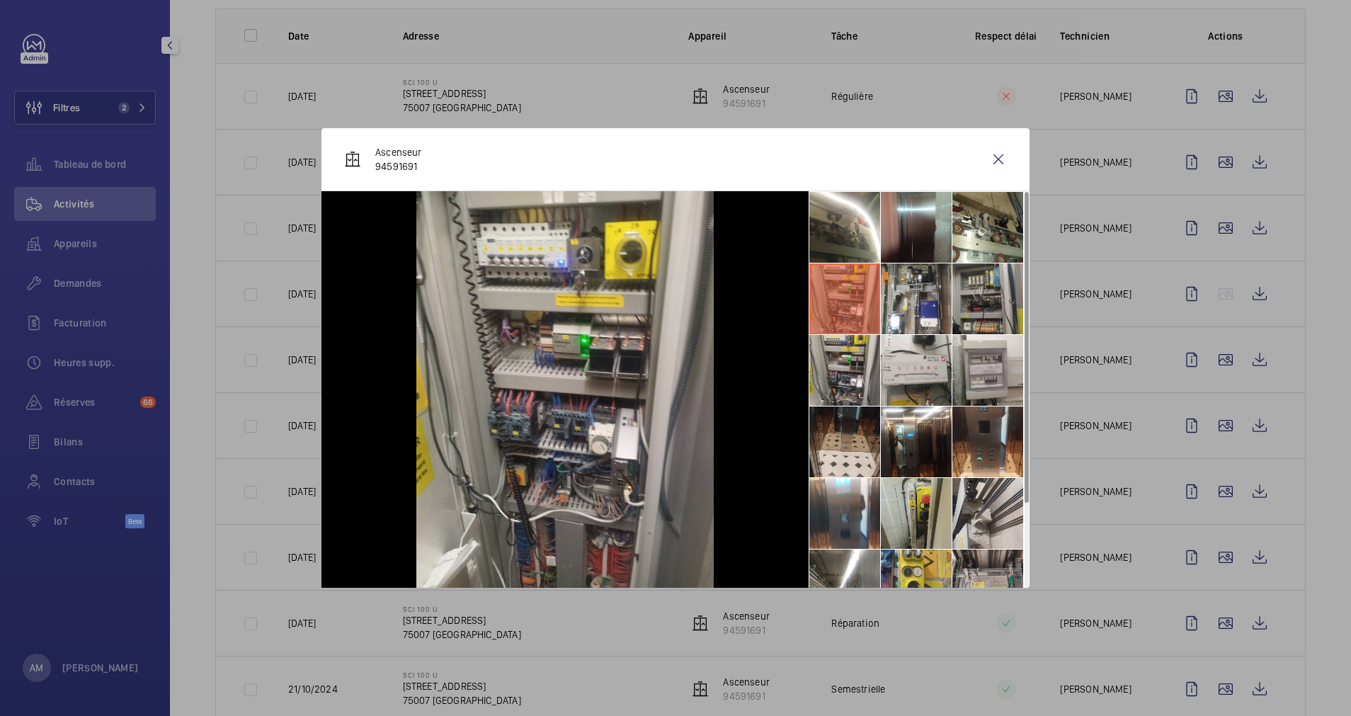
click at [966, 288] on li at bounding box center [988, 298] width 71 height 71
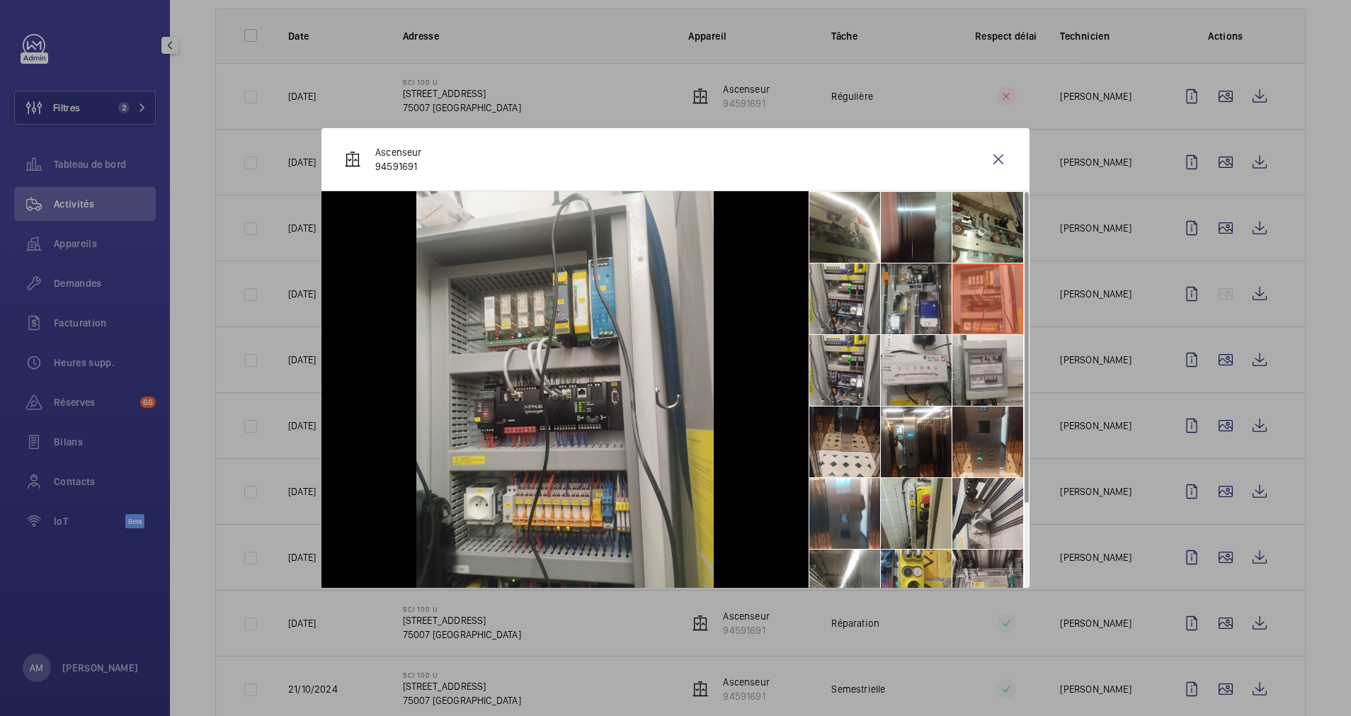
click at [905, 302] on li at bounding box center [916, 298] width 71 height 71
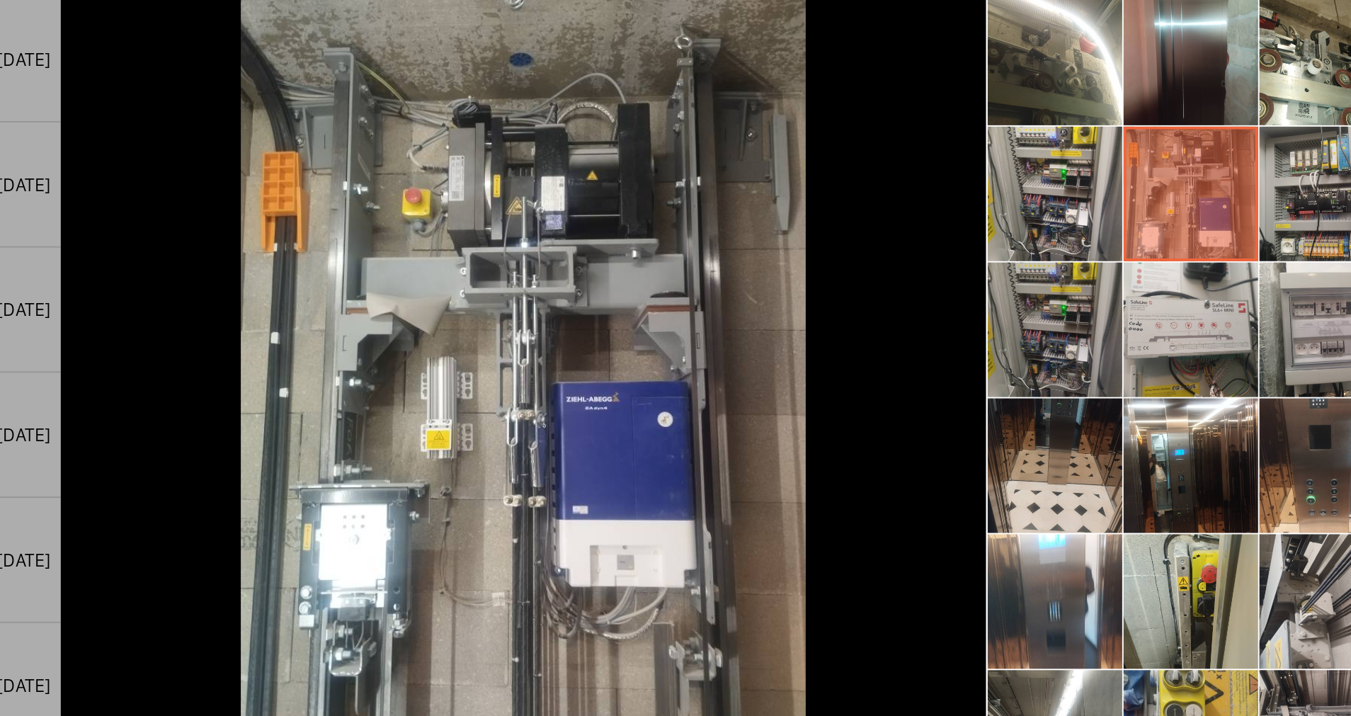
click at [828, 363] on li at bounding box center [845, 370] width 71 height 71
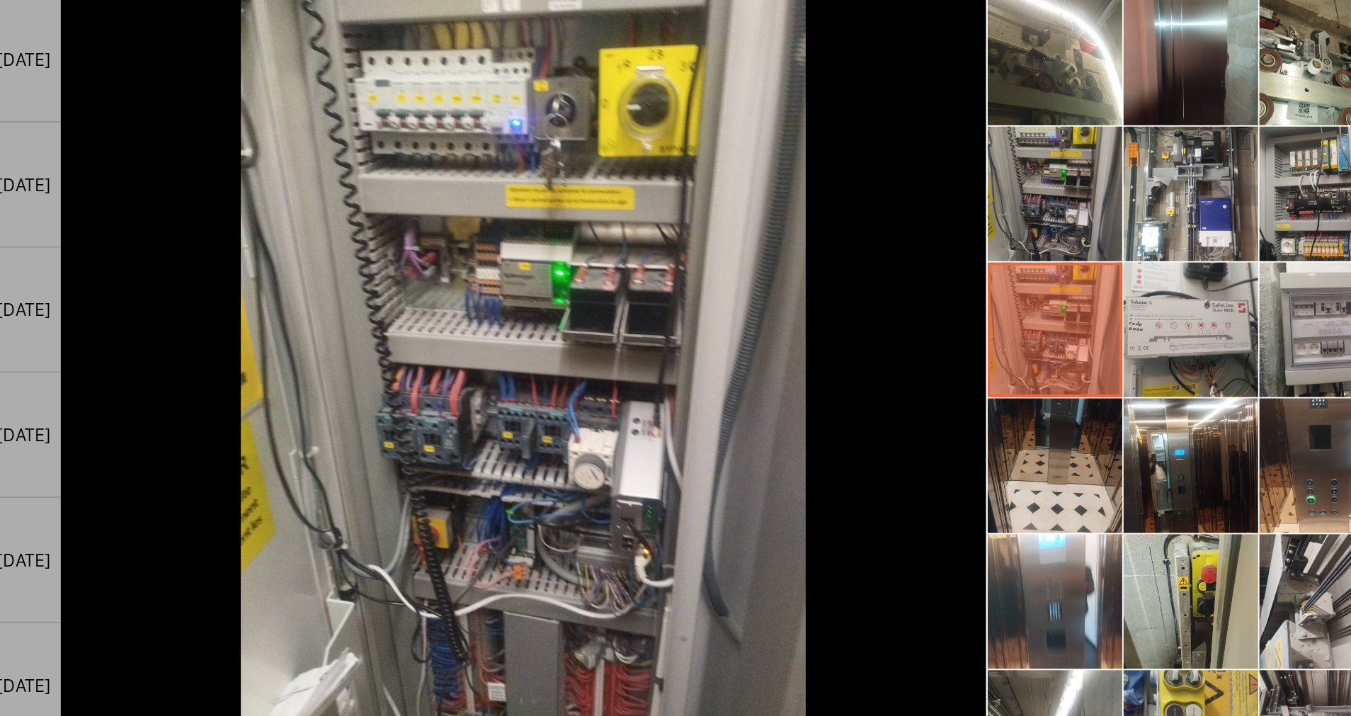
click at [844, 305] on li at bounding box center [845, 298] width 71 height 71
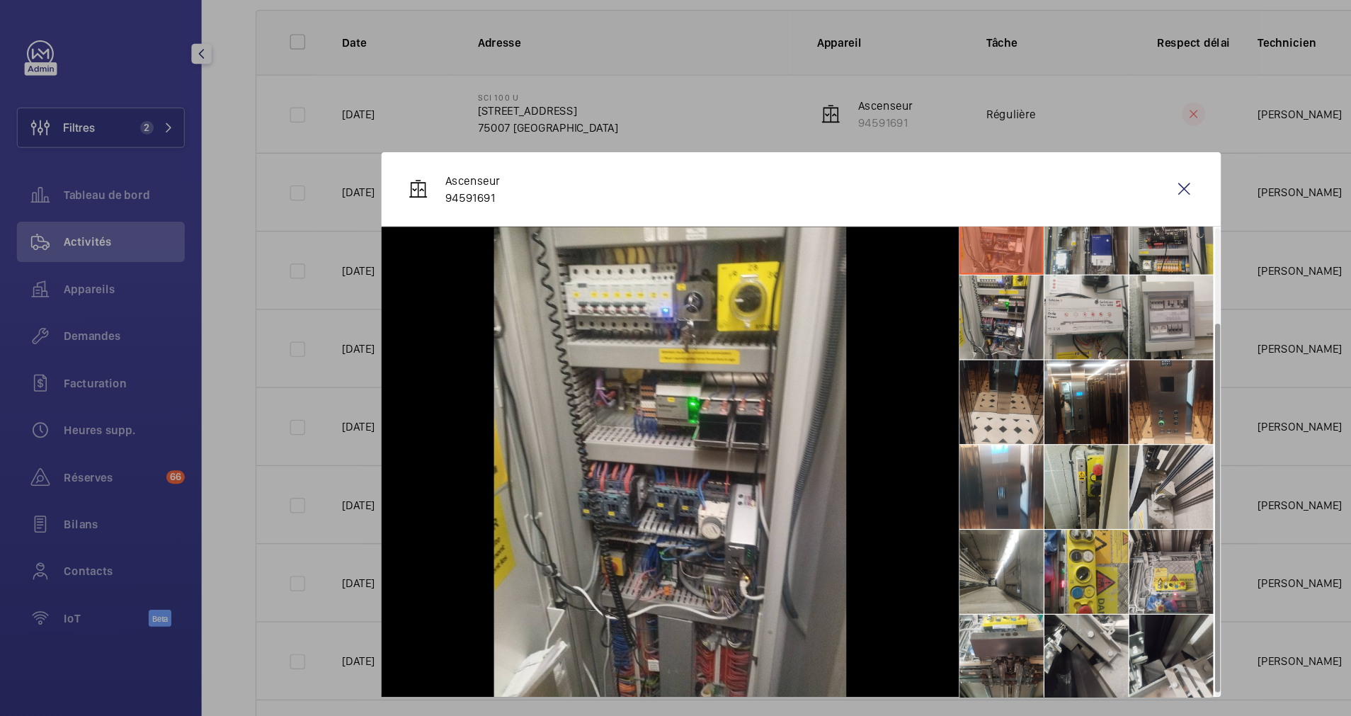
scroll to position [105, 0]
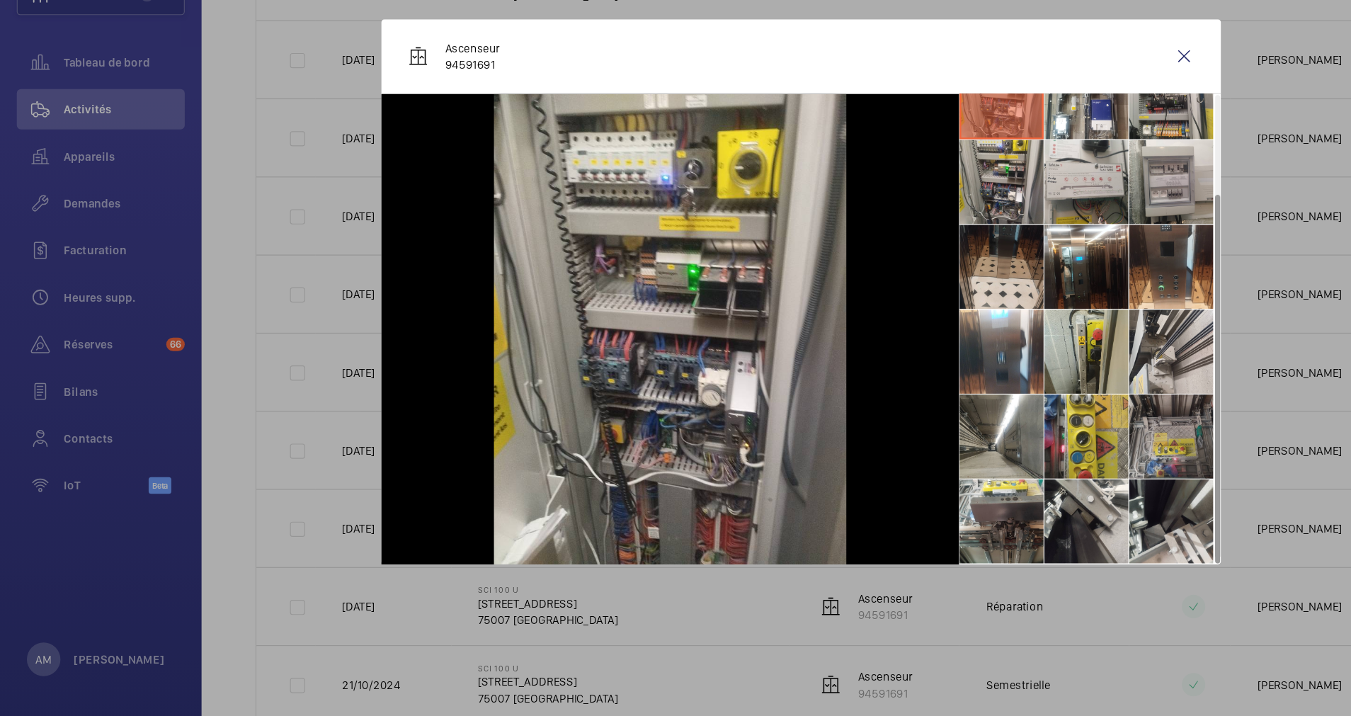
click at [959, 476] on li at bounding box center [988, 480] width 71 height 71
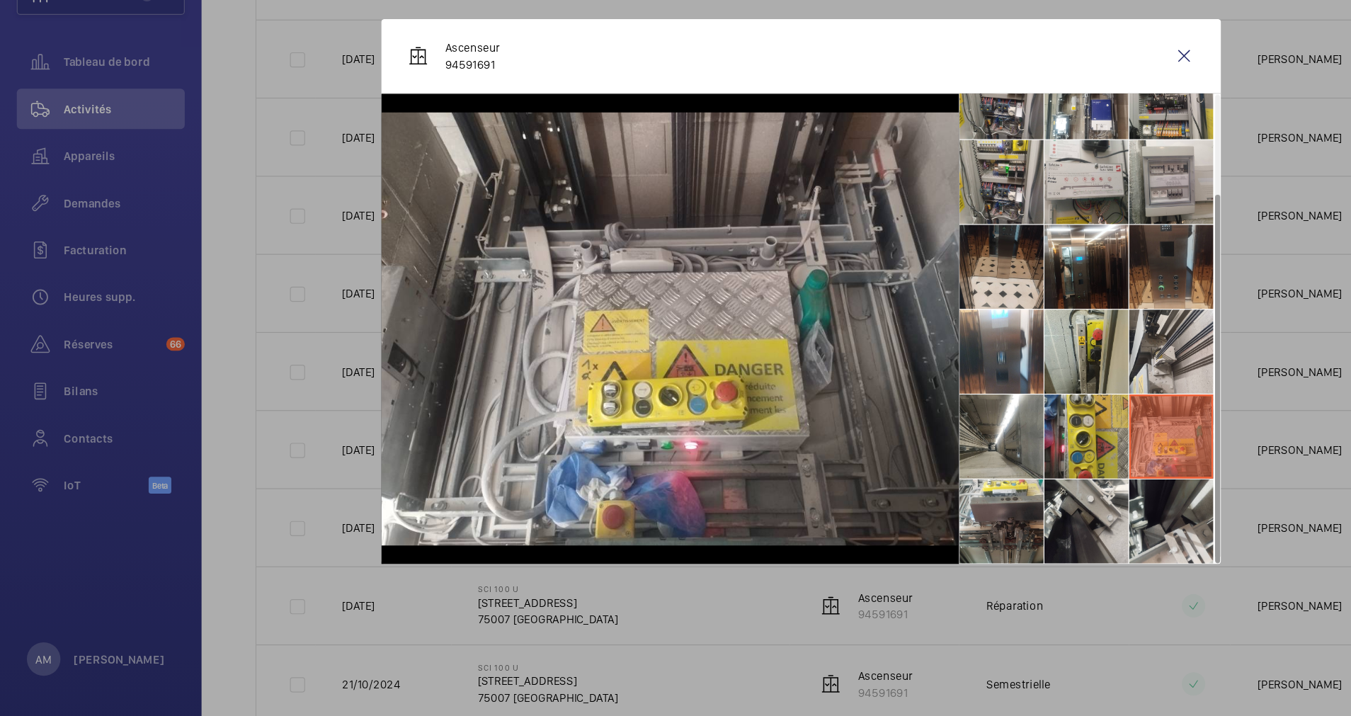
click at [963, 334] on li at bounding box center [988, 337] width 71 height 71
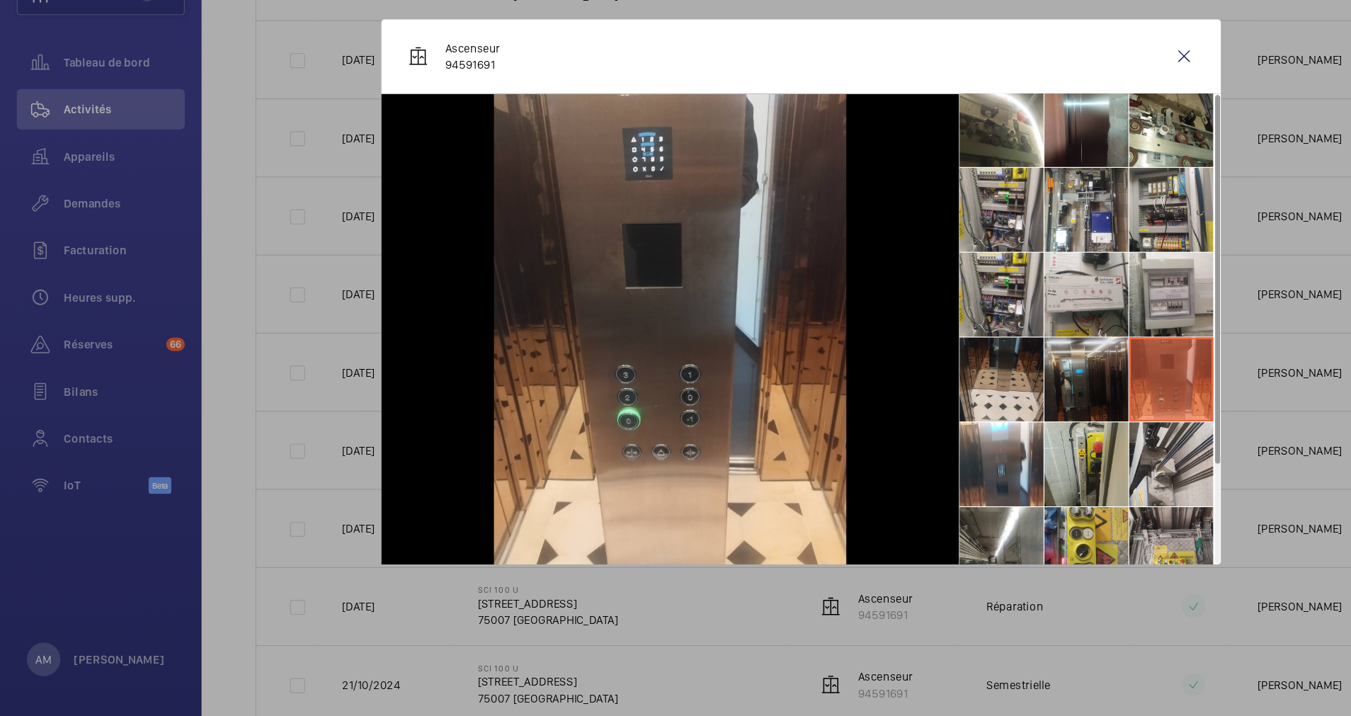
scroll to position [0, 0]
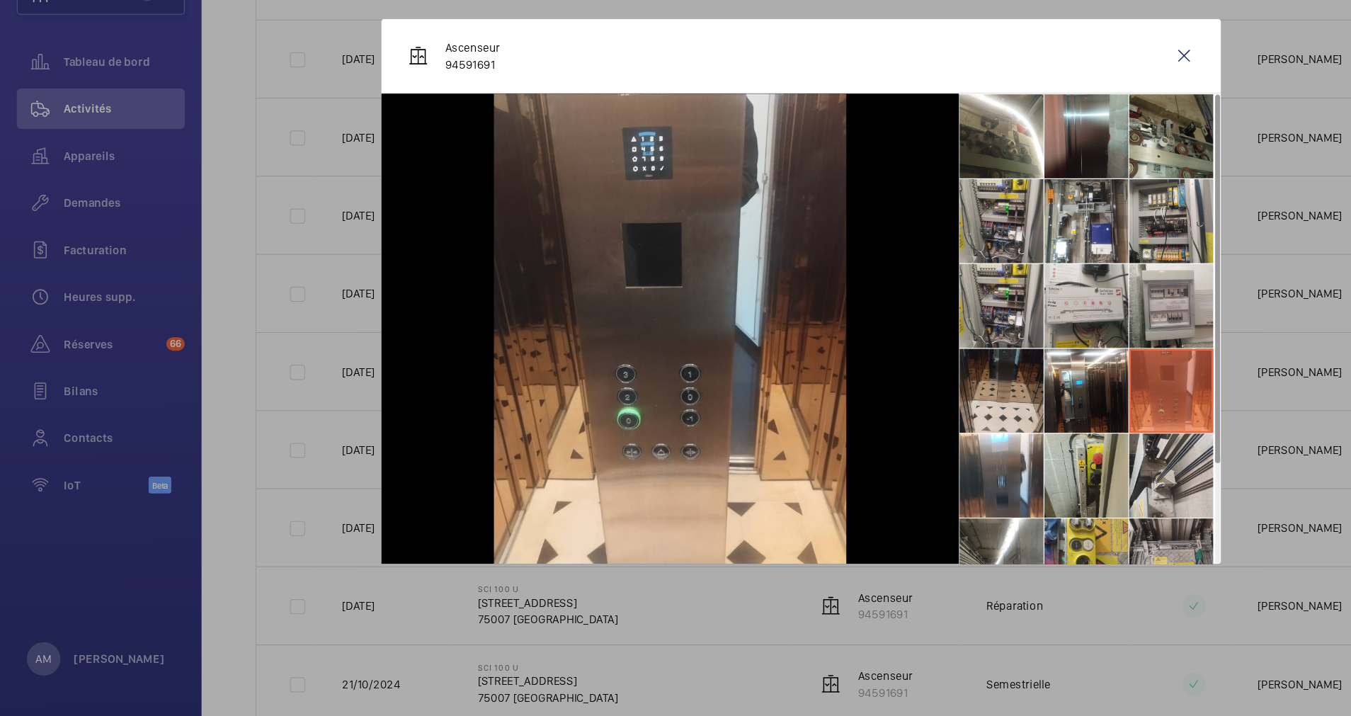
click at [973, 229] on li at bounding box center [988, 227] width 71 height 71
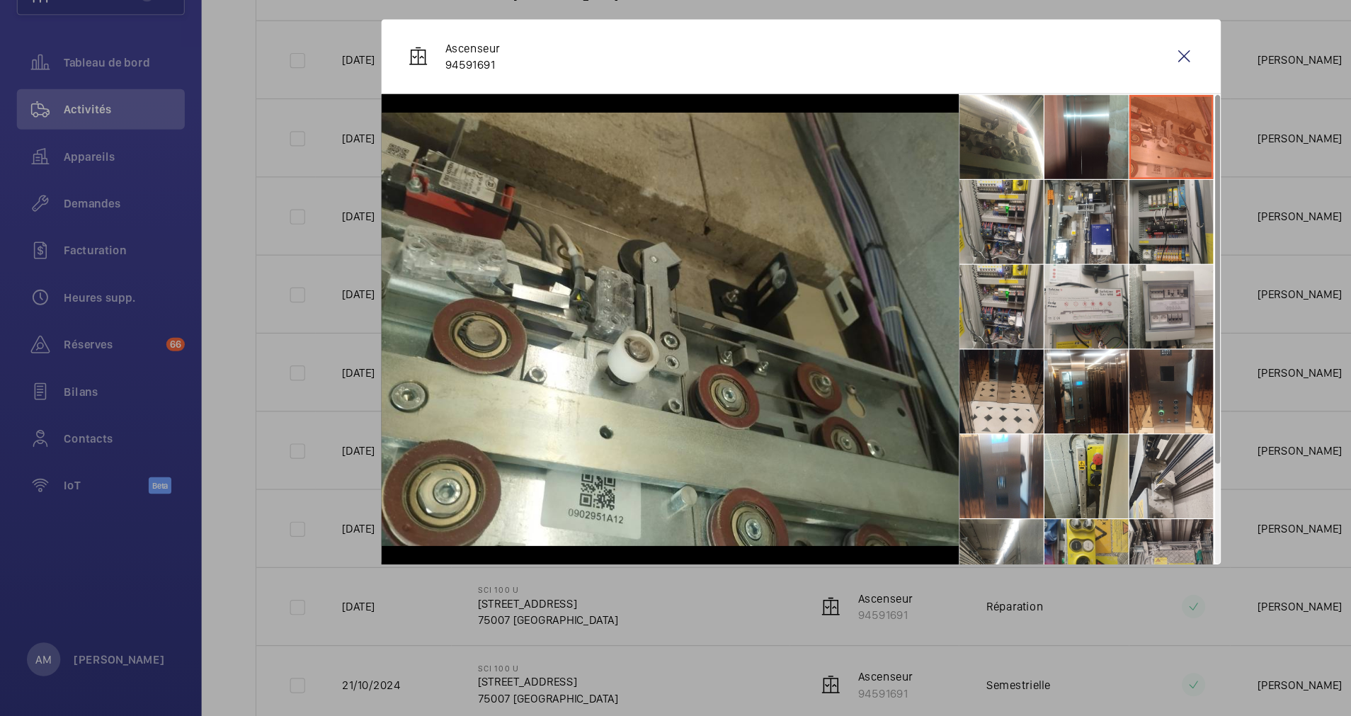
click at [970, 291] on li at bounding box center [988, 298] width 71 height 71
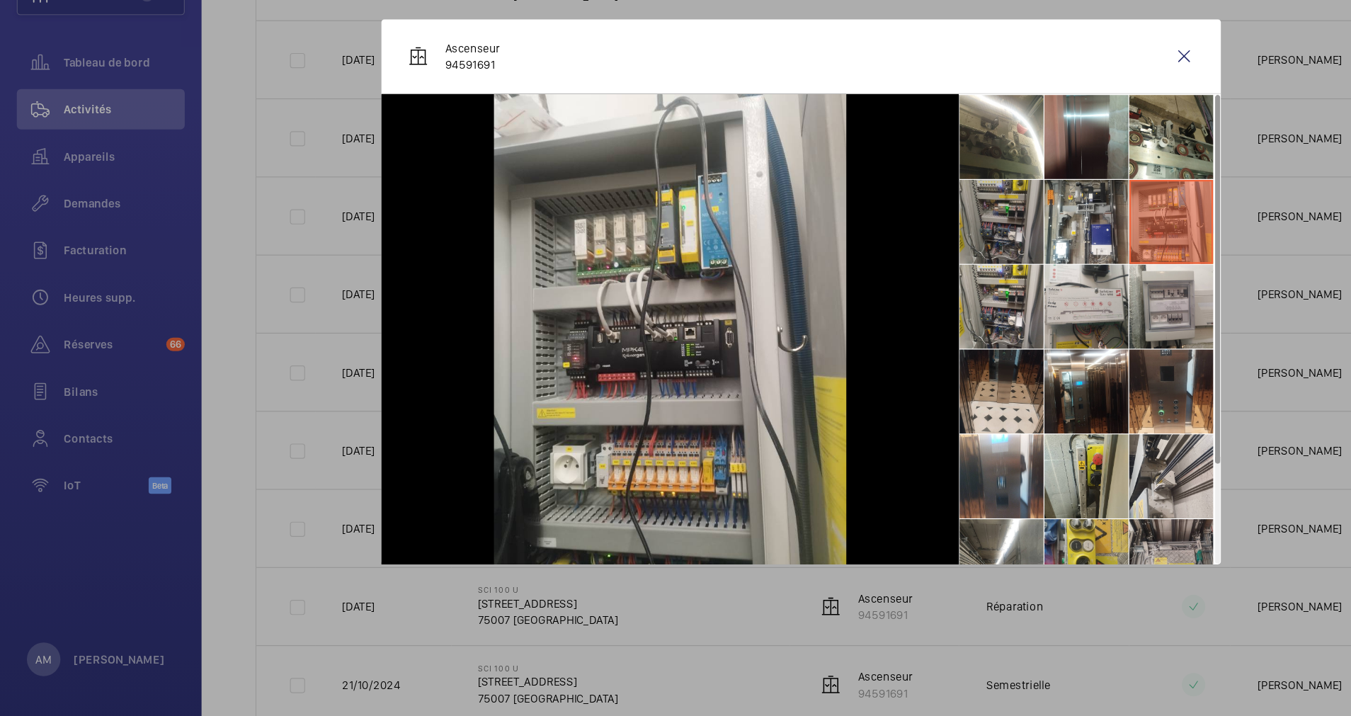
click at [849, 300] on li at bounding box center [845, 298] width 71 height 71
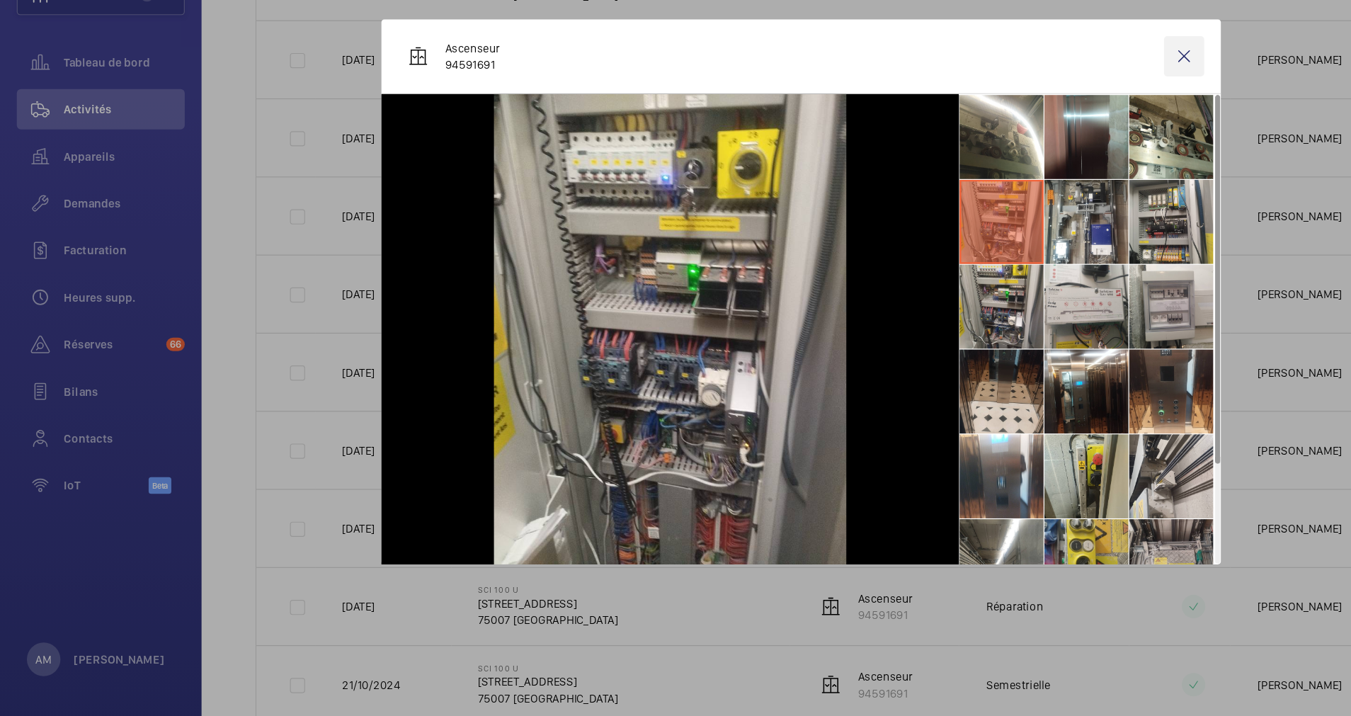
click at [986, 162] on wm-front-icon-button at bounding box center [999, 159] width 34 height 34
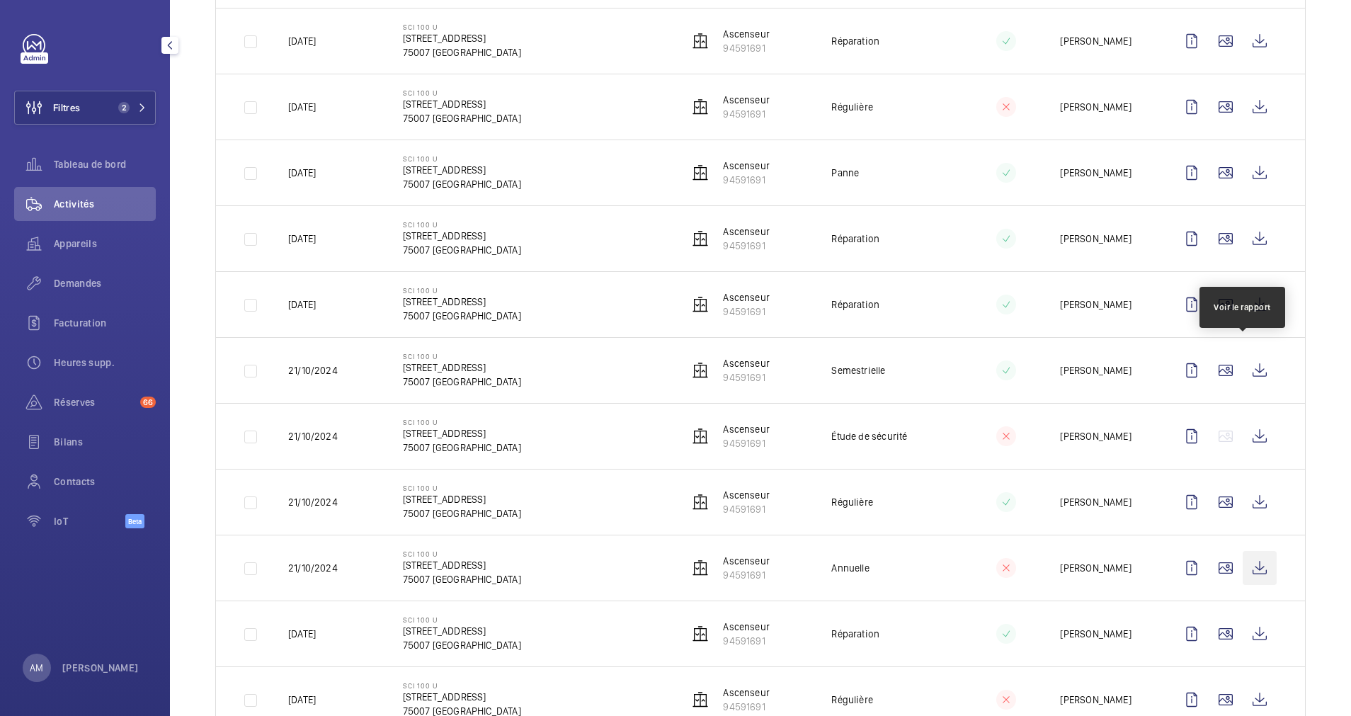
scroll to position [744, 0]
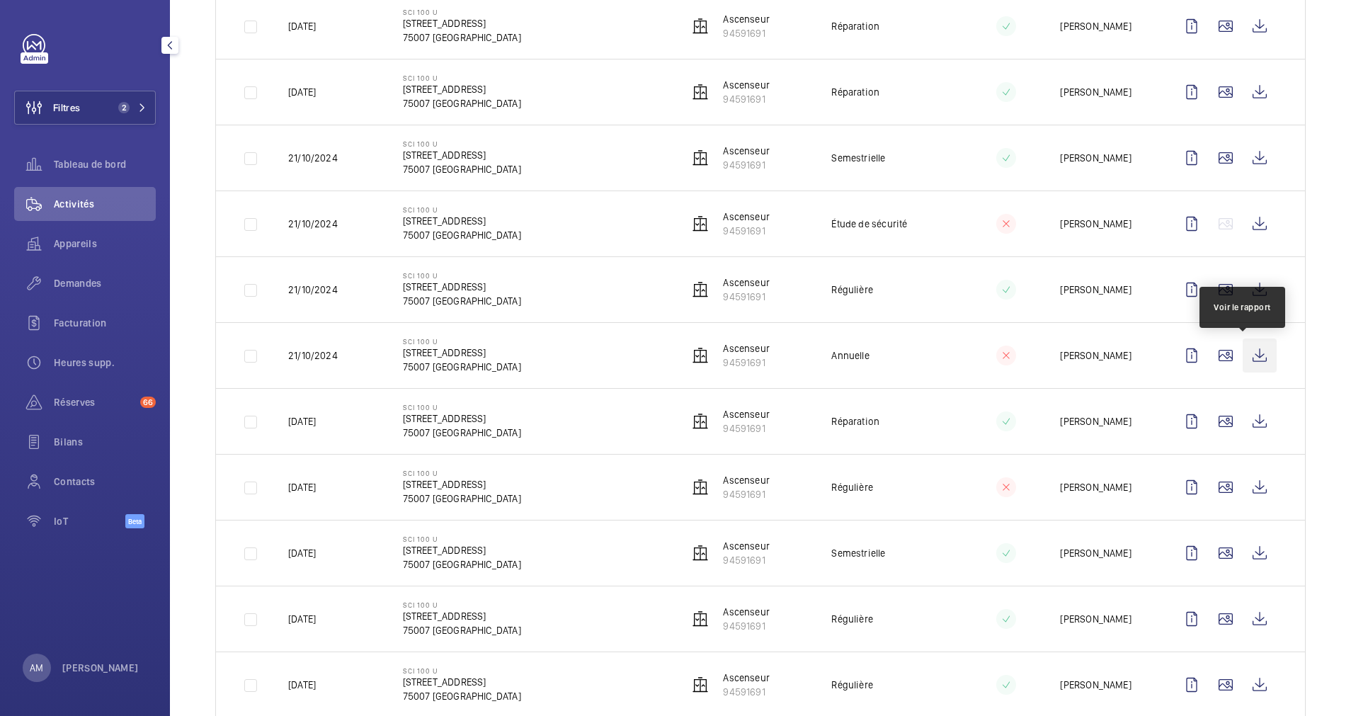
click at [1245, 354] on wm-front-icon-button at bounding box center [1260, 356] width 34 height 34
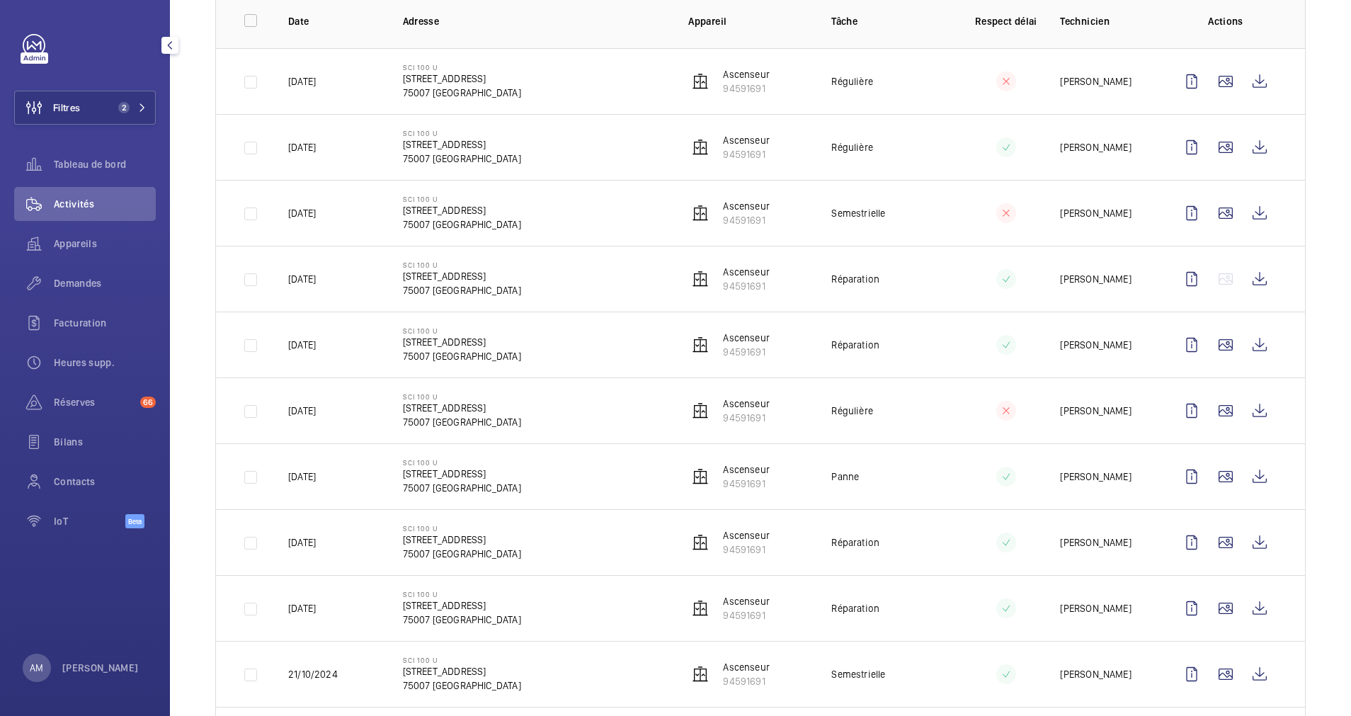
scroll to position [0, 0]
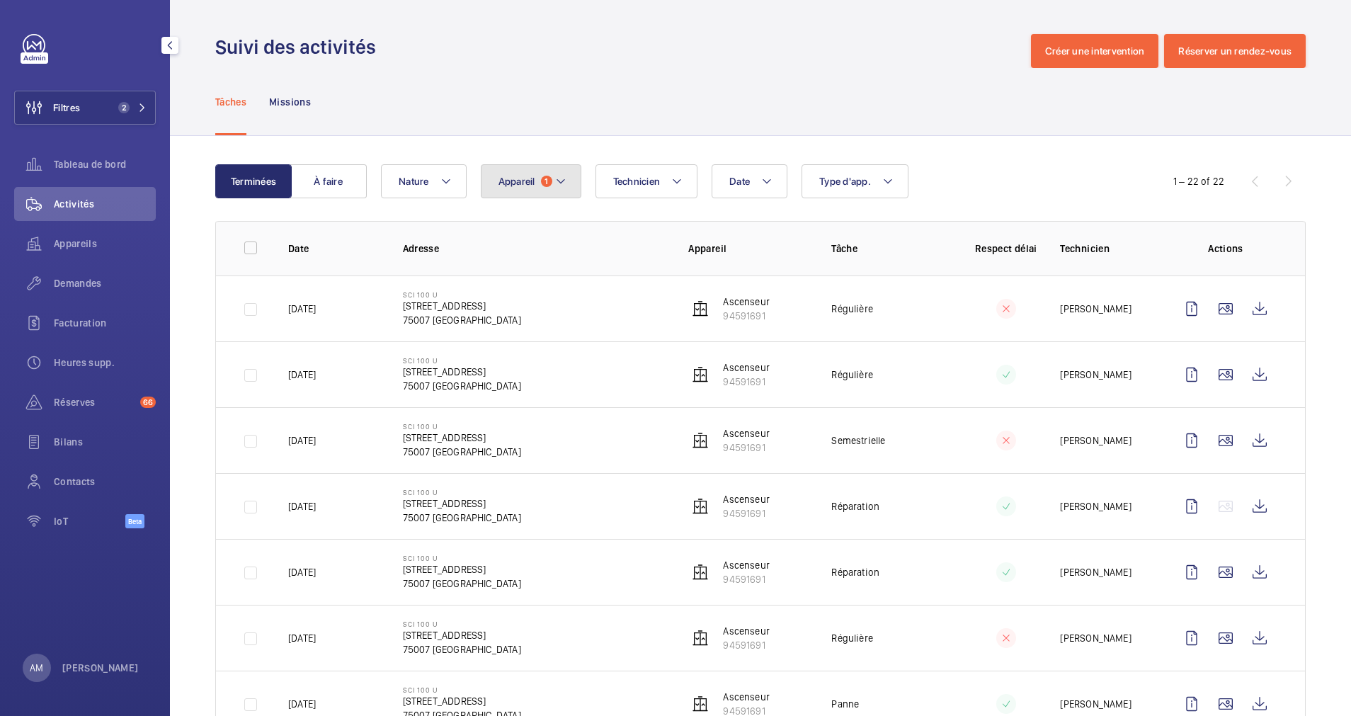
click at [569, 179] on button "Appareil 1" at bounding box center [531, 181] width 101 height 34
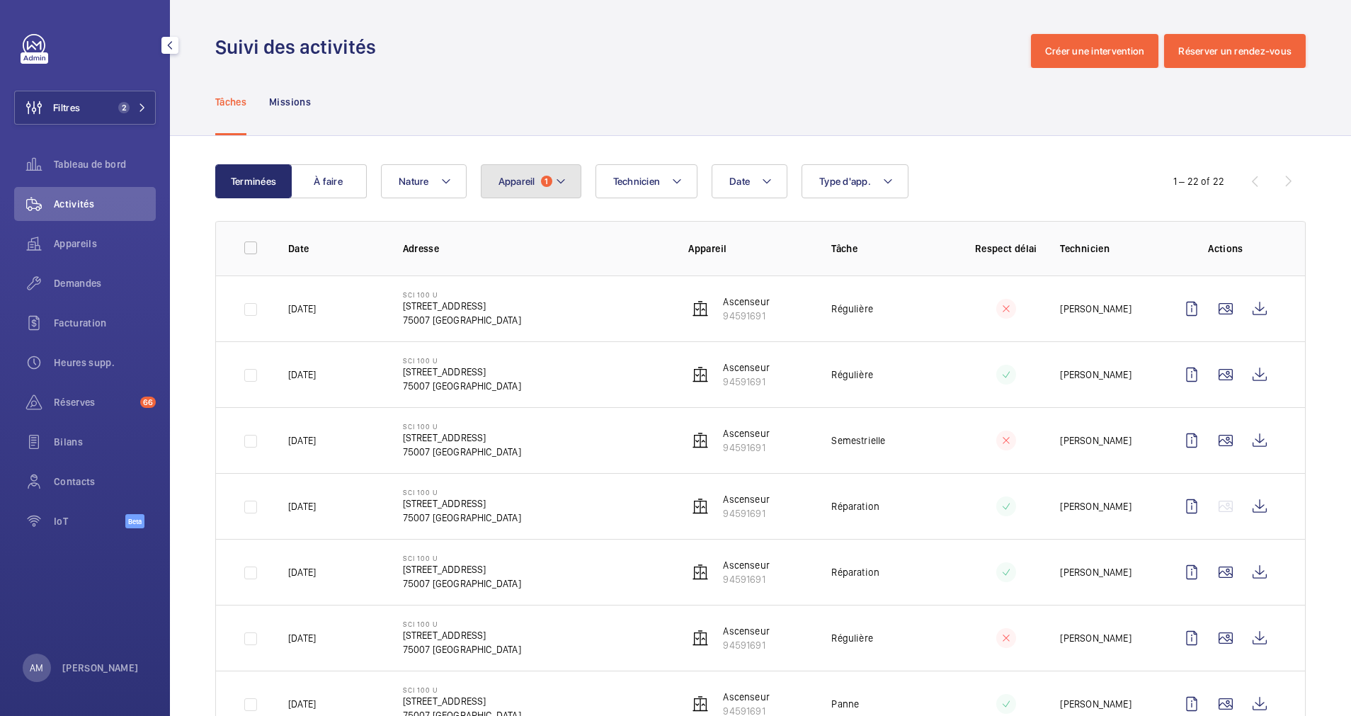
click at [558, 174] on mat-icon at bounding box center [560, 181] width 11 height 17
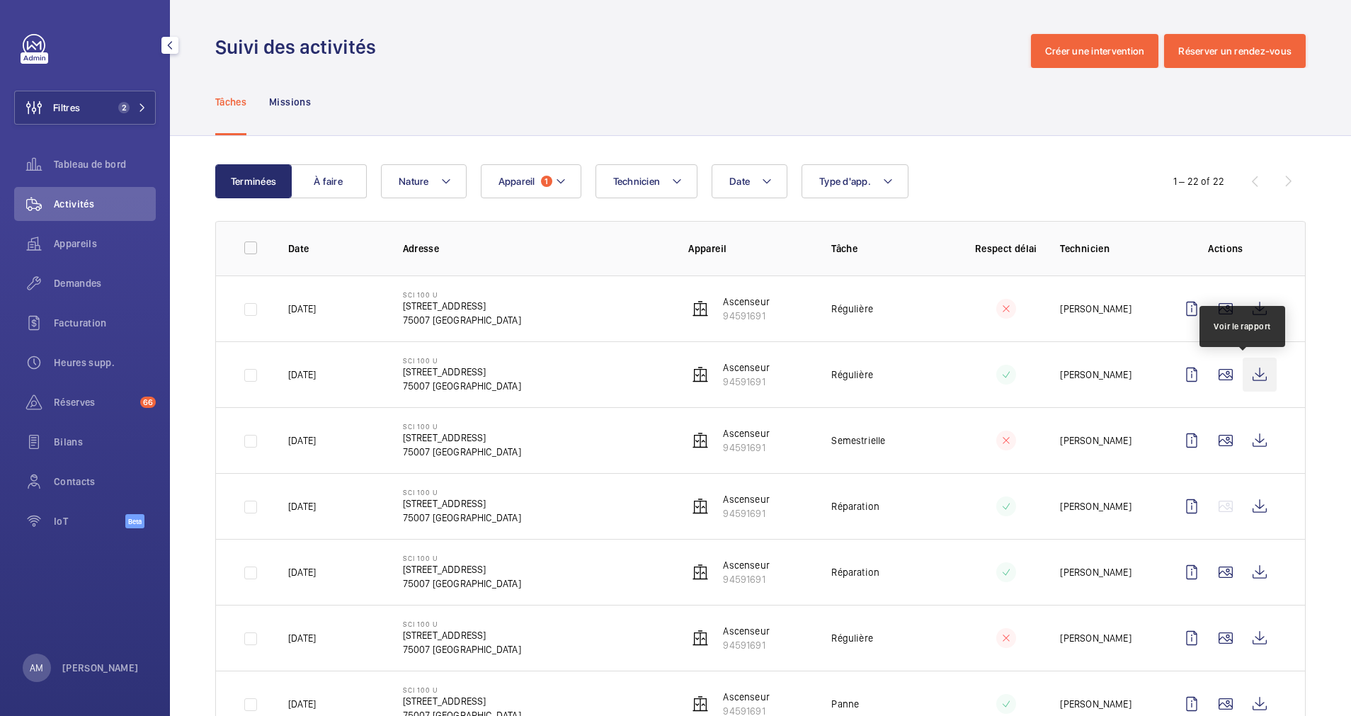
click at [1245, 370] on wm-front-icon-button at bounding box center [1260, 375] width 34 height 34
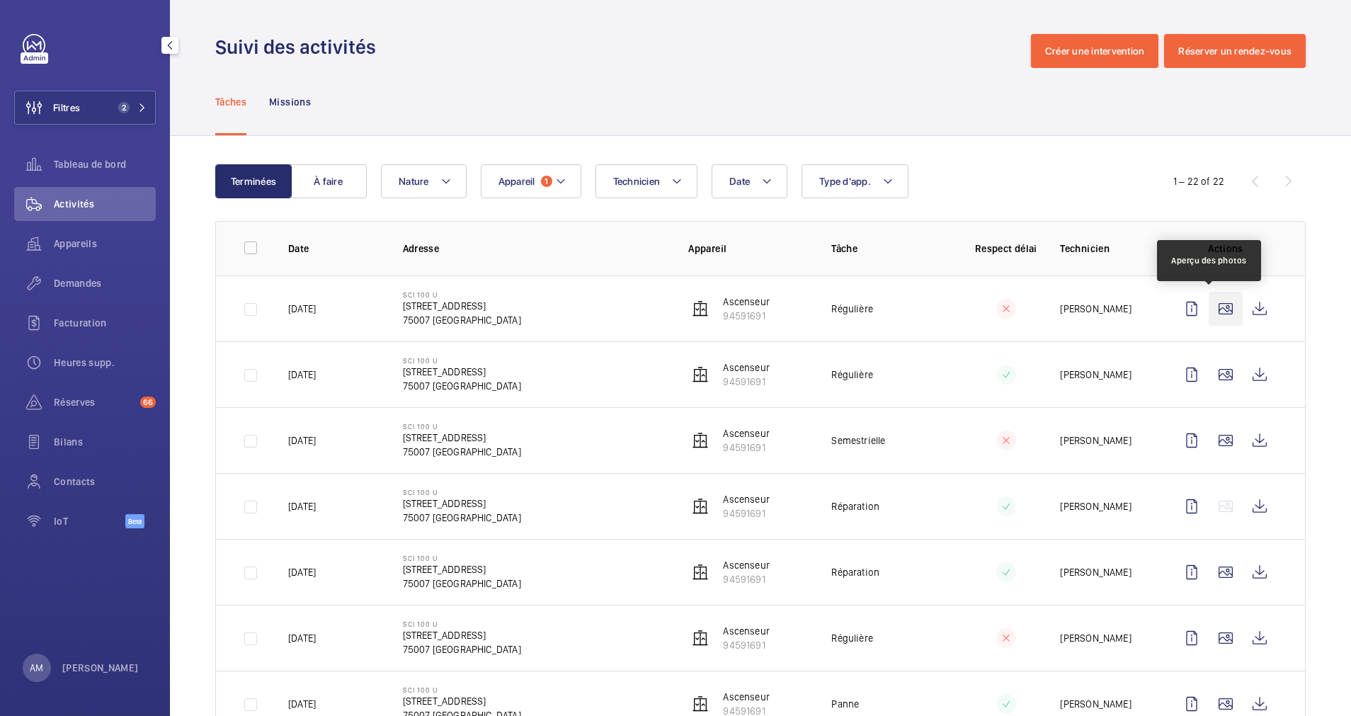
click at [1209, 312] on wm-front-icon-button at bounding box center [1226, 309] width 34 height 34
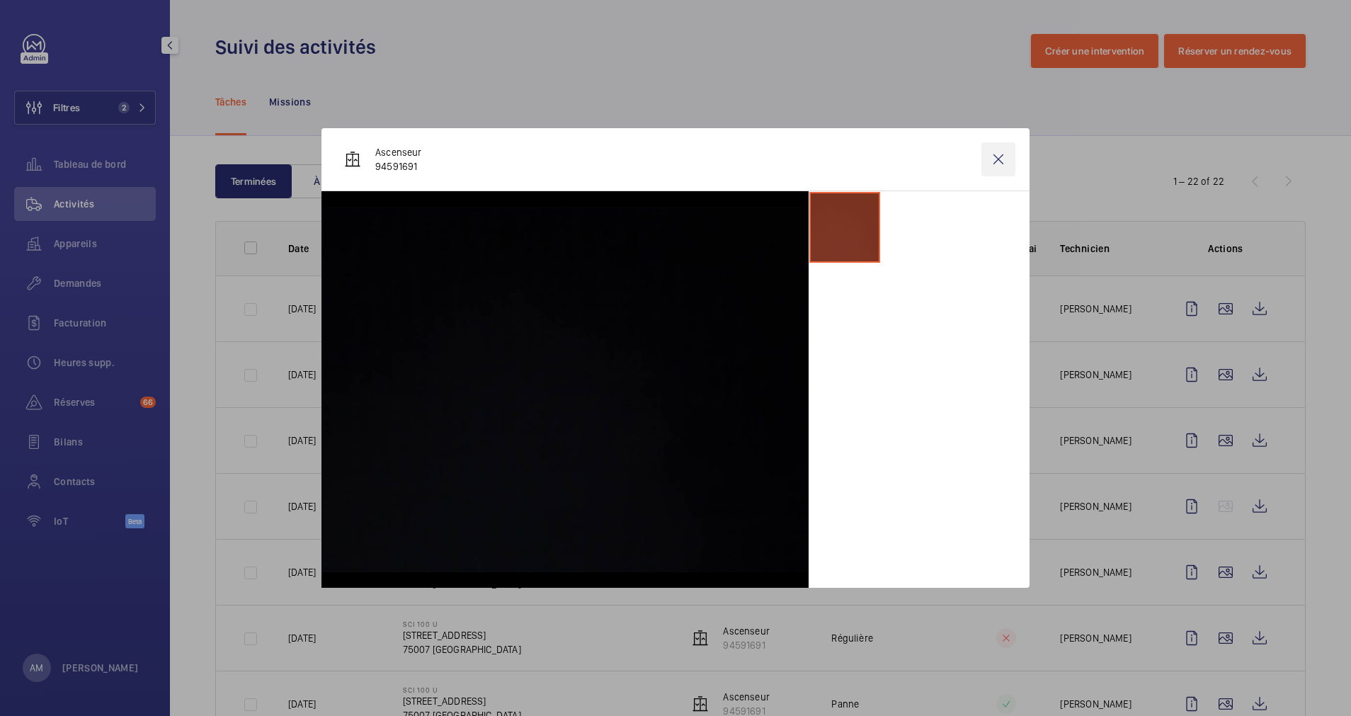
click at [994, 159] on wm-front-icon-button at bounding box center [999, 159] width 34 height 34
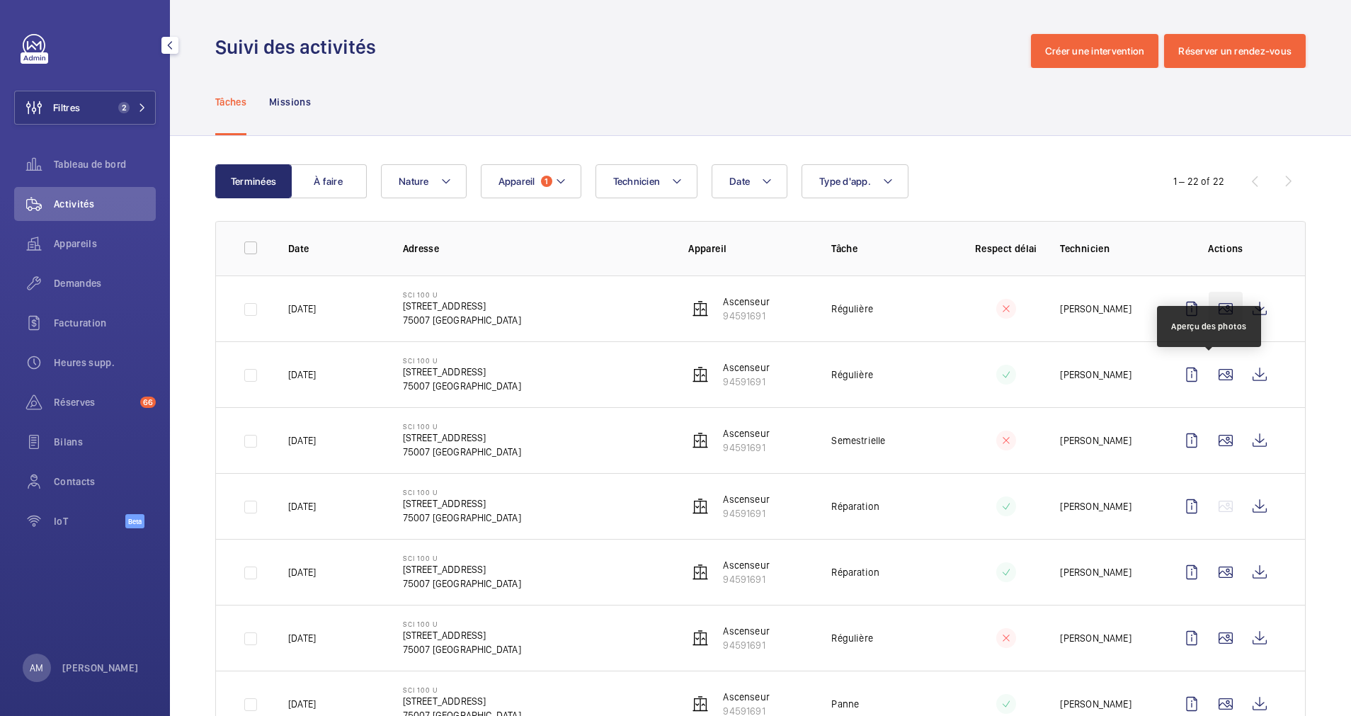
click at [1209, 309] on wm-front-icon-button at bounding box center [1226, 309] width 34 height 34
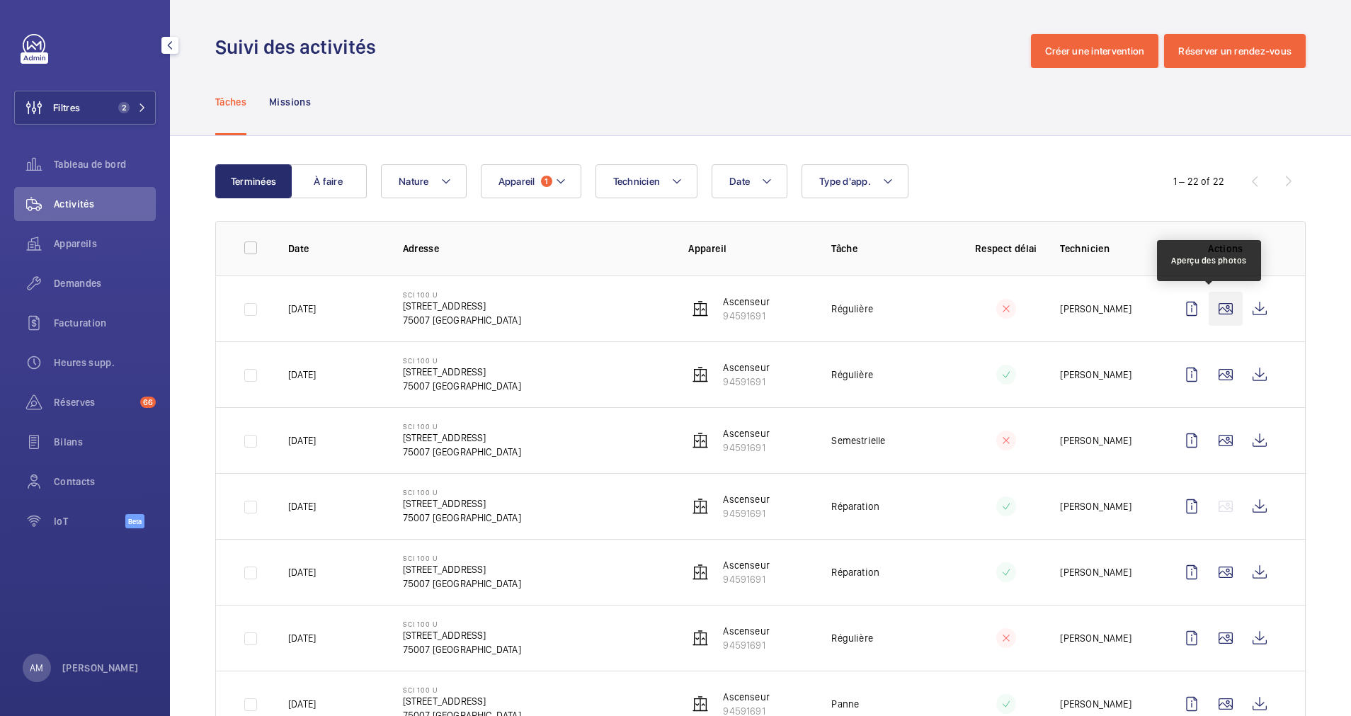
click at [1209, 300] on wm-front-icon-button at bounding box center [1226, 309] width 34 height 34
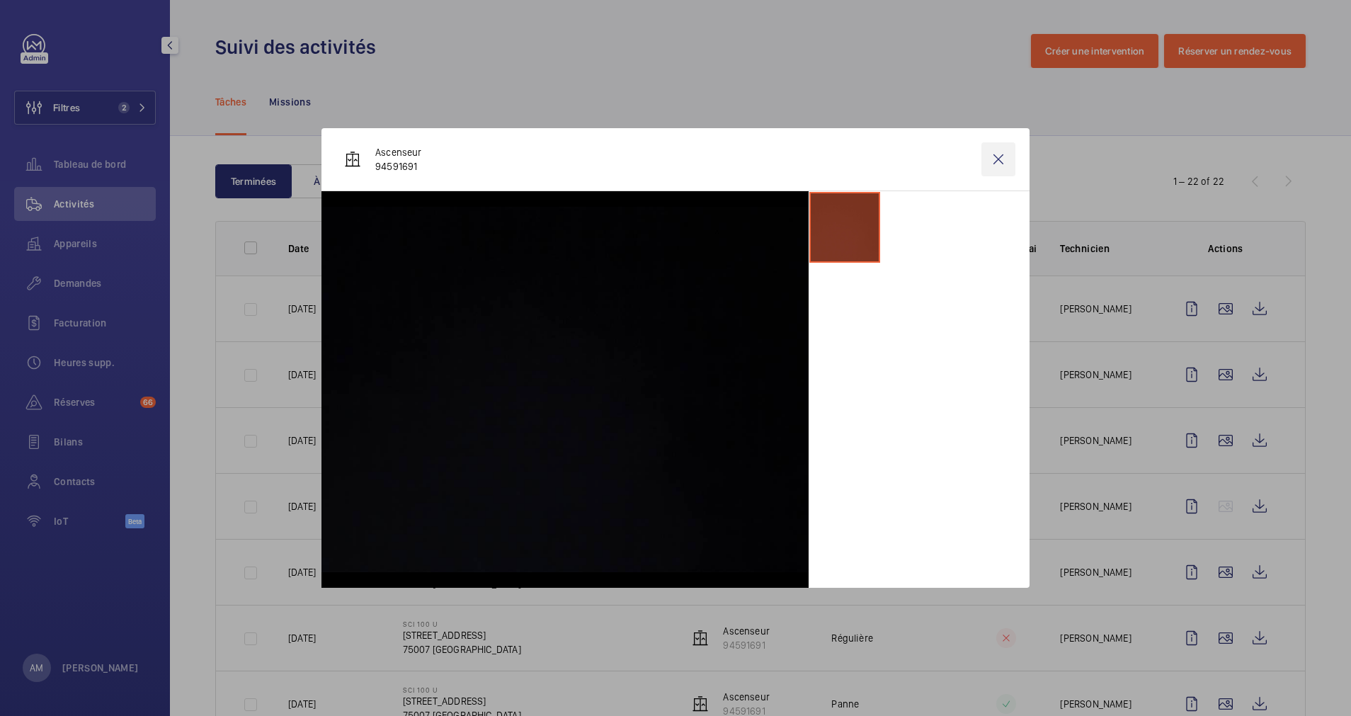
click at [998, 163] on wm-front-icon-button at bounding box center [999, 159] width 34 height 34
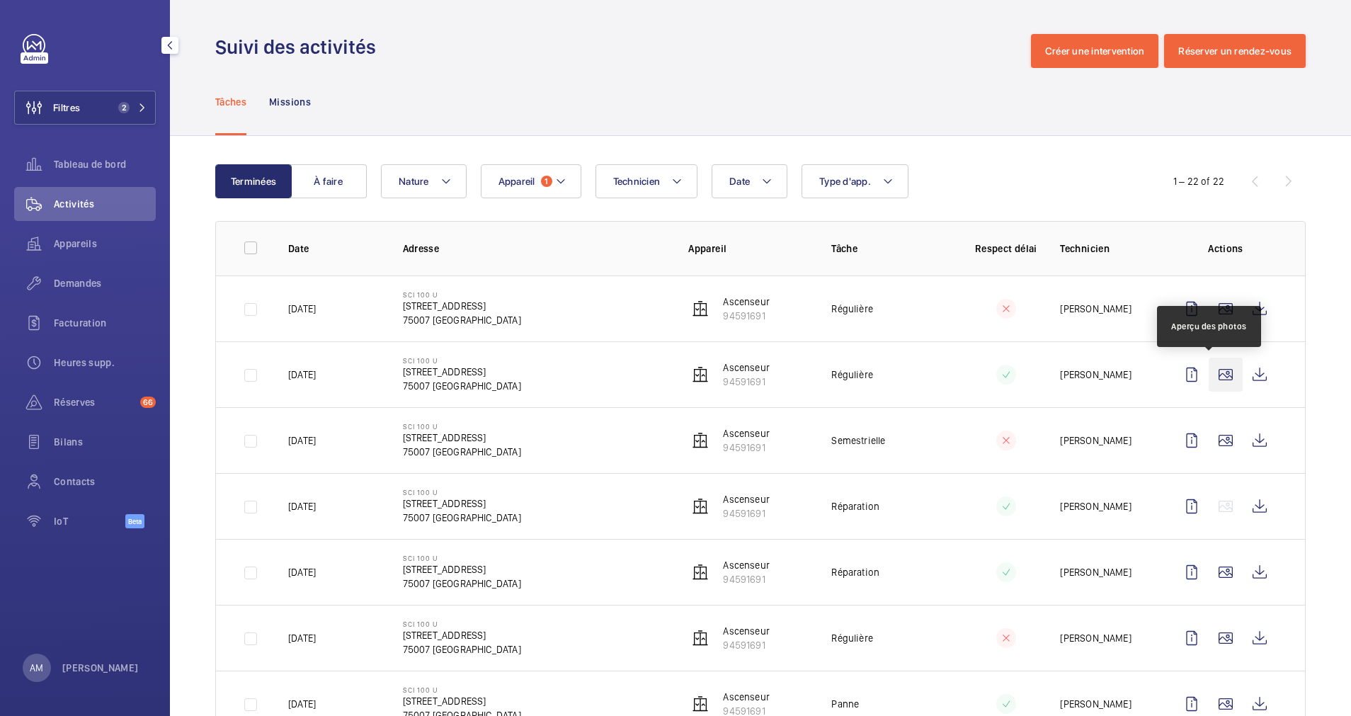
click at [1211, 371] on wm-front-icon-button at bounding box center [1226, 375] width 34 height 34
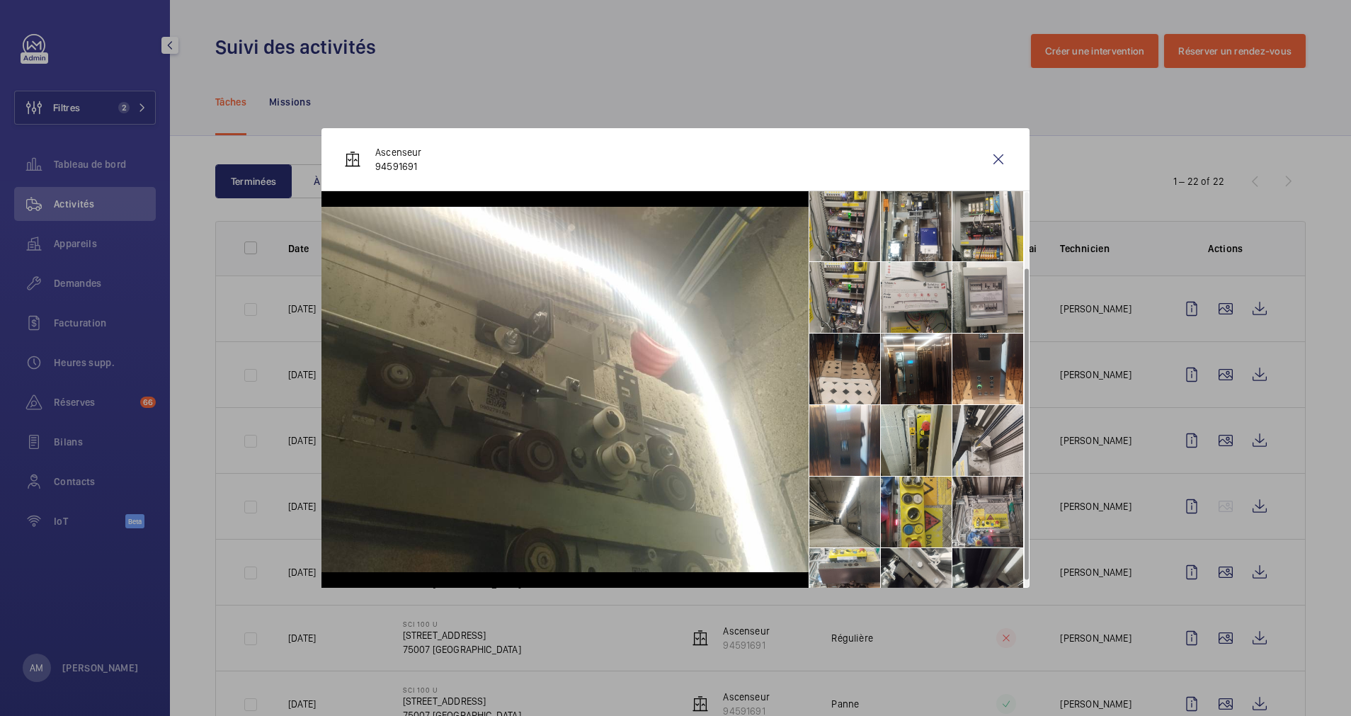
scroll to position [105, 0]
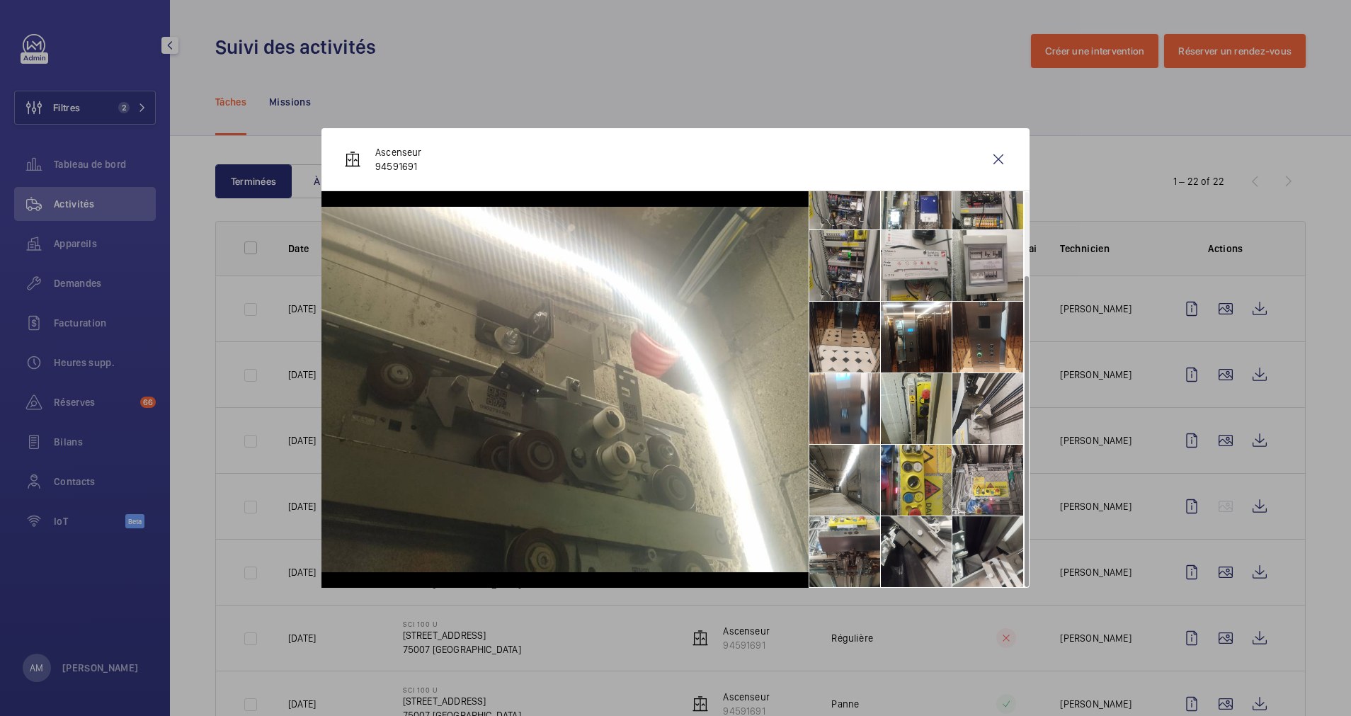
click at [844, 266] on li at bounding box center [845, 265] width 71 height 71
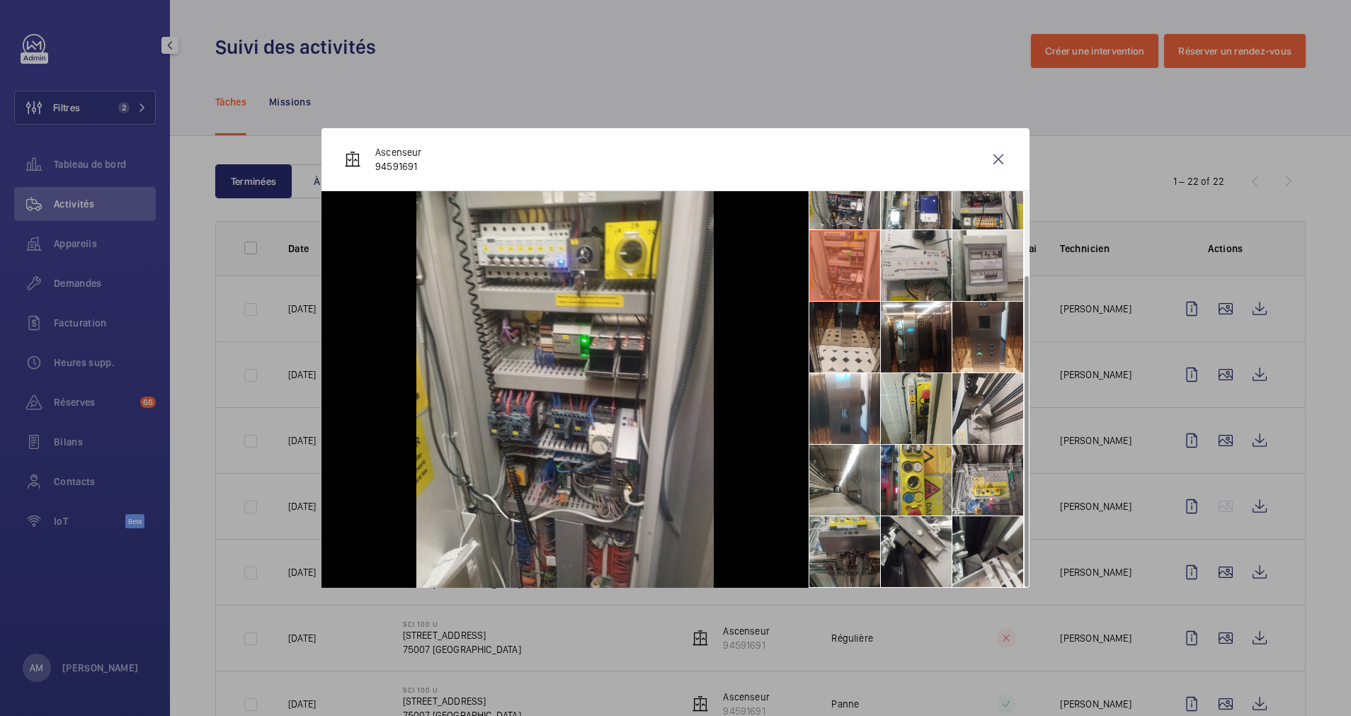
click at [844, 528] on li at bounding box center [845, 551] width 71 height 71
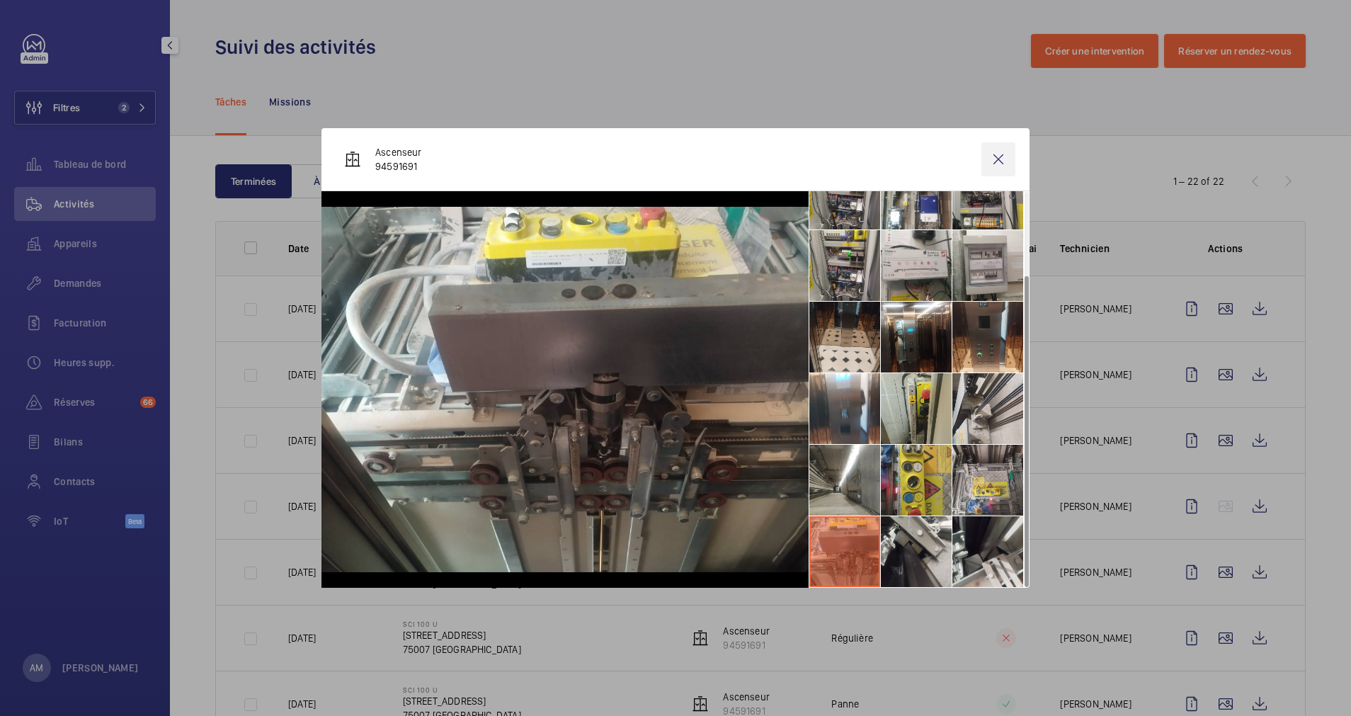
click at [1002, 154] on wm-front-icon-button at bounding box center [999, 159] width 34 height 34
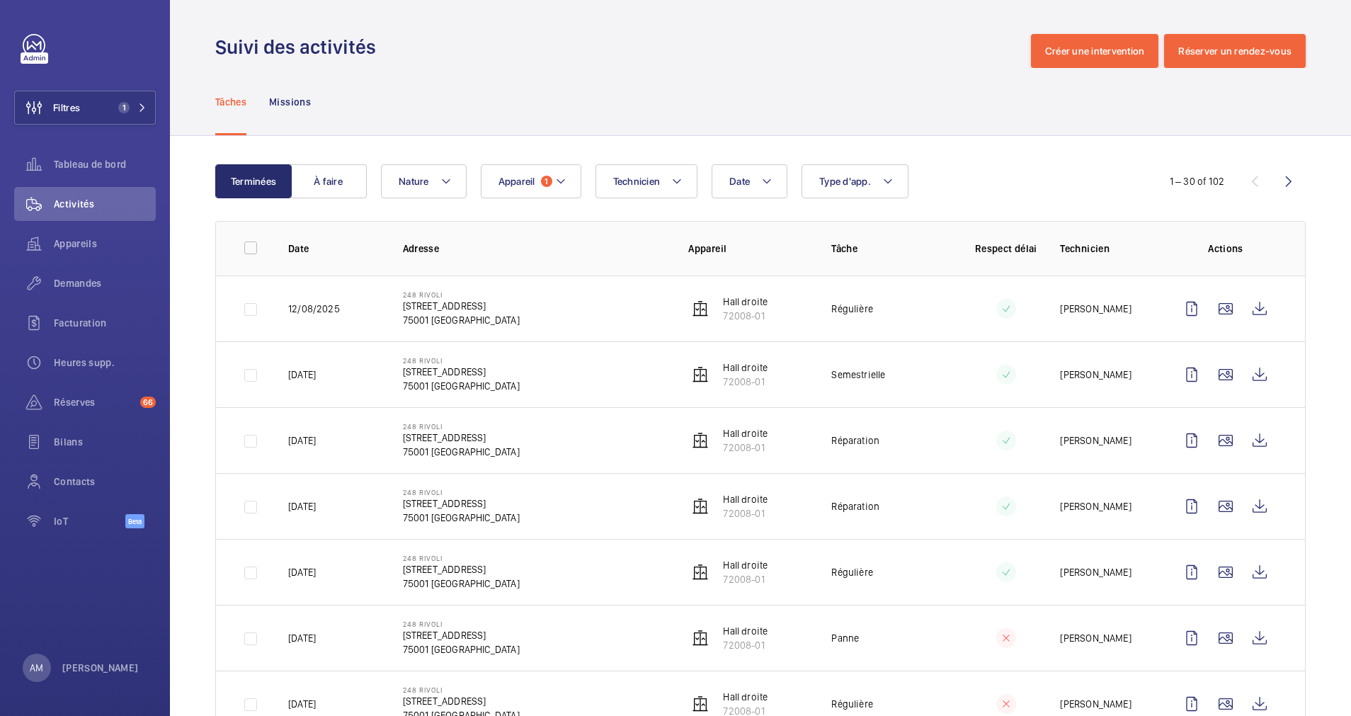
scroll to position [212, 0]
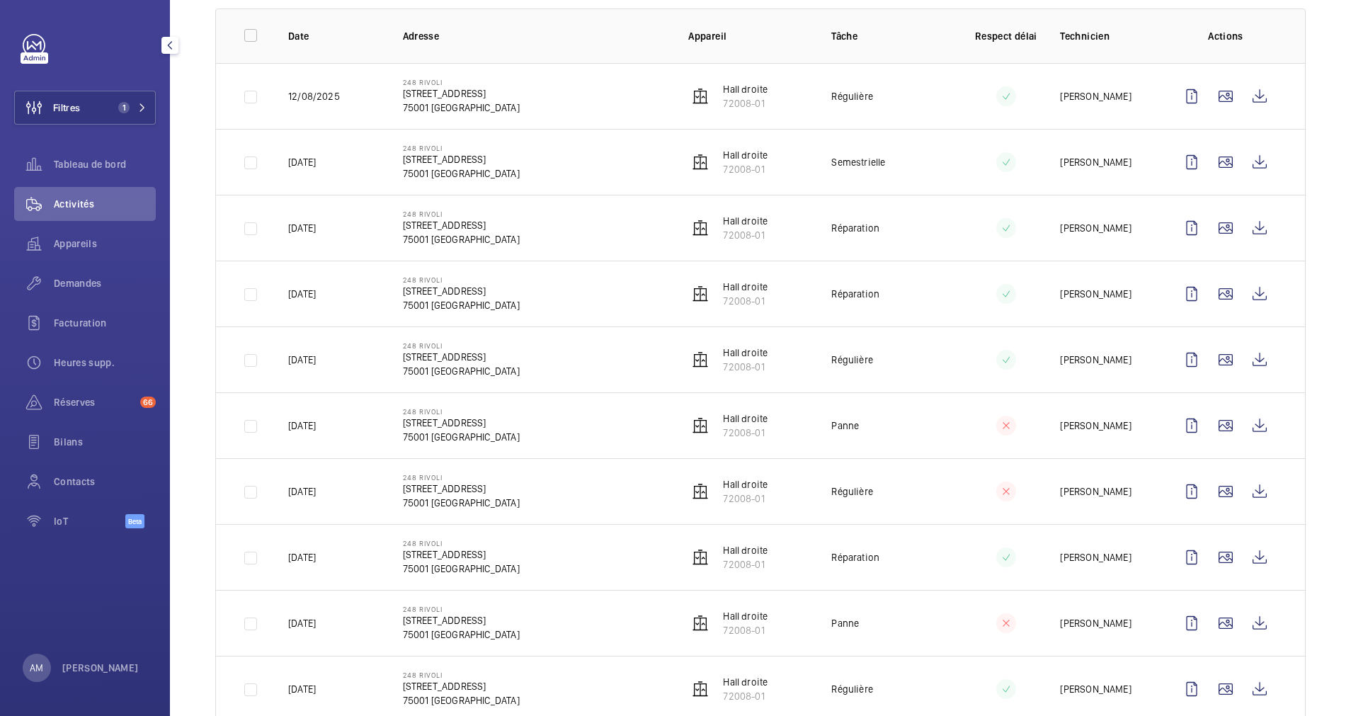
drag, startPoint x: 129, startPoint y: 101, endPoint x: 167, endPoint y: 98, distance: 38.4
click at [137, 100] on button "Filtres 1" at bounding box center [85, 108] width 142 height 34
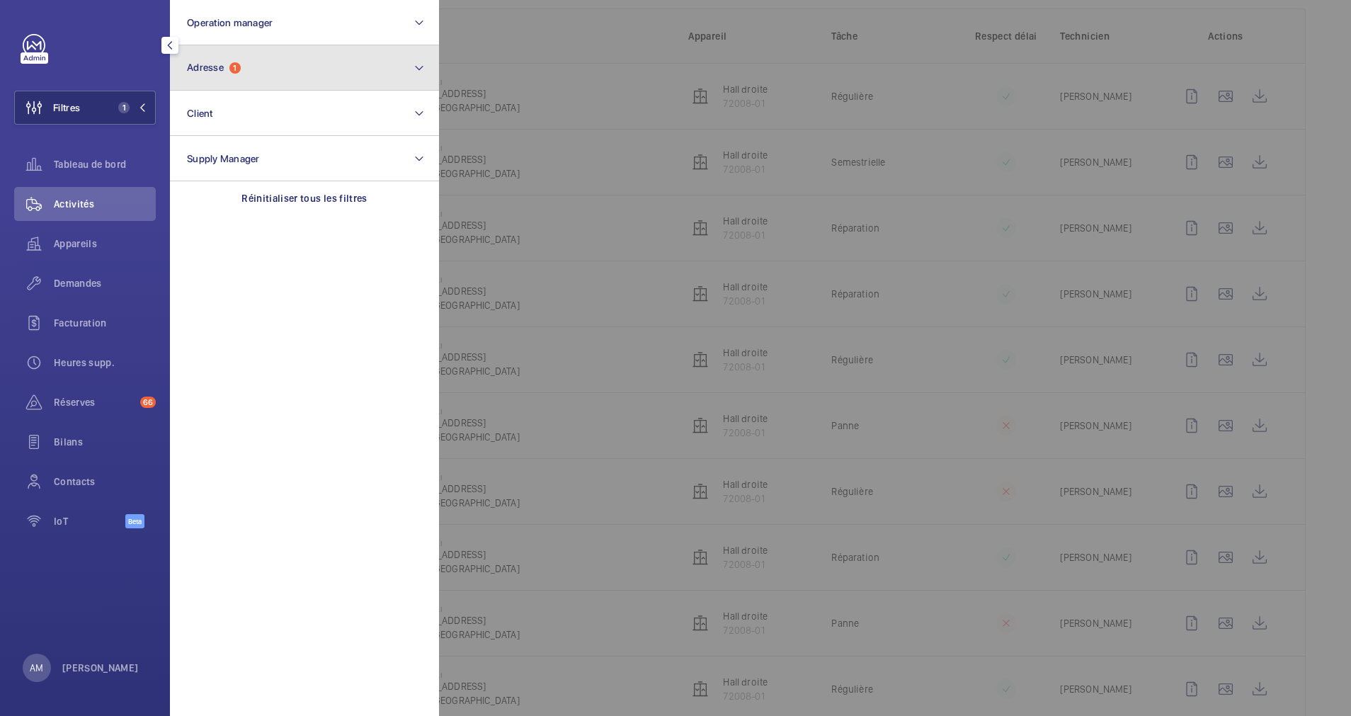
click at [270, 69] on button "Adresse 1" at bounding box center [304, 67] width 269 height 45
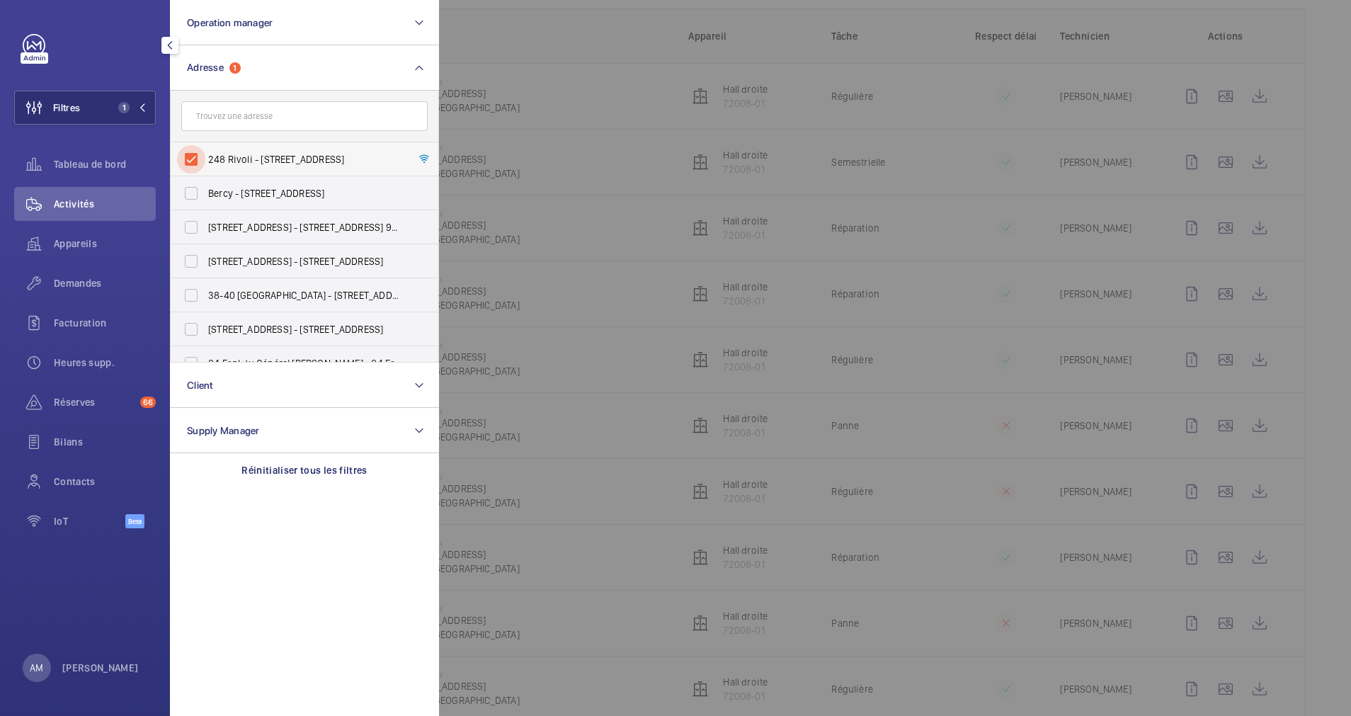
click at [189, 152] on input "248 Rivoli - 248 Rue de Rivoli, 75001 PARIS, PARIS 75001" at bounding box center [191, 159] width 28 height 28
checkbox input "false"
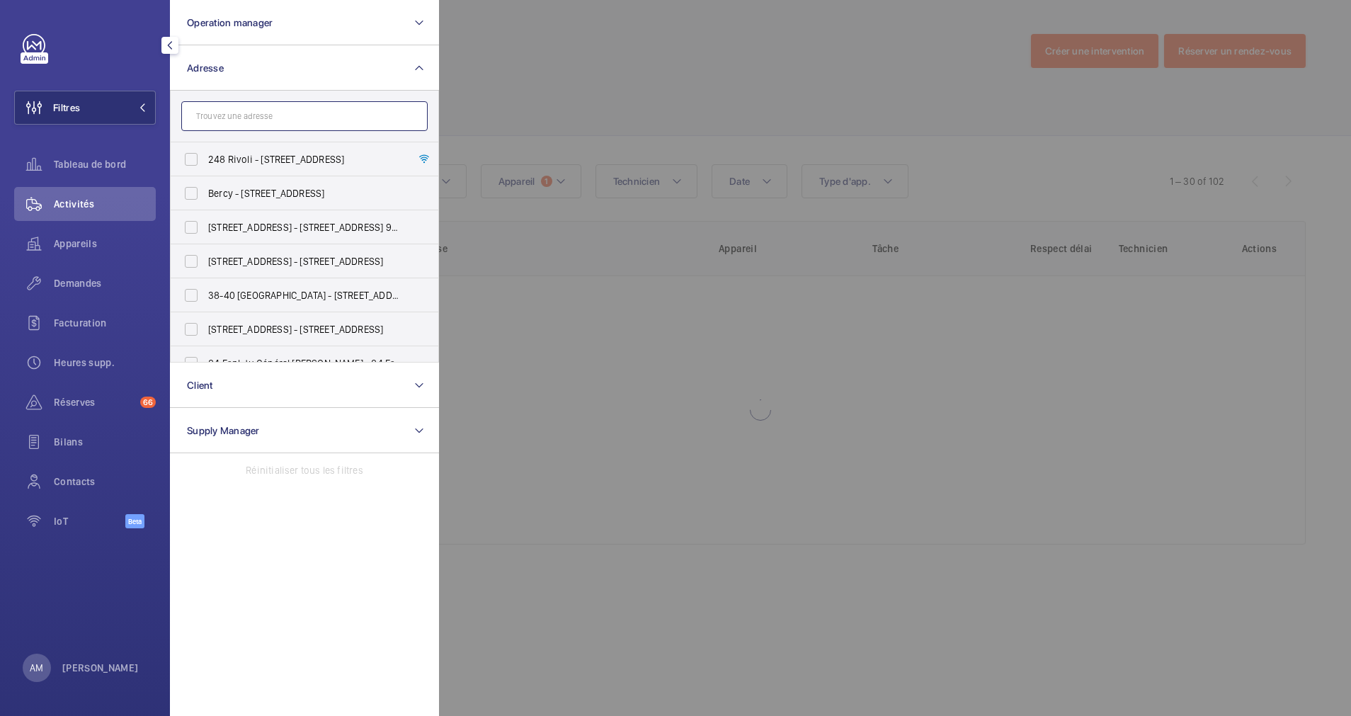
click at [217, 122] on input "text" at bounding box center [304, 116] width 246 height 30
paste input "2 allée des messagerie bois colombes."
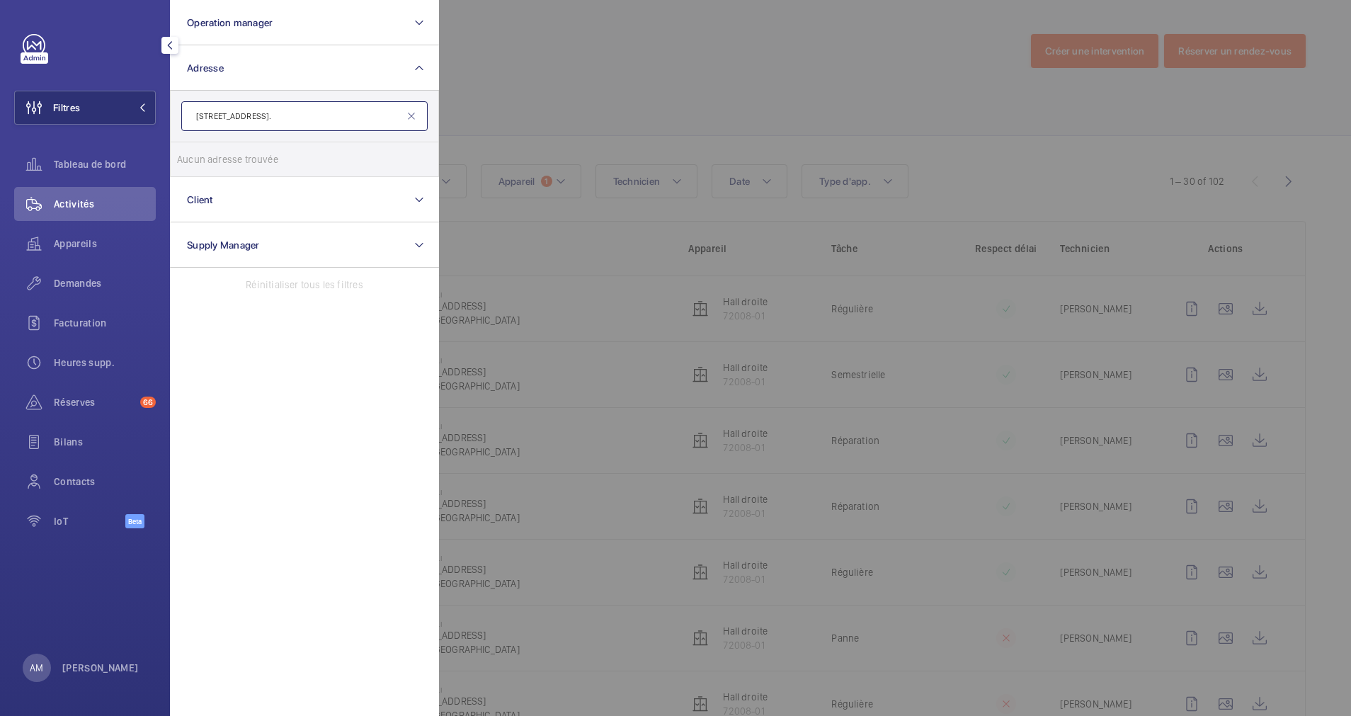
drag, startPoint x: 280, startPoint y: 120, endPoint x: 365, endPoint y: 112, distance: 85.4
click at [365, 112] on input "2 allée des messagerie bois colombes." at bounding box center [304, 116] width 246 height 30
type input "2 allée des messagerie"
click at [288, 148] on label "2 allée des messagerie s - Allée des Messagerie s, BOIS-COLOMBES 9 2 2 70" at bounding box center [294, 159] width 246 height 34
click at [205, 148] on input "2 allée des messagerie s - Allée des Messagerie s, BOIS-COLOMBES 9 2 2 70" at bounding box center [191, 159] width 28 height 28
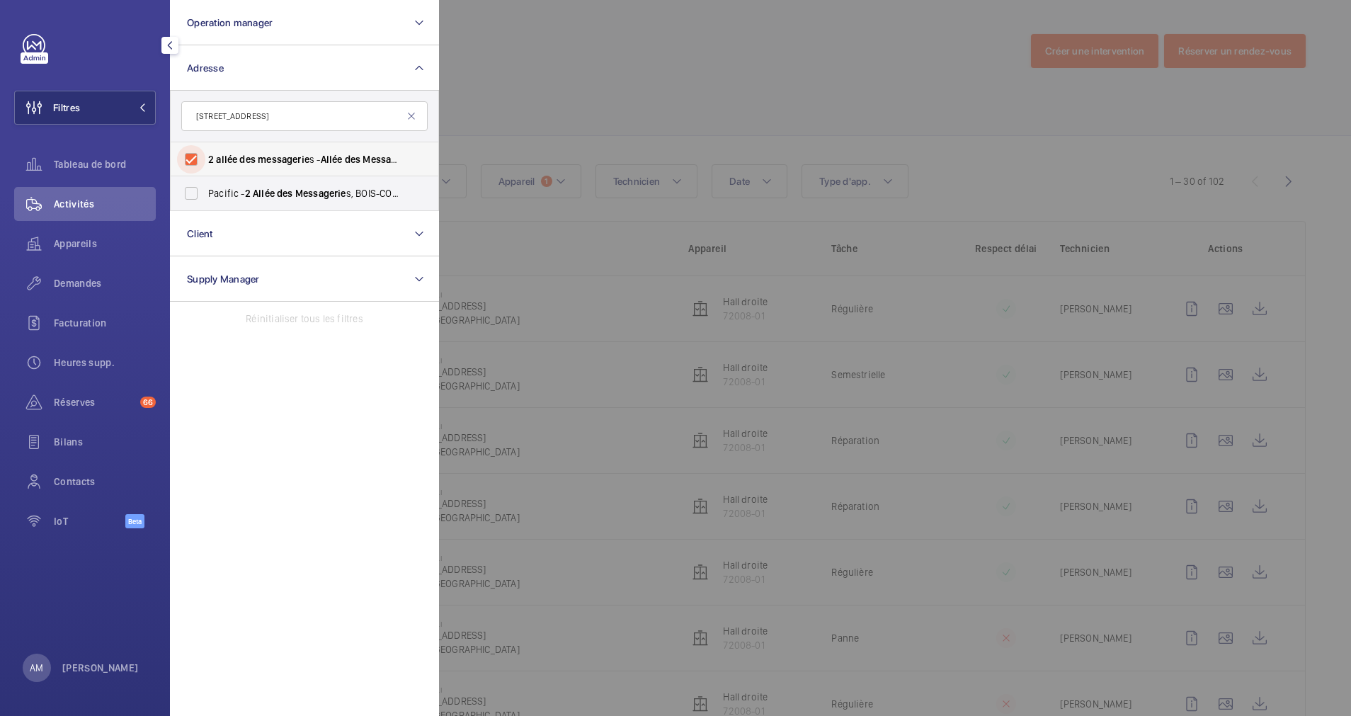
checkbox input "true"
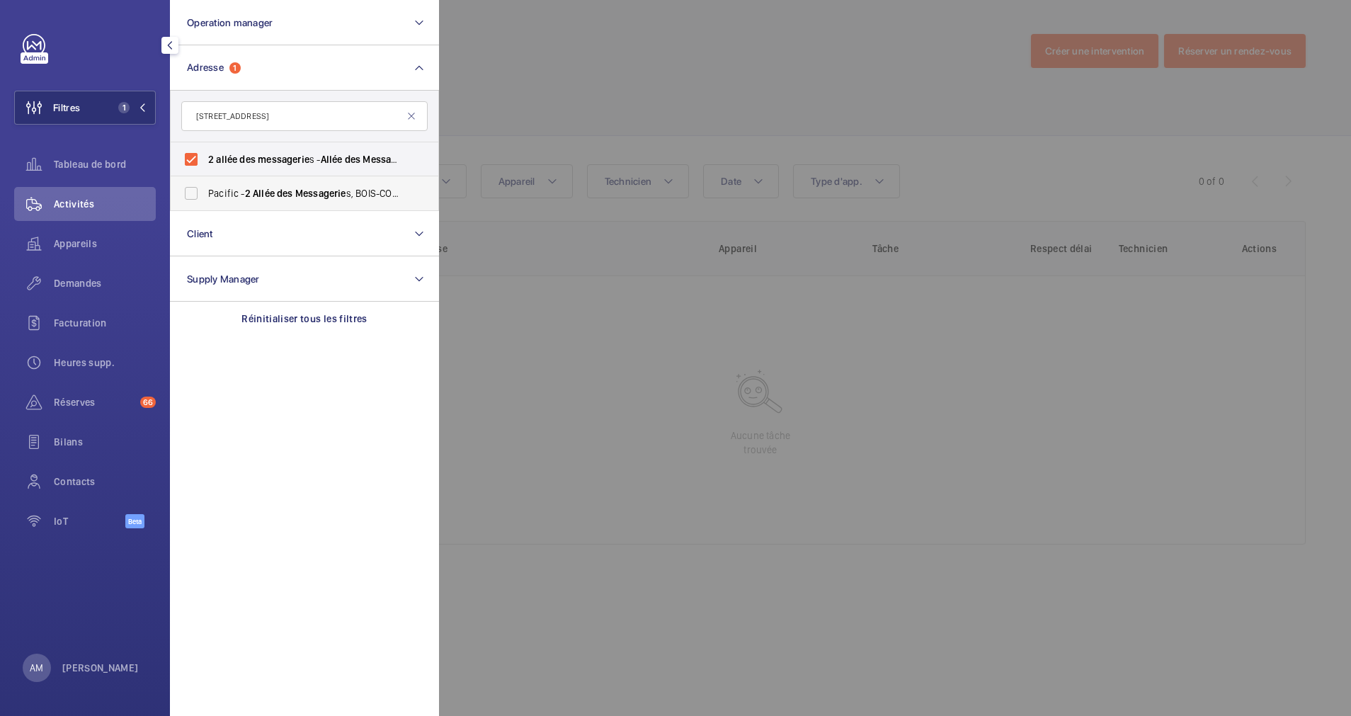
click at [273, 180] on label "Pacific - 2 Allée des Messagerie s, BOIS-COLOMBES 9 2 2 70" at bounding box center [294, 193] width 246 height 34
click at [205, 180] on input "Pacific - 2 Allée des Messagerie s, BOIS-COLOMBES 9 2 2 70" at bounding box center [191, 193] width 28 height 28
checkbox input "true"
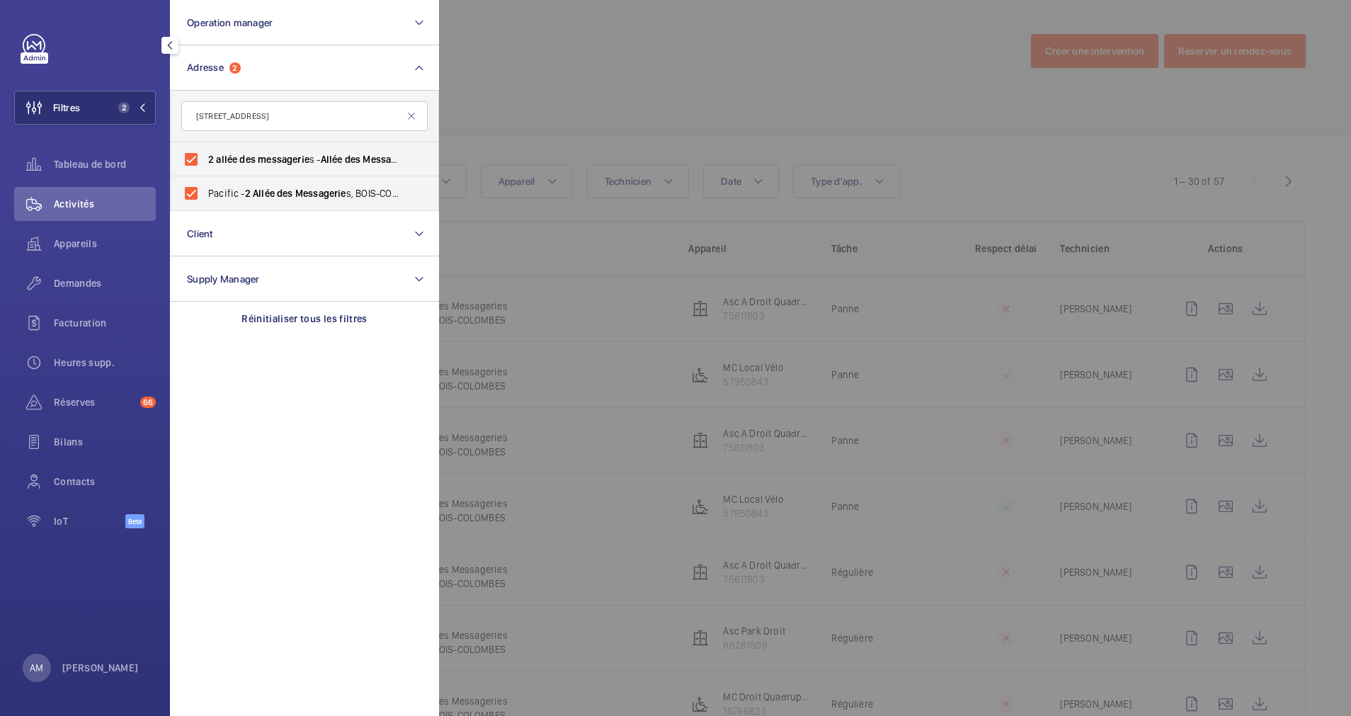
click at [691, 69] on div at bounding box center [1114, 358] width 1351 height 716
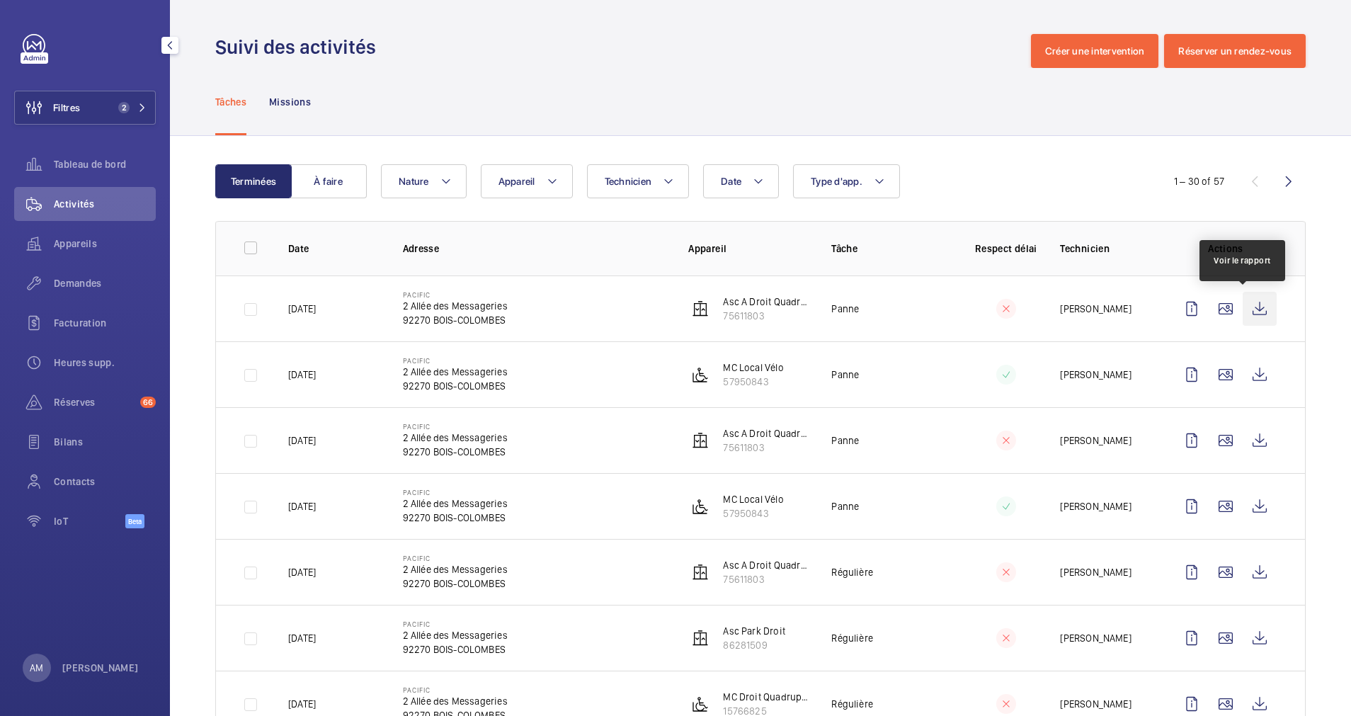
click at [1249, 303] on wm-front-icon-button at bounding box center [1260, 309] width 34 height 34
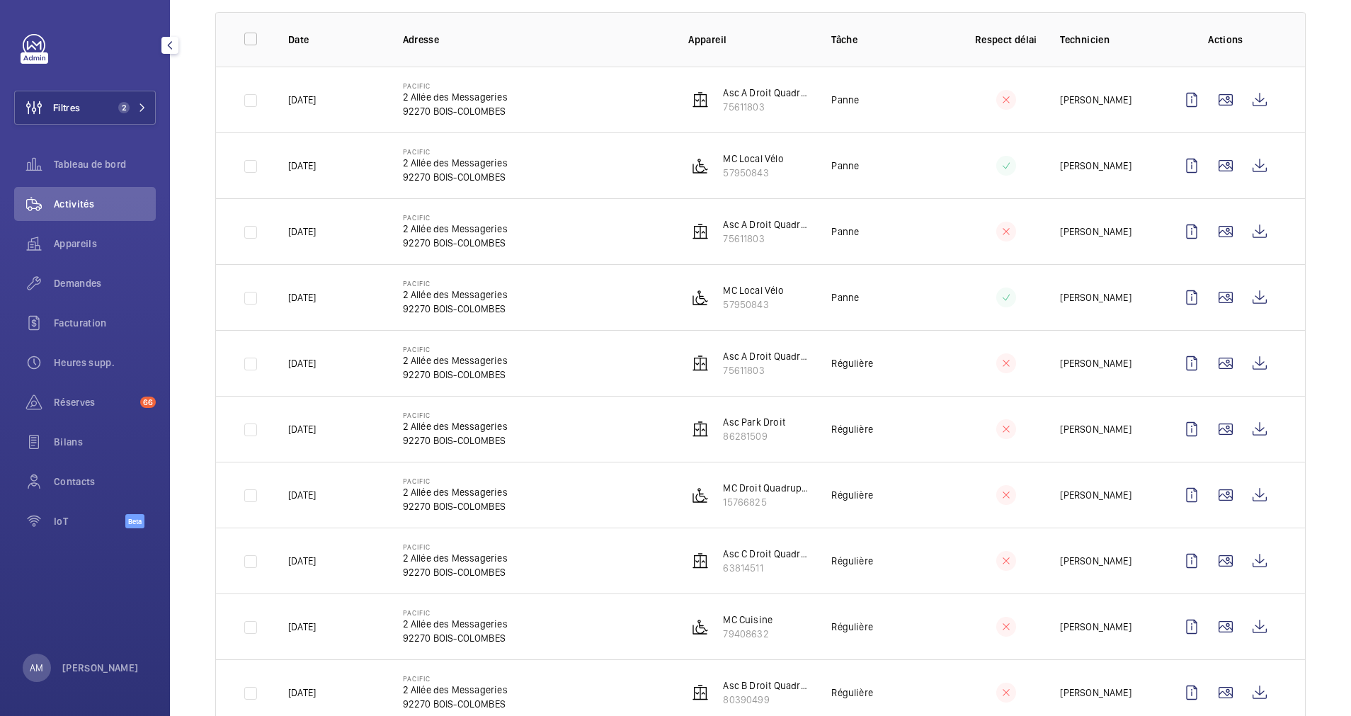
scroll to position [212, 0]
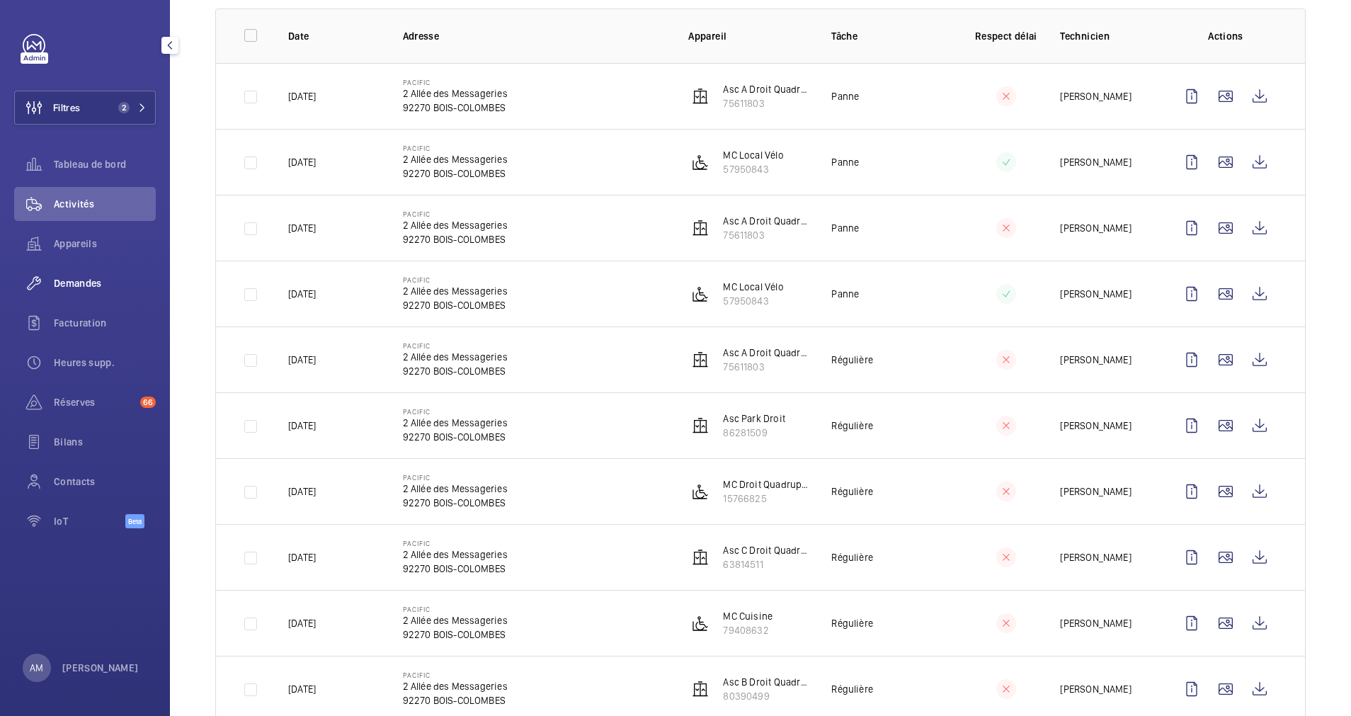
click at [87, 278] on span "Demandes" at bounding box center [105, 283] width 102 height 14
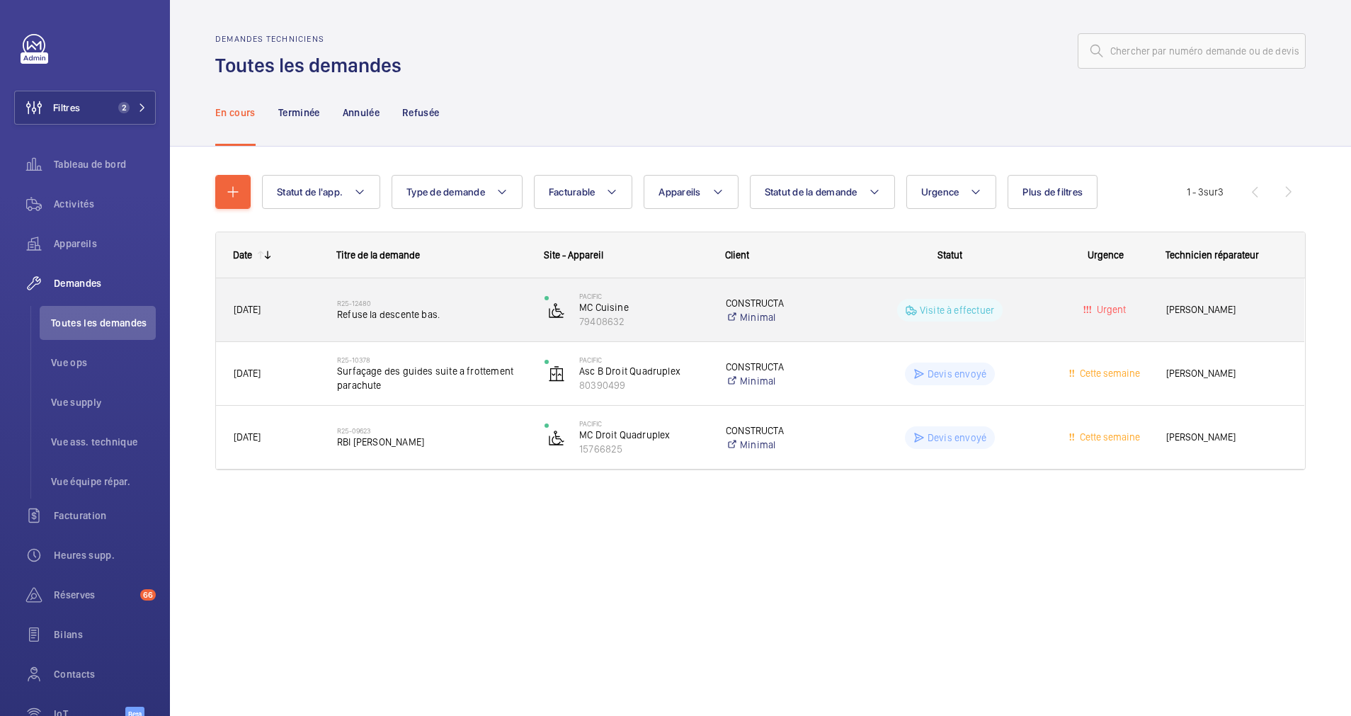
click at [463, 301] on h2 "R25-12480" at bounding box center [431, 303] width 189 height 8
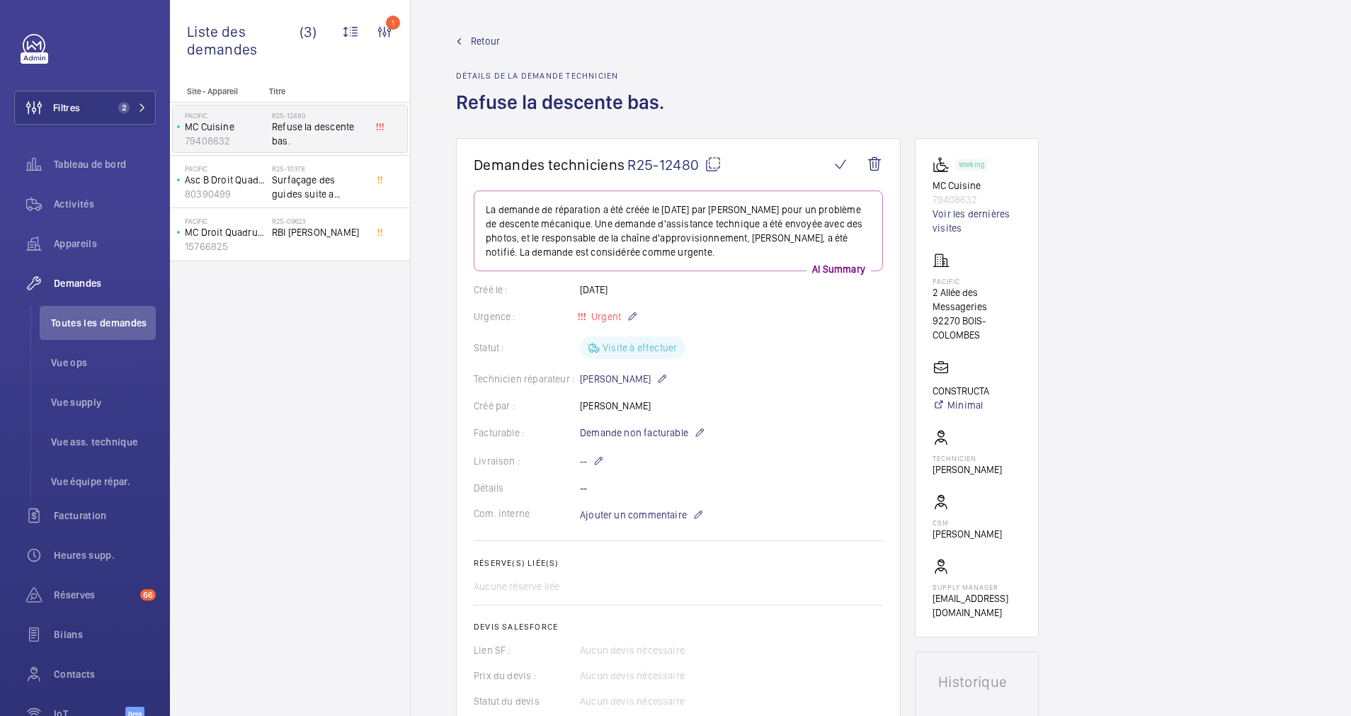
click at [712, 163] on mat-icon at bounding box center [713, 164] width 17 height 17
drag, startPoint x: 929, startPoint y: 295, endPoint x: 983, endPoint y: 331, distance: 64.8
click at [983, 331] on wm-front-card "Working MC Cuisine 79408632 Voir les dernières visites Pacific 2 Allée des Mess…" at bounding box center [977, 387] width 124 height 499
drag, startPoint x: 983, startPoint y: 331, endPoint x: 973, endPoint y: 328, distance: 10.3
copy div "2 Allée des Messageries 92270 BOIS-COLOMBES"
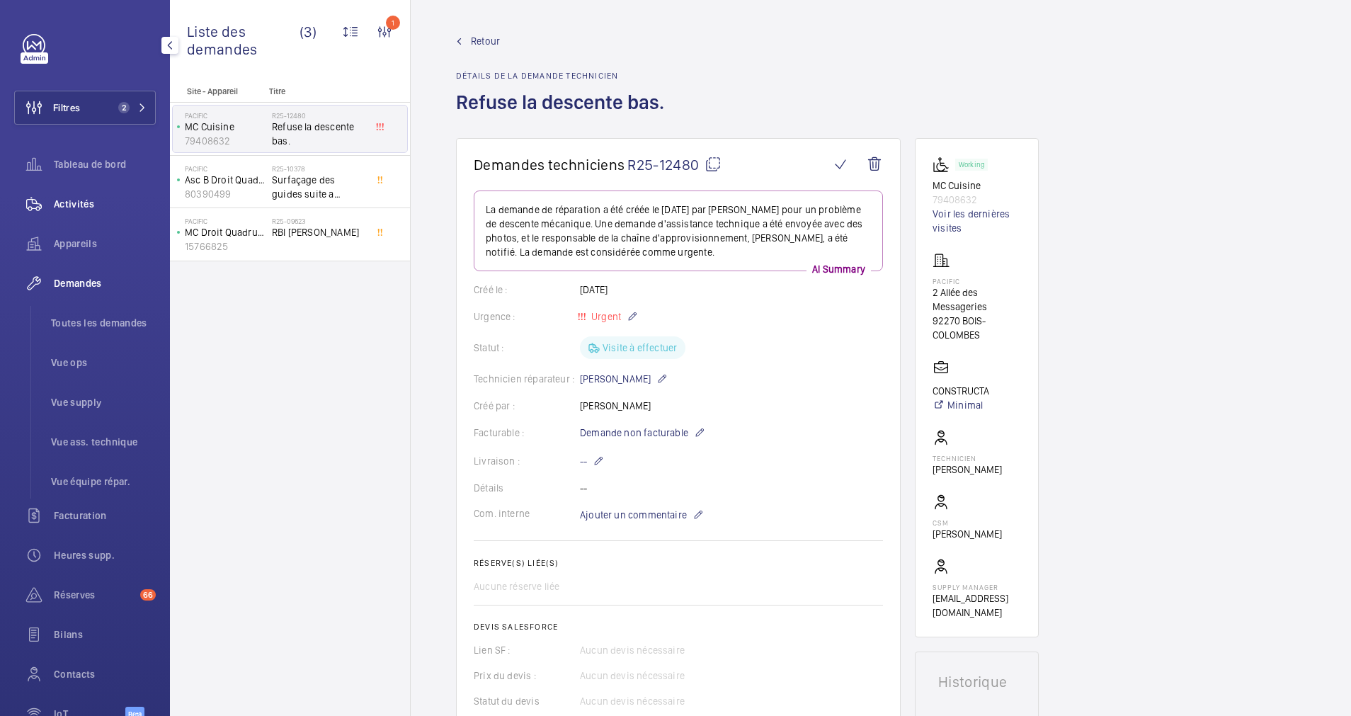
click at [70, 191] on div "Activités" at bounding box center [85, 204] width 142 height 34
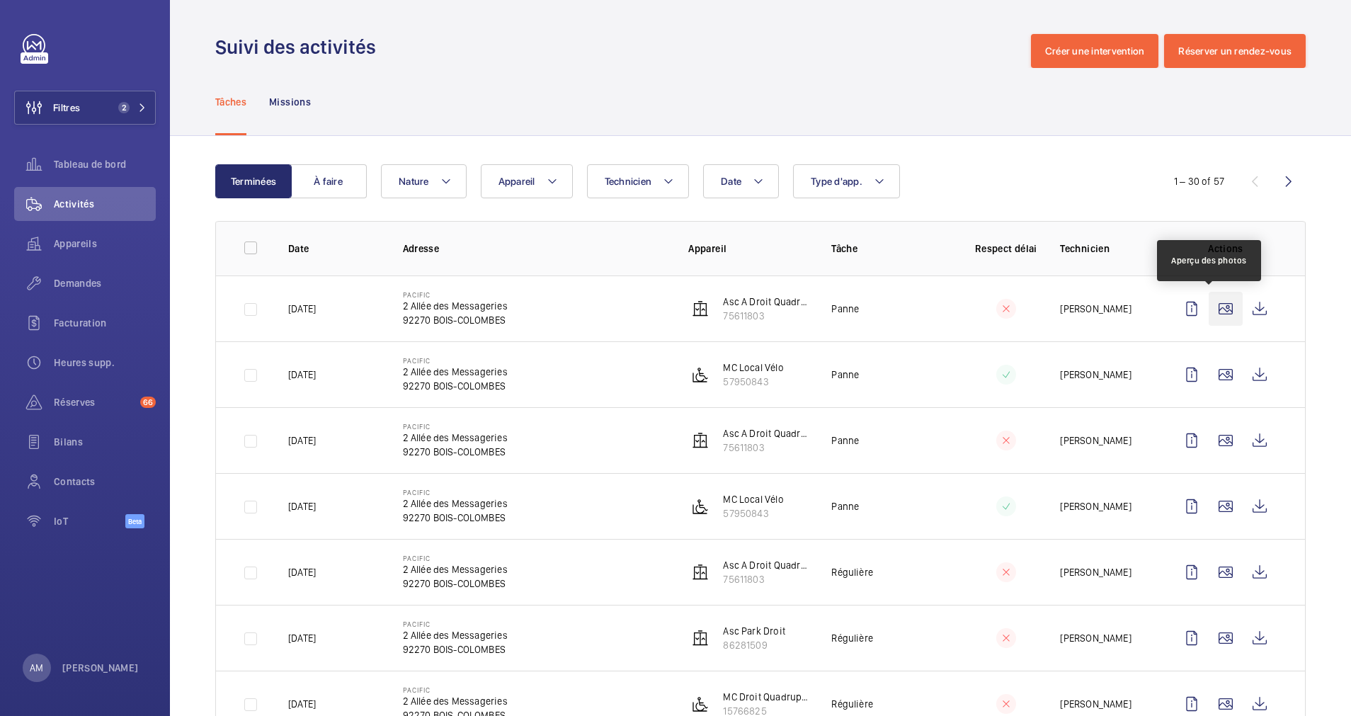
click at [1209, 312] on wm-front-icon-button at bounding box center [1226, 309] width 34 height 34
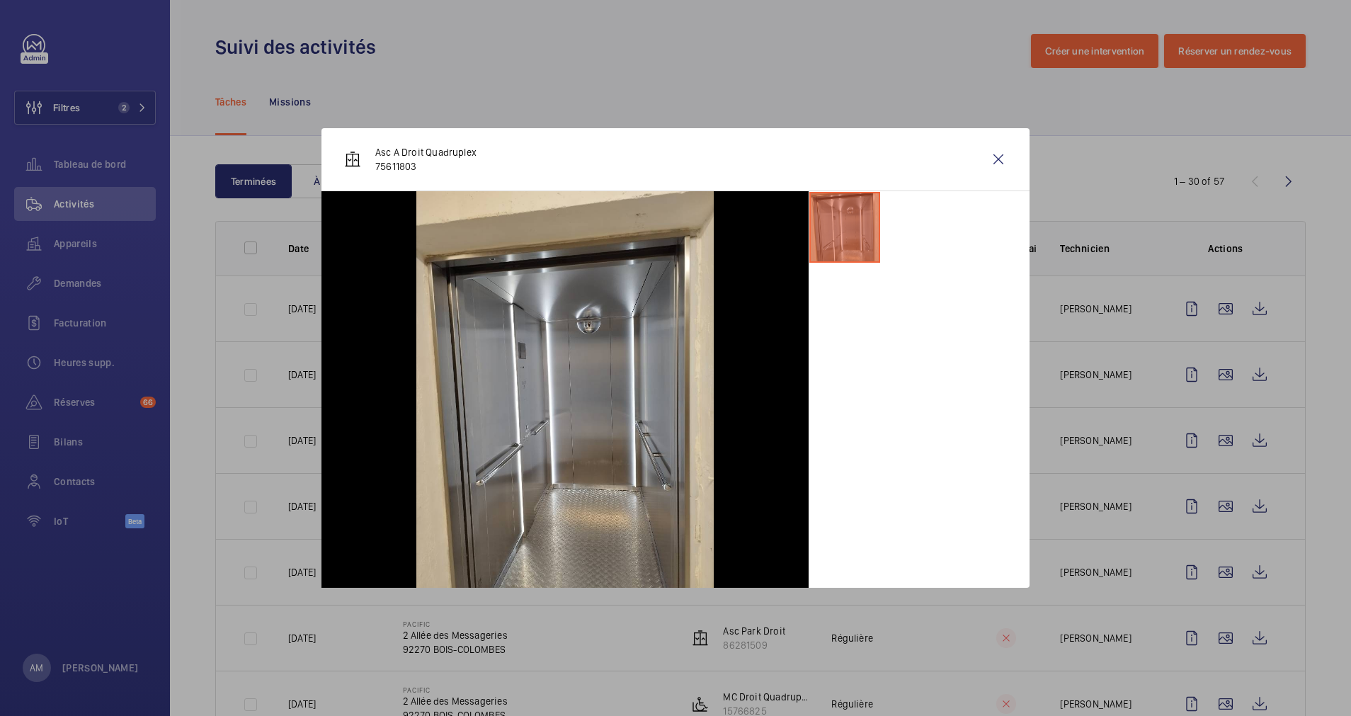
click at [1198, 348] on div at bounding box center [675, 358] width 1351 height 716
click at [1209, 373] on wm-front-icon-button at bounding box center [1226, 375] width 34 height 34
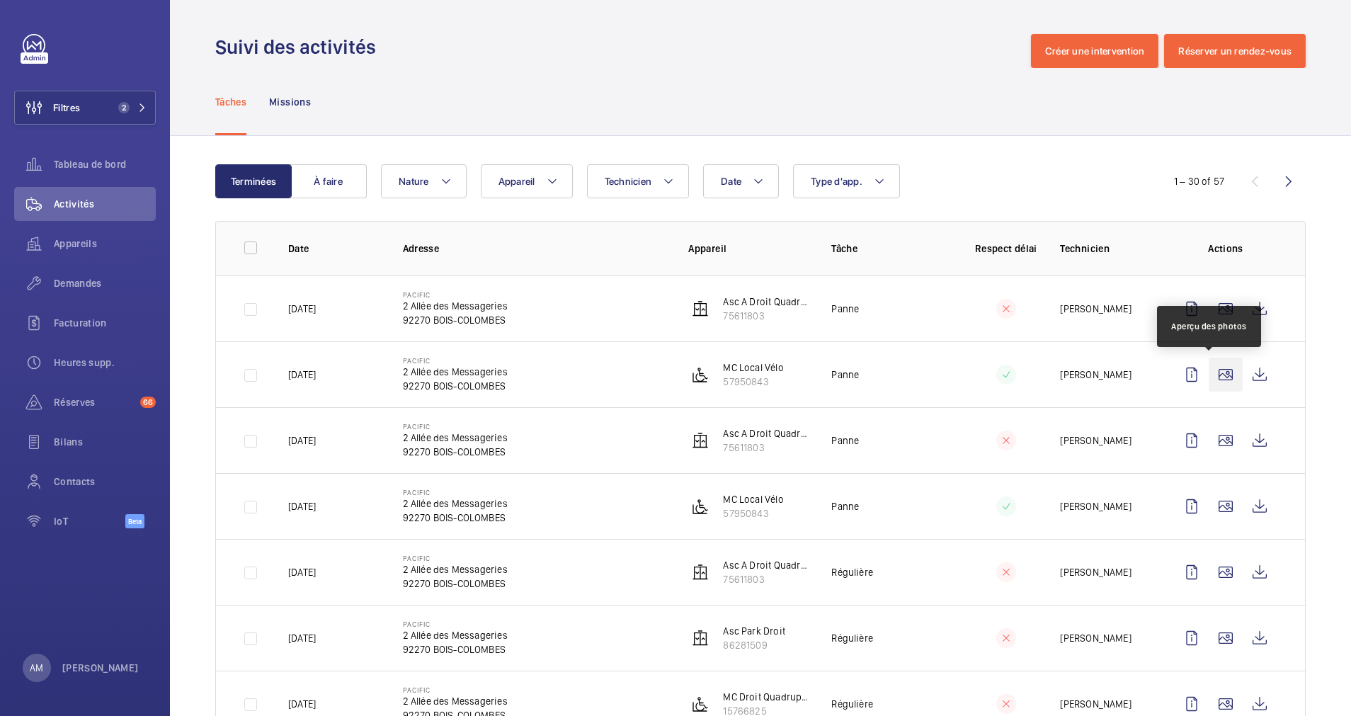
click at [1210, 374] on wm-front-icon-button at bounding box center [1226, 375] width 34 height 34
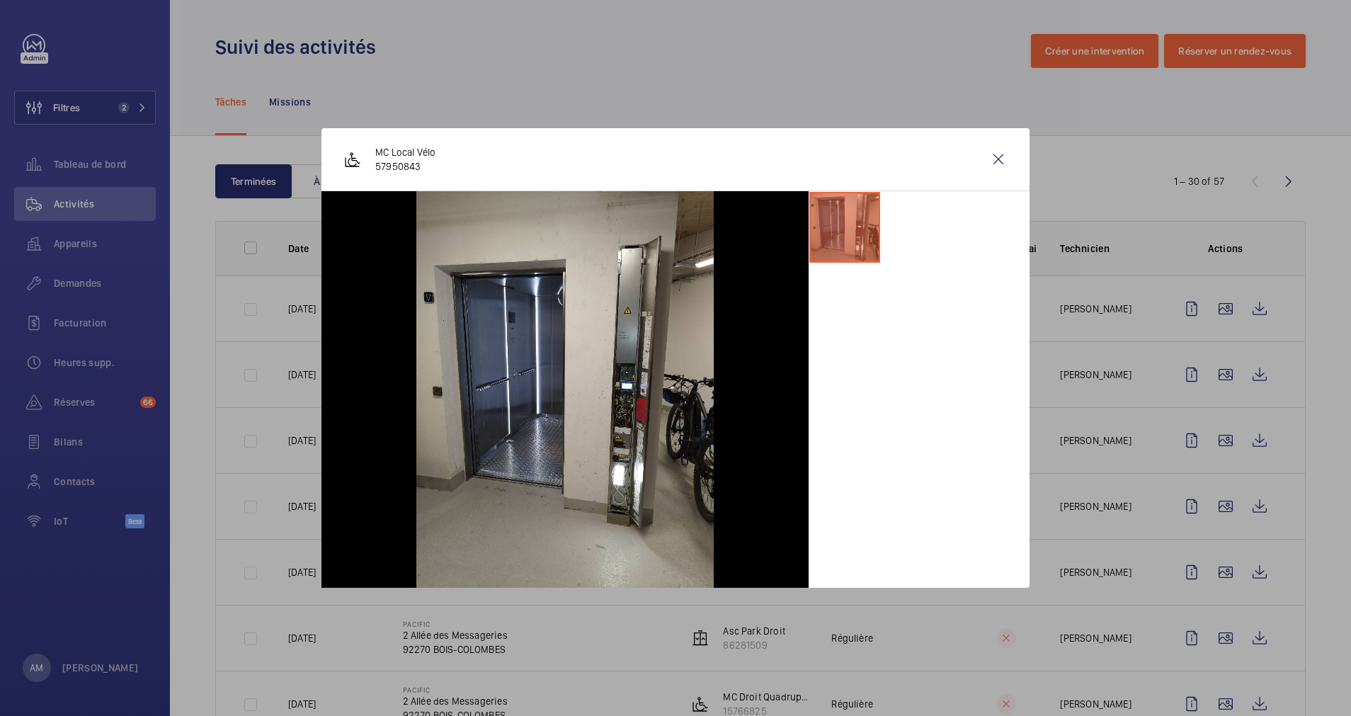
click at [1205, 433] on div at bounding box center [675, 358] width 1351 height 716
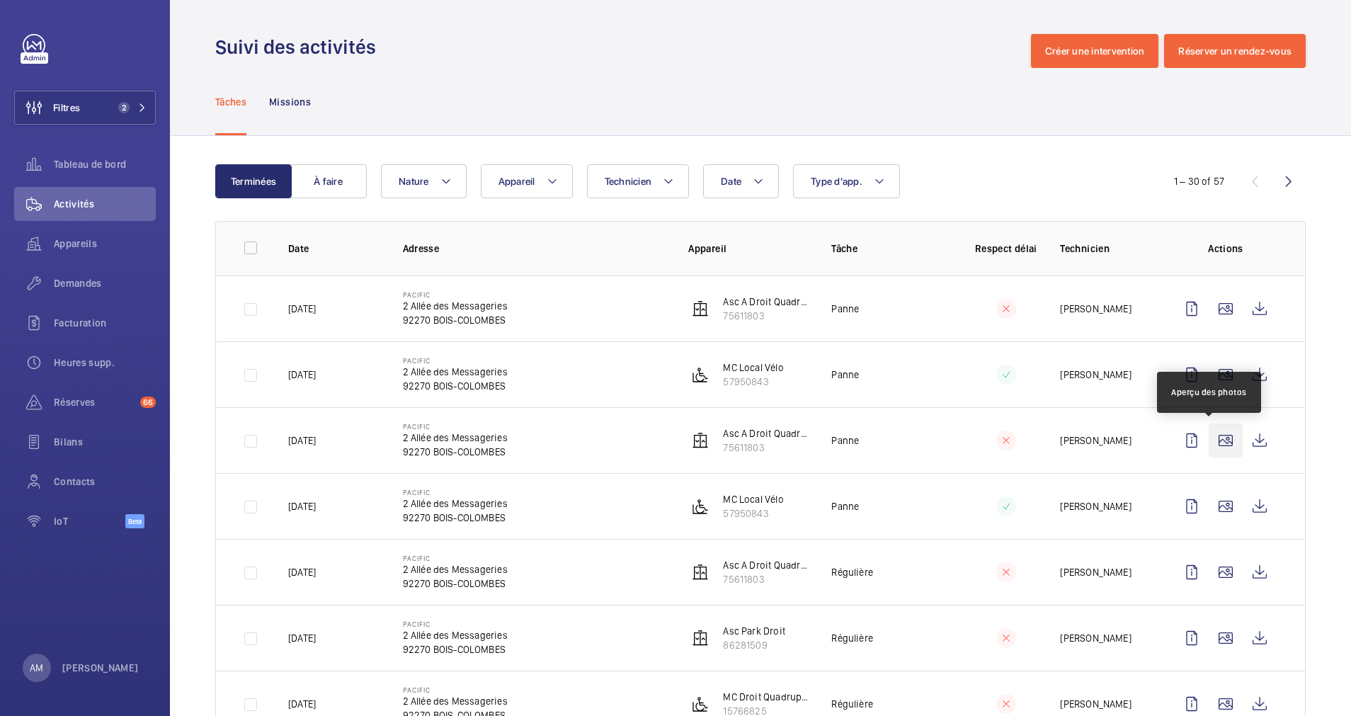
click at [1209, 440] on wm-front-icon-button at bounding box center [1226, 441] width 34 height 34
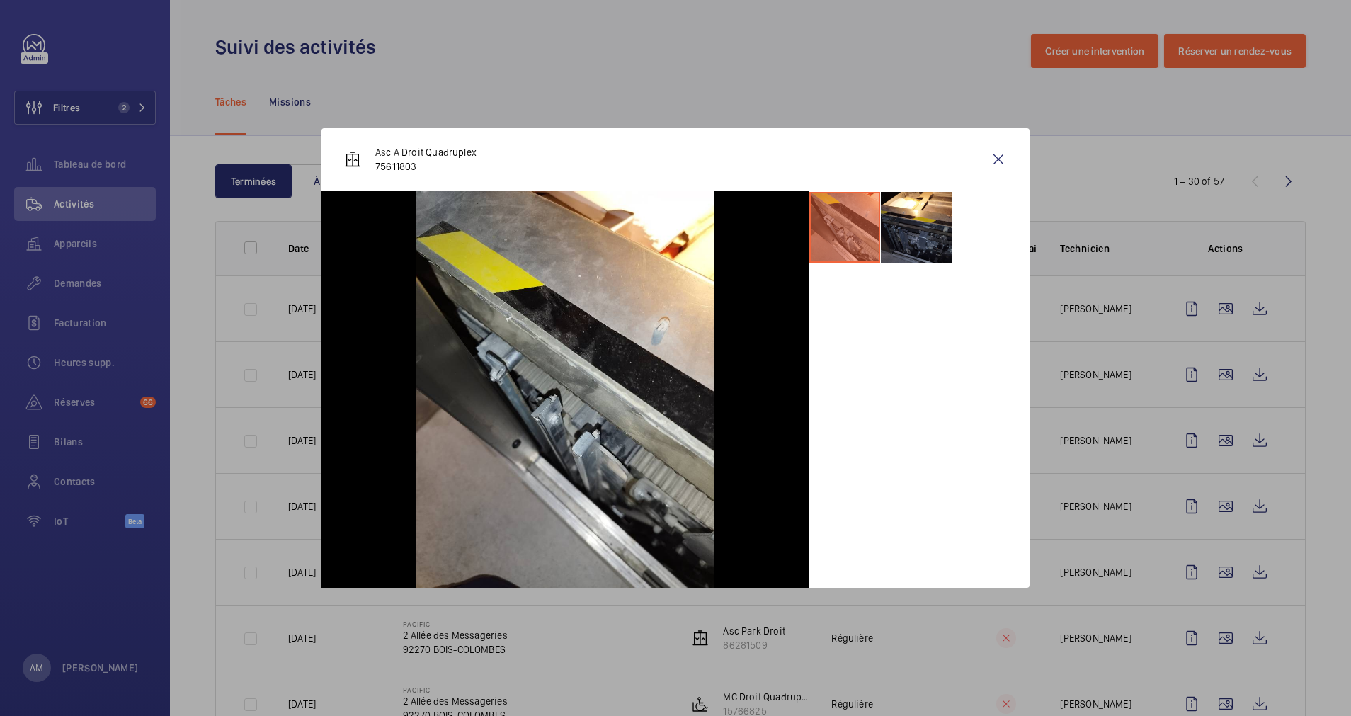
click at [1207, 463] on div at bounding box center [675, 358] width 1351 height 716
click at [1209, 507] on wm-front-icon-button at bounding box center [1226, 506] width 34 height 34
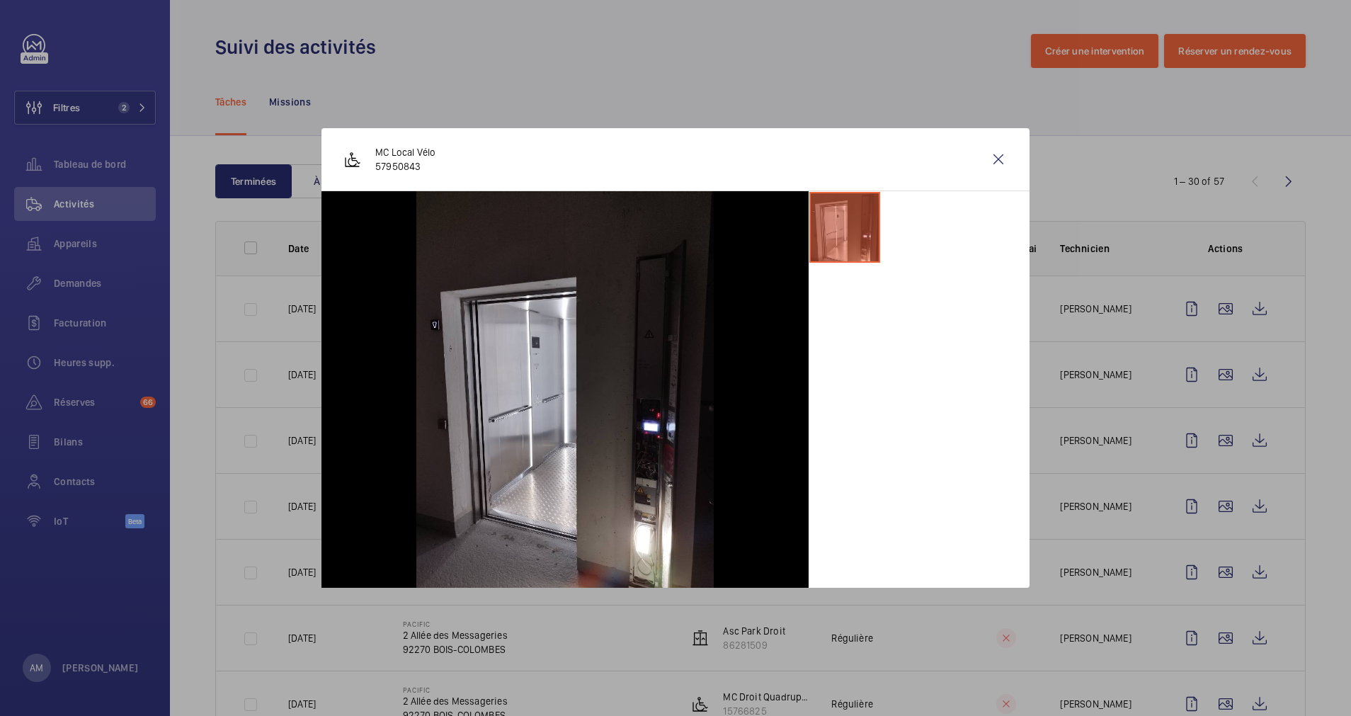
click at [1208, 518] on div at bounding box center [675, 358] width 1351 height 716
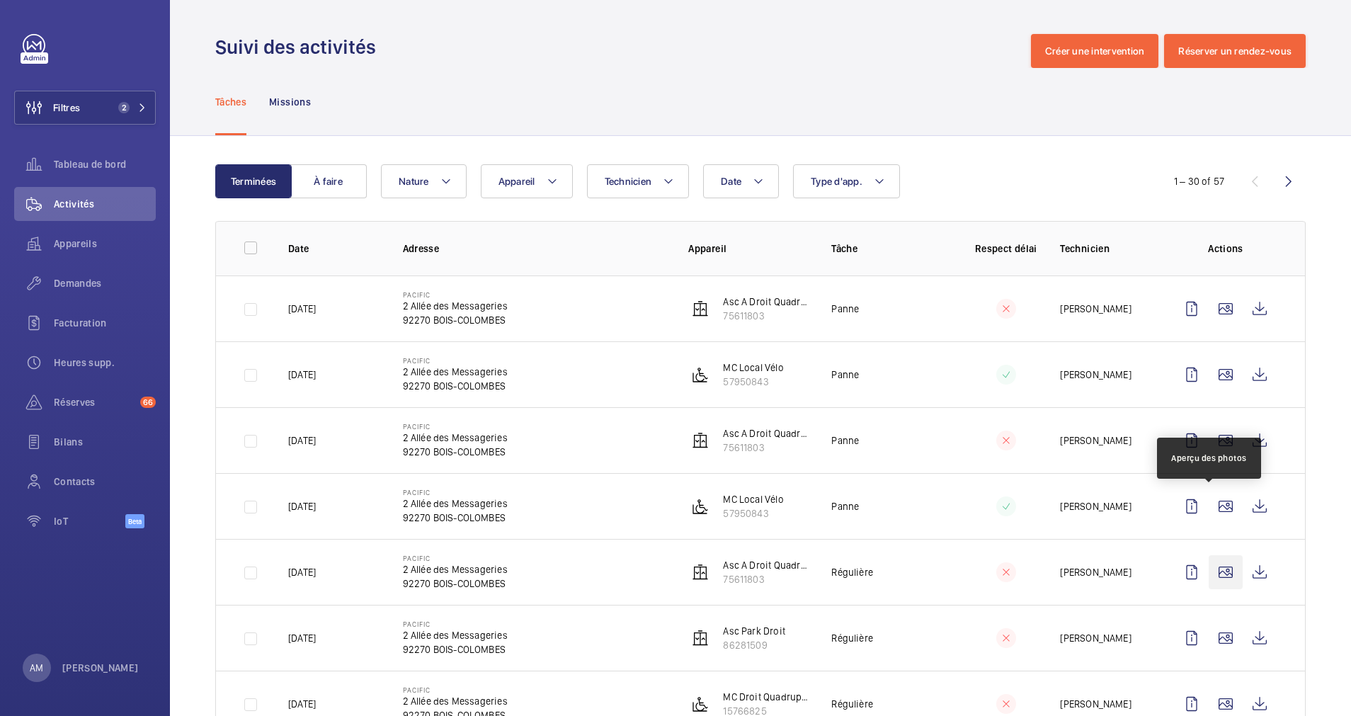
click at [1212, 567] on wm-front-icon-button at bounding box center [1226, 572] width 34 height 34
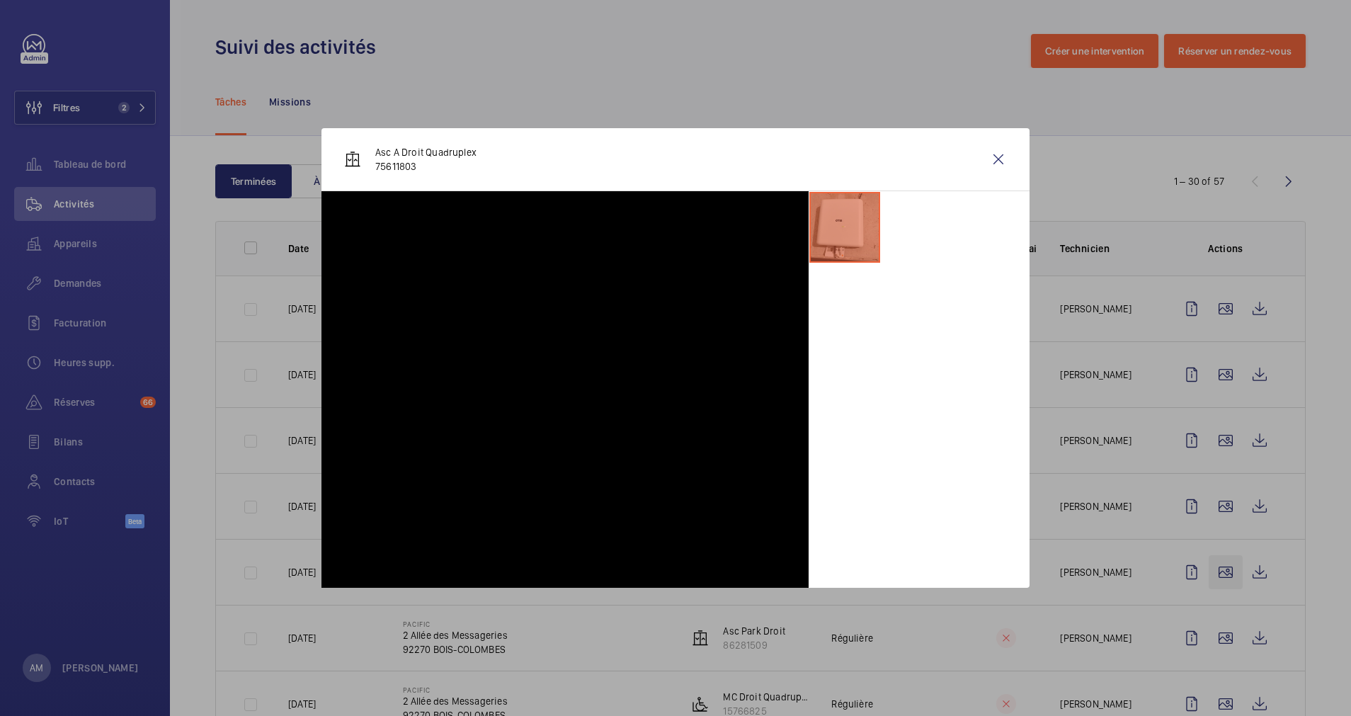
scroll to position [106, 0]
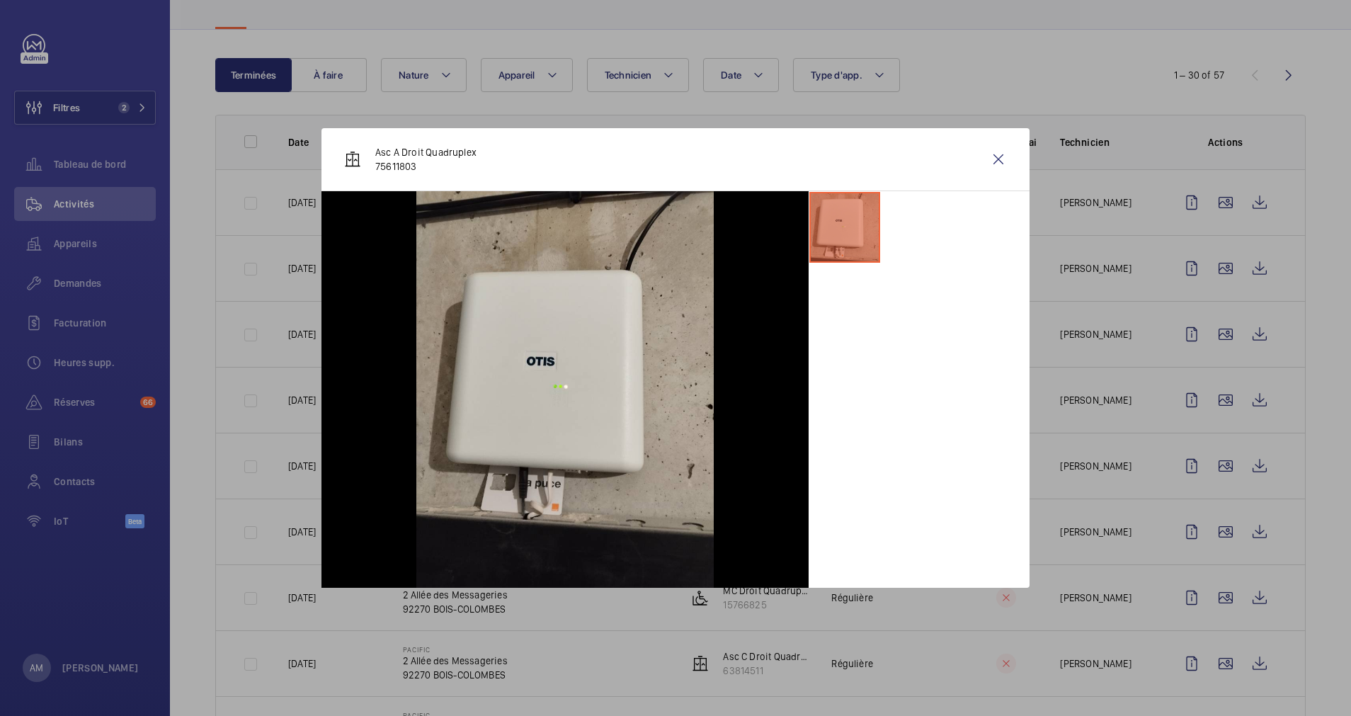
click at [1203, 565] on div at bounding box center [675, 358] width 1351 height 716
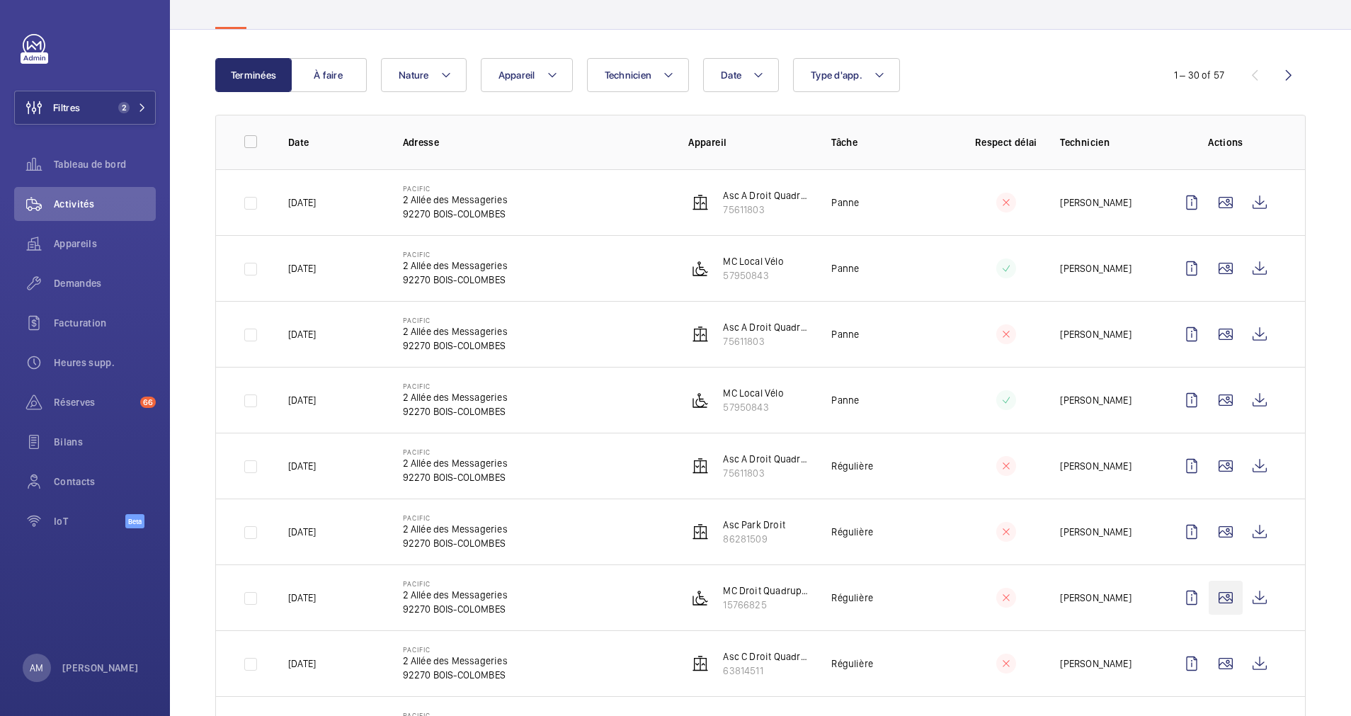
click at [1210, 591] on wm-front-icon-button at bounding box center [1226, 598] width 34 height 34
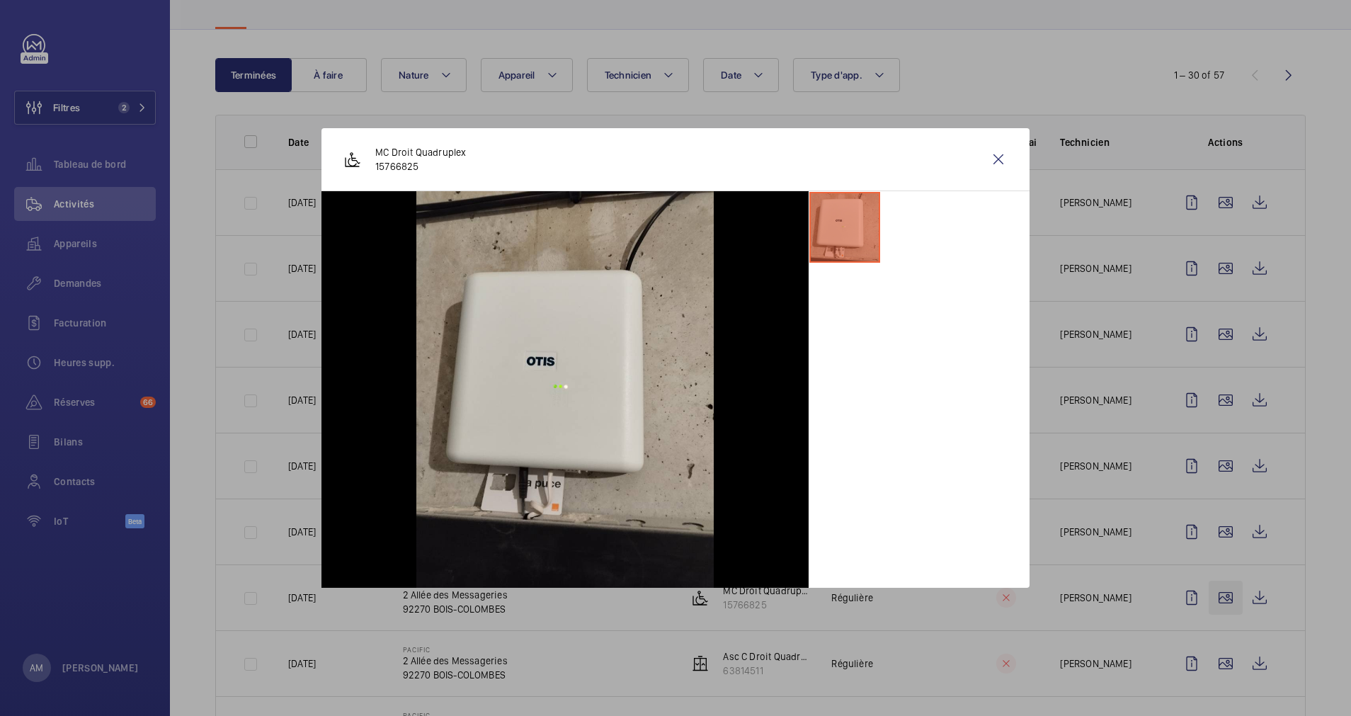
click at [1210, 591] on div at bounding box center [675, 358] width 1351 height 716
click at [1211, 659] on wm-front-icon-button at bounding box center [1226, 664] width 34 height 34
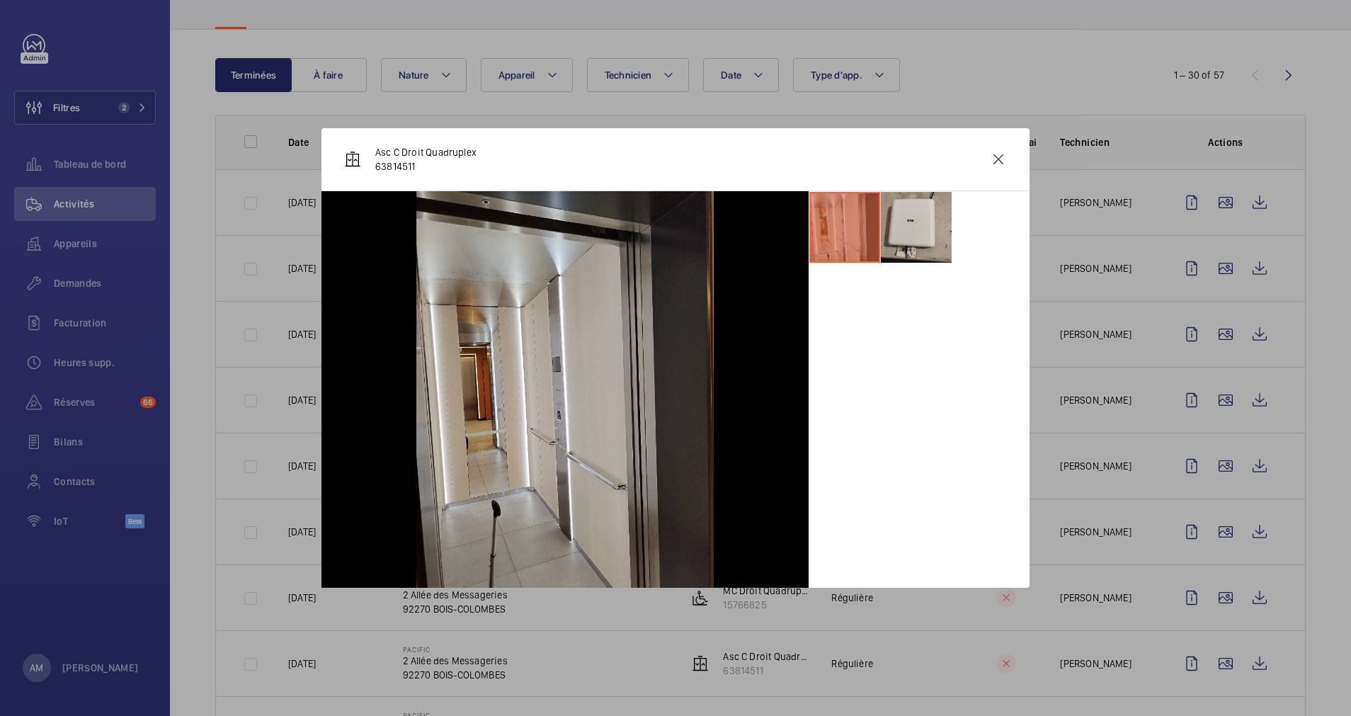
click at [1209, 624] on div at bounding box center [675, 358] width 1351 height 716
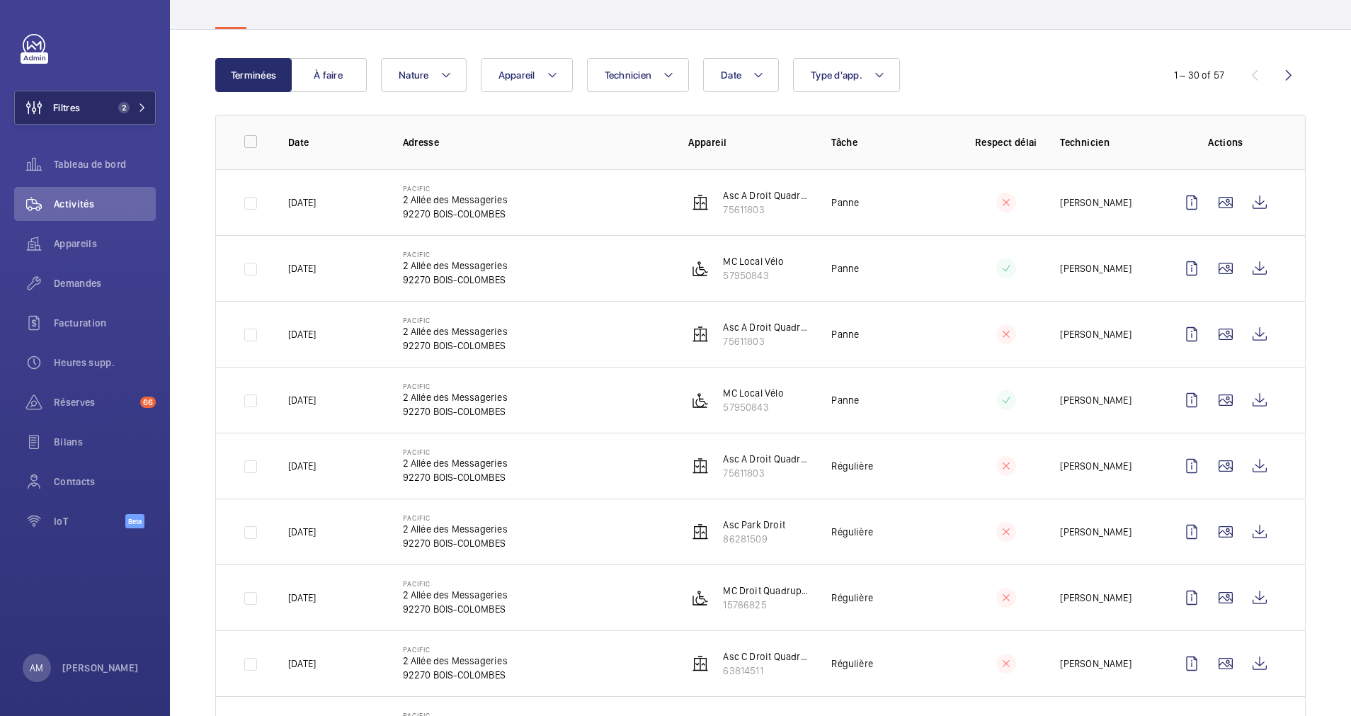
click at [142, 99] on button "Filtres 2" at bounding box center [85, 108] width 142 height 34
click at [135, 103] on span "2" at bounding box center [130, 107] width 34 height 11
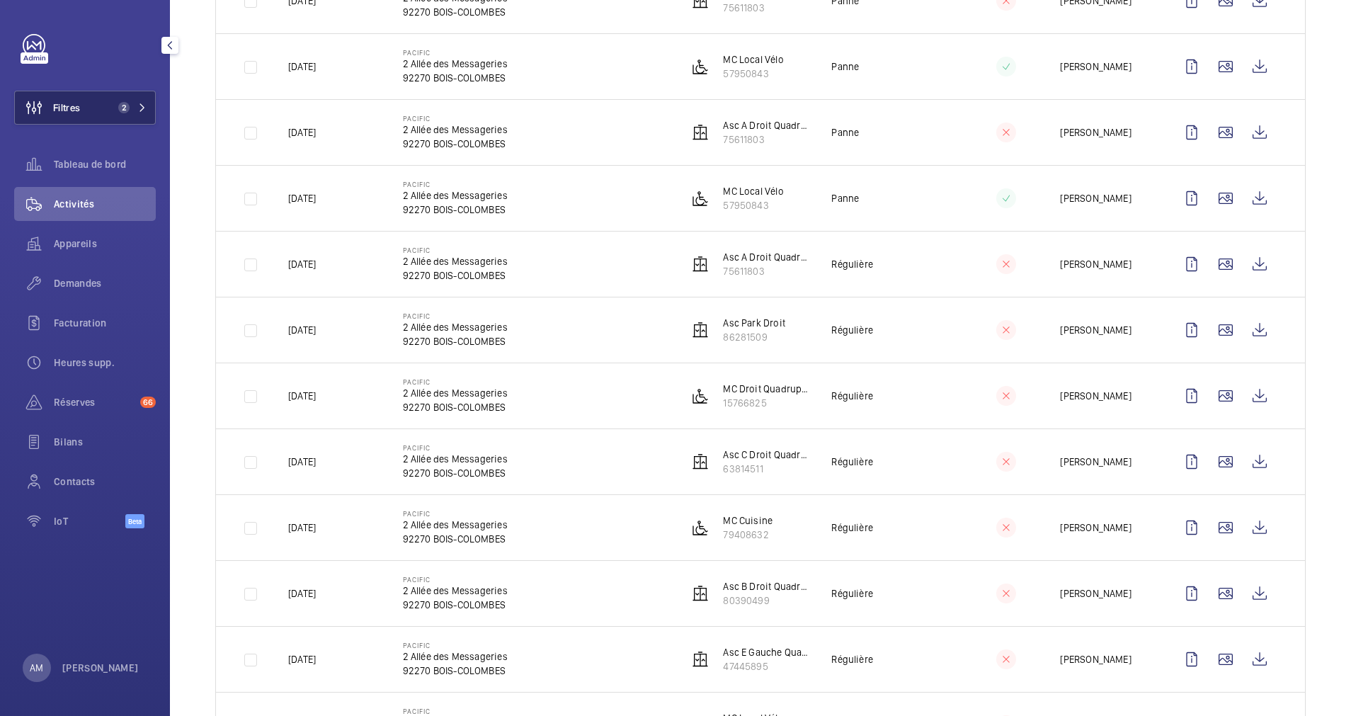
click at [144, 103] on mat-icon at bounding box center [142, 107] width 8 height 8
click at [126, 100] on button "Filtres 2" at bounding box center [85, 108] width 142 height 34
click at [140, 101] on button "Filtres 2" at bounding box center [85, 108] width 142 height 34
click at [144, 112] on span "2" at bounding box center [130, 107] width 34 height 11
click at [140, 106] on mat-icon at bounding box center [142, 107] width 8 height 8
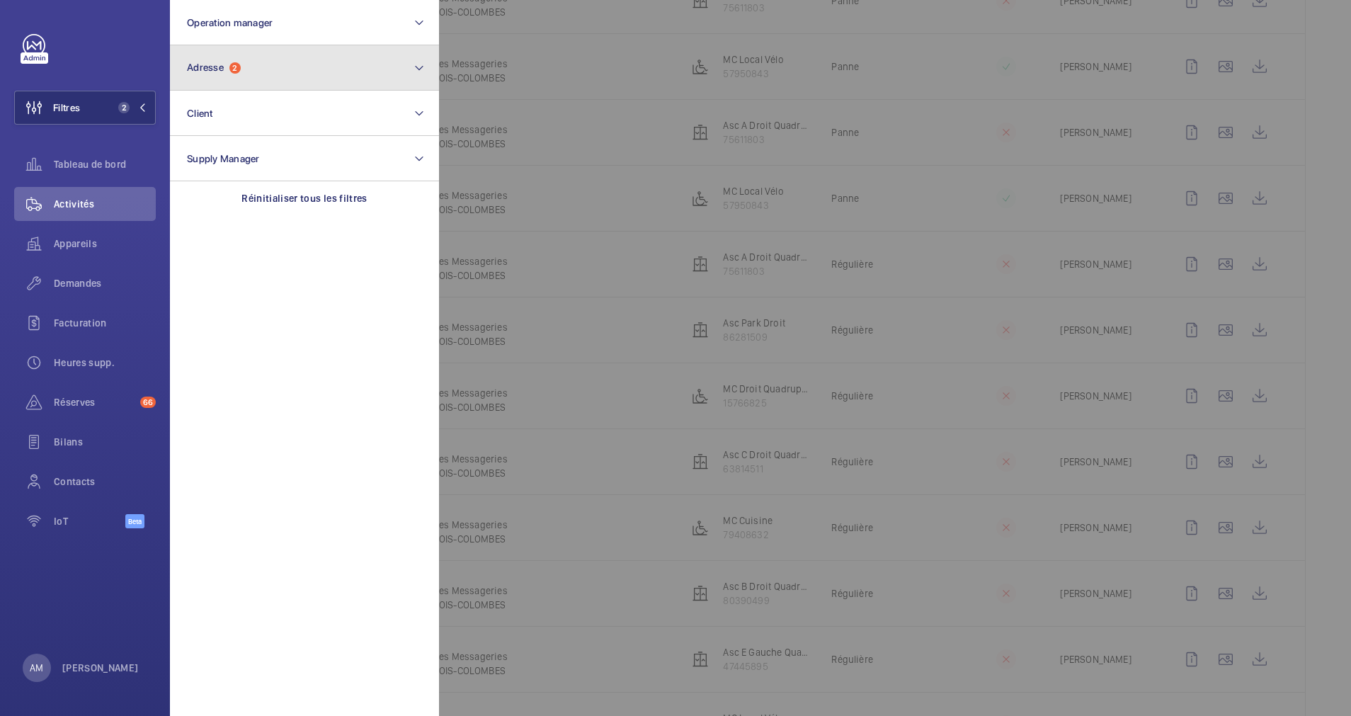
click at [334, 80] on button "Adresse 2" at bounding box center [304, 67] width 269 height 45
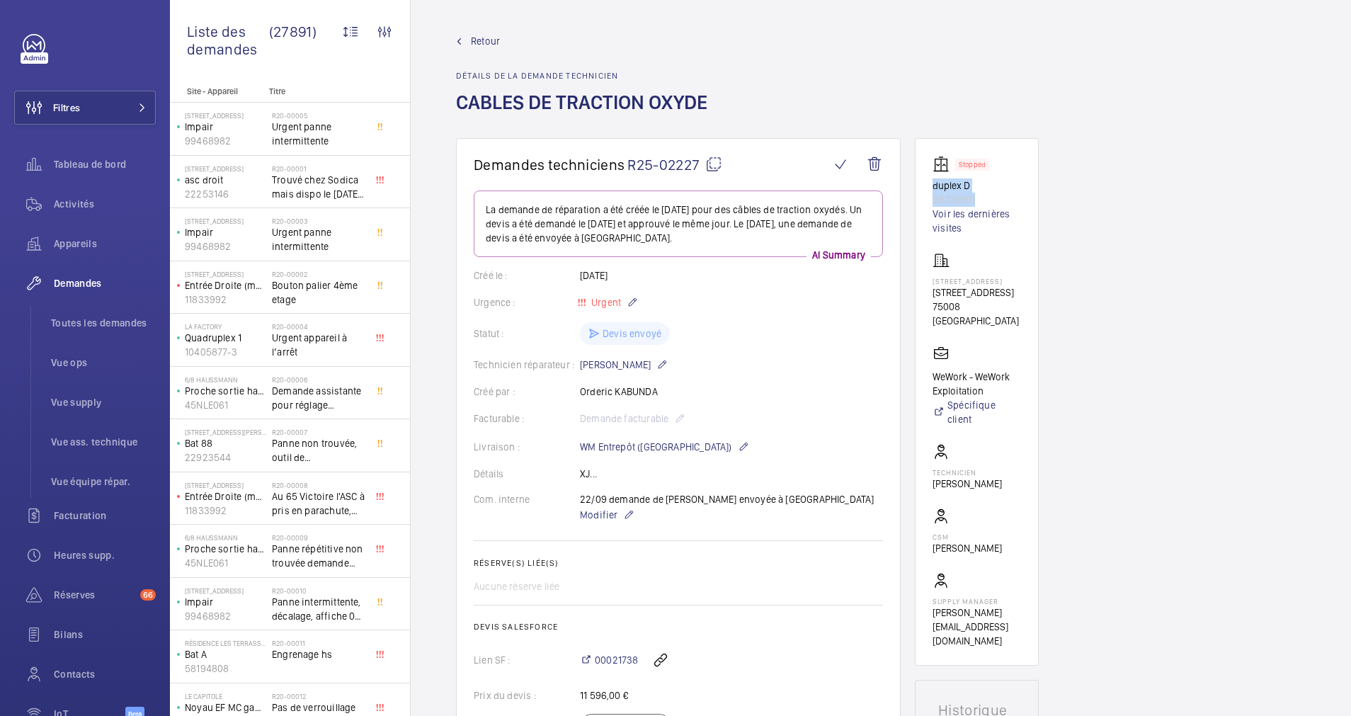
drag, startPoint x: 995, startPoint y: 201, endPoint x: 929, endPoint y: 191, distance: 66.7
click at [929, 191] on wm-front-card "Stopped duplex D 38796901 Voir les dernières visites 40 Rue du Colisée 40 Rue d…" at bounding box center [977, 402] width 124 height 528
click at [716, 166] on mat-icon at bounding box center [713, 164] width 17 height 17
copy div "duplex D 38796901"
click at [138, 107] on mat-icon at bounding box center [142, 107] width 8 height 8
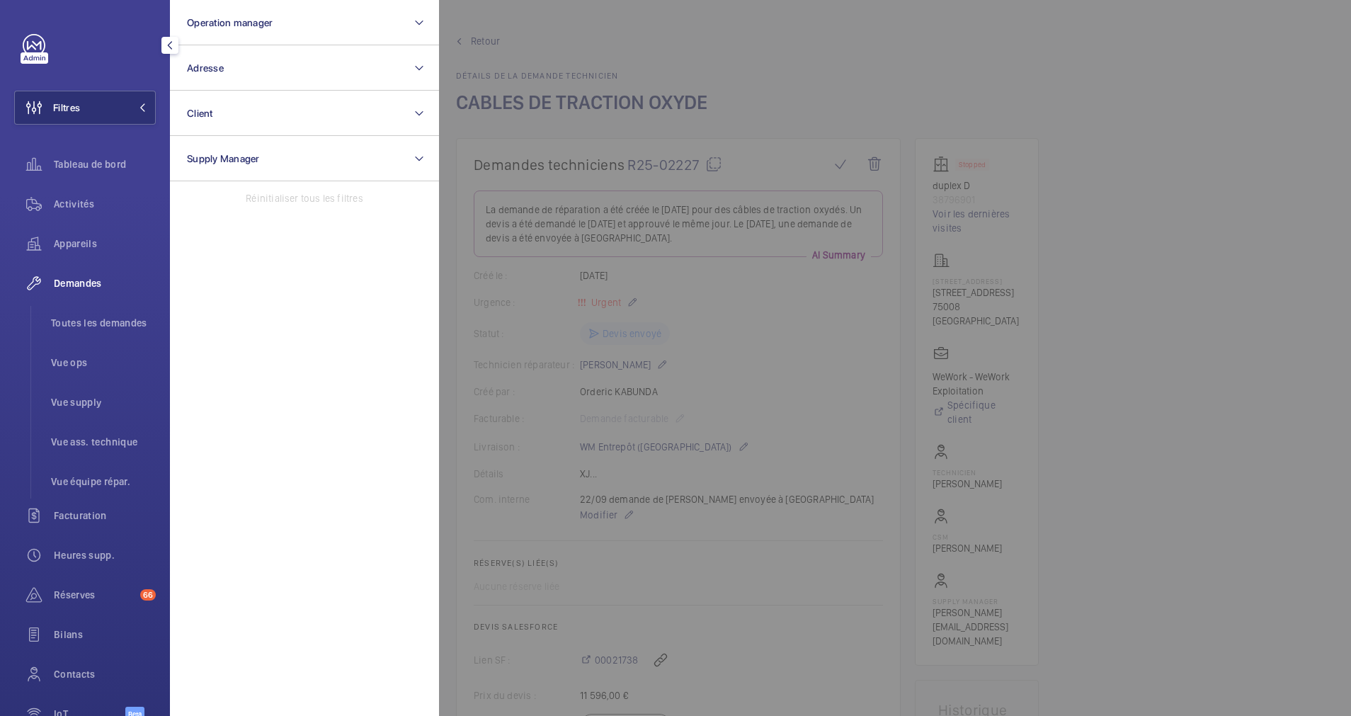
click at [658, 65] on div at bounding box center [1114, 358] width 1351 height 716
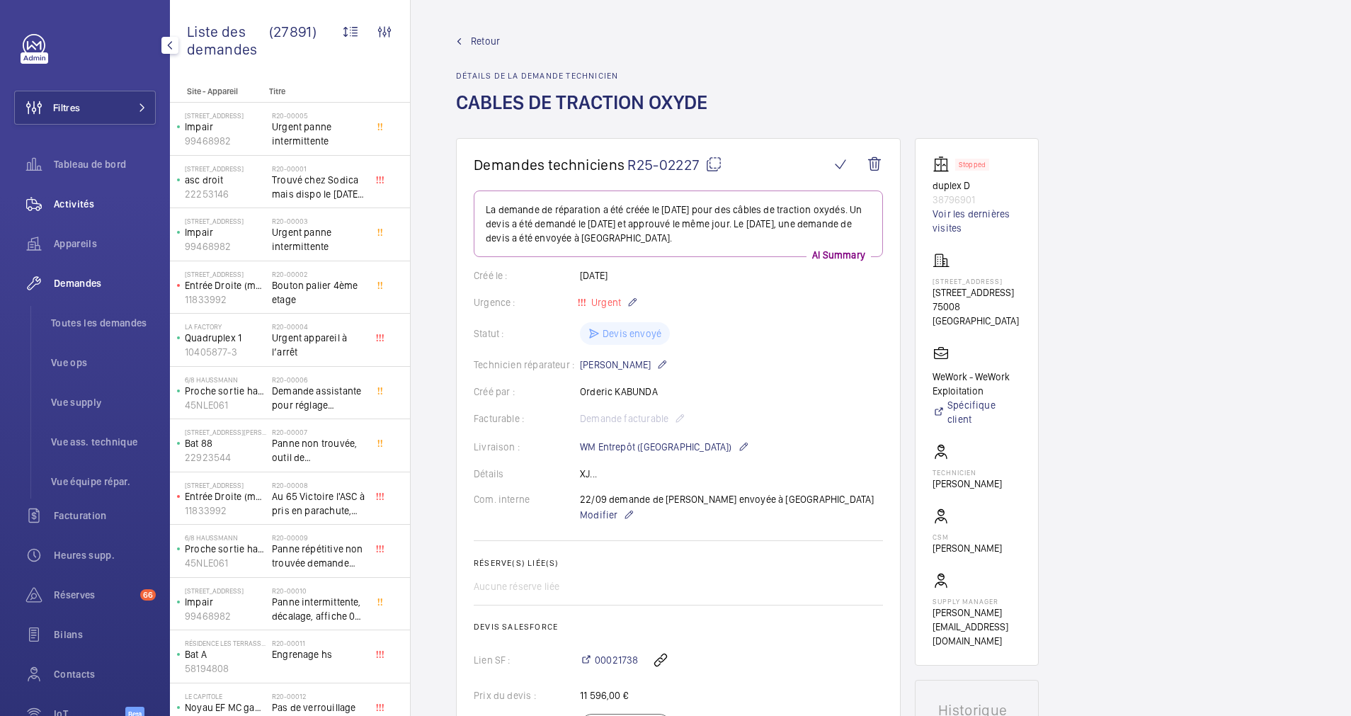
click at [64, 206] on span "Activités" at bounding box center [105, 204] width 102 height 14
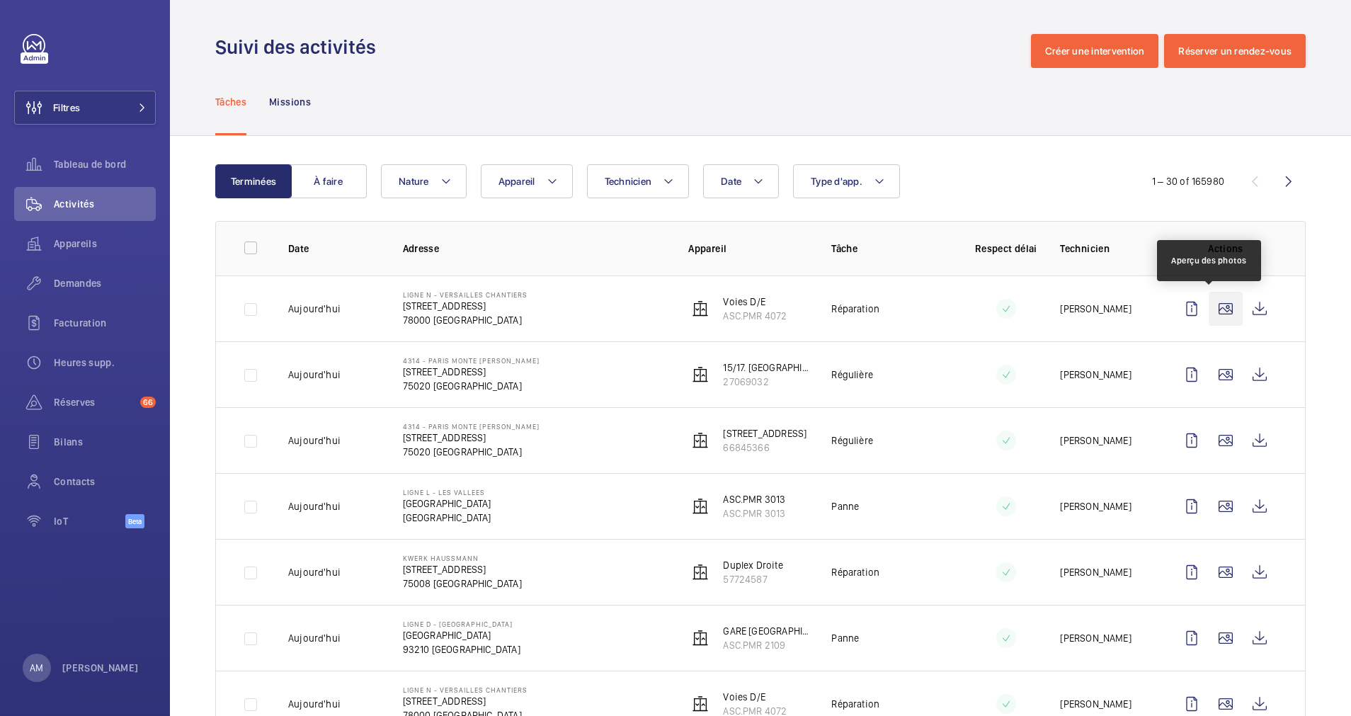
click at [1215, 308] on wm-front-icon-button at bounding box center [1226, 309] width 34 height 34
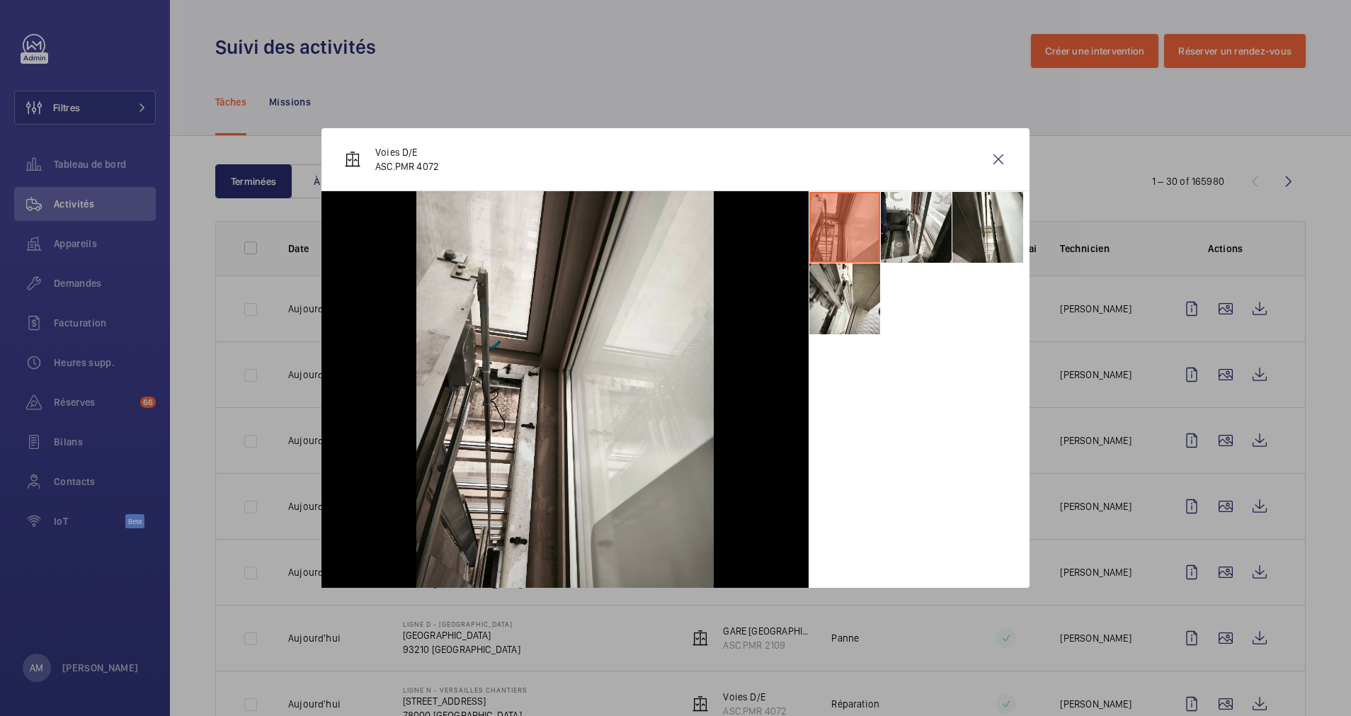
click at [1197, 363] on div at bounding box center [675, 358] width 1351 height 716
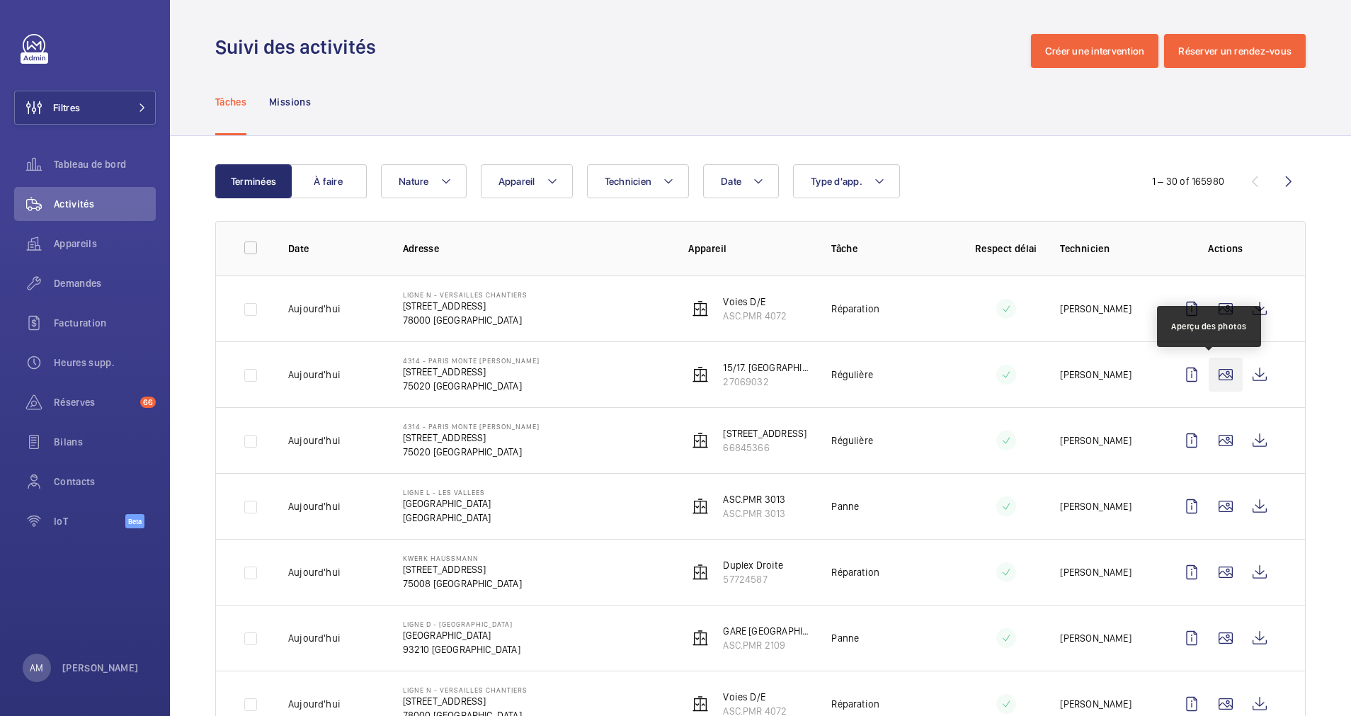
click at [1209, 372] on wm-front-icon-button at bounding box center [1226, 375] width 34 height 34
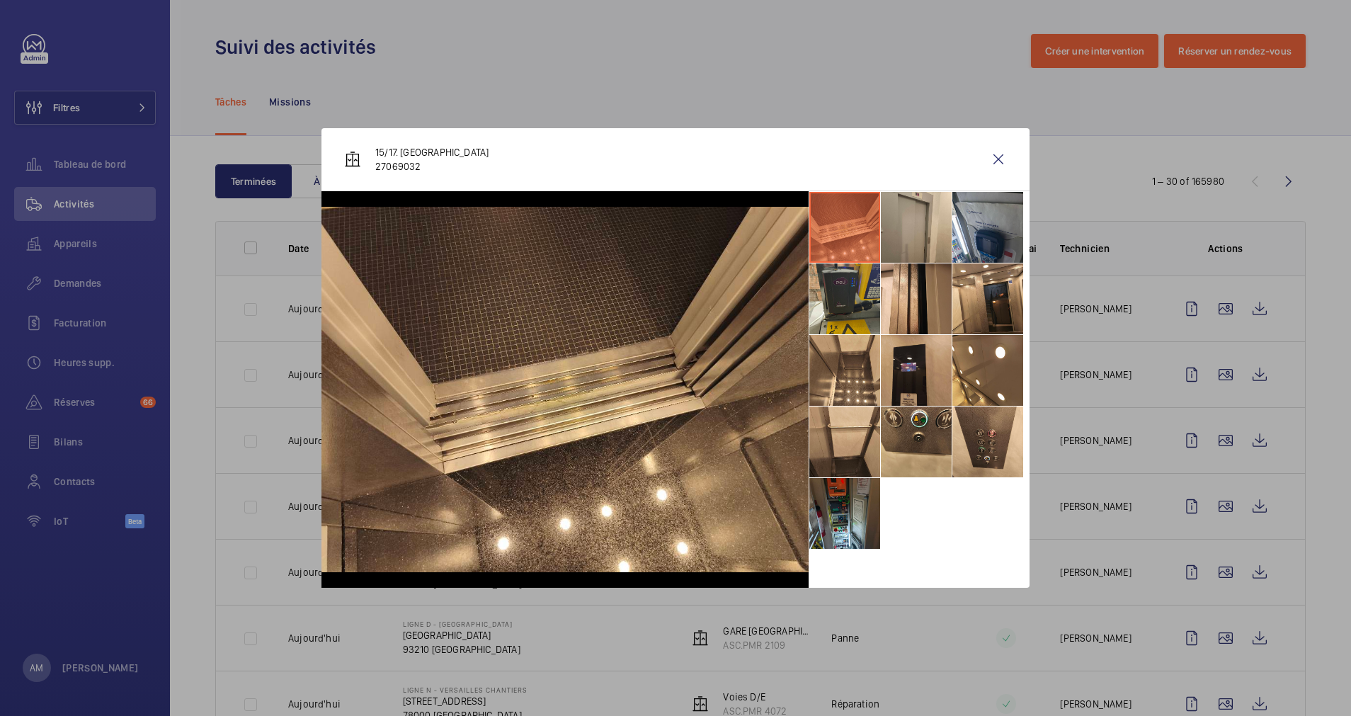
click at [909, 375] on li at bounding box center [916, 370] width 71 height 71
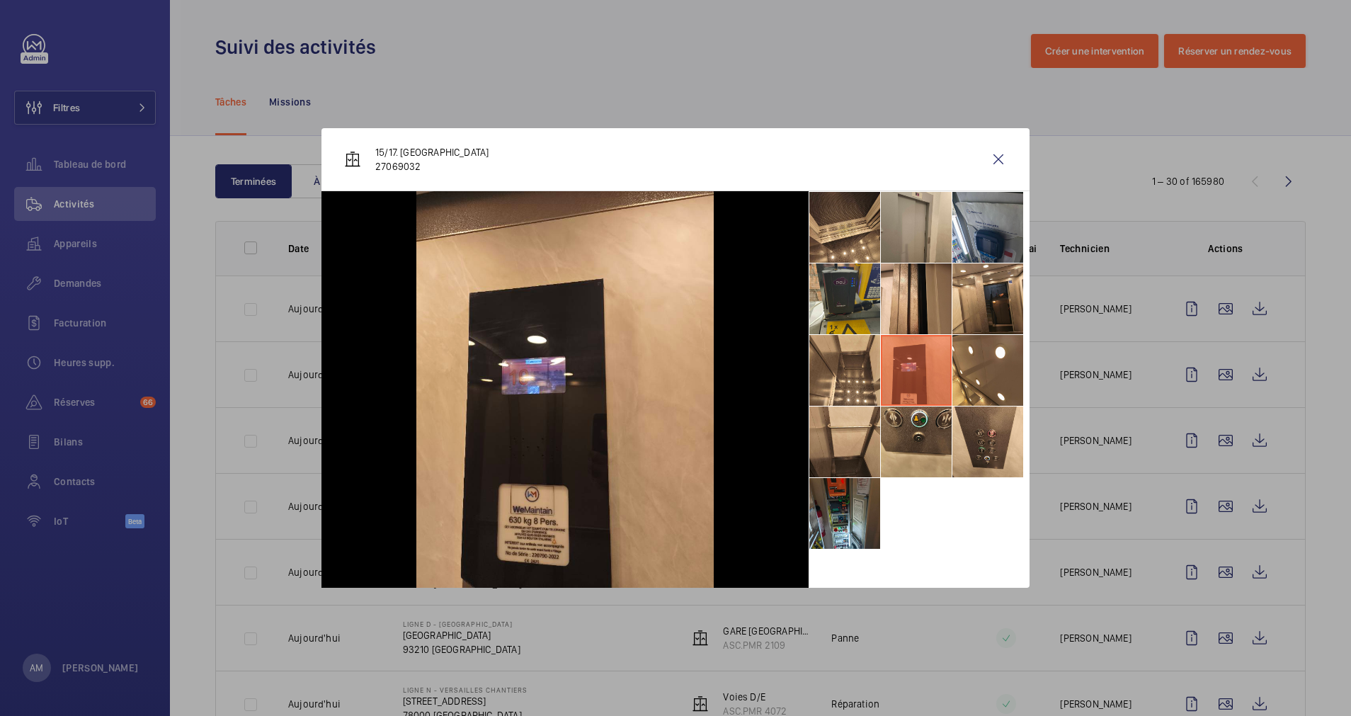
click at [1151, 409] on div at bounding box center [675, 358] width 1351 height 716
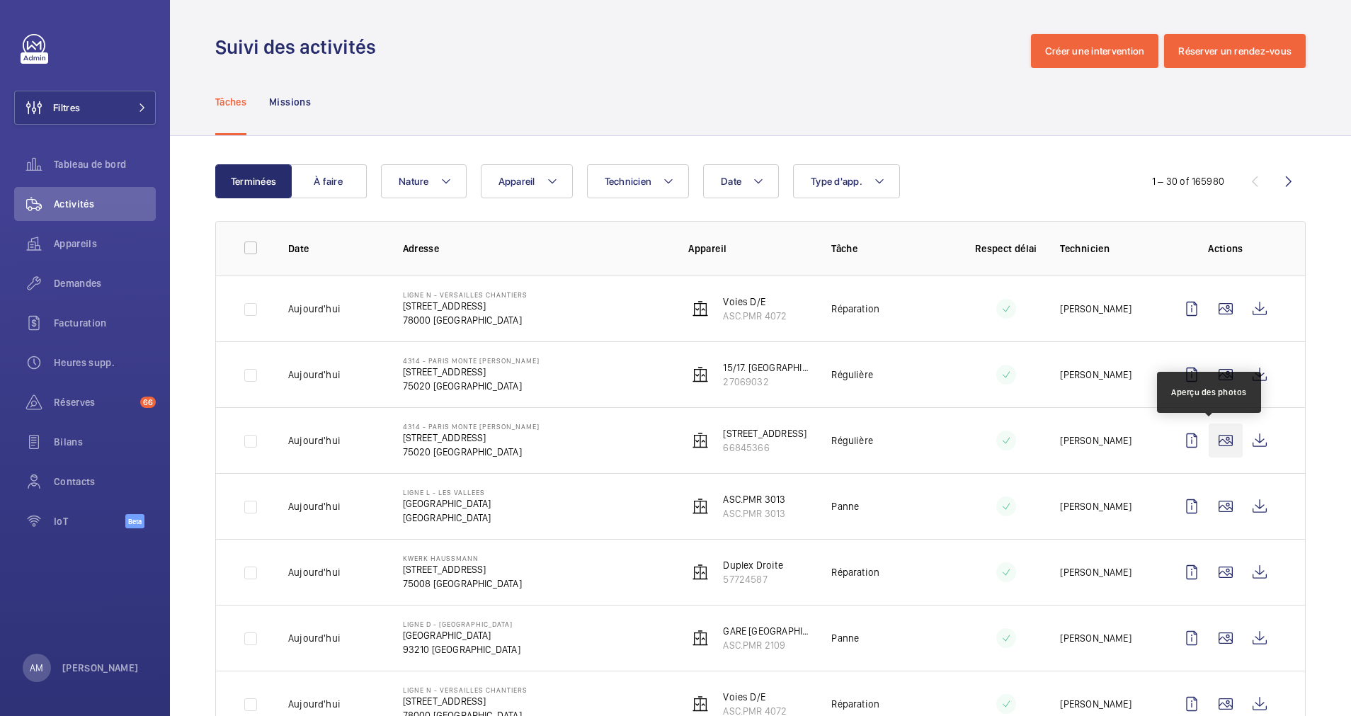
click at [1209, 435] on wm-front-icon-button at bounding box center [1226, 441] width 34 height 34
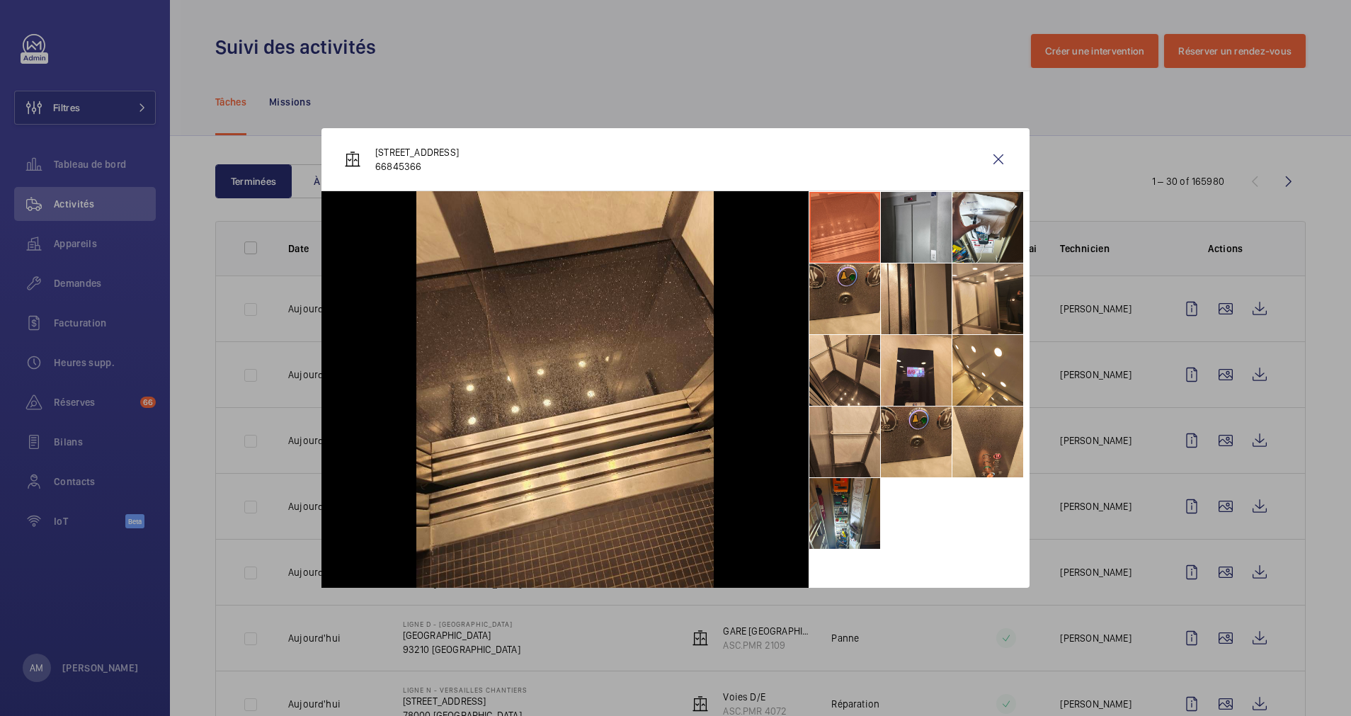
click at [1203, 462] on div at bounding box center [675, 358] width 1351 height 716
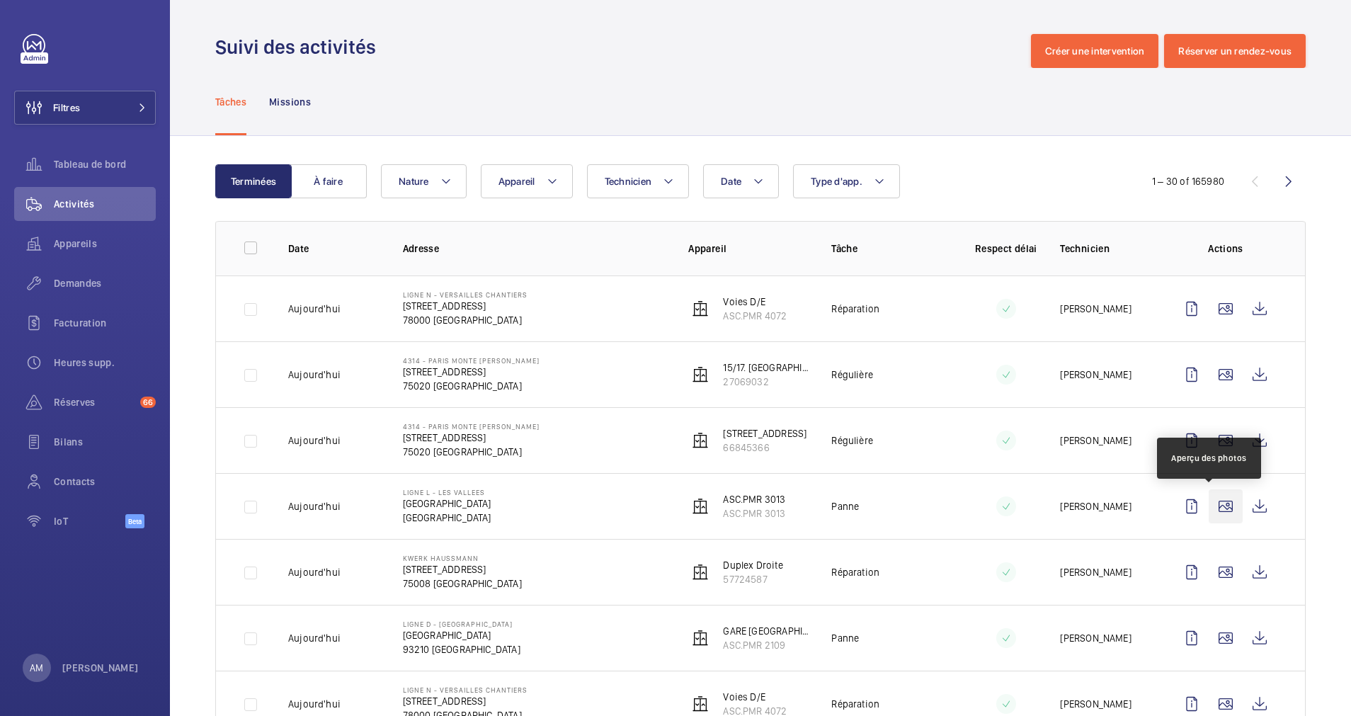
click at [1211, 506] on wm-front-icon-button at bounding box center [1226, 506] width 34 height 34
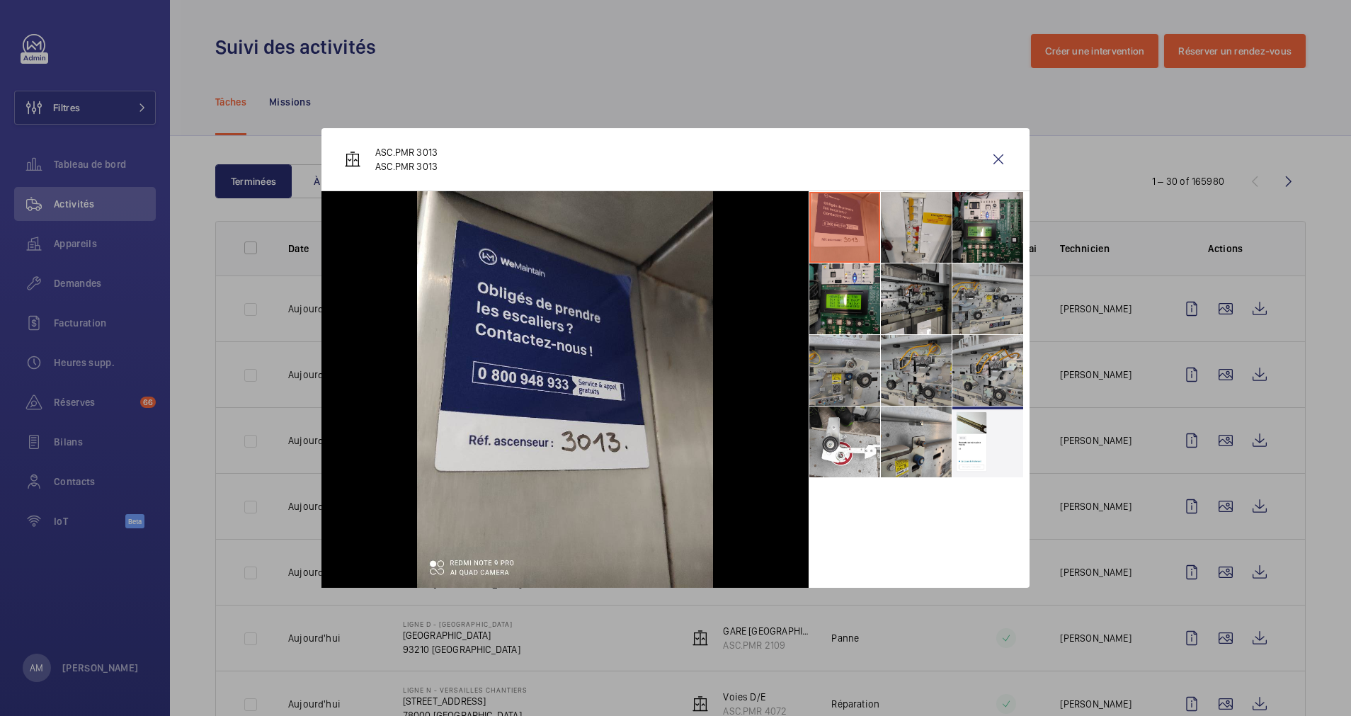
drag, startPoint x: 990, startPoint y: 155, endPoint x: 913, endPoint y: 153, distance: 77.2
click at [990, 157] on wm-front-icon-button at bounding box center [999, 159] width 34 height 34
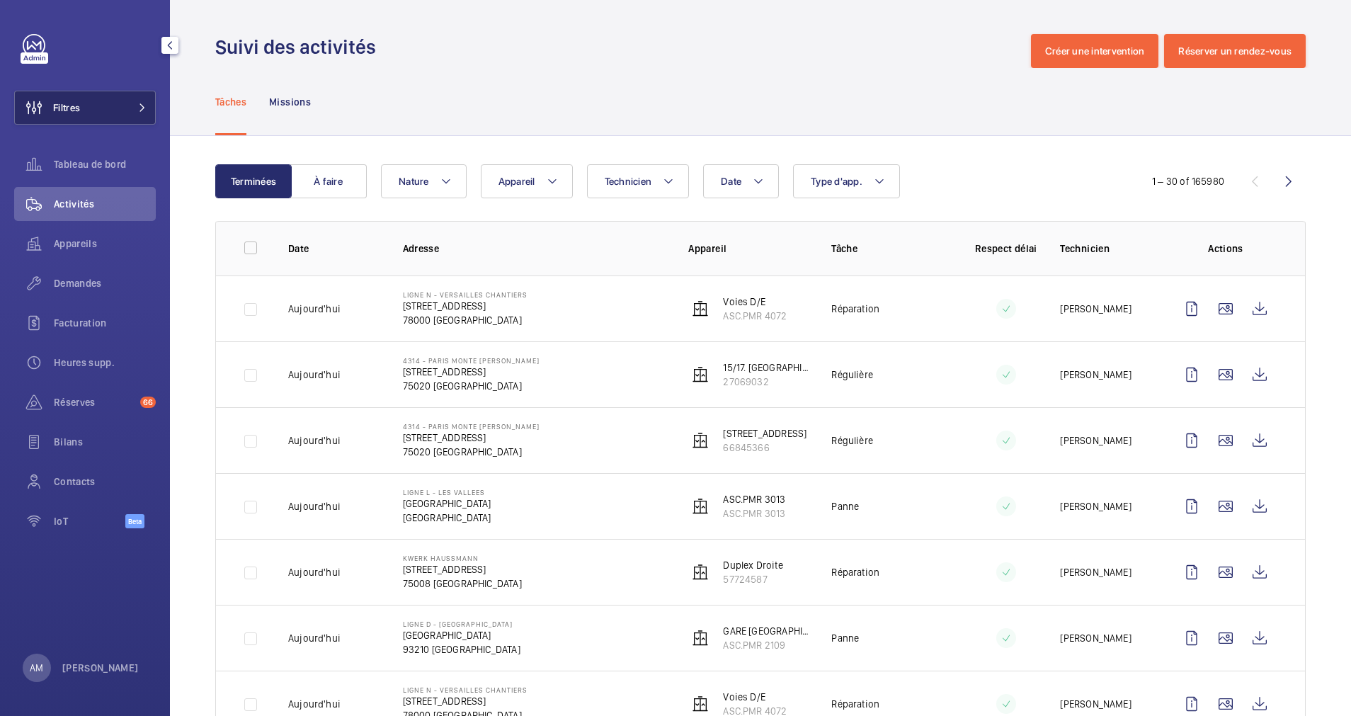
click at [91, 98] on button "Filtres" at bounding box center [85, 108] width 142 height 34
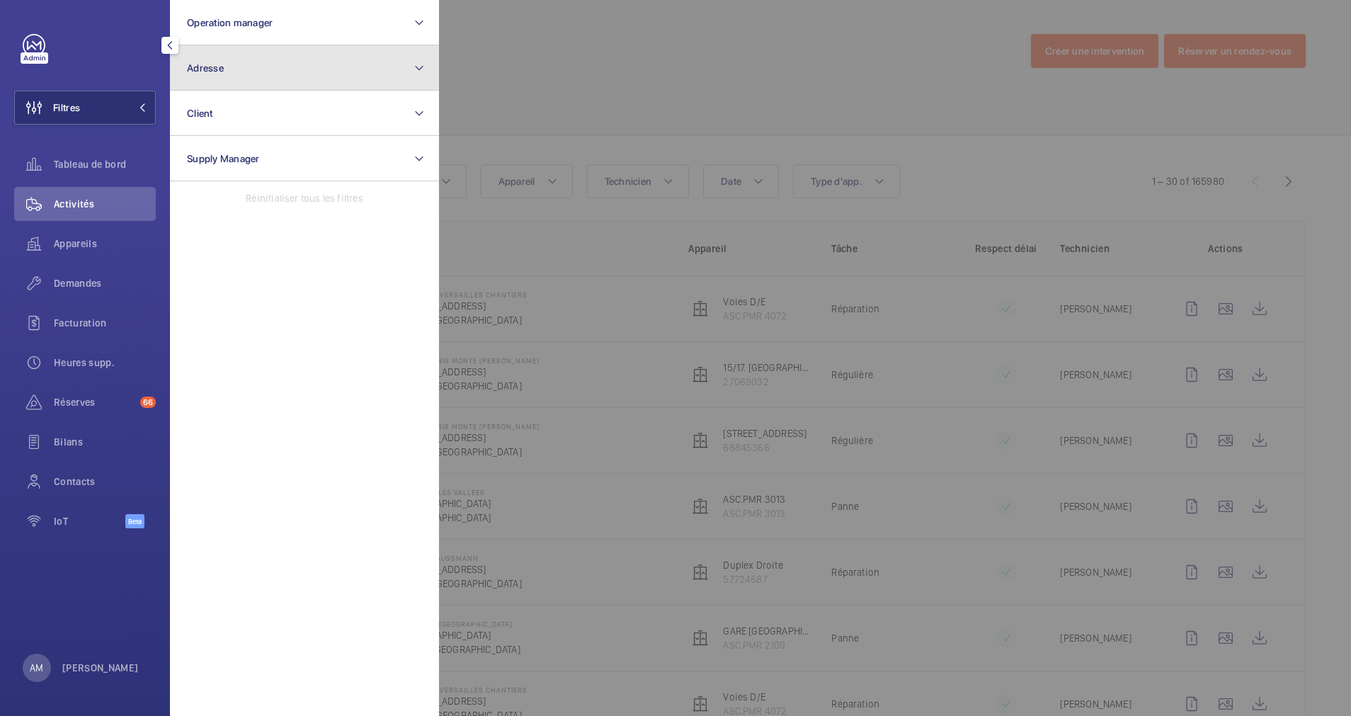
click at [259, 72] on button "Adresse" at bounding box center [304, 67] width 269 height 45
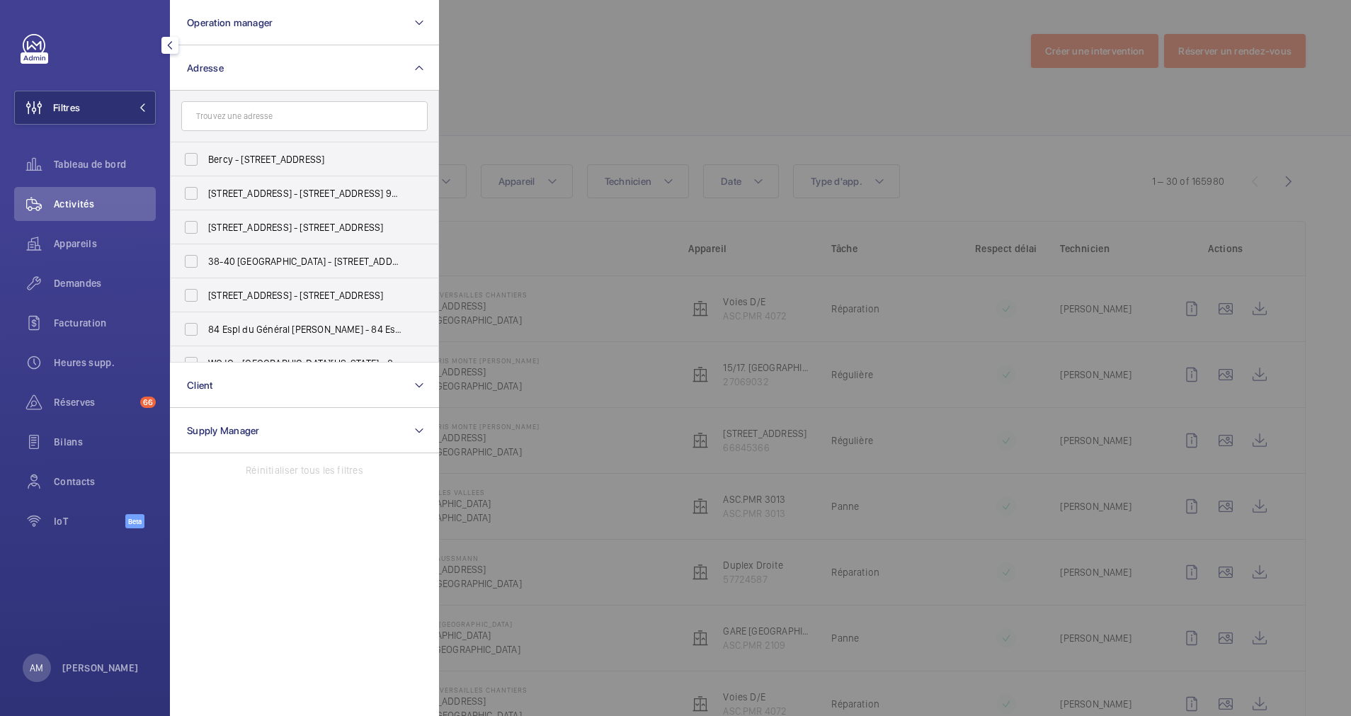
click at [225, 113] on input "text" at bounding box center [304, 116] width 246 height 30
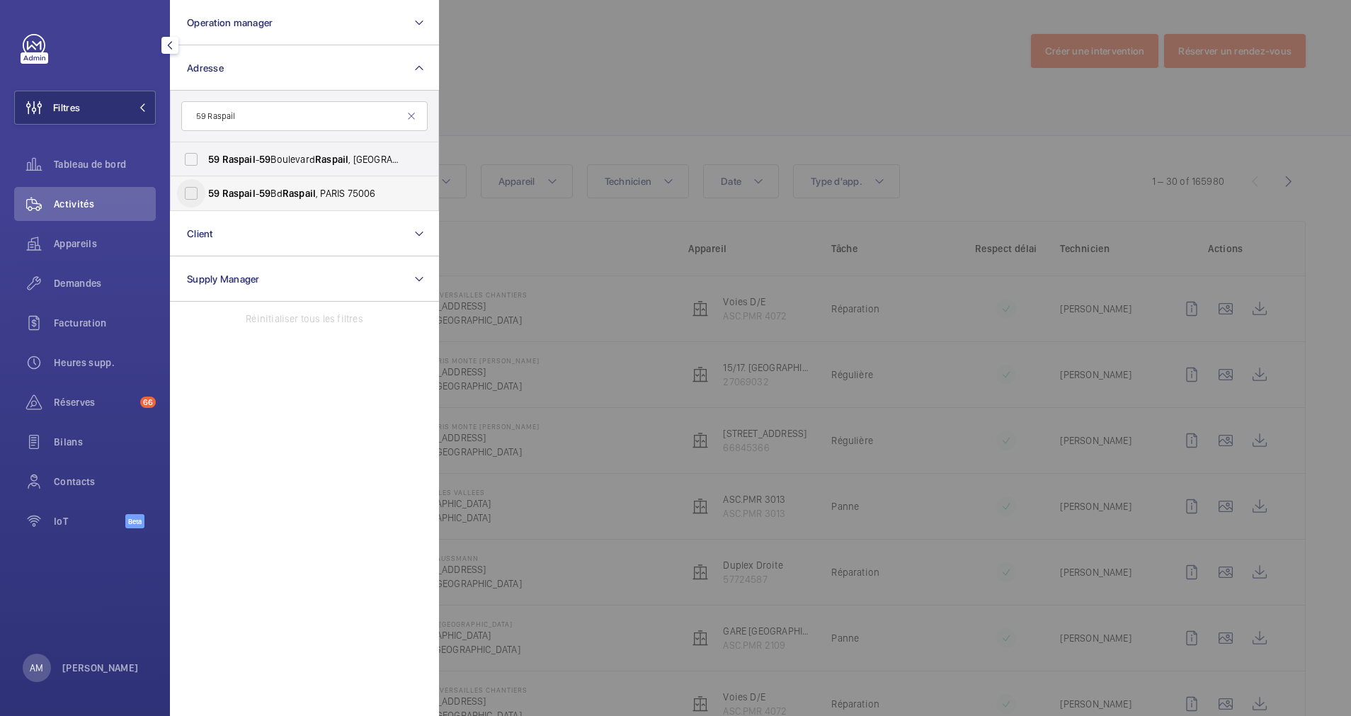
type input "59 Raspail"
click at [194, 186] on input "[STREET_ADDRESS]" at bounding box center [191, 193] width 28 height 28
checkbox input "true"
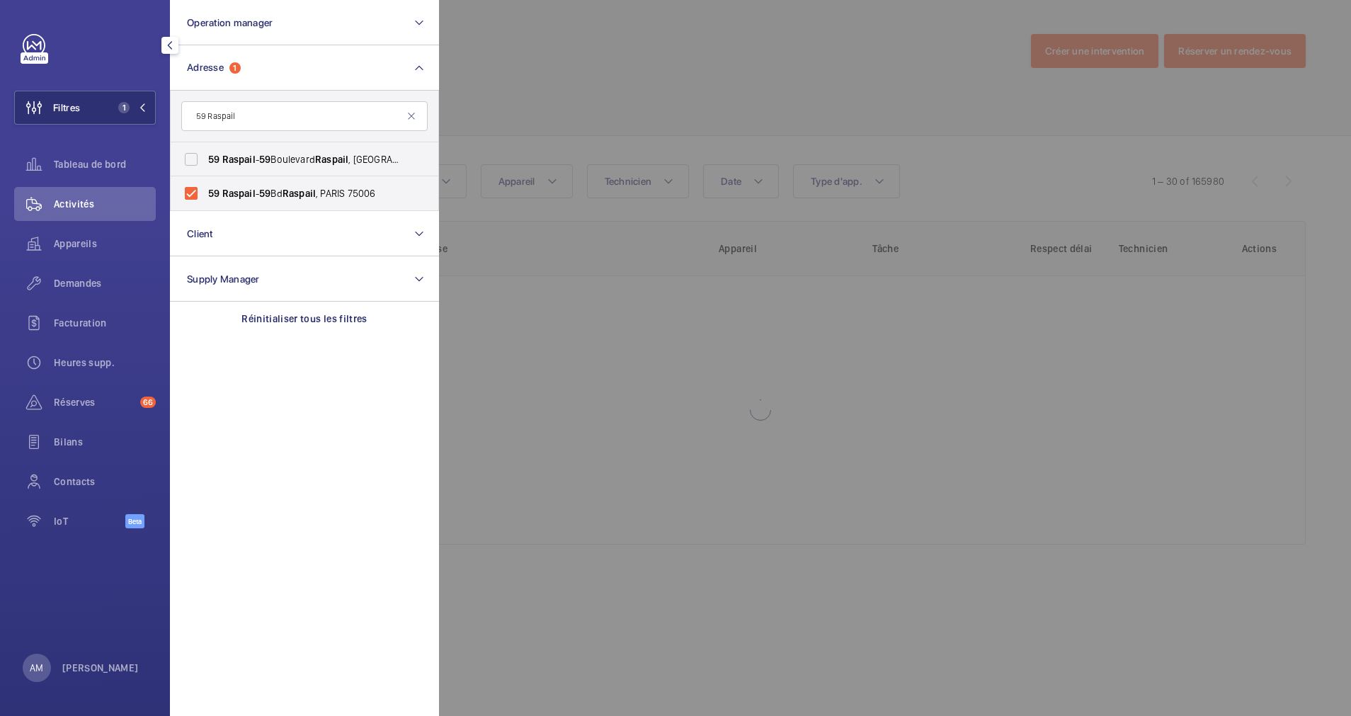
click at [529, 98] on div at bounding box center [1114, 358] width 1351 height 716
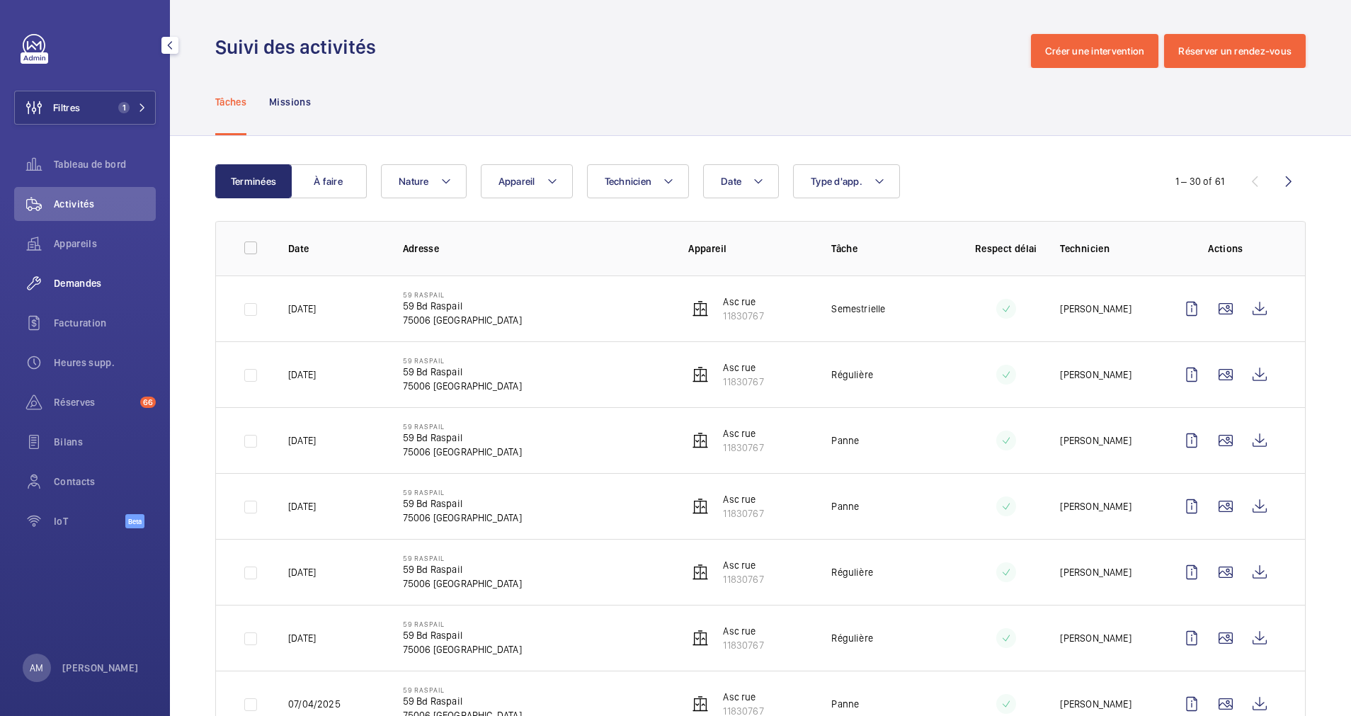
click at [89, 283] on span "Demandes" at bounding box center [105, 283] width 102 height 14
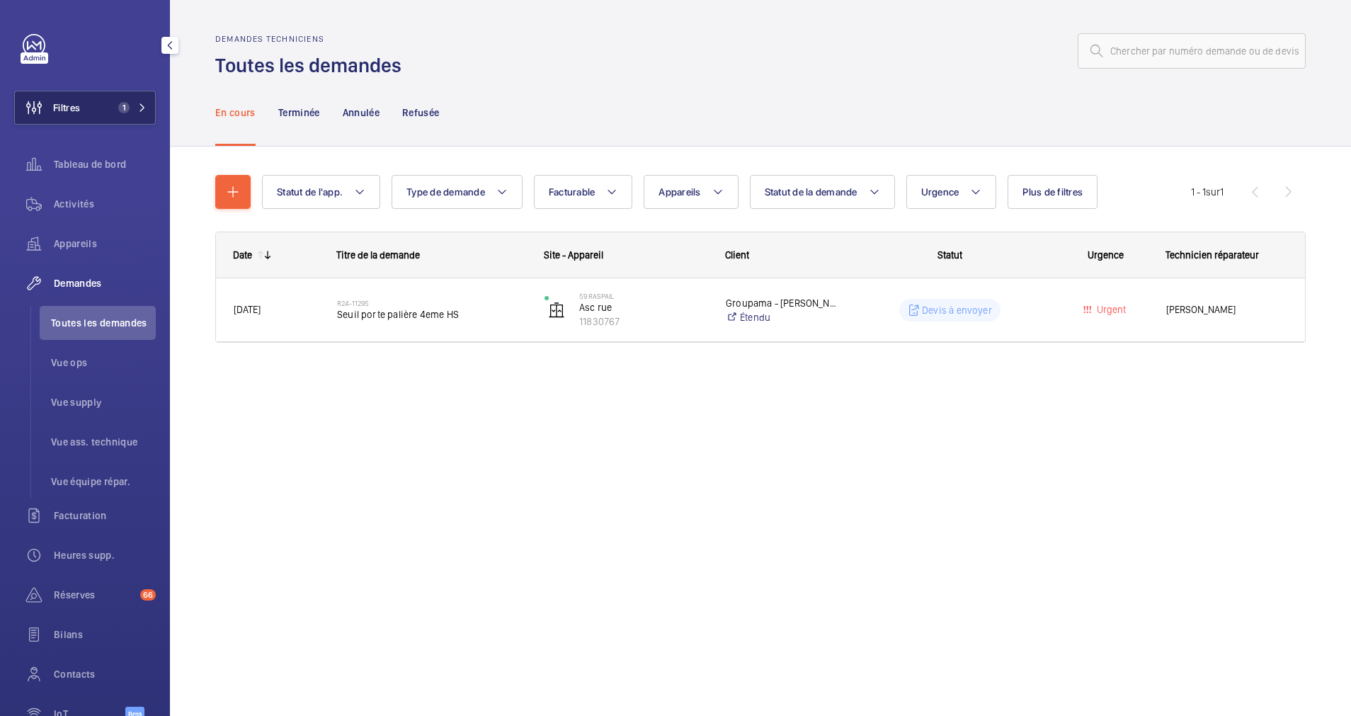
click at [100, 93] on button "Filtres 1" at bounding box center [85, 108] width 142 height 34
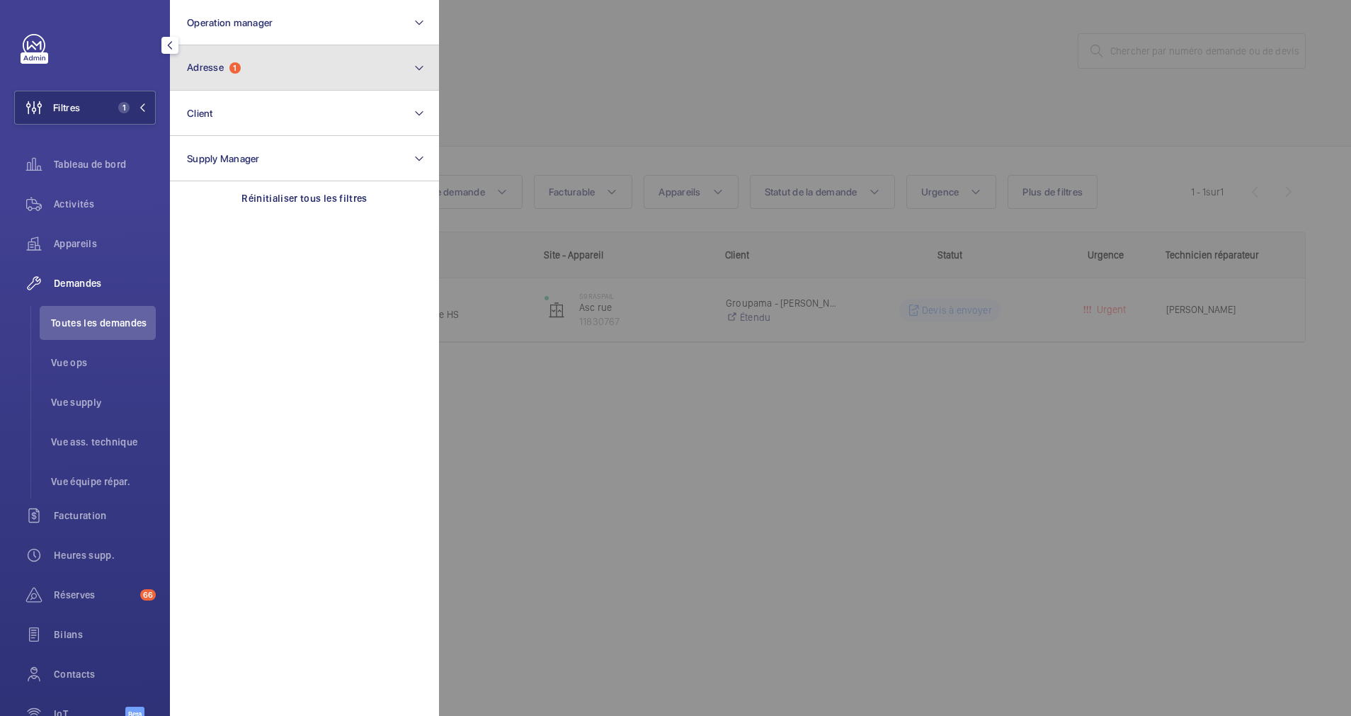
click at [290, 82] on button "Adresse 1" at bounding box center [304, 67] width 269 height 45
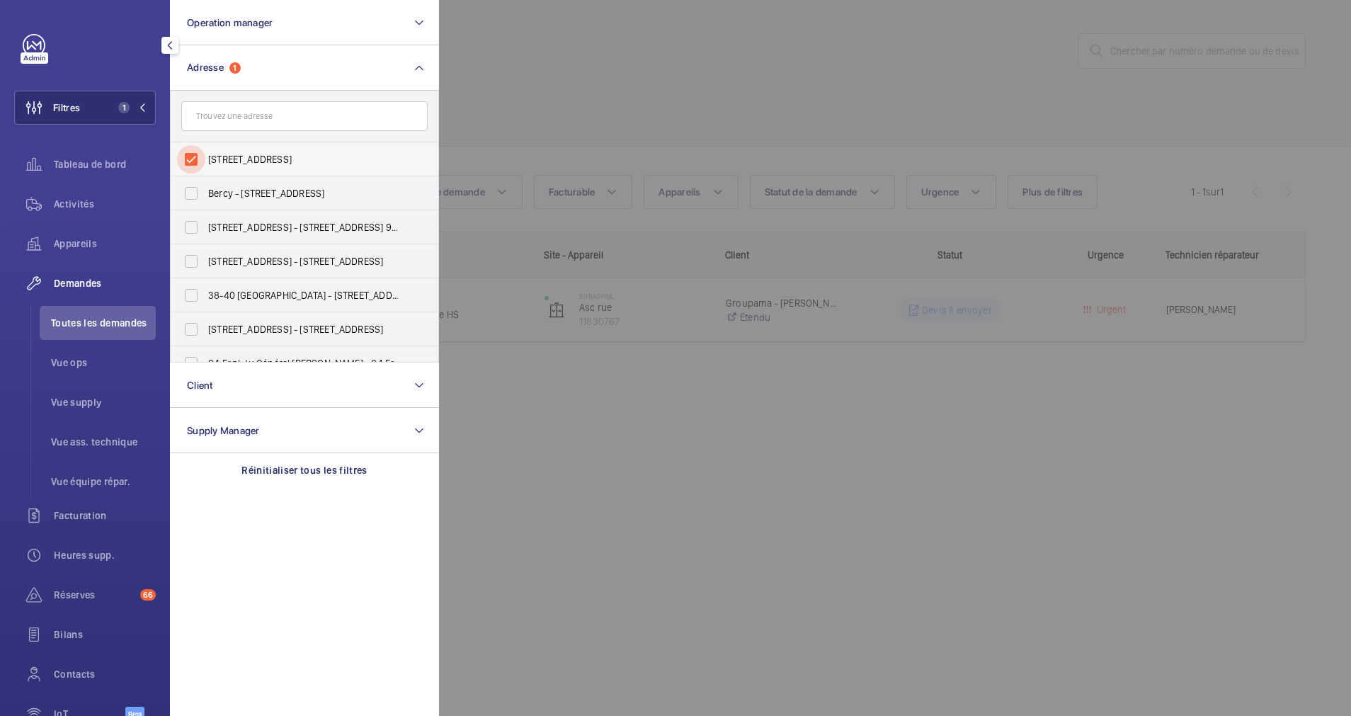
click at [193, 153] on input "[STREET_ADDRESS]" at bounding box center [191, 159] width 28 height 28
checkbox input "false"
click at [240, 121] on input "text" at bounding box center [304, 116] width 246 height 30
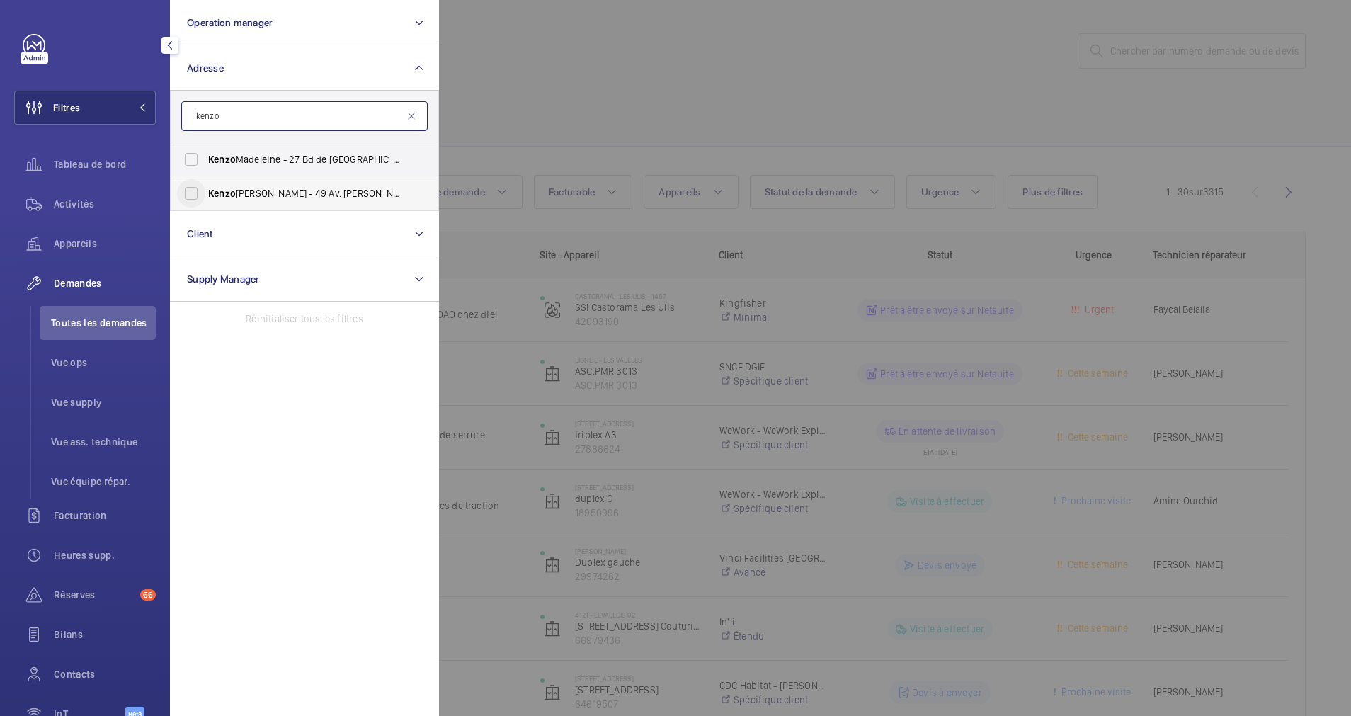
type input "kenzo"
click at [194, 194] on input "[PERSON_NAME] V - 49 Av. [PERSON_NAME], [GEOGRAPHIC_DATA]" at bounding box center [191, 193] width 28 height 28
checkbox input "true"
click at [621, 93] on div at bounding box center [1114, 358] width 1351 height 716
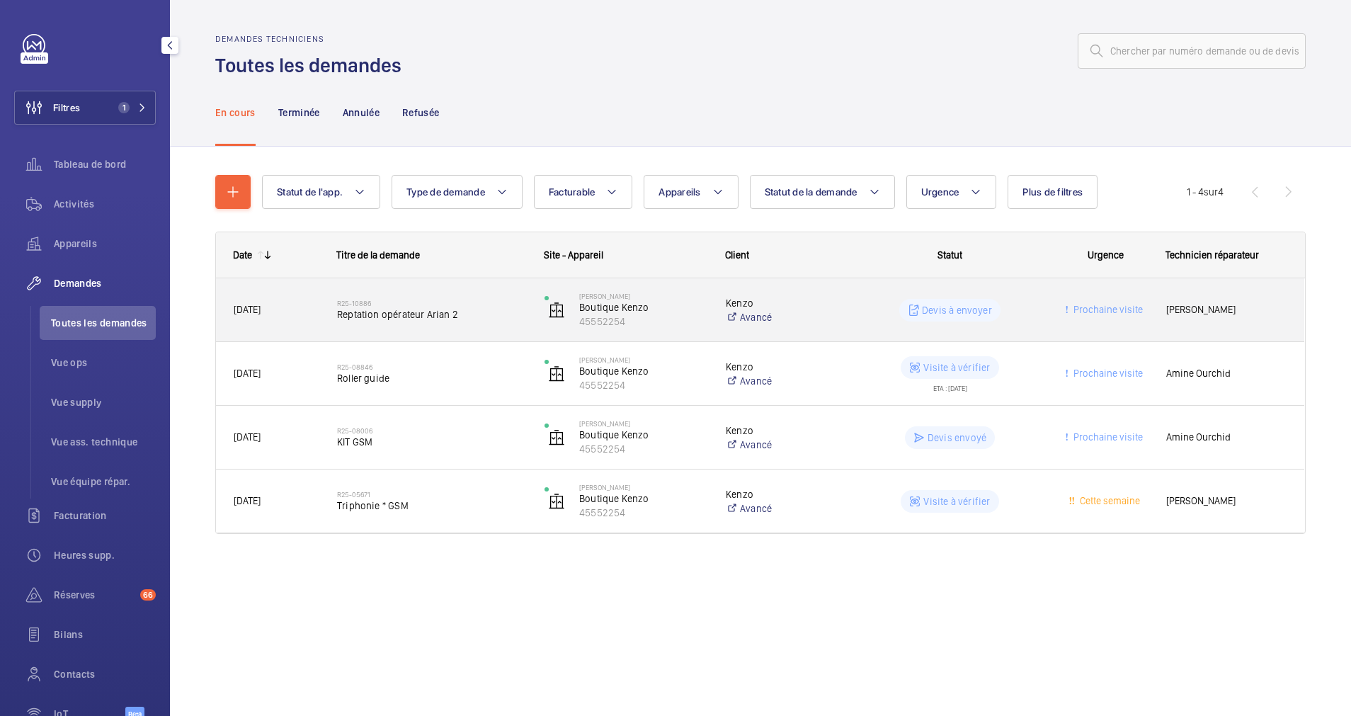
click at [456, 306] on h2 "R25-10886" at bounding box center [431, 303] width 189 height 8
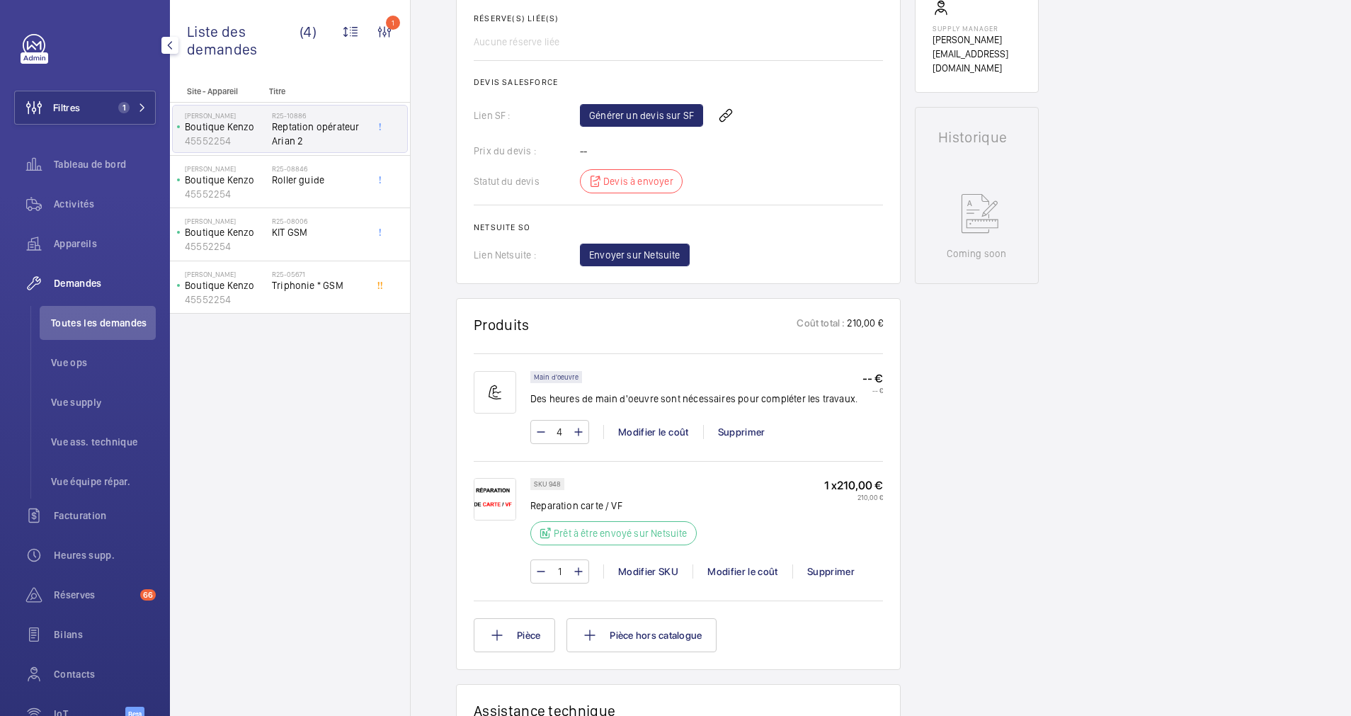
scroll to position [531, 0]
